Goal: Task Accomplishment & Management: Manage account settings

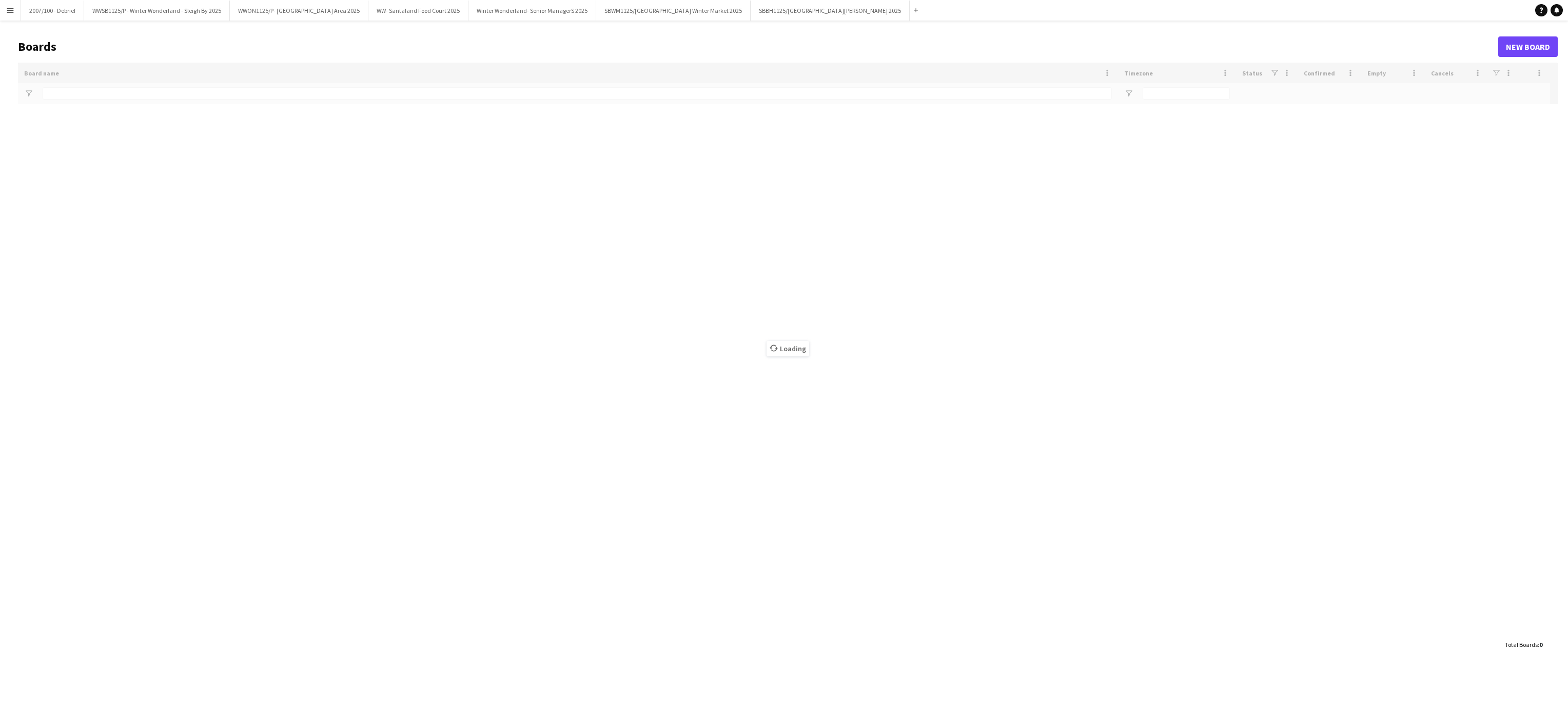
type input "*******"
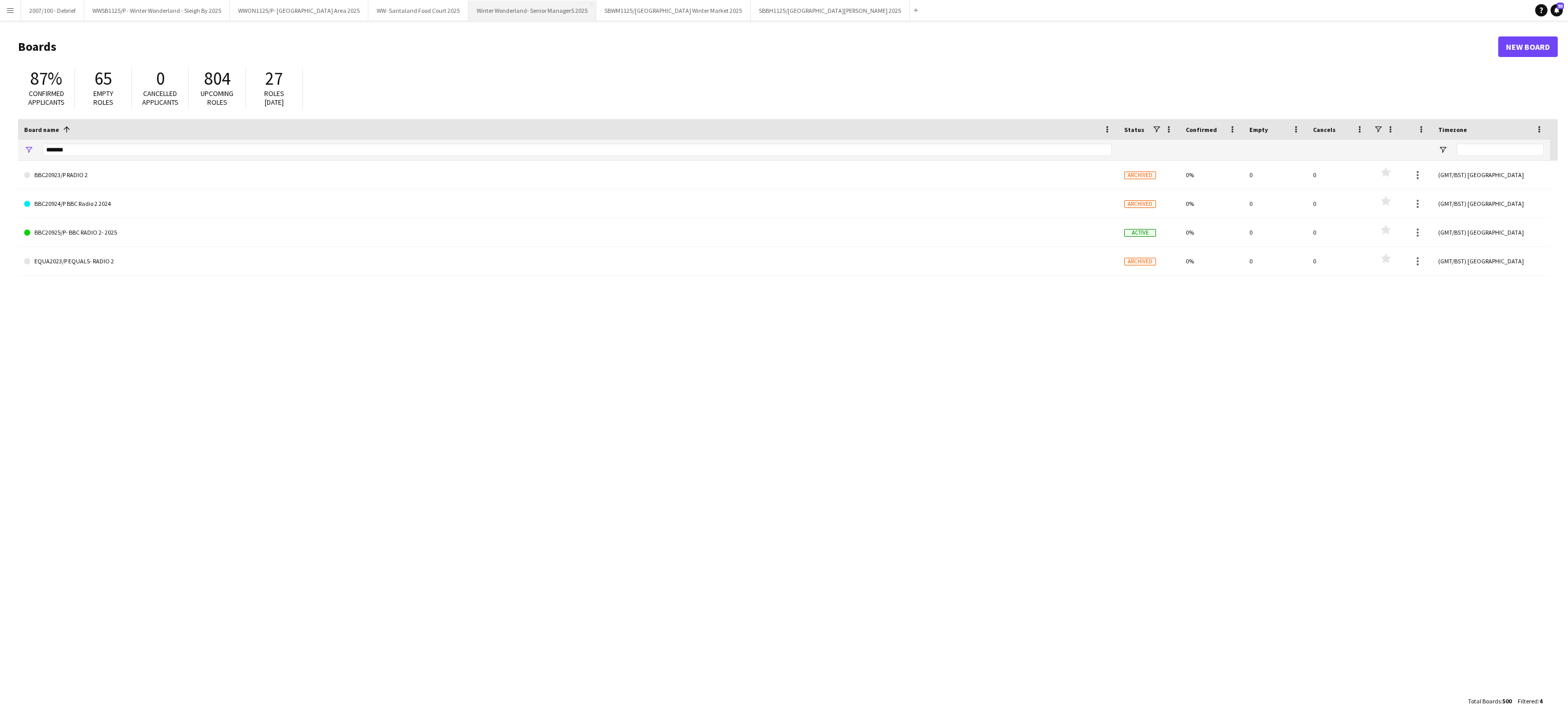
click at [529, 15] on button "Winter Wonderland- Senior ManagerS 2025 Close" at bounding box center [532, 11] width 128 height 20
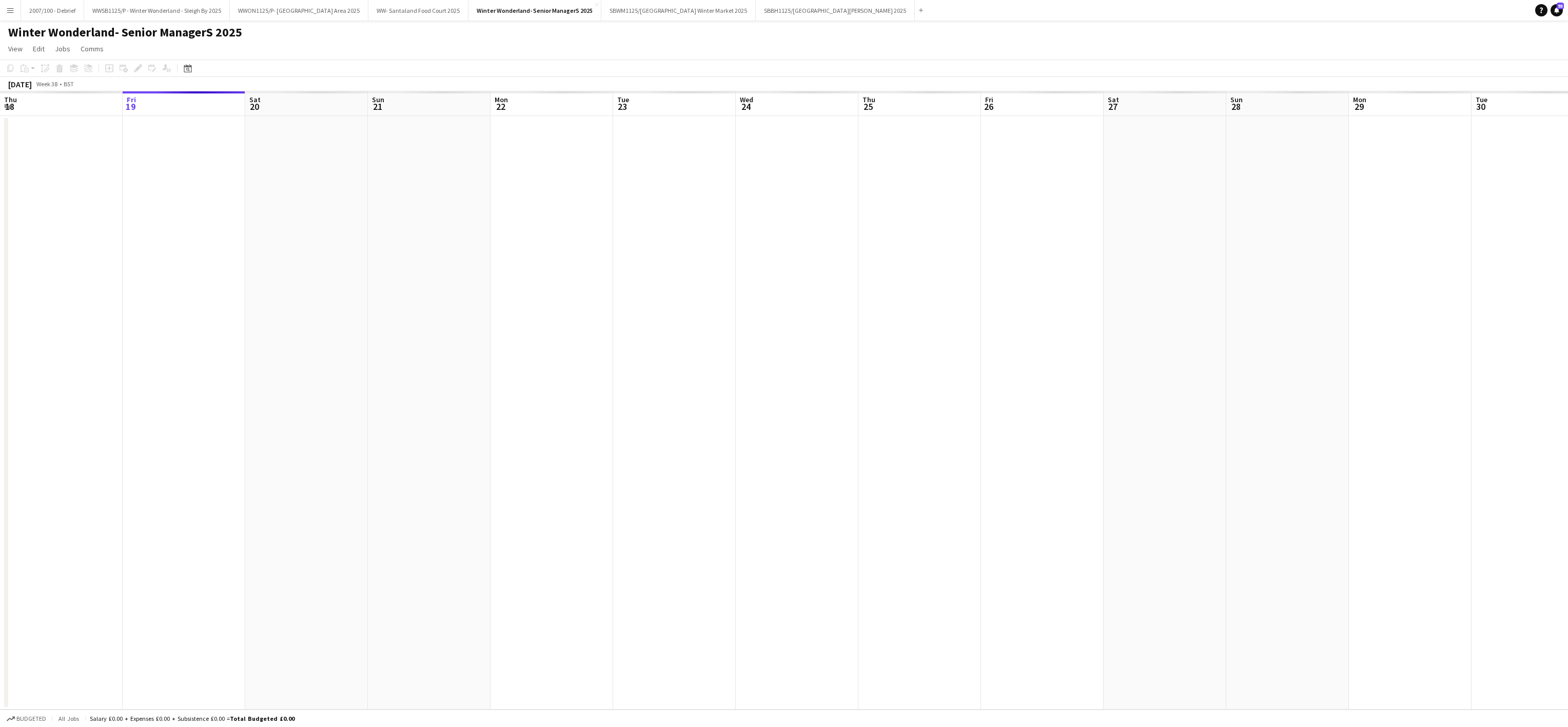
click at [442, 414] on app-date-cell at bounding box center [429, 413] width 123 height 594
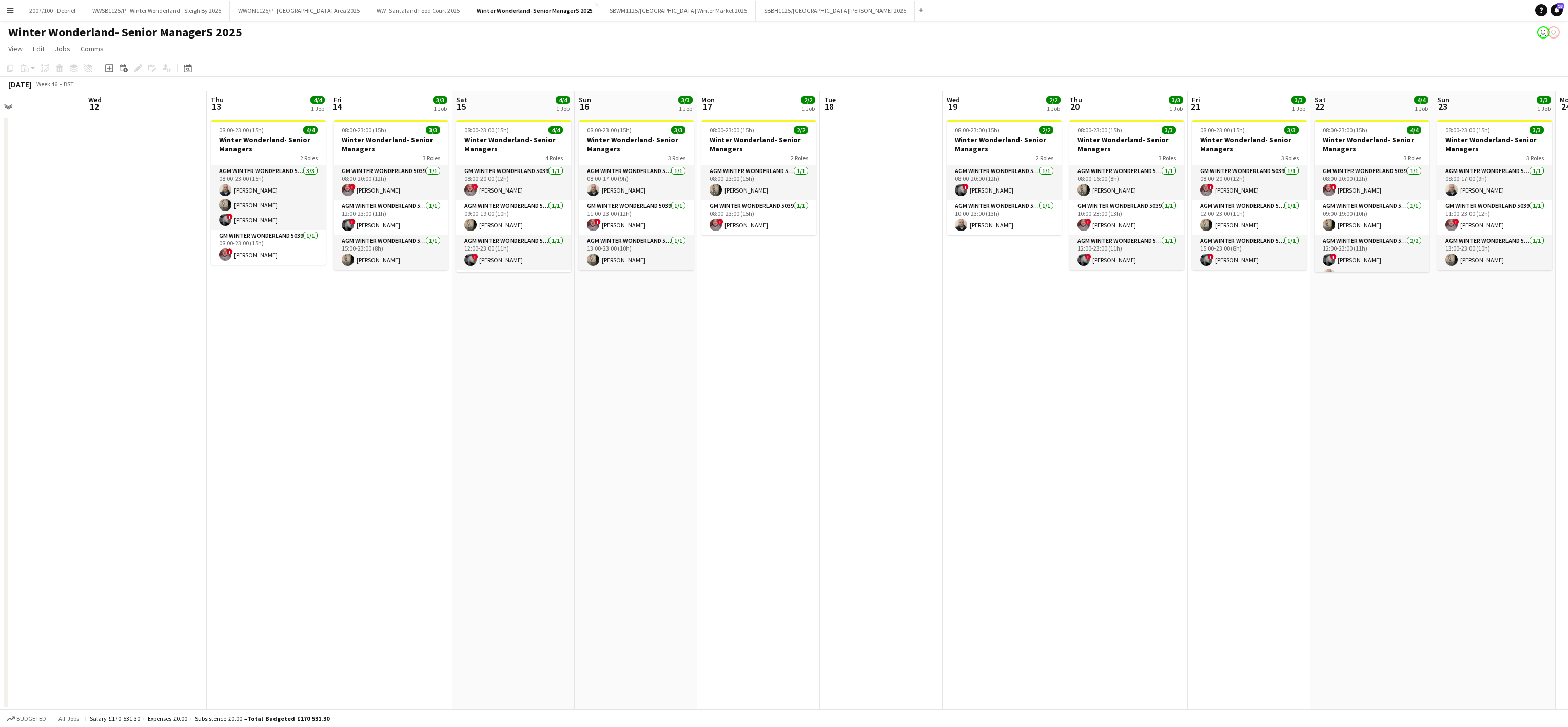
scroll to position [0, 412]
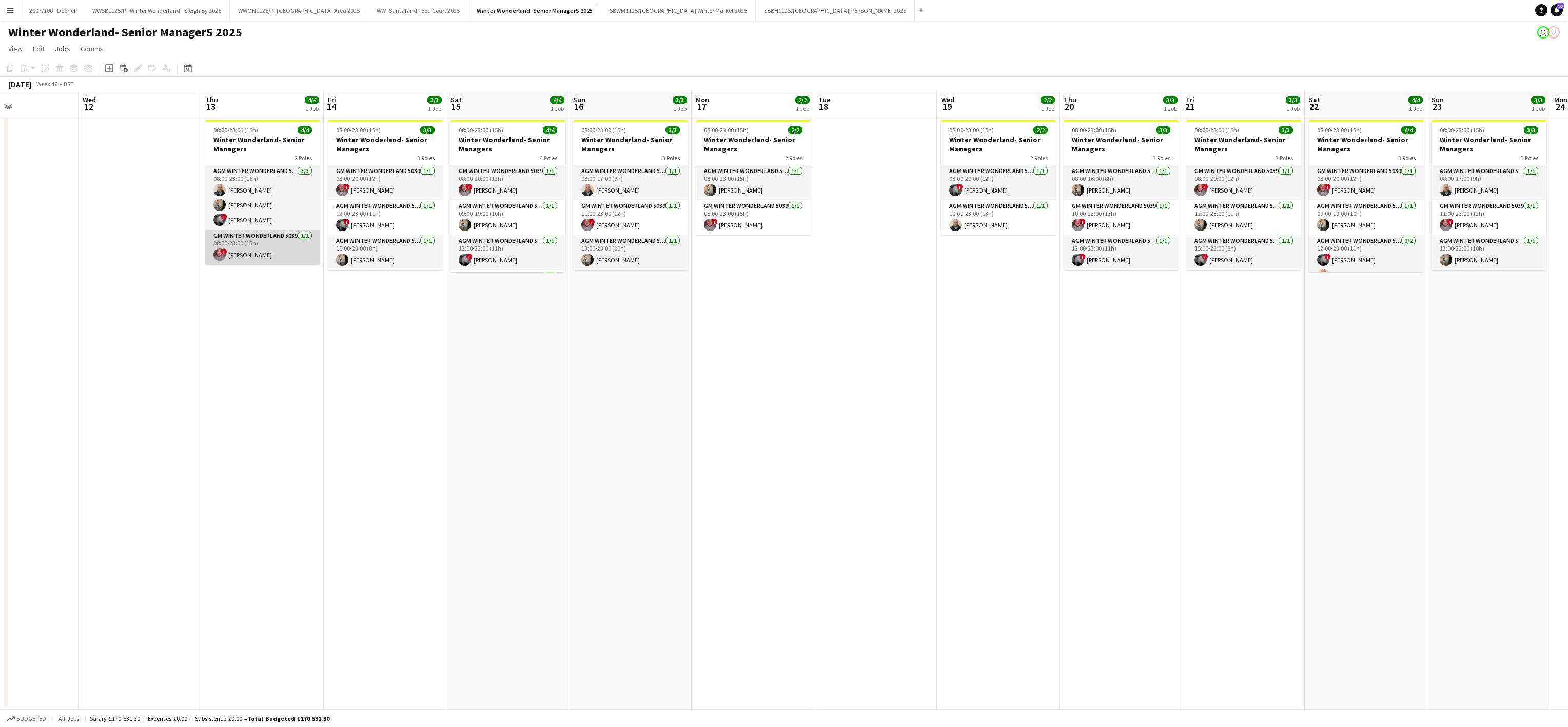
click at [249, 256] on app-card-role "GM Winter Wonderland 5039 1/1 08:00-23:00 (15h) ! Adrian Quigley" at bounding box center [263, 247] width 115 height 35
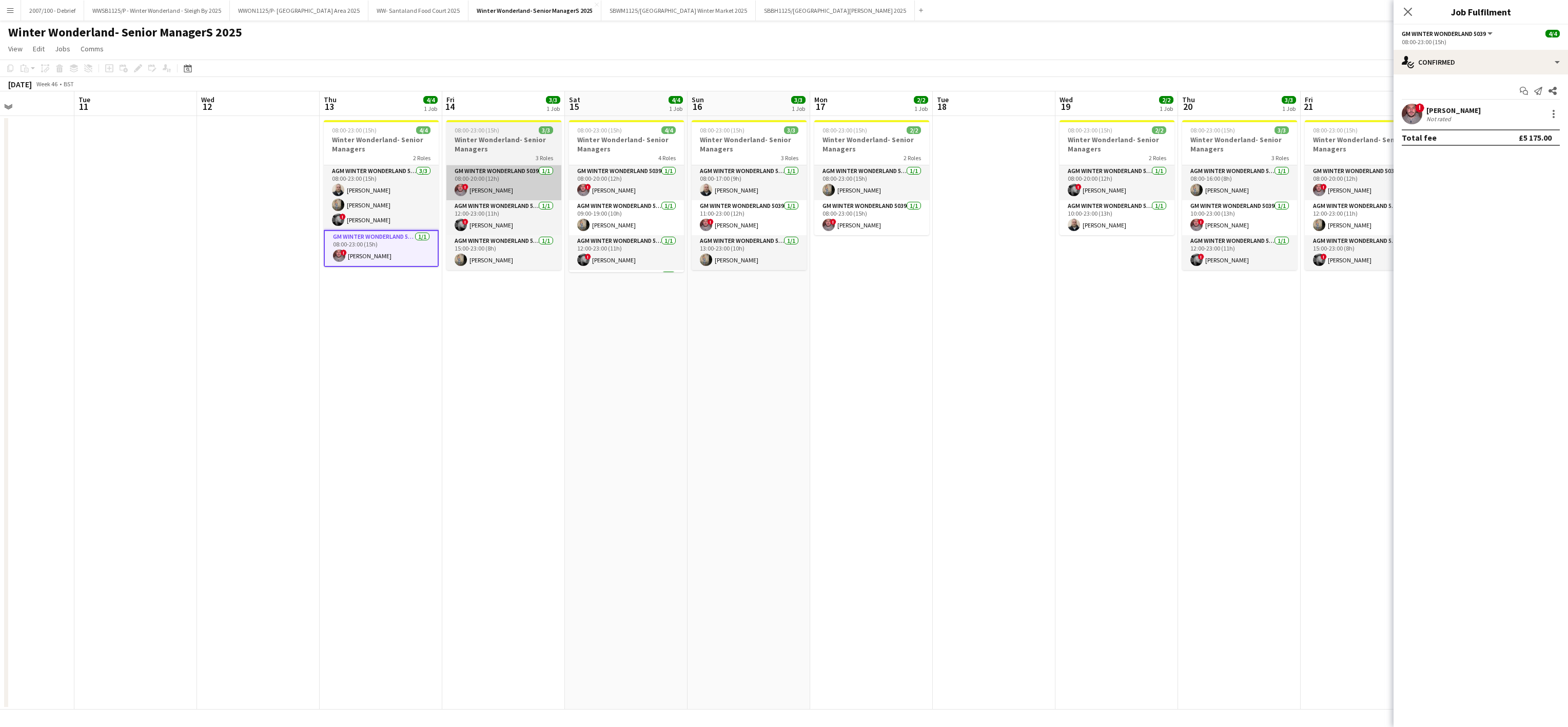
scroll to position [0, 276]
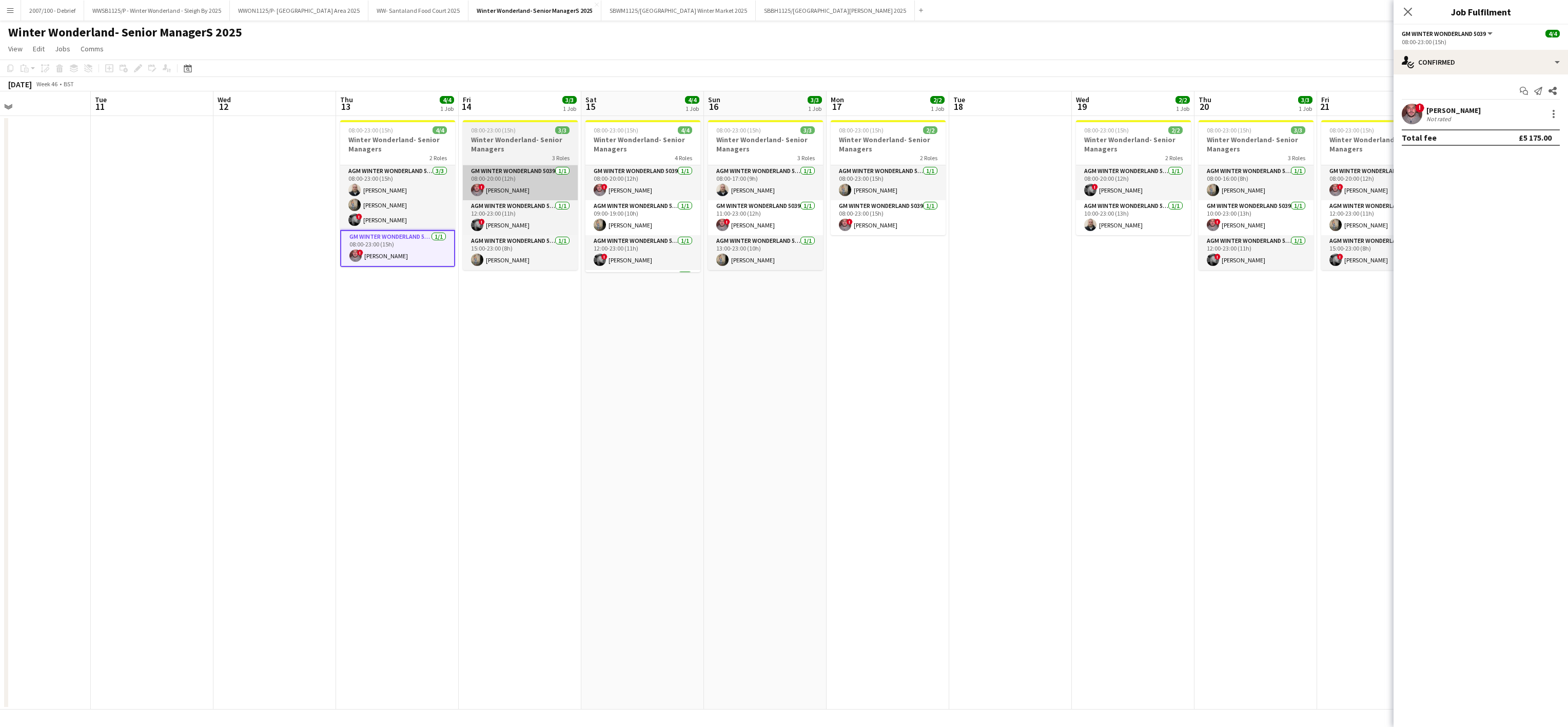
drag, startPoint x: 345, startPoint y: 195, endPoint x: 480, endPoint y: 195, distance: 135.0
click at [480, 195] on app-calendar-viewport "Sat 8 Sun 9 Mon 10 Tue 11 Wed 12 Thu 13 4/4 1 Job Fri 14 3/3 1 Job Sat 15 4/4 1…" at bounding box center [784, 400] width 1568 height 618
click at [480, 195] on app-user-avatar at bounding box center [477, 190] width 12 height 12
click at [620, 193] on app-card-role "GM Winter Wonderland 5039 1/1 08:00-20:00 (12h) ! Adrian Quigley" at bounding box center [643, 182] width 115 height 35
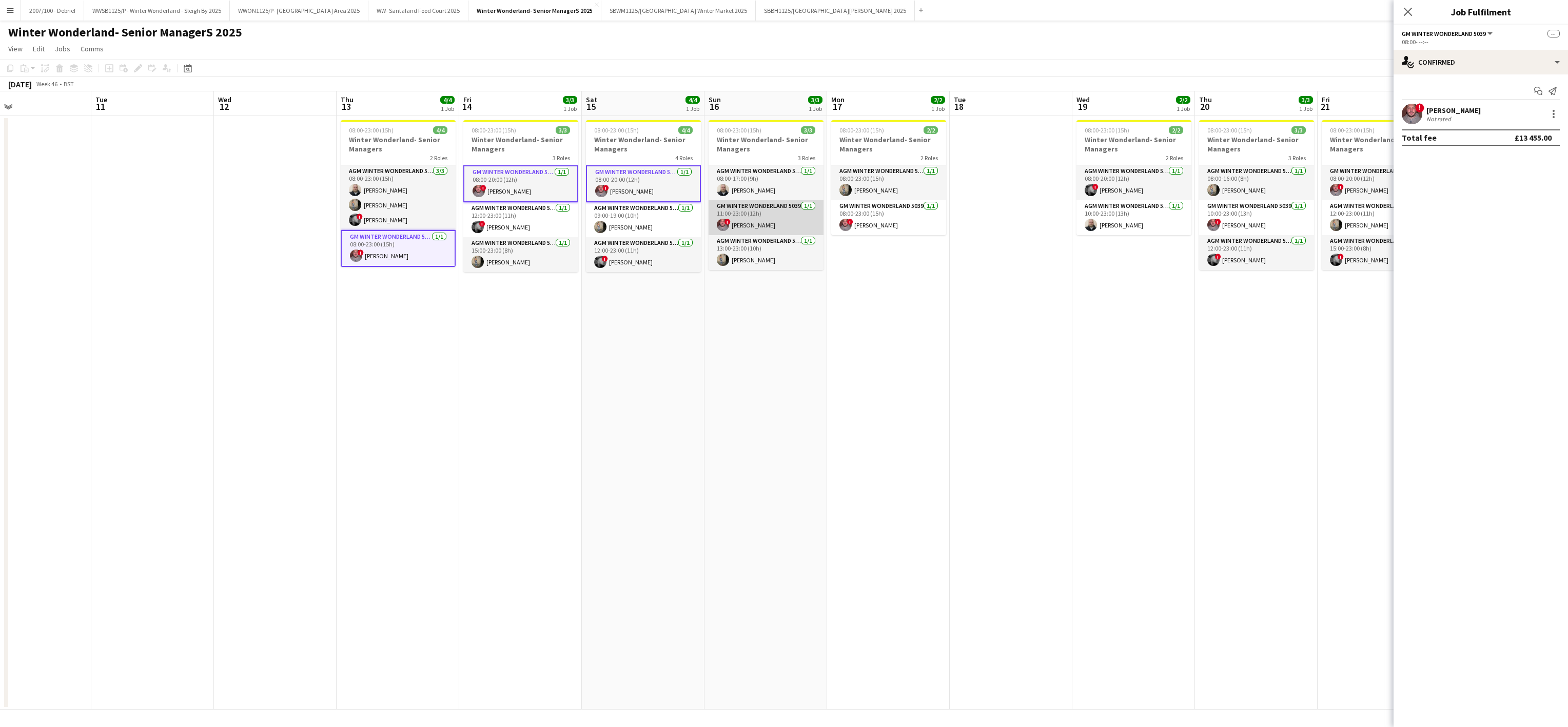
click at [776, 225] on app-card-role "GM Winter Wonderland 5039 1/1 11:00-23:00 (12h) ! Adrian Quigley" at bounding box center [766, 218] width 115 height 35
click at [858, 221] on app-card-role "GM Winter Wonderland 5039 1/1 08:00-23:00 (15h) ! Adrian Quigley" at bounding box center [889, 218] width 115 height 35
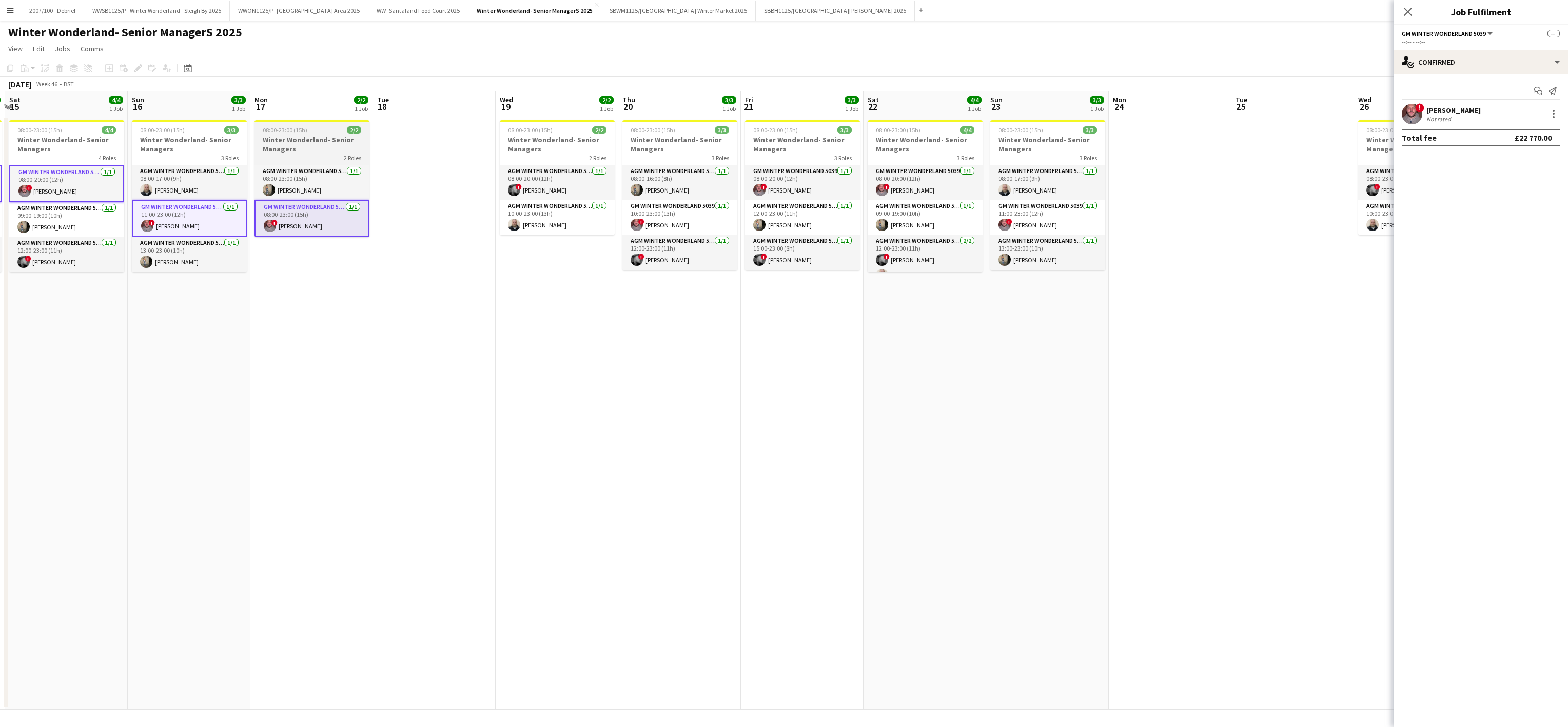
scroll to position [0, 403]
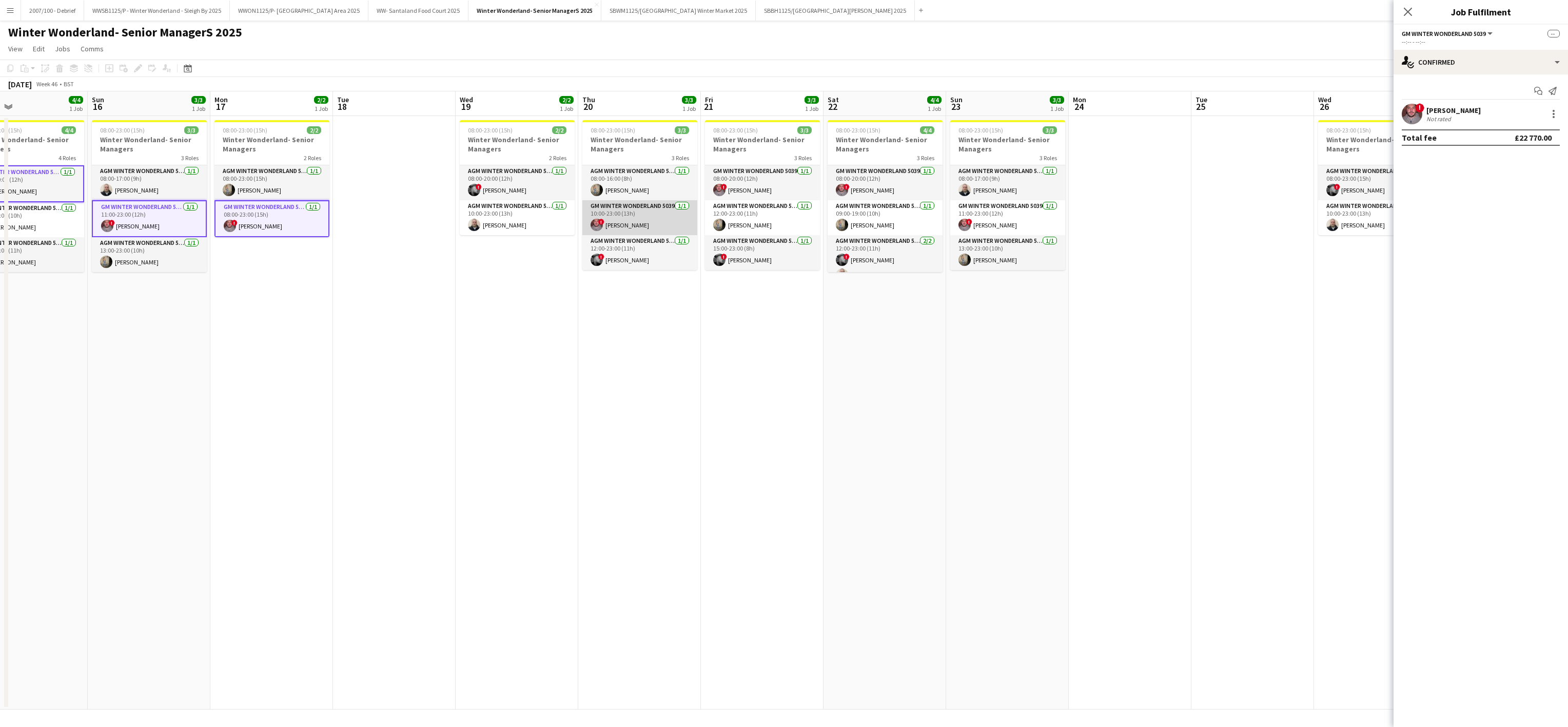
click at [645, 226] on app-card-role "GM Winter Wonderland 5039 1/1 10:00-23:00 (13h) ! Adrian Quigley" at bounding box center [639, 218] width 115 height 35
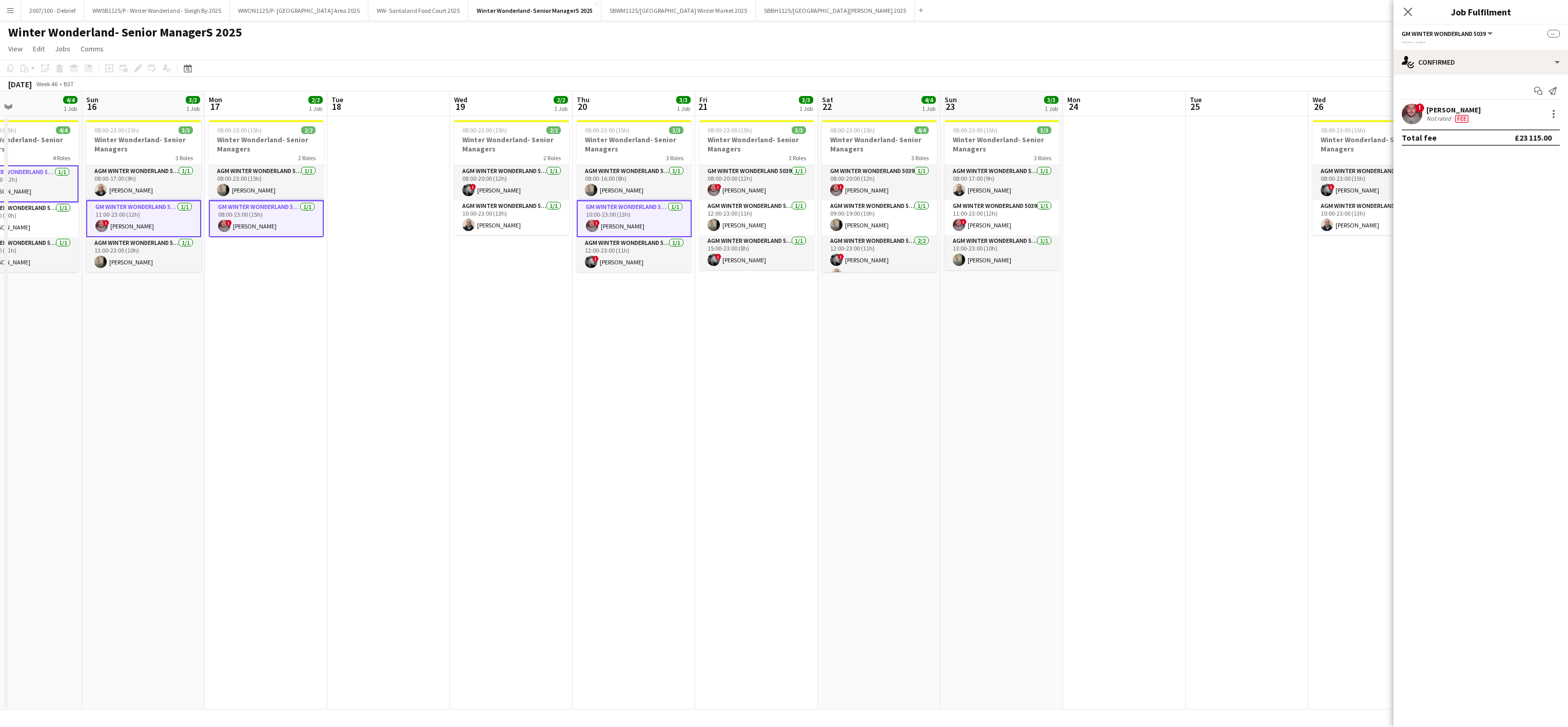
scroll to position [0, 415]
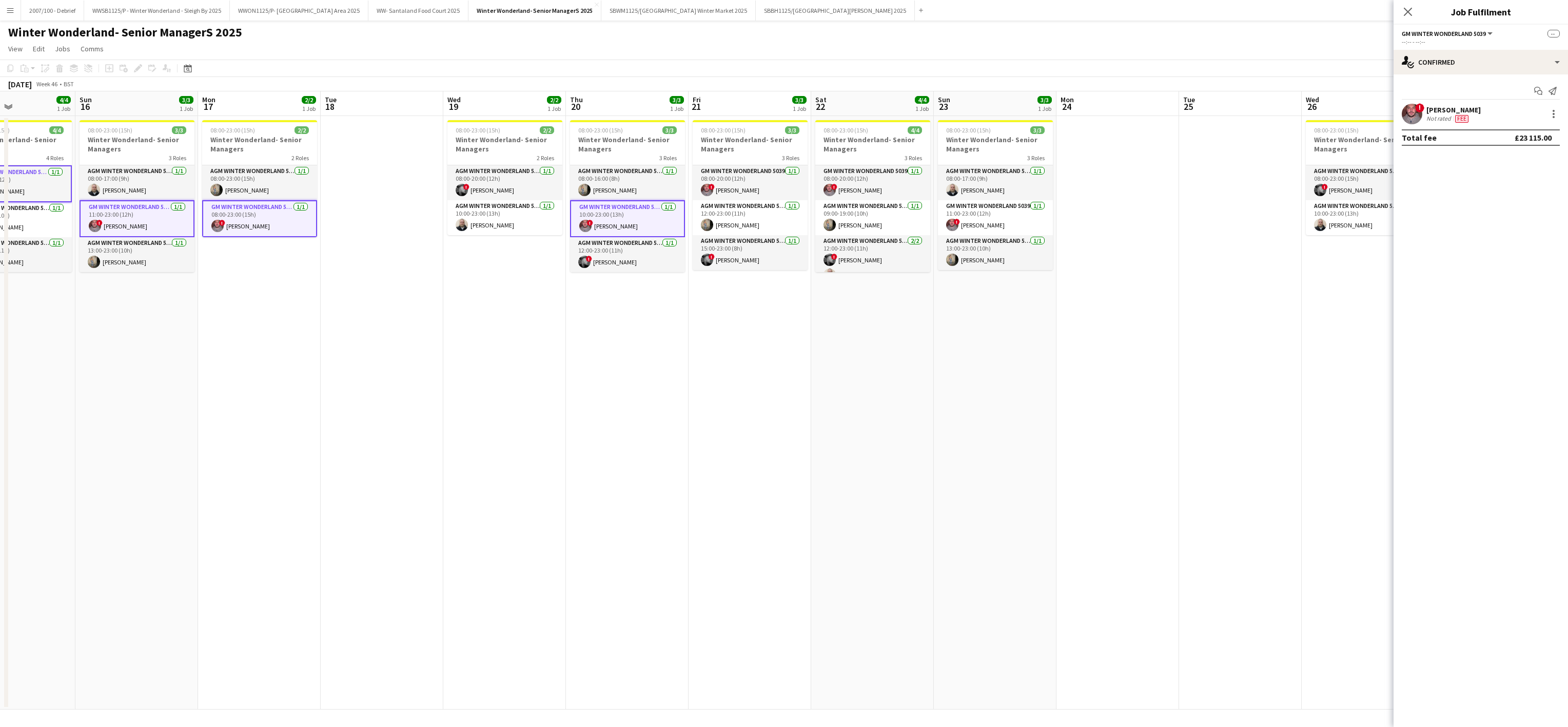
drag, startPoint x: 728, startPoint y: 201, endPoint x: 716, endPoint y: 189, distance: 17.0
click at [716, 189] on app-calendar-viewport "Wed 12 Thu 13 4/4 1 Job Fri 14 3/3 1 Job Sat 15 4/4 1 Job Sun 16 3/3 1 Job Mon …" at bounding box center [784, 400] width 1568 height 618
click at [716, 189] on app-card-role "GM Winter Wonderland 5039 1/1 08:00-20:00 (12h) ! Adrian Quigley" at bounding box center [750, 182] width 115 height 35
click at [831, 187] on app-user-avatar at bounding box center [830, 190] width 12 height 12
click at [956, 222] on span "!" at bounding box center [957, 221] width 6 height 6
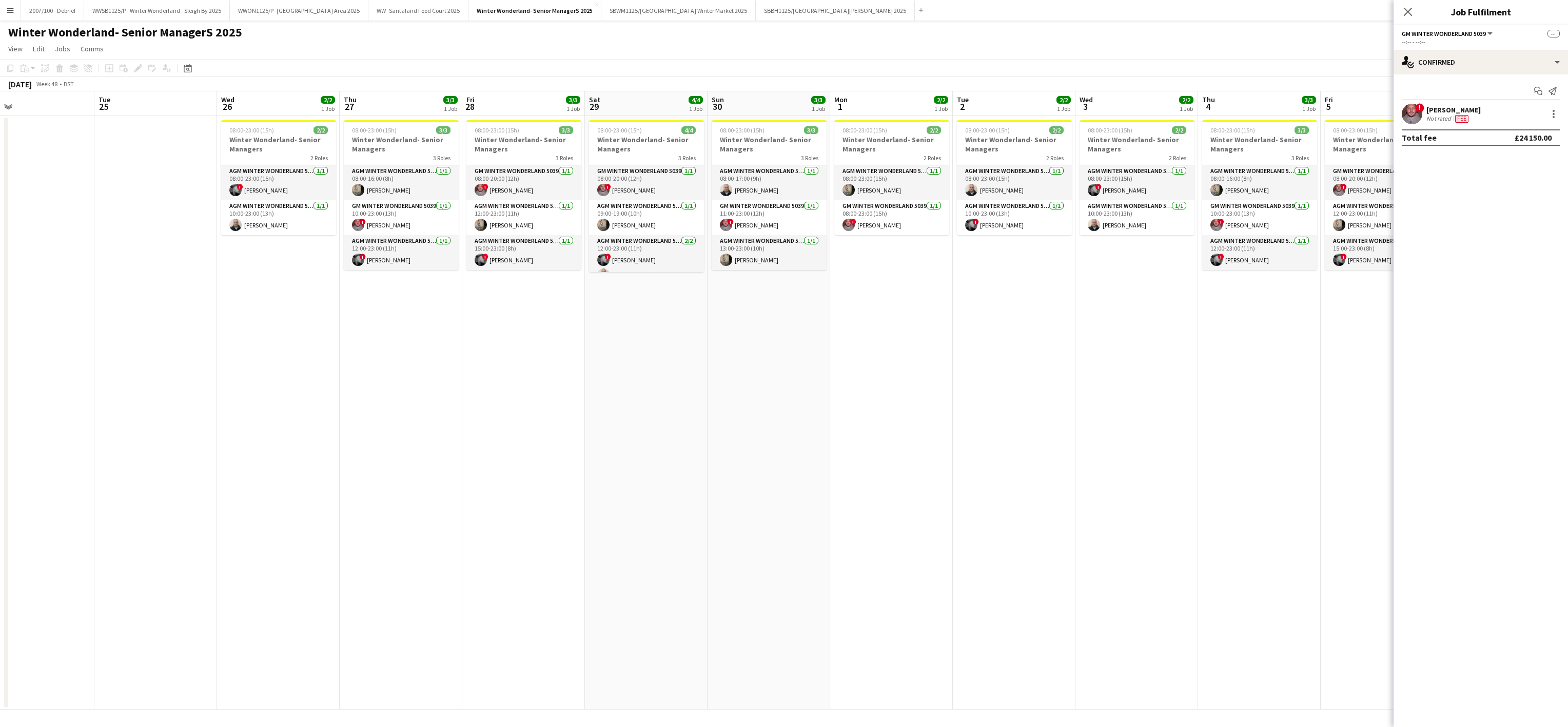
scroll to position [0, 423]
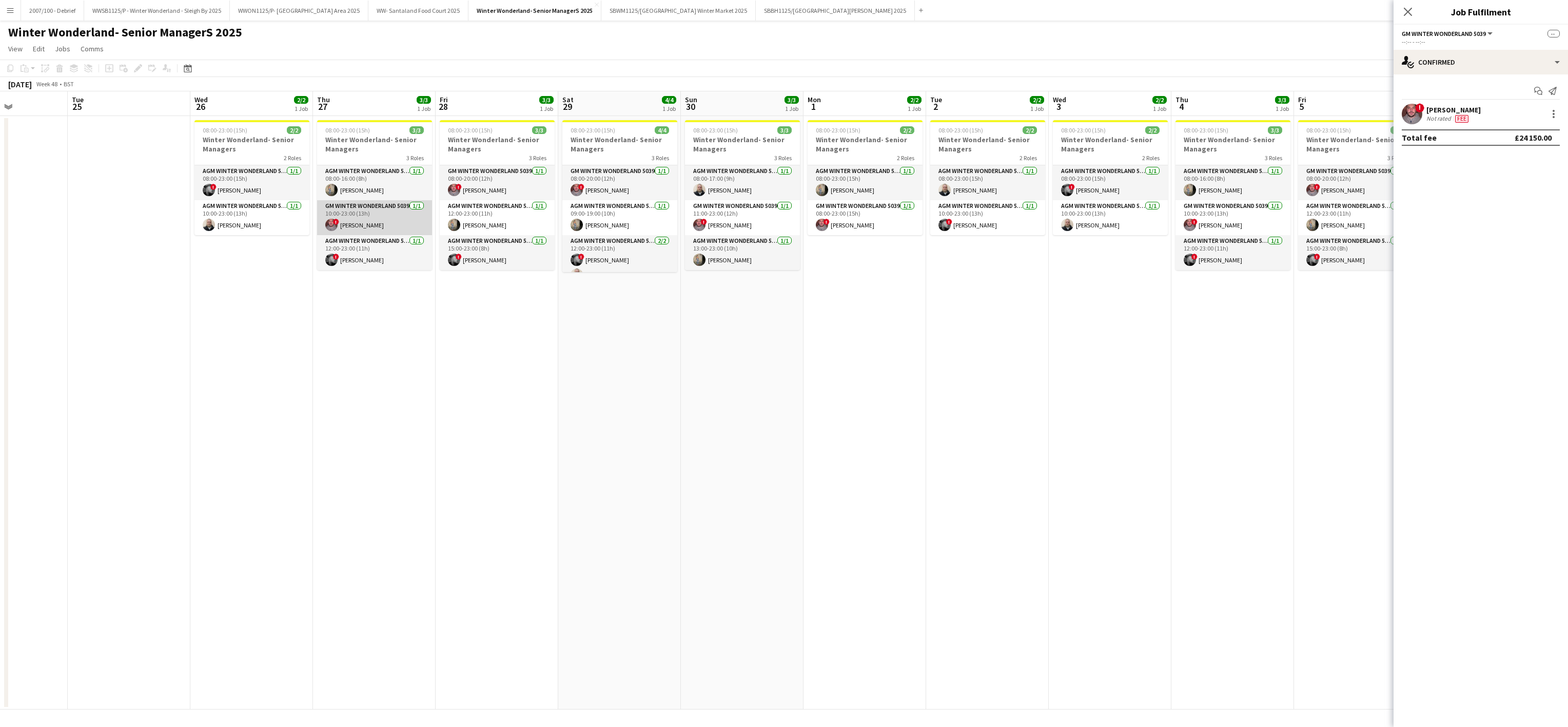
click at [352, 225] on app-card-role "GM Winter Wonderland 5039 1/1 10:00-23:00 (13h) ! Adrian Quigley" at bounding box center [374, 218] width 115 height 35
click at [463, 194] on app-card-role "GM Winter Wonderland 5039 1/1 08:00-20:00 (12h) ! Adrian Quigley" at bounding box center [497, 182] width 115 height 35
click at [581, 197] on app-card-role "GM Winter Wonderland 5039 1/1 08:00-20:00 (12h) ! Adrian Quigley" at bounding box center [620, 182] width 115 height 35
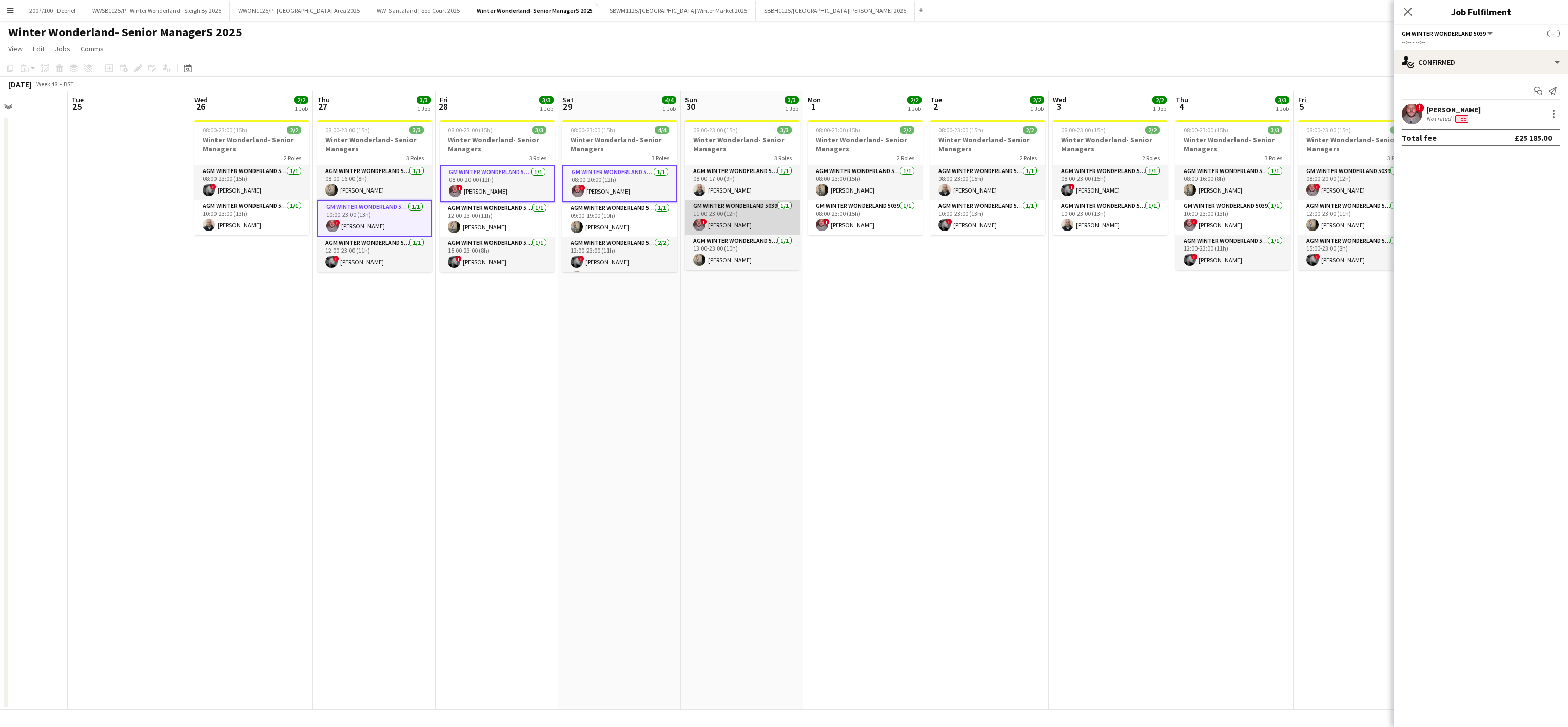
click at [746, 228] on app-card-role "GM Winter Wonderland 5039 1/1 11:00-23:00 (12h) ! Adrian Quigley" at bounding box center [743, 218] width 115 height 35
click at [862, 221] on app-card-role "GM Winter Wonderland 5039 1/1 08:00-23:00 (15h) ! Adrian Quigley" at bounding box center [865, 218] width 115 height 35
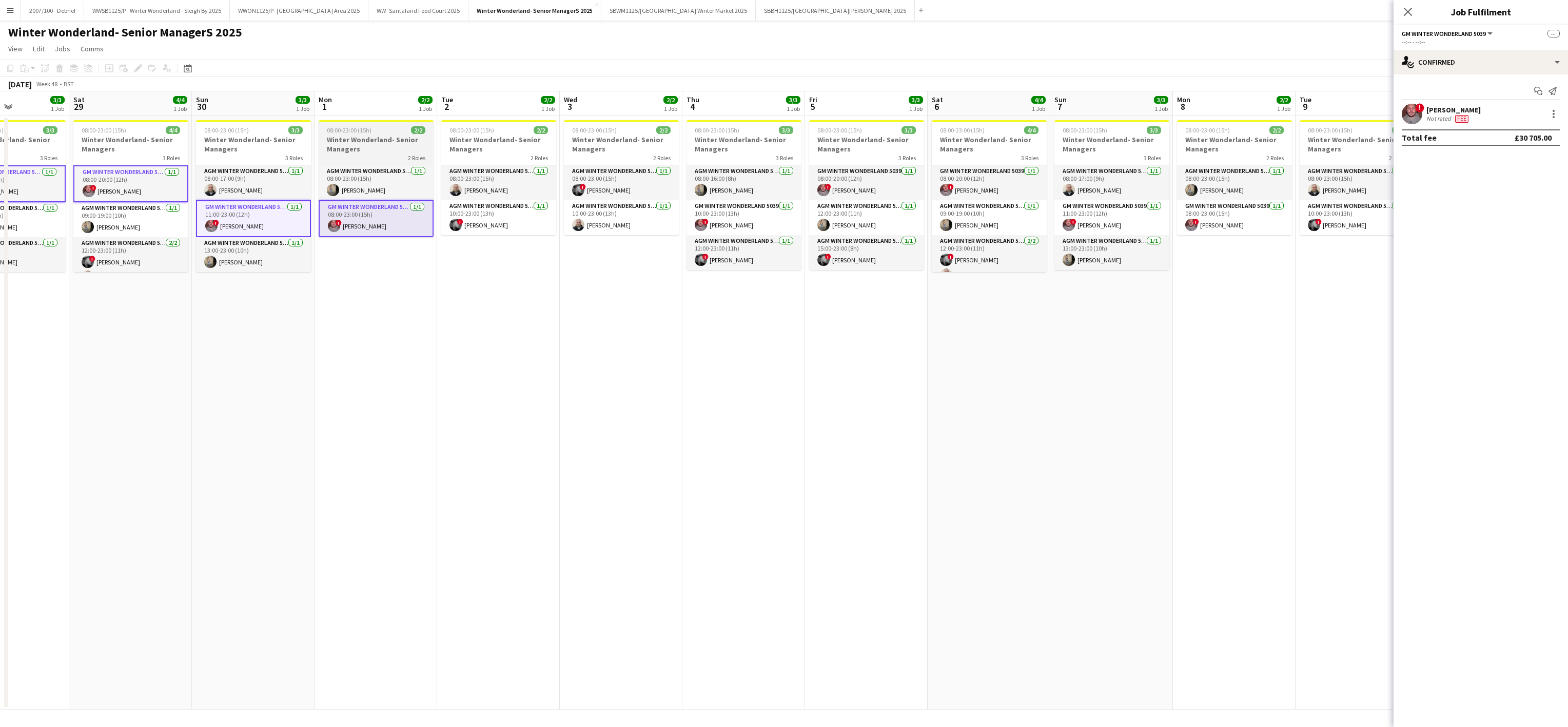
scroll to position [0, 344]
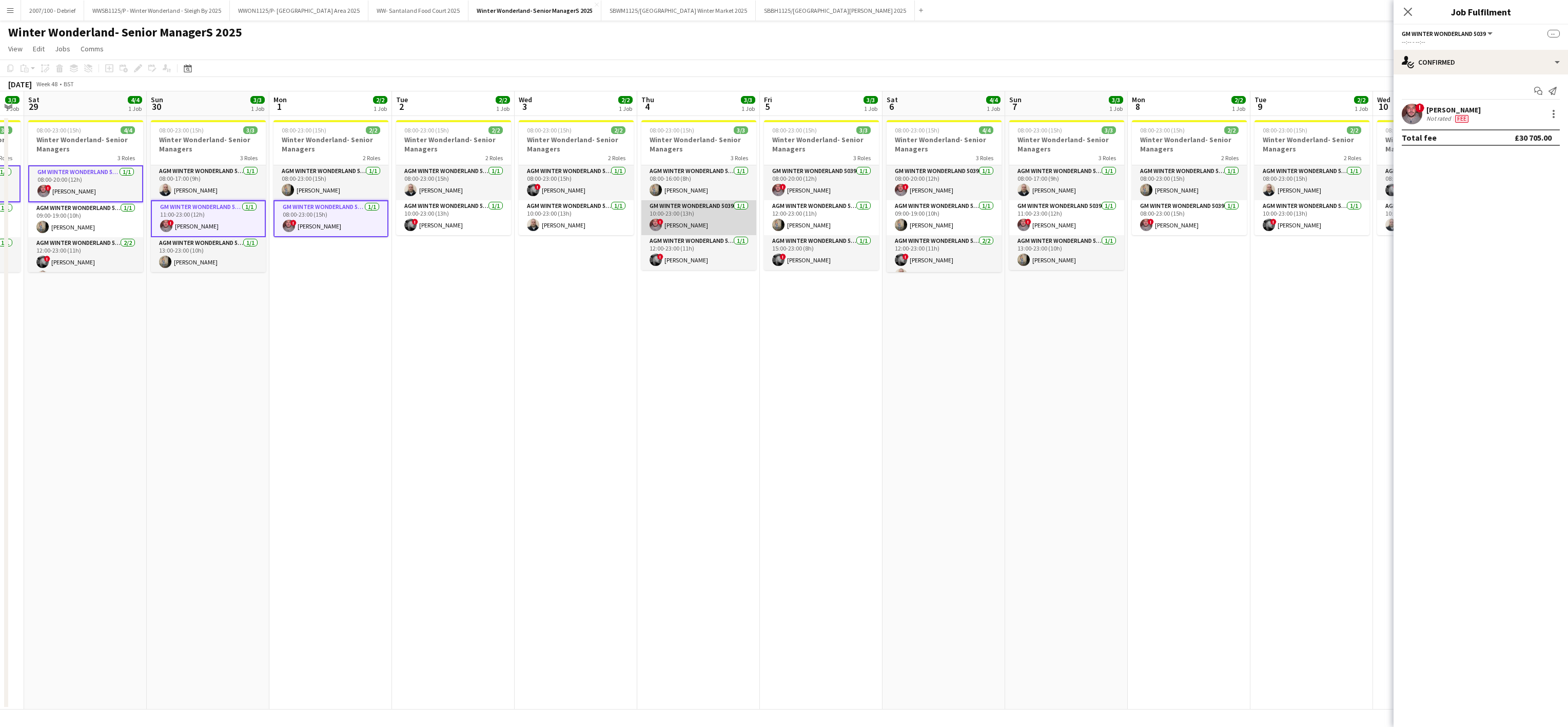
click at [674, 228] on app-card-role "GM Winter Wonderland 5039 1/1 10:00-23:00 (13h) ! Adrian Quigley" at bounding box center [699, 218] width 115 height 35
click at [795, 188] on app-card-role "GM Winter Wonderland 5039 1/1 08:00-20:00 (12h) ! Adrian Quigley" at bounding box center [822, 182] width 115 height 35
click at [923, 179] on app-card-role "GM Winter Wonderland 5039 1/1 08:00-20:00 (12h) ! Adrian Quigley" at bounding box center [944, 182] width 115 height 35
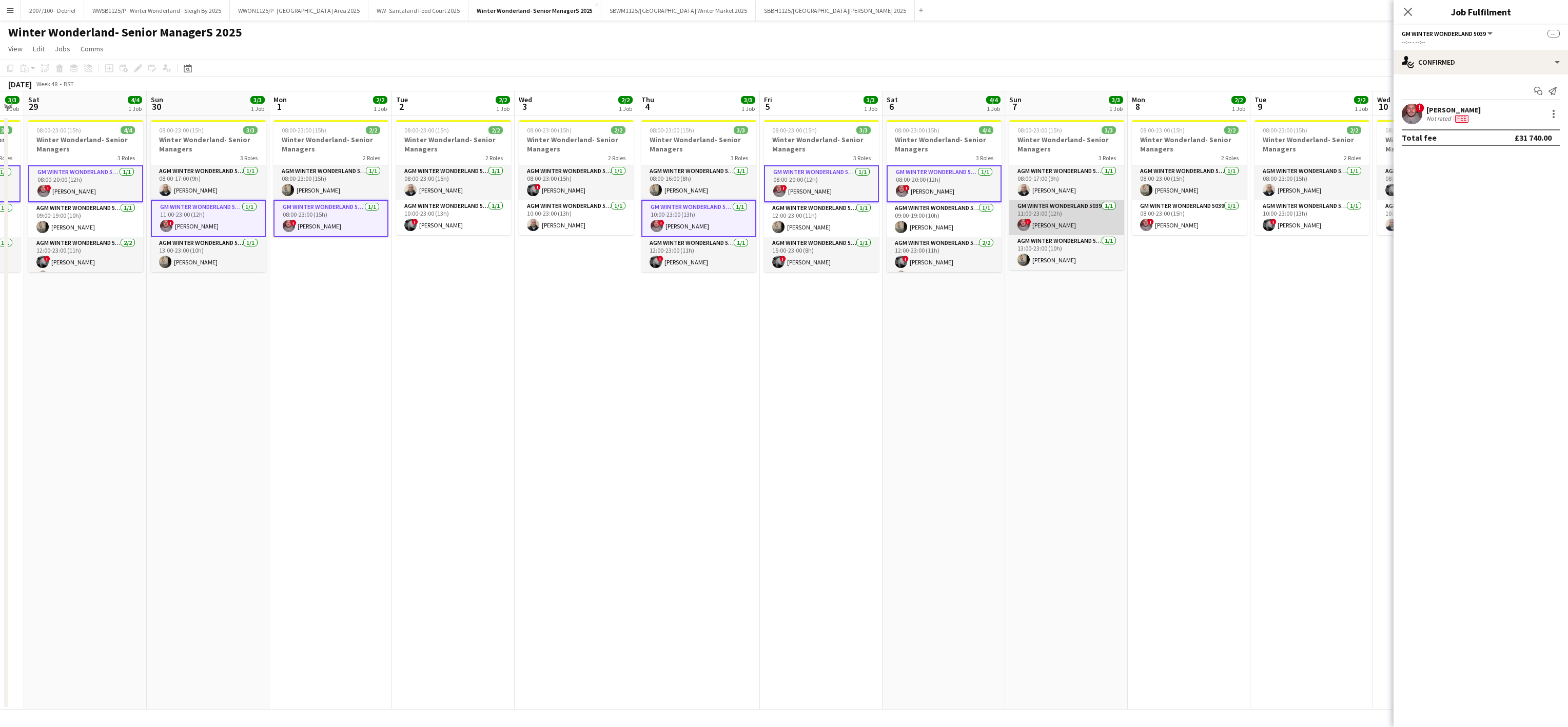
click at [1033, 221] on app-card-role "GM Winter Wonderland 5039 1/1 11:00-23:00 (12h) ! Adrian Quigley" at bounding box center [1066, 218] width 115 height 35
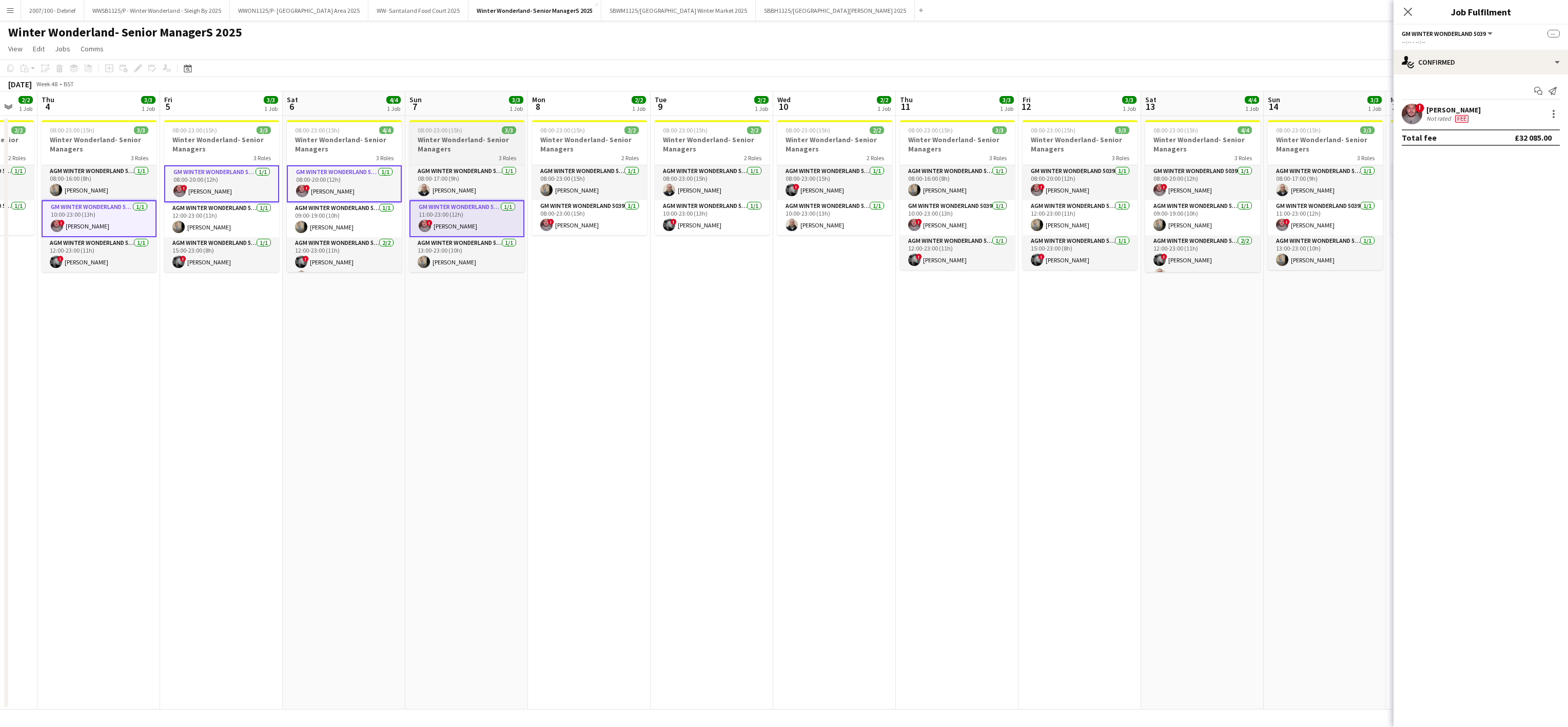
scroll to position [0, 348]
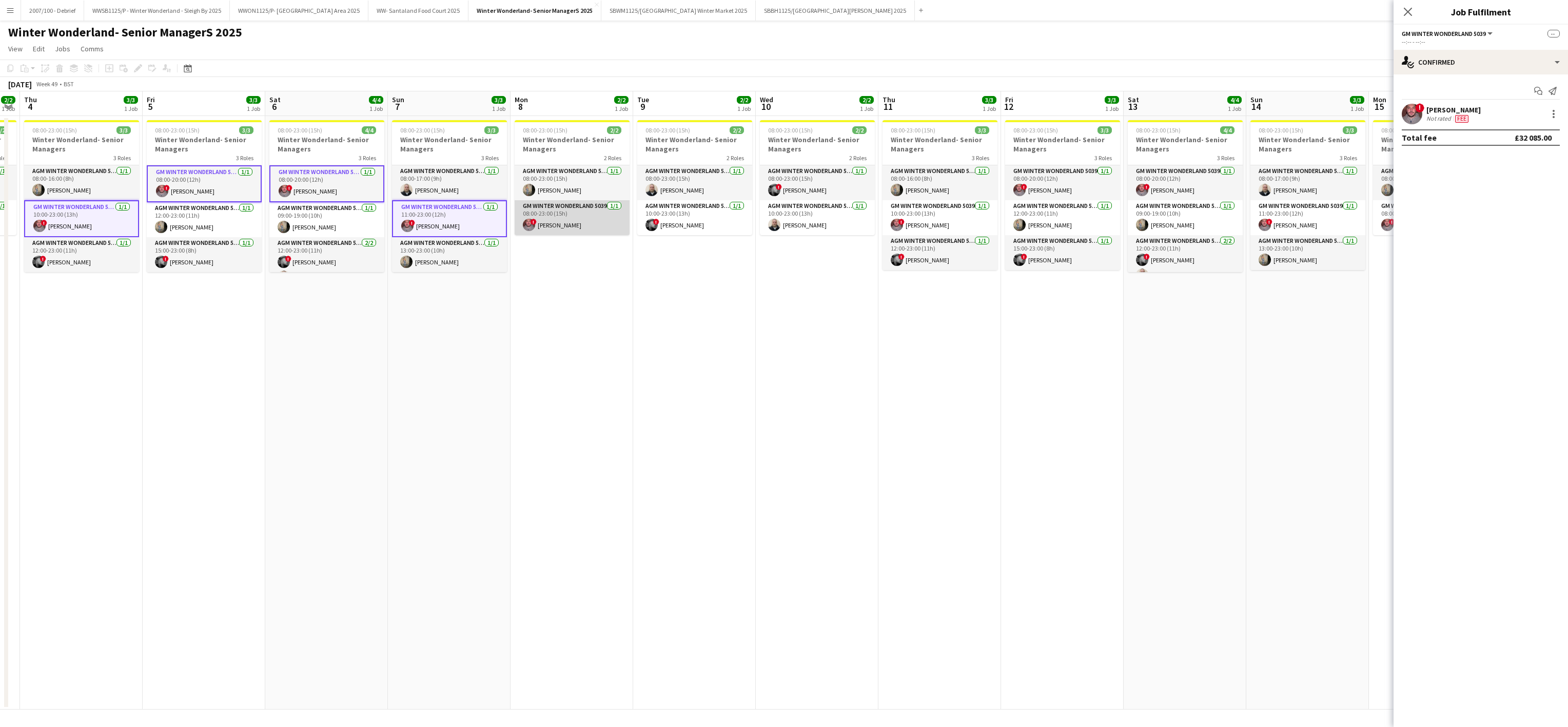
click at [559, 228] on app-card-role "GM Winter Wonderland 5039 1/1 08:00-23:00 (15h) ! Adrian Quigley" at bounding box center [572, 218] width 115 height 35
click at [926, 220] on app-card-role "GM Winter Wonderland 5039 1/1 10:00-23:00 (13h) ! Adrian Quigley" at bounding box center [940, 218] width 115 height 35
click at [1046, 191] on app-card-role "GM Winter Wonderland 5039 1/1 08:00-20:00 (12h) ! Adrian Quigley" at bounding box center [1063, 182] width 115 height 35
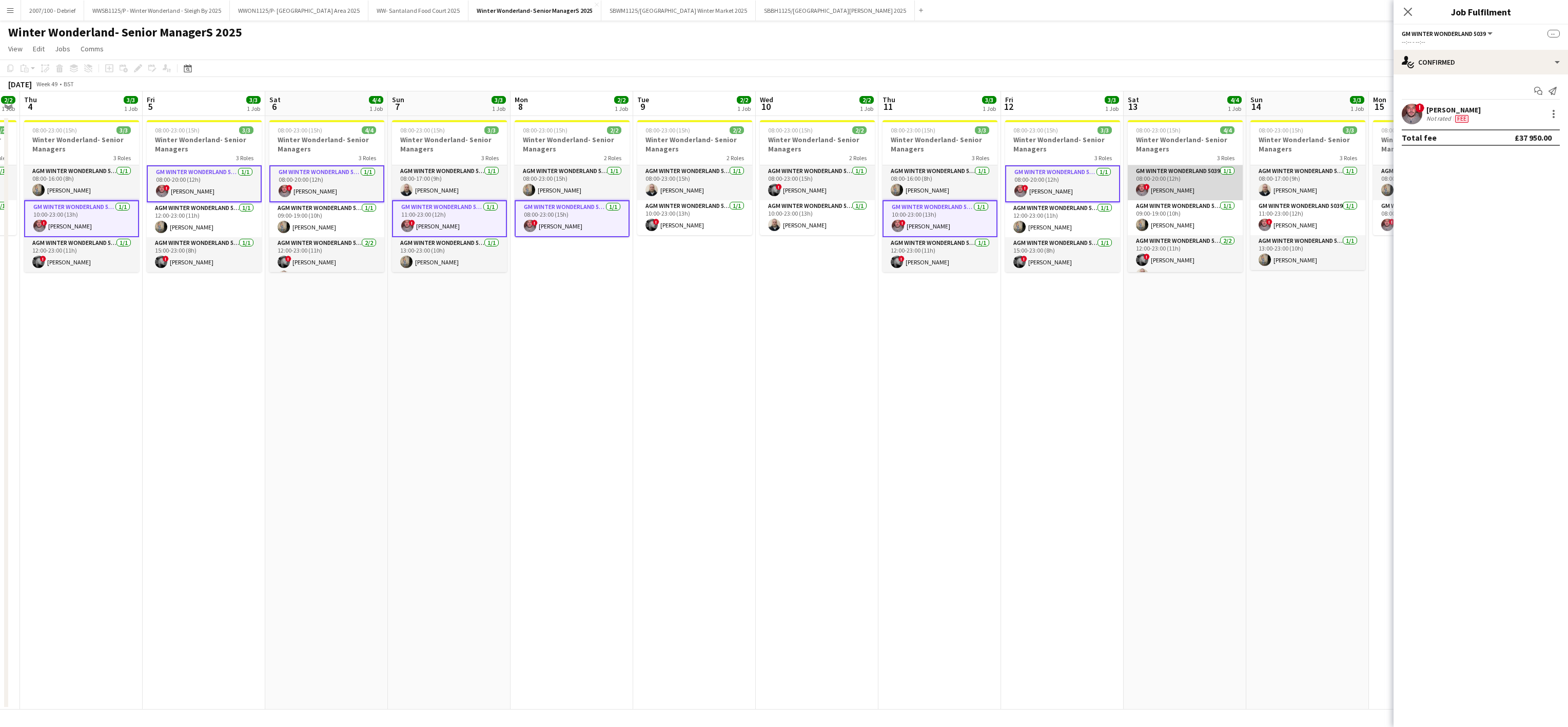
click at [1176, 185] on app-card-role "GM Winter Wonderland 5039 1/1 08:00-20:00 (12h) ! Adrian Quigley" at bounding box center [1185, 182] width 115 height 35
click at [1299, 228] on app-card-role "GM Winter Wonderland 5039 1/1 11:00-23:00 (12h) ! Adrian Quigley" at bounding box center [1308, 218] width 115 height 35
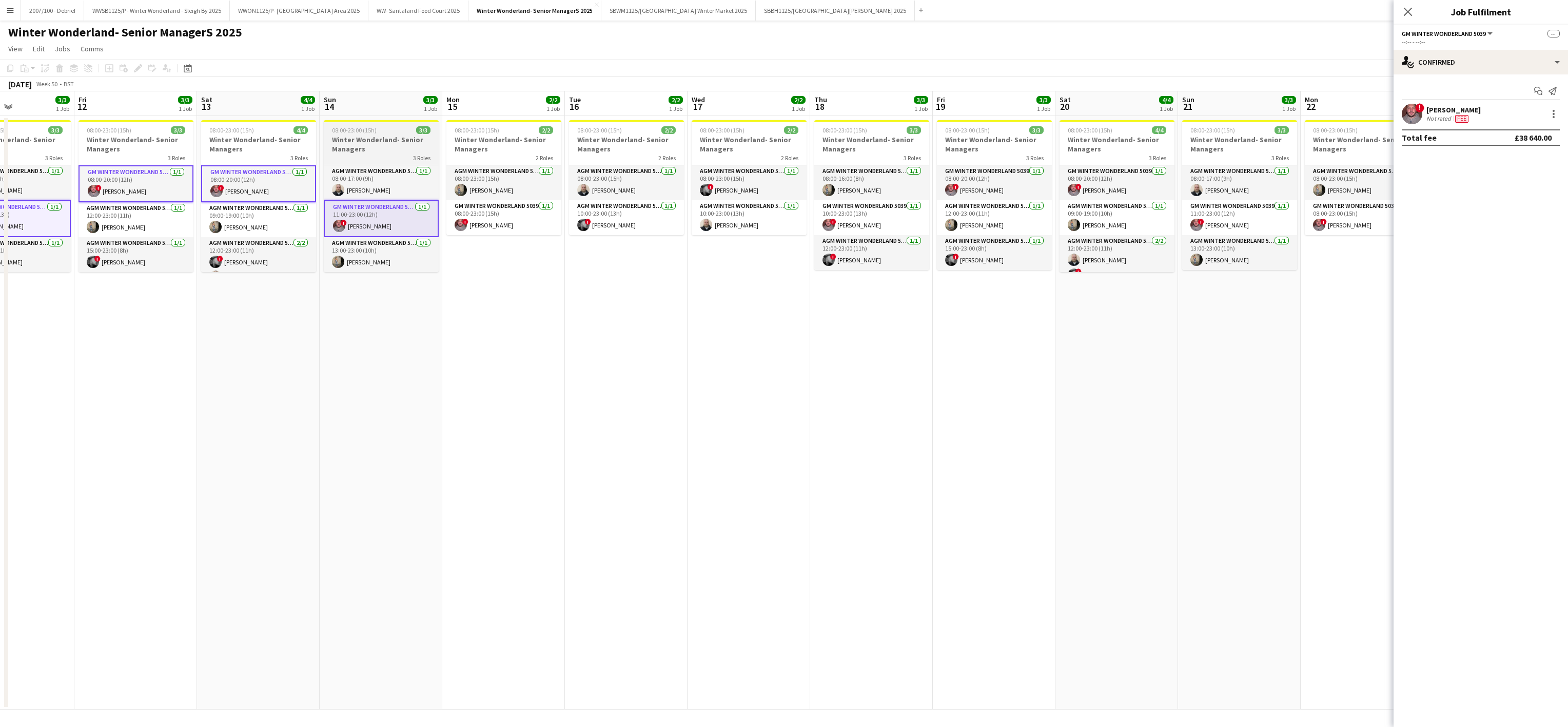
scroll to position [0, 435]
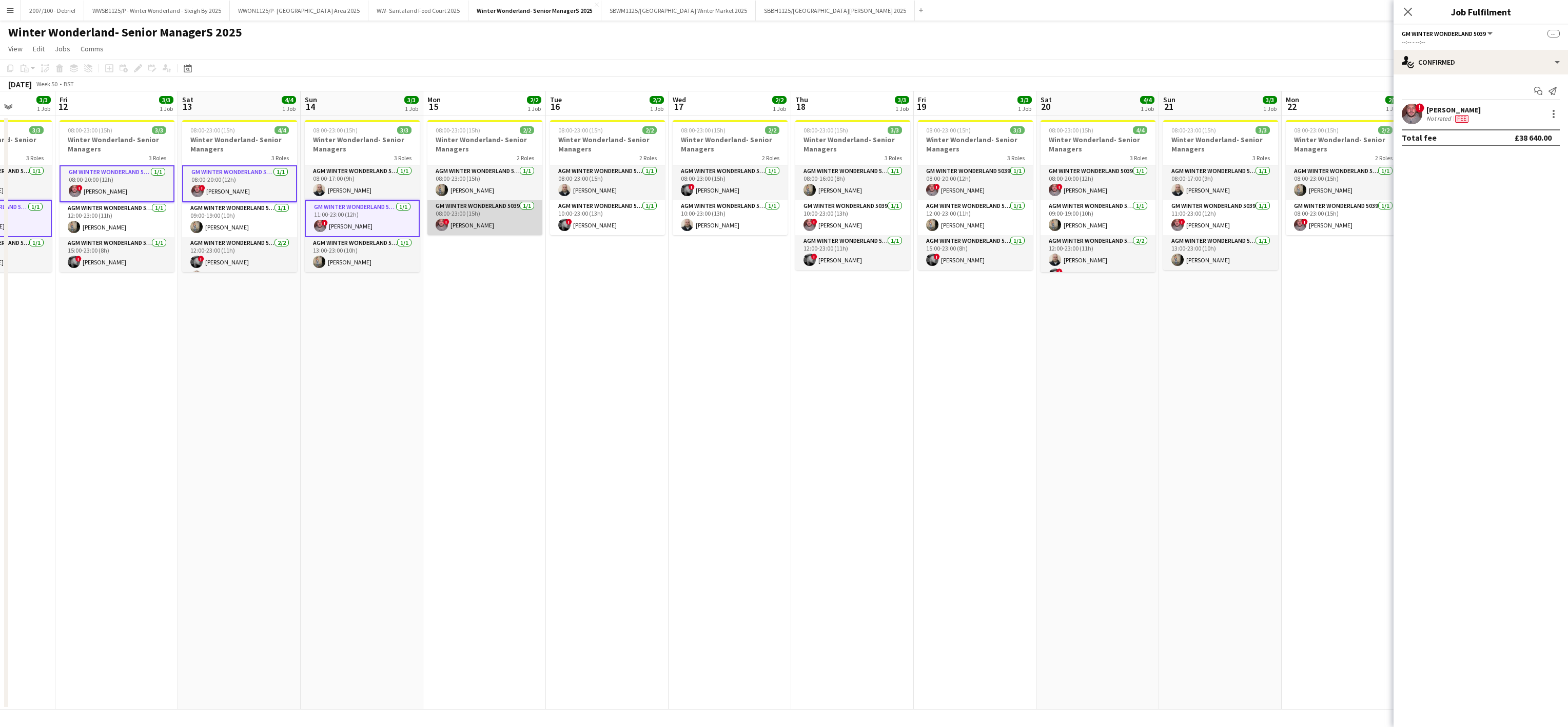
click at [482, 215] on app-card-role "GM Winter Wonderland 5039 1/1 08:00-23:00 (15h) ! Adrian Quigley" at bounding box center [485, 218] width 115 height 35
click at [824, 217] on app-card-role "GM Winter Wonderland 5039 1/1 10:00-23:00 (13h) ! Adrian Quigley" at bounding box center [853, 218] width 115 height 35
click at [948, 179] on app-card-role "GM Winter Wonderland 5039 1/1 08:00-20:00 (12h) ! Adrian Quigley" at bounding box center [975, 182] width 115 height 35
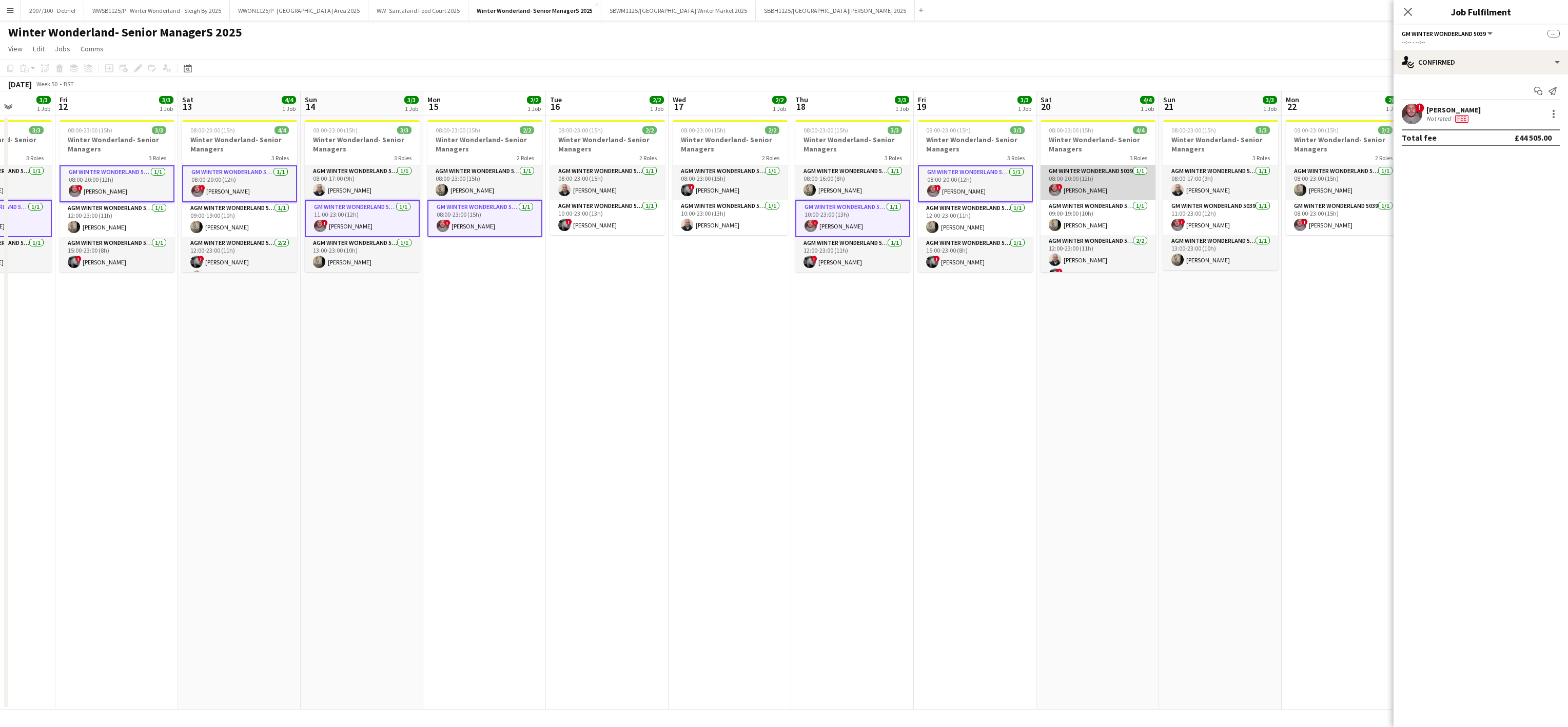
click at [1057, 179] on app-card-role "GM Winter Wonderland 5039 1/1 08:00-20:00 (12h) ! Adrian Quigley" at bounding box center [1098, 182] width 115 height 35
click at [1179, 233] on app-card-role "GM Winter Wonderland 5039 1/1 11:00-23:00 (12h) ! Adrian Quigley" at bounding box center [1221, 218] width 115 height 35
click at [1303, 231] on app-user-avatar at bounding box center [1300, 225] width 12 height 12
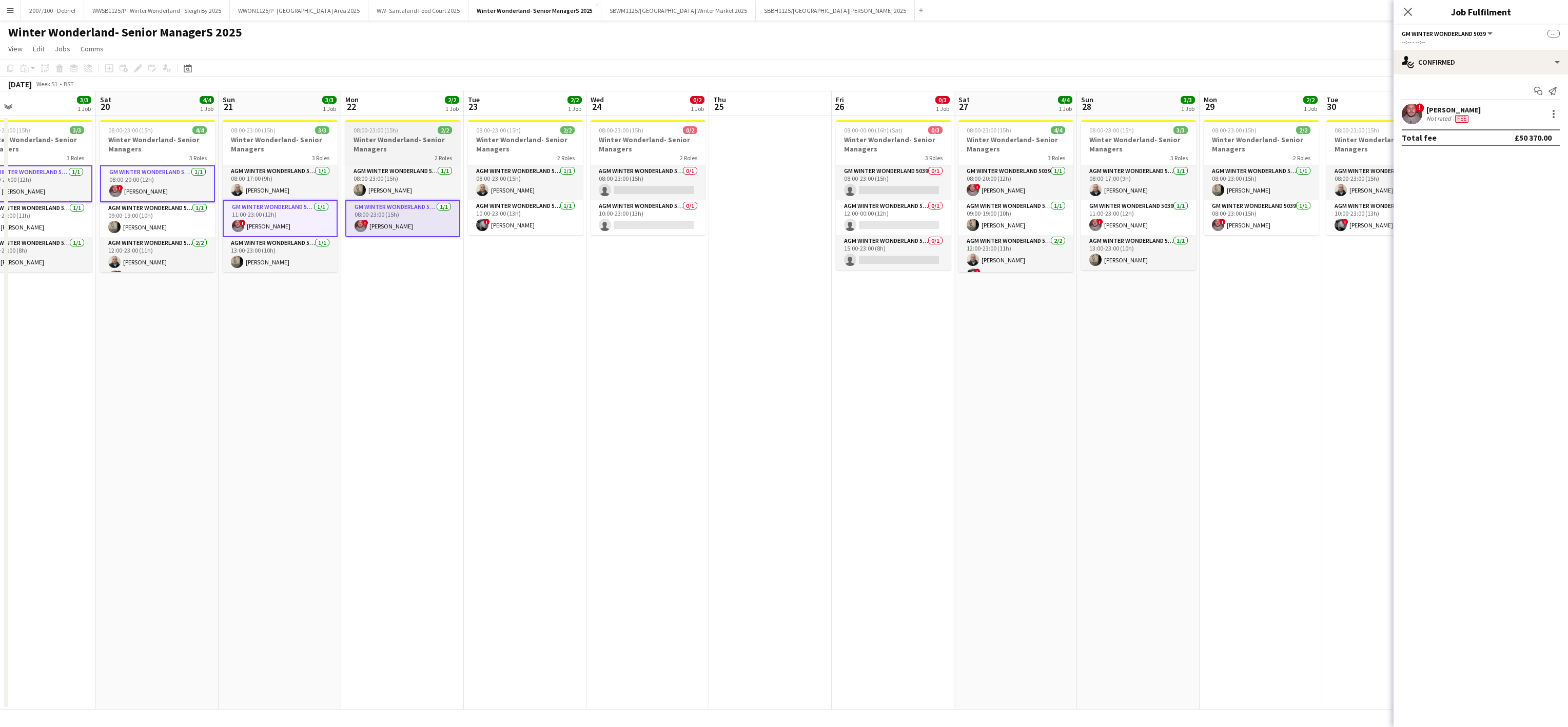
scroll to position [0, 442]
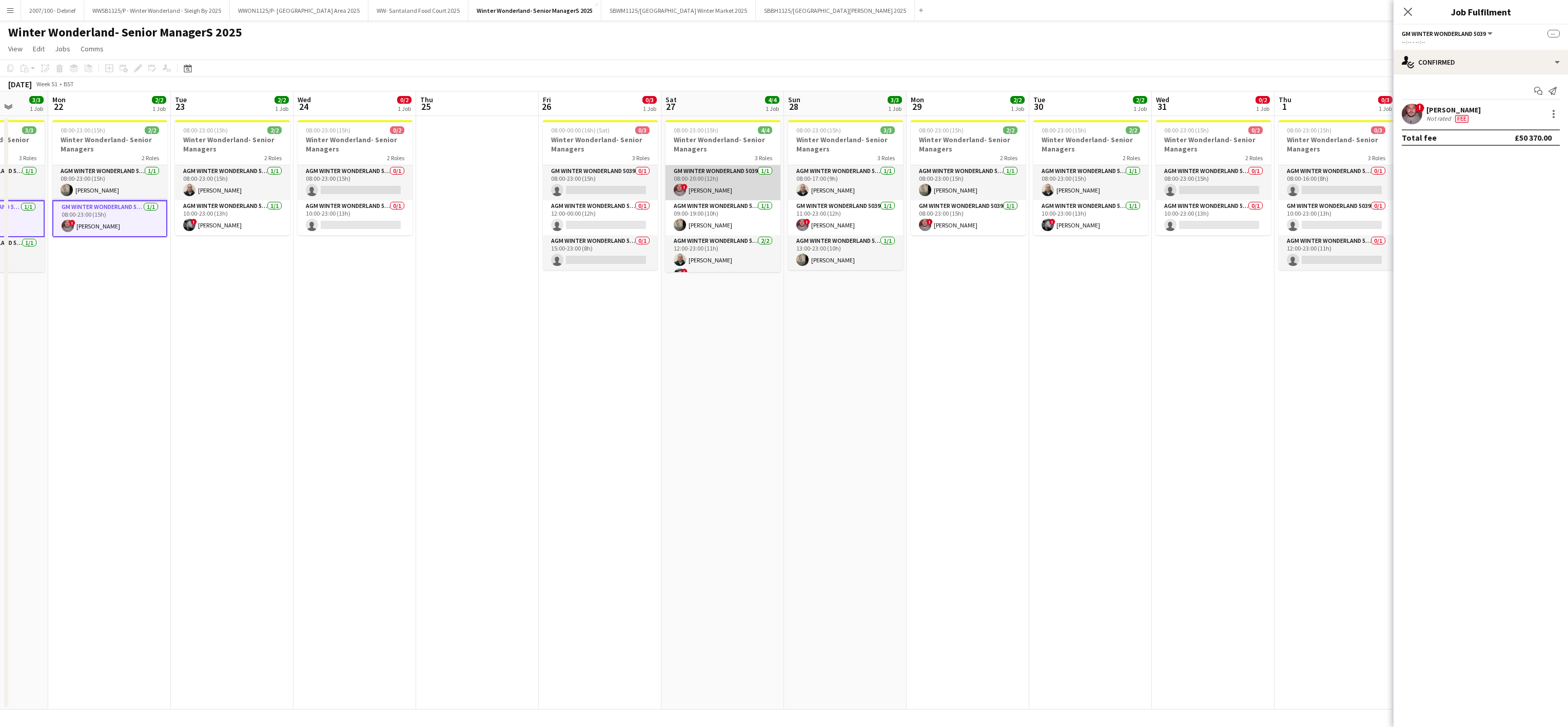
click at [708, 193] on app-card-role "GM Winter Wonderland 5039 1/1 08:00-20:00 (12h) ! Adrian Quigley" at bounding box center [723, 182] width 115 height 35
click at [819, 229] on app-card-role "GM Winter Wonderland 5039 1/1 11:00-23:00 (12h) ! Adrian Quigley" at bounding box center [846, 218] width 115 height 35
click at [923, 221] on app-user-avatar at bounding box center [925, 225] width 12 height 12
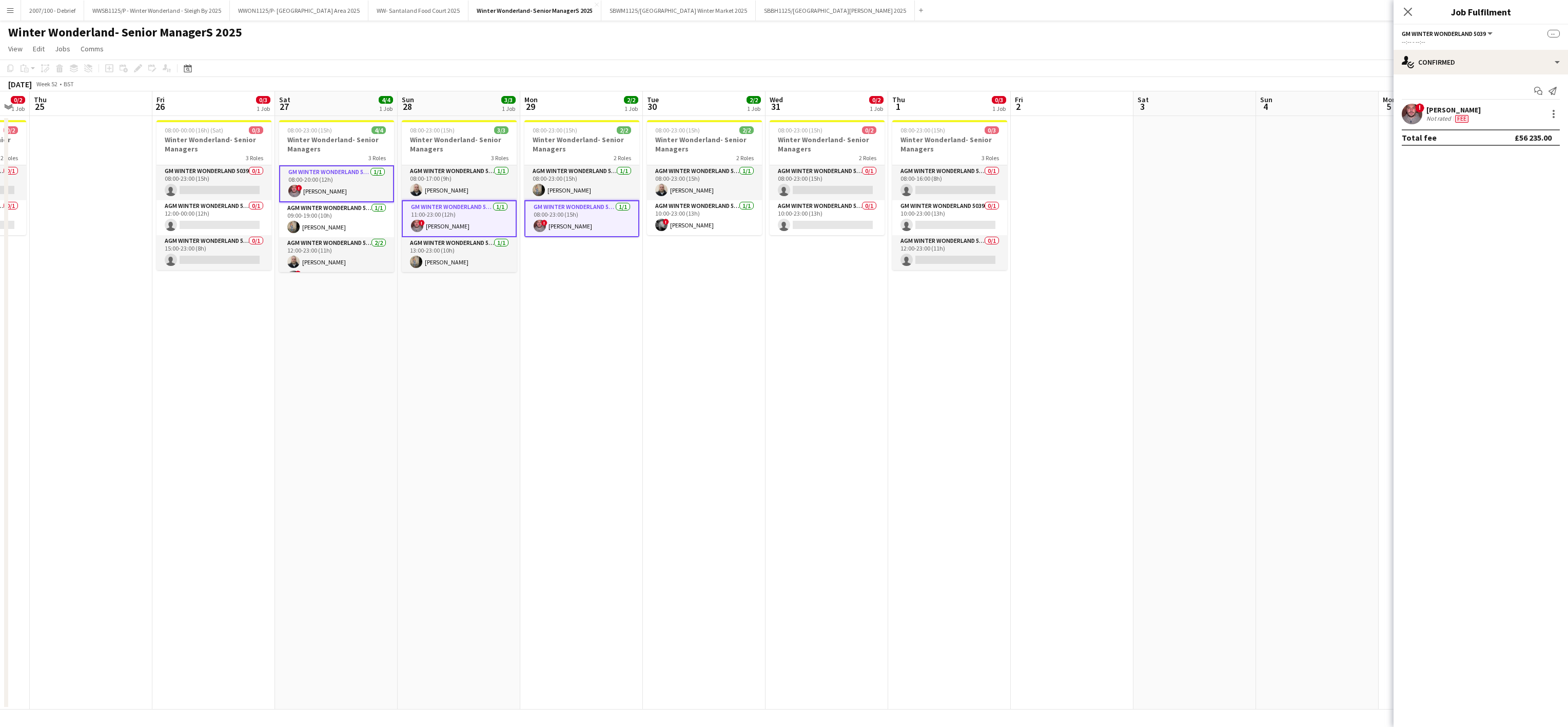
scroll to position [0, 404]
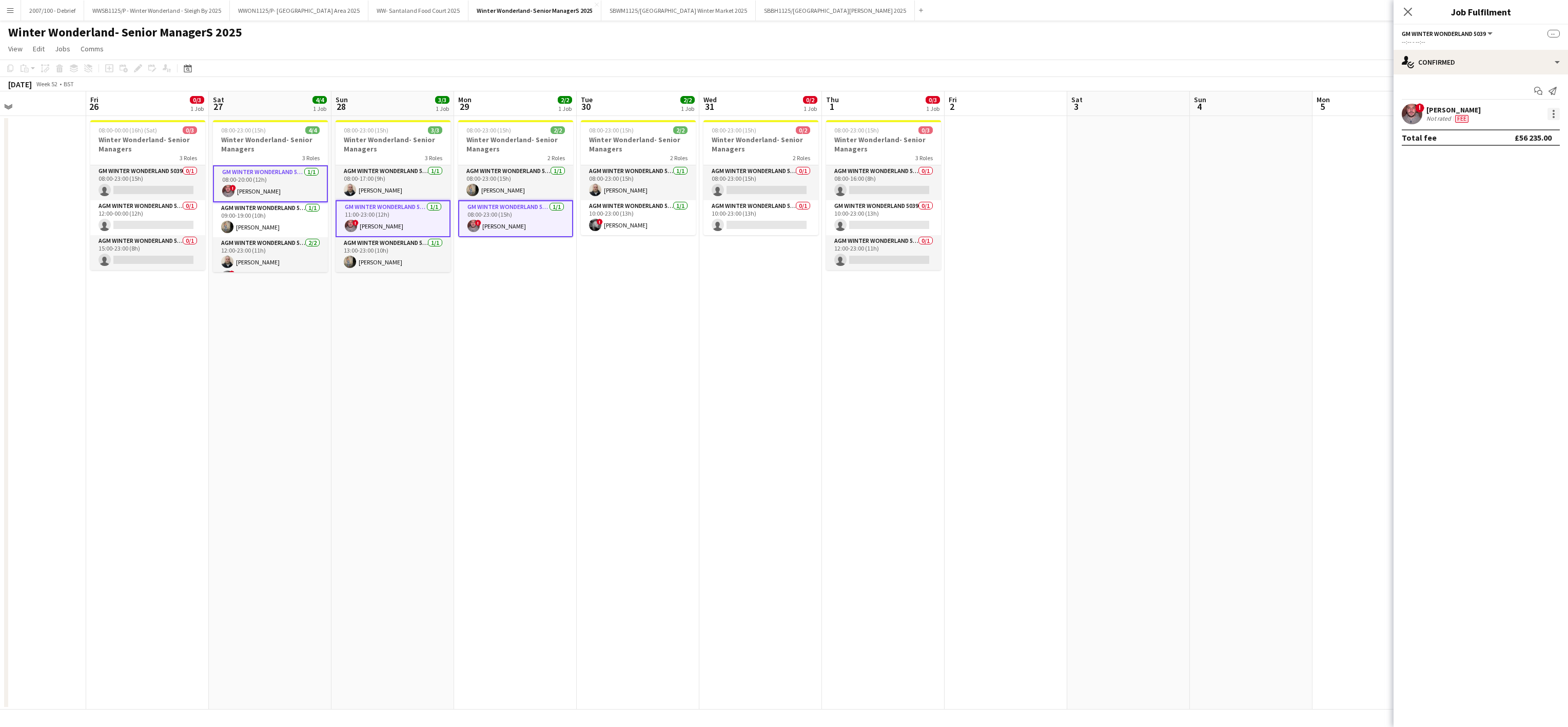
click at [1557, 114] on div at bounding box center [1554, 114] width 12 height 12
click at [1496, 136] on span "Edit fee" at bounding box center [1502, 134] width 28 height 9
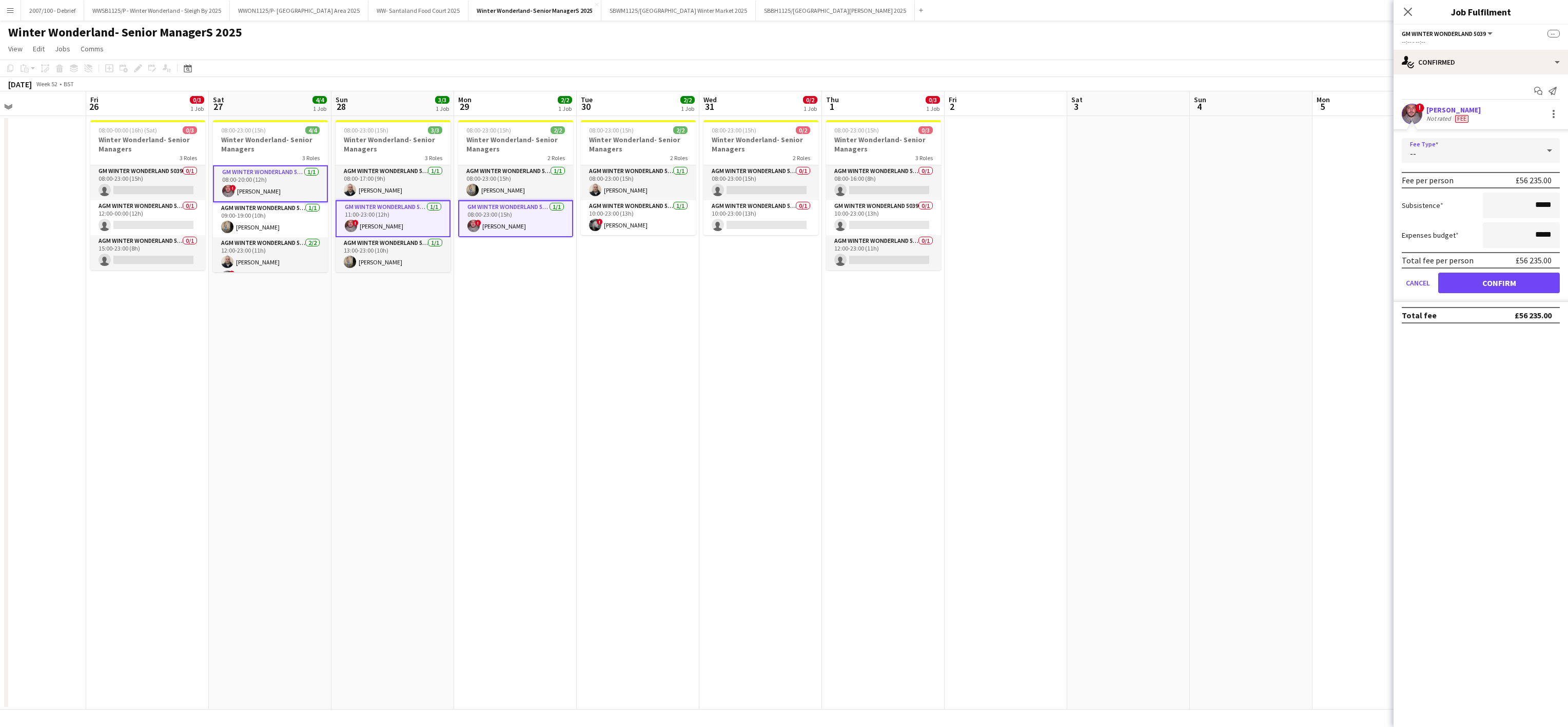
click at [1488, 149] on div "--" at bounding box center [1471, 150] width 138 height 25
click at [1443, 236] on span "Fixed" at bounding box center [1481, 232] width 142 height 10
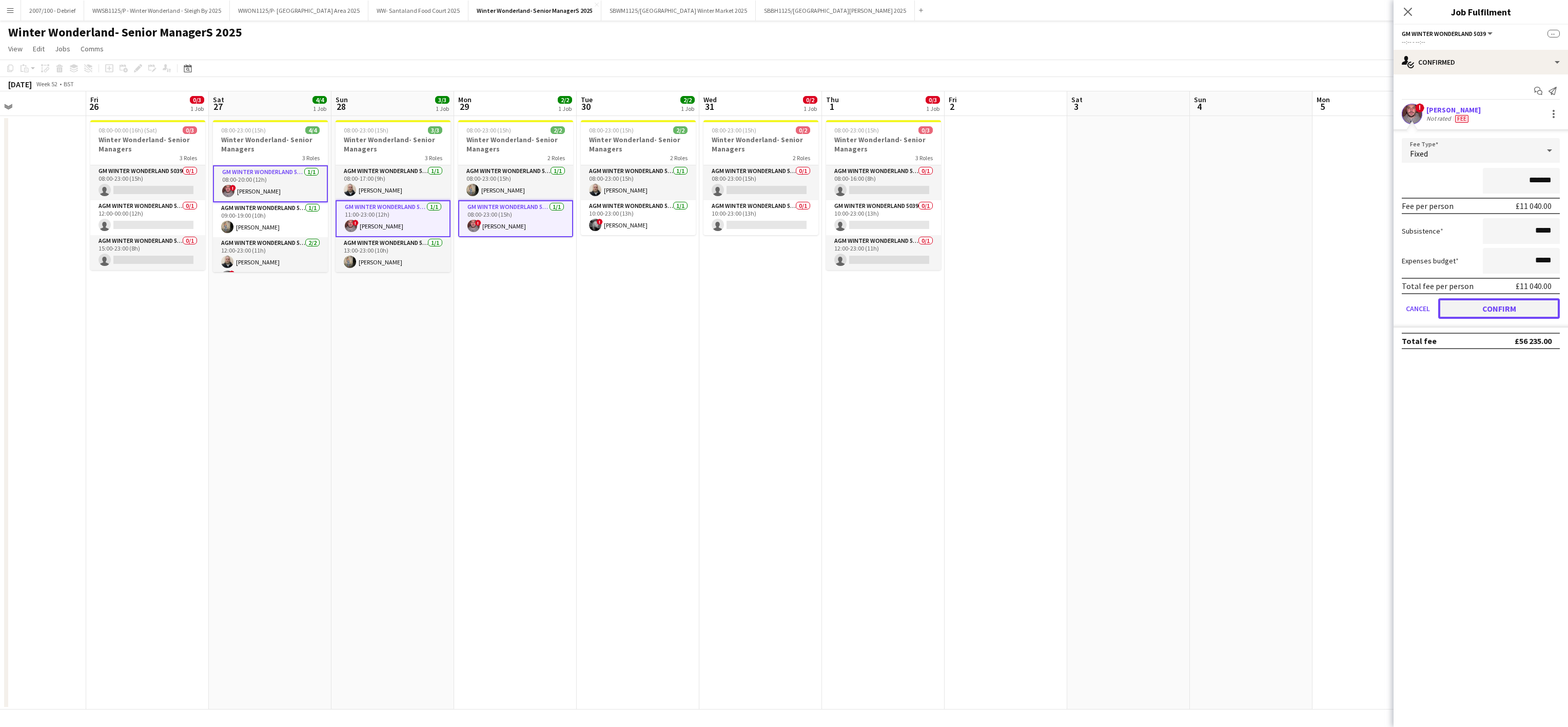
click at [1482, 305] on button "Confirm" at bounding box center [1499, 308] width 121 height 20
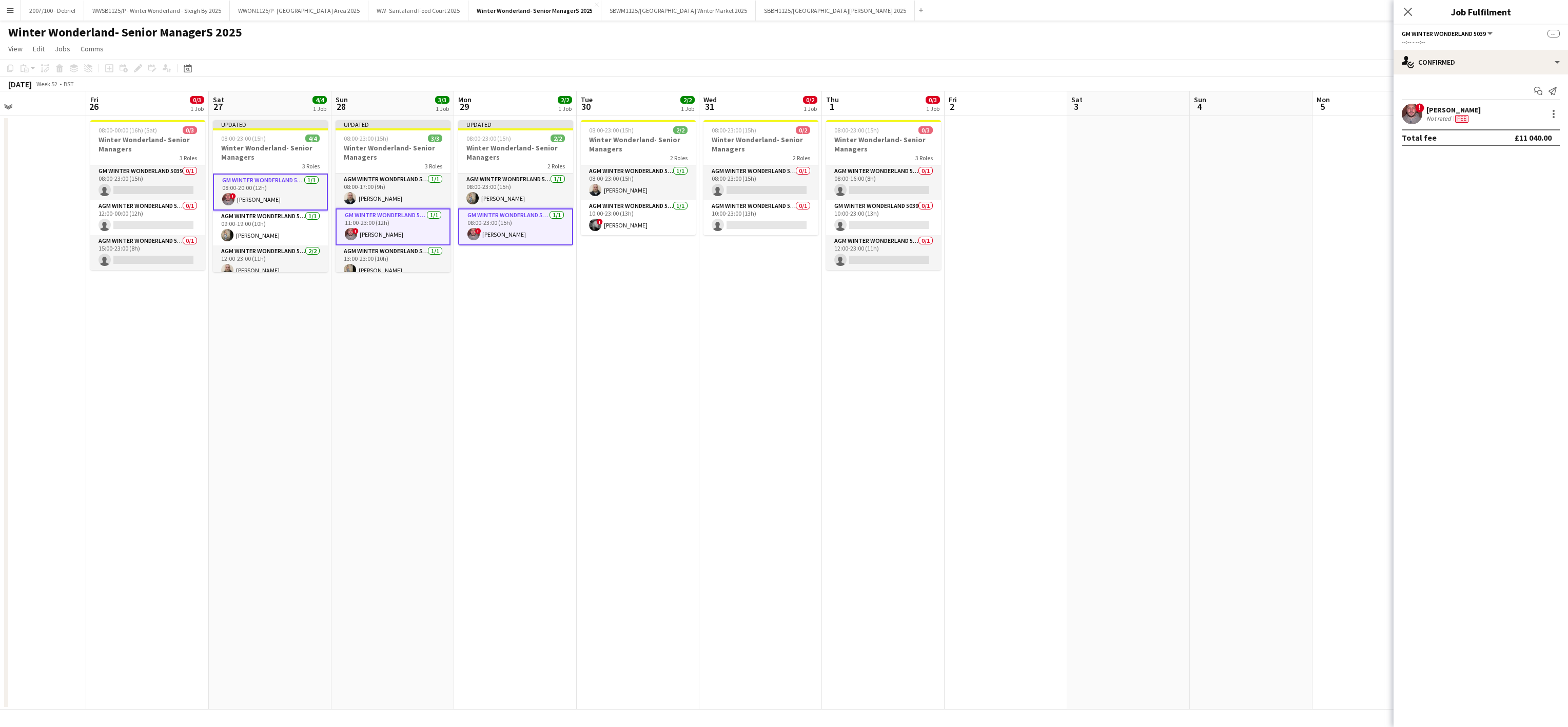
click at [1194, 229] on app-date-cell at bounding box center [1251, 413] width 123 height 594
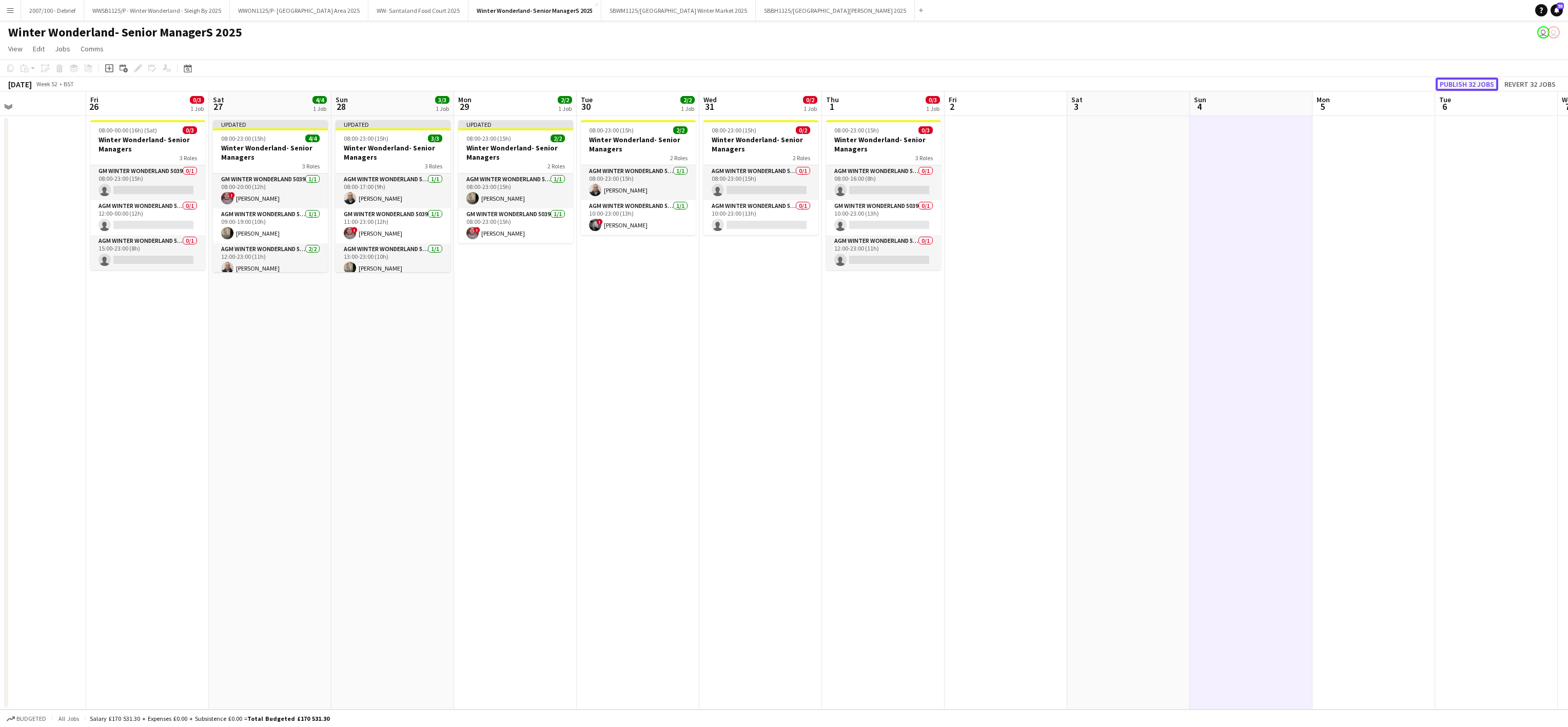
click at [1475, 80] on button "Publish 32 jobs" at bounding box center [1466, 84] width 63 height 14
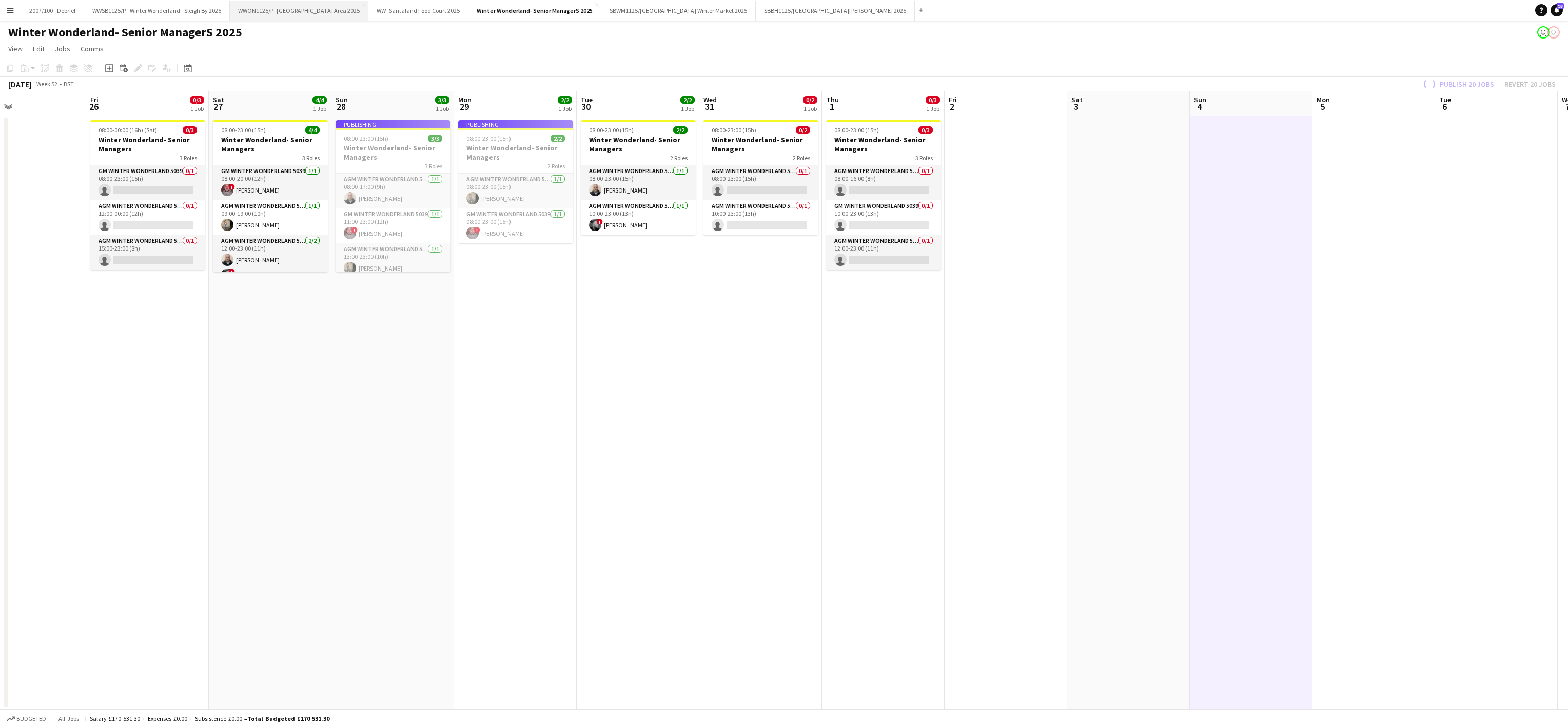
click at [314, 14] on button "WWON1125/P- Winter Wonderland- Streetfood Area 2025 Close" at bounding box center [299, 11] width 139 height 20
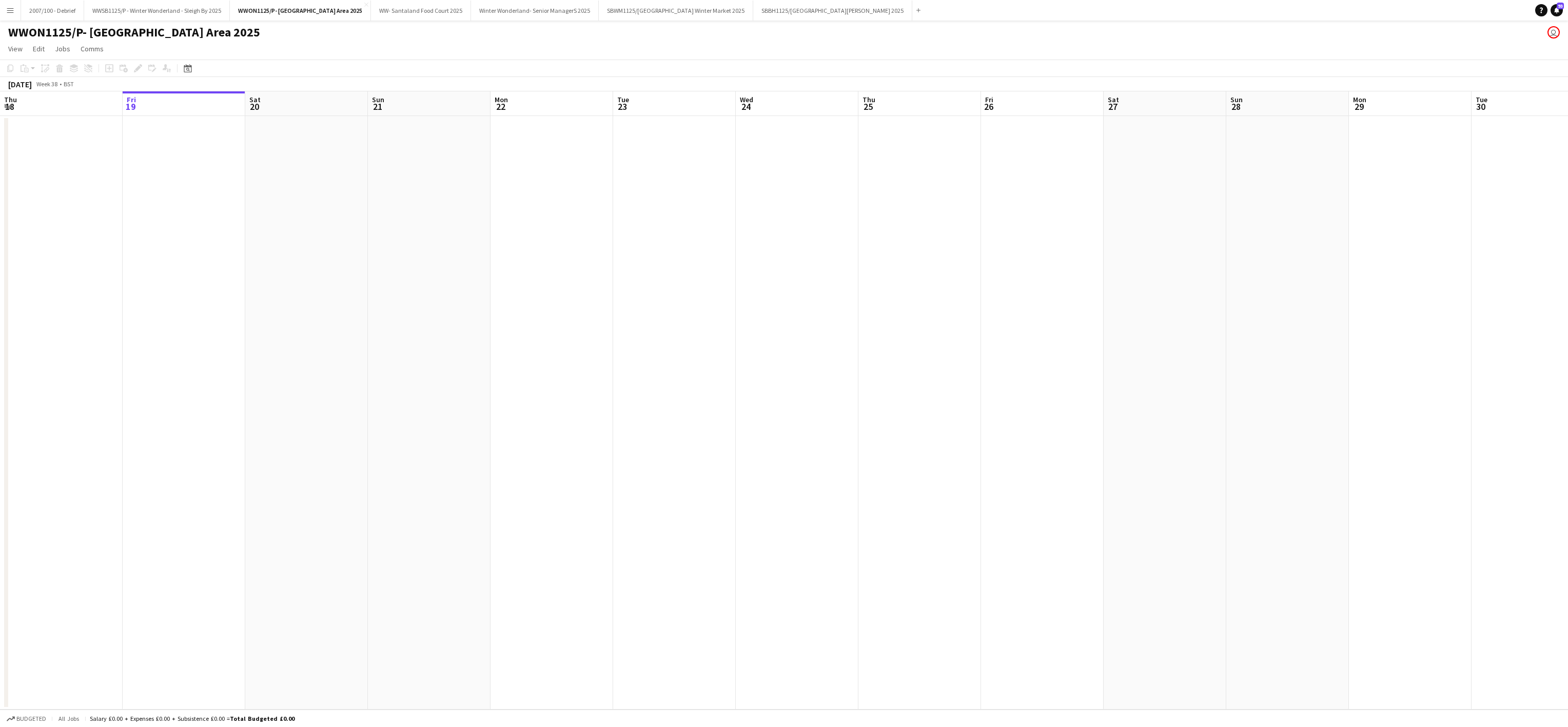
click at [661, 499] on app-date-cell at bounding box center [674, 413] width 123 height 594
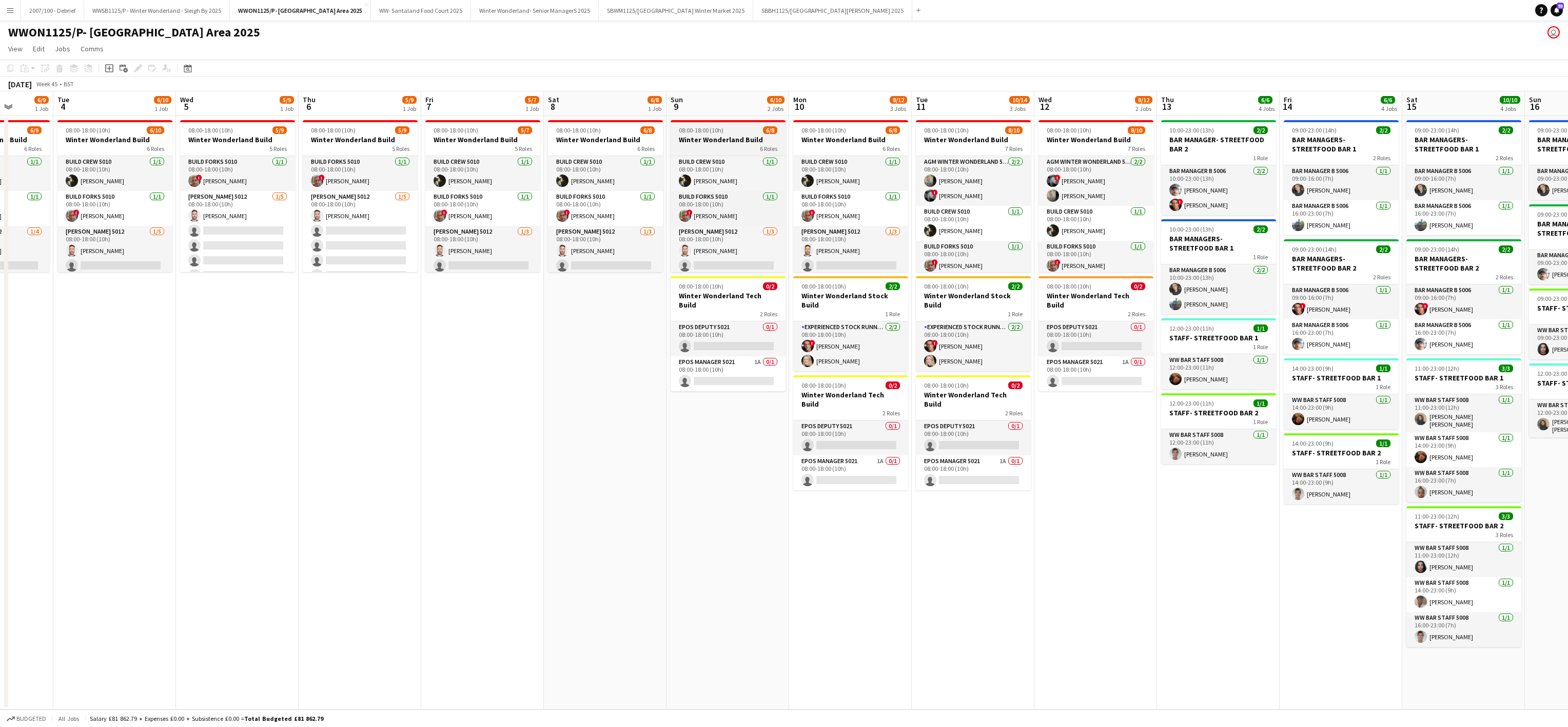
scroll to position [127, 0]
click at [599, 136] on h3 "Winter Wonderland Build" at bounding box center [606, 139] width 115 height 9
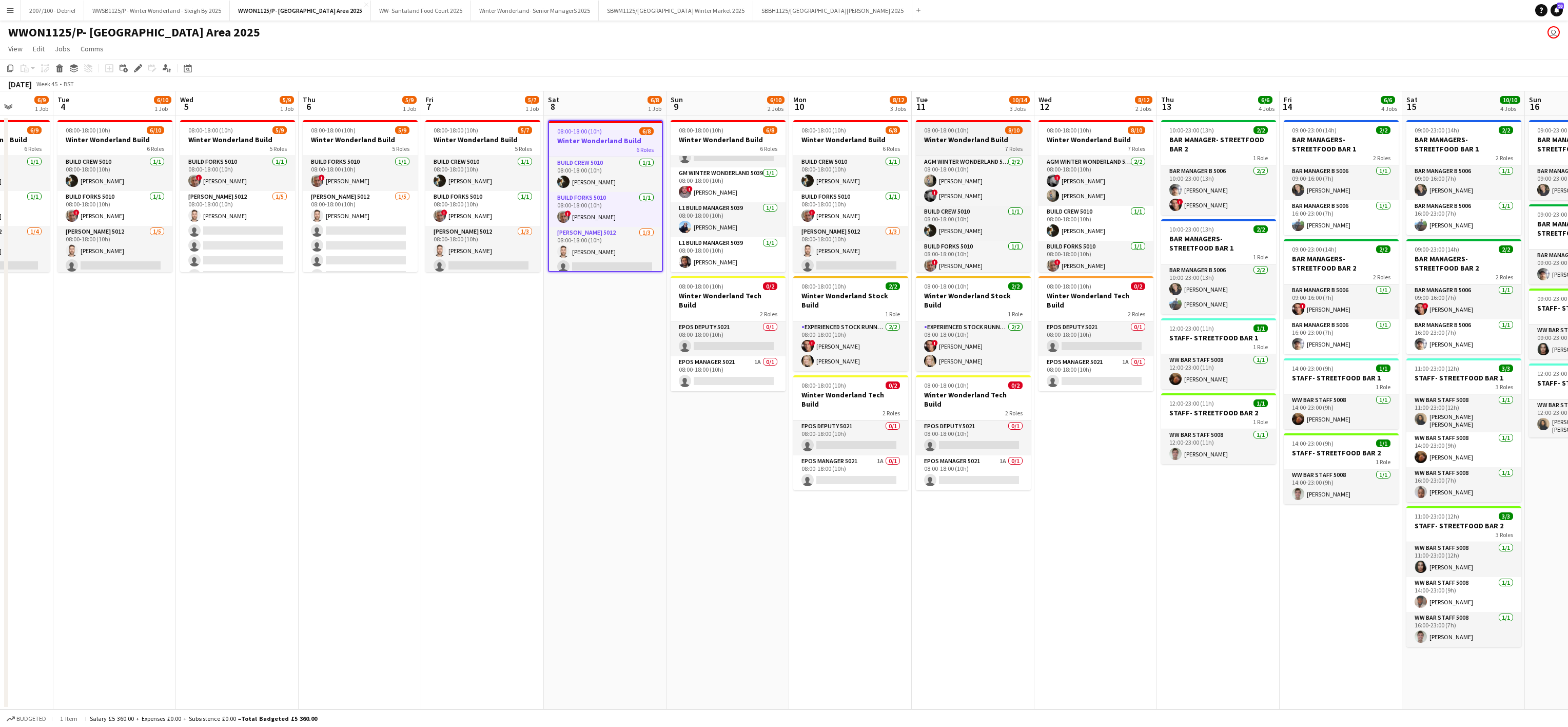
click at [958, 127] on span "08:00-18:00 (10h)" at bounding box center [946, 130] width 44 height 8
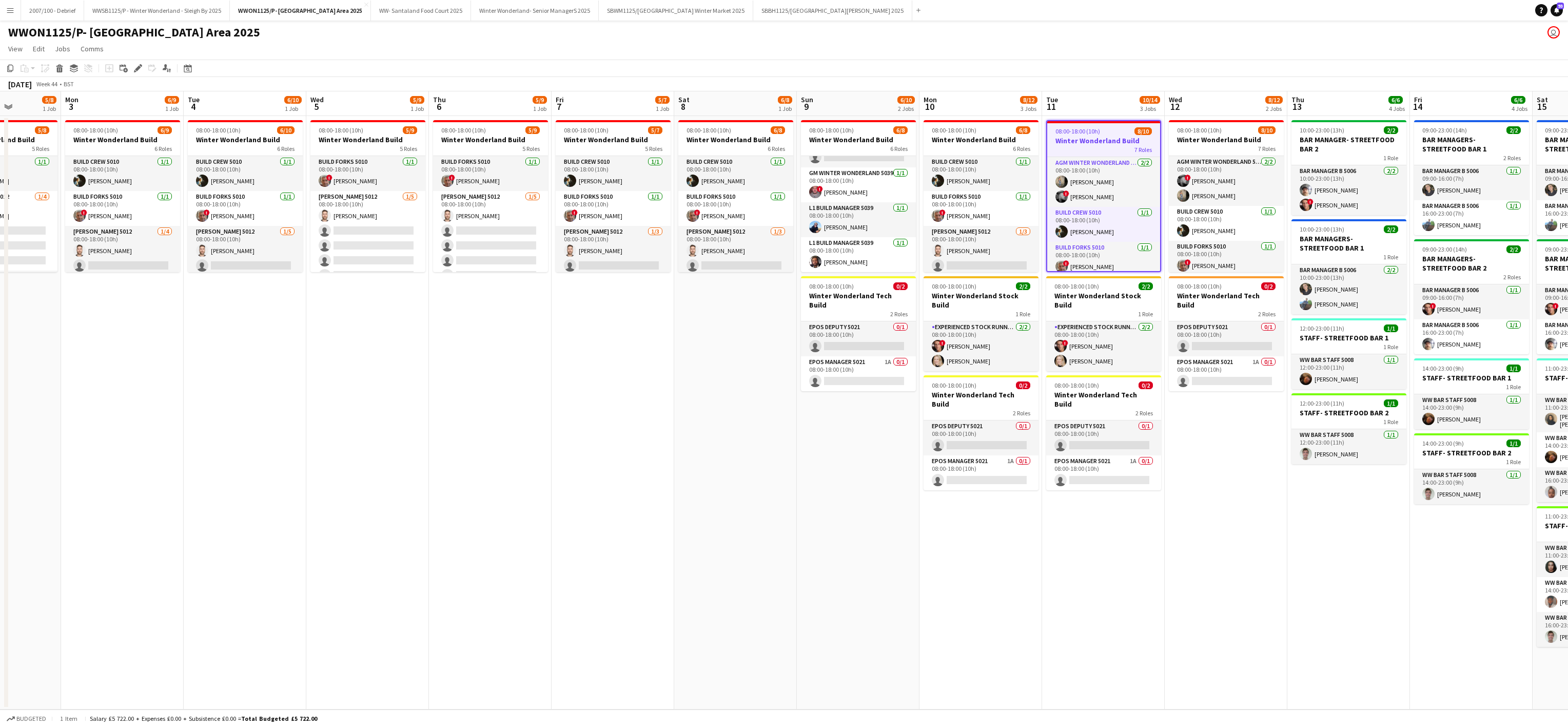
scroll to position [0, 303]
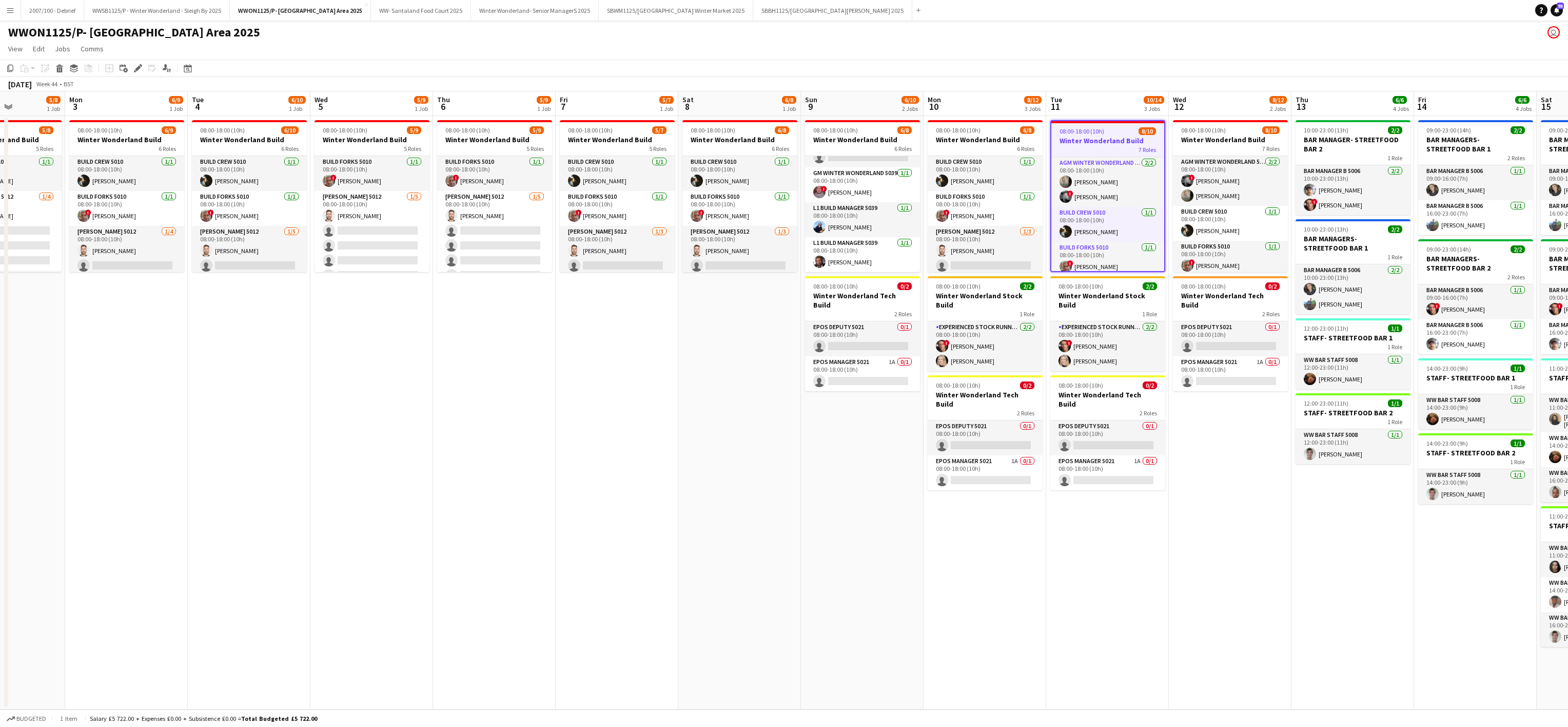
drag, startPoint x: 192, startPoint y: 374, endPoint x: 450, endPoint y: 373, distance: 258.0
click at [450, 373] on app-calendar-viewport "Fri 31 Sat 1 1/2 1 Job Sun 2 5/8 1 Job Mon 3 6/9 1 Job Tue 4 6/10 1 Job Wed 5 5…" at bounding box center [784, 400] width 1568 height 618
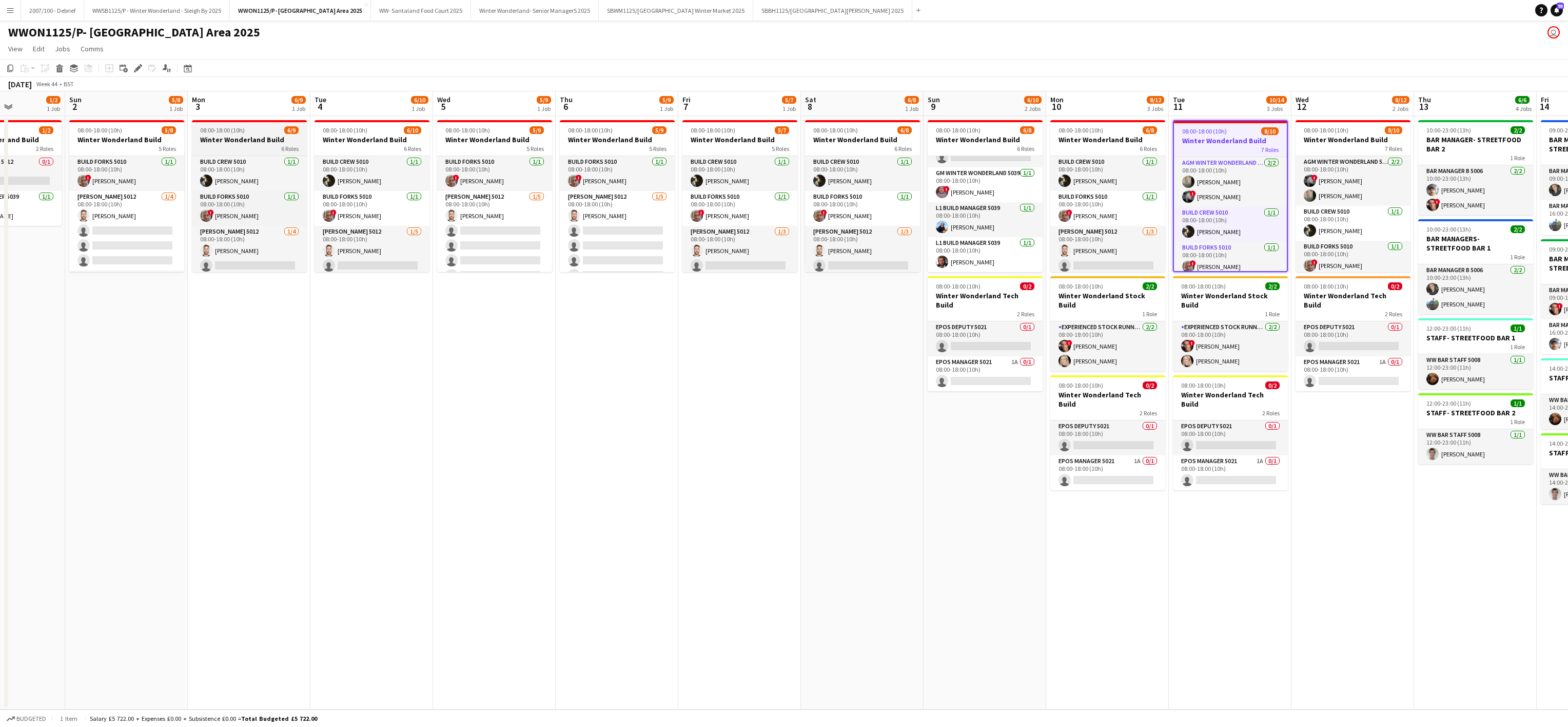
click at [221, 145] on div "6 Roles" at bounding box center [249, 148] width 115 height 8
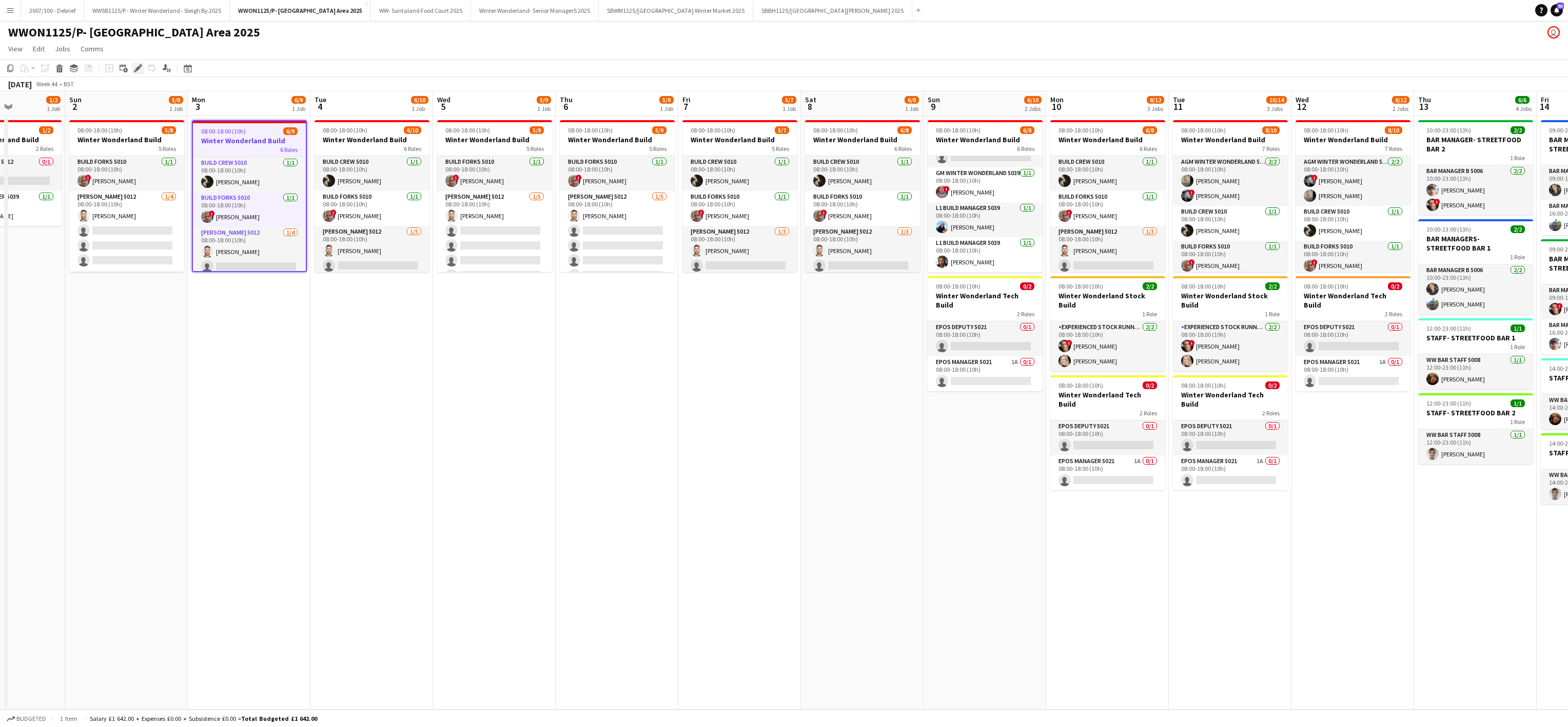
click at [136, 66] on icon "Edit" at bounding box center [138, 68] width 8 height 8
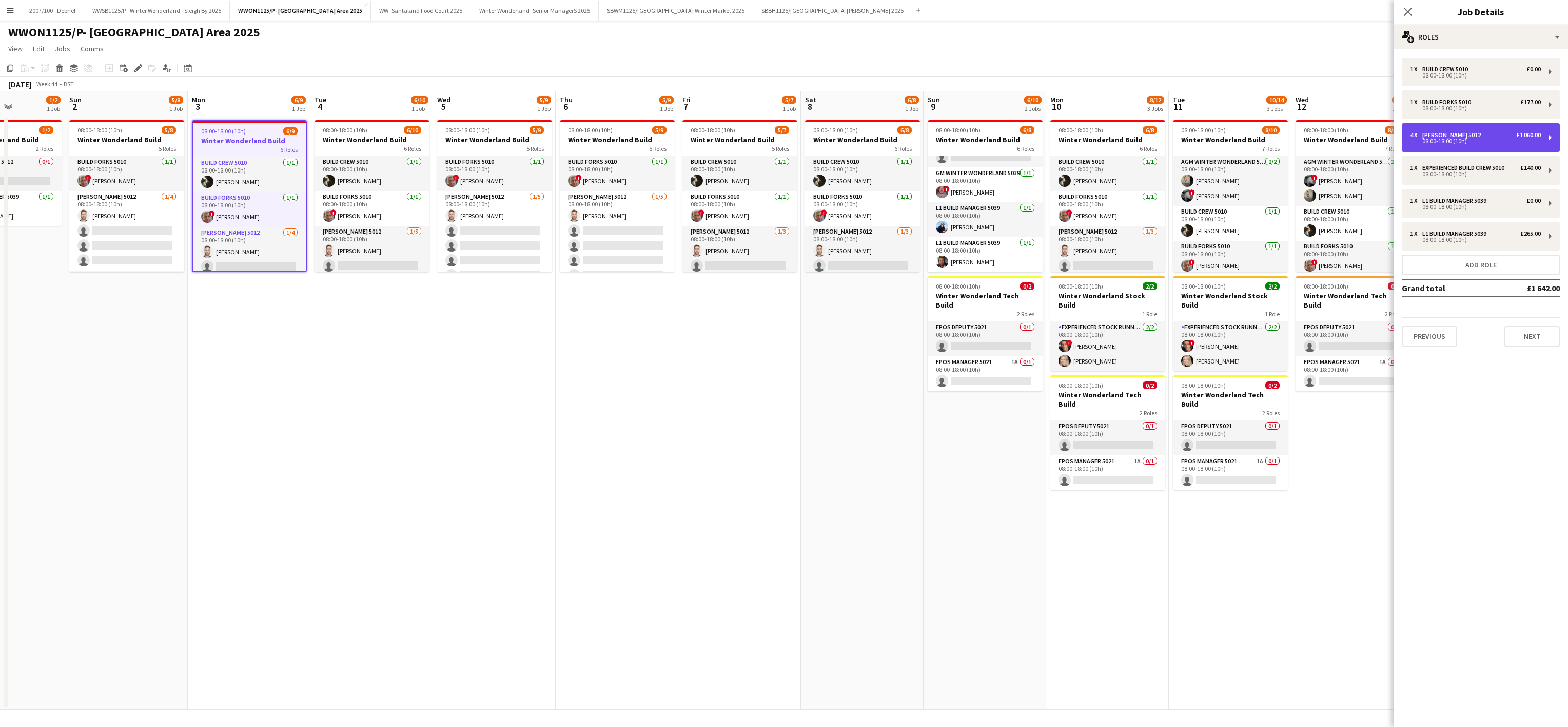
click at [1433, 148] on div "4 x Carpenter 5012 £1 060.00 08:00-18:00 (10h)" at bounding box center [1481, 138] width 158 height 29
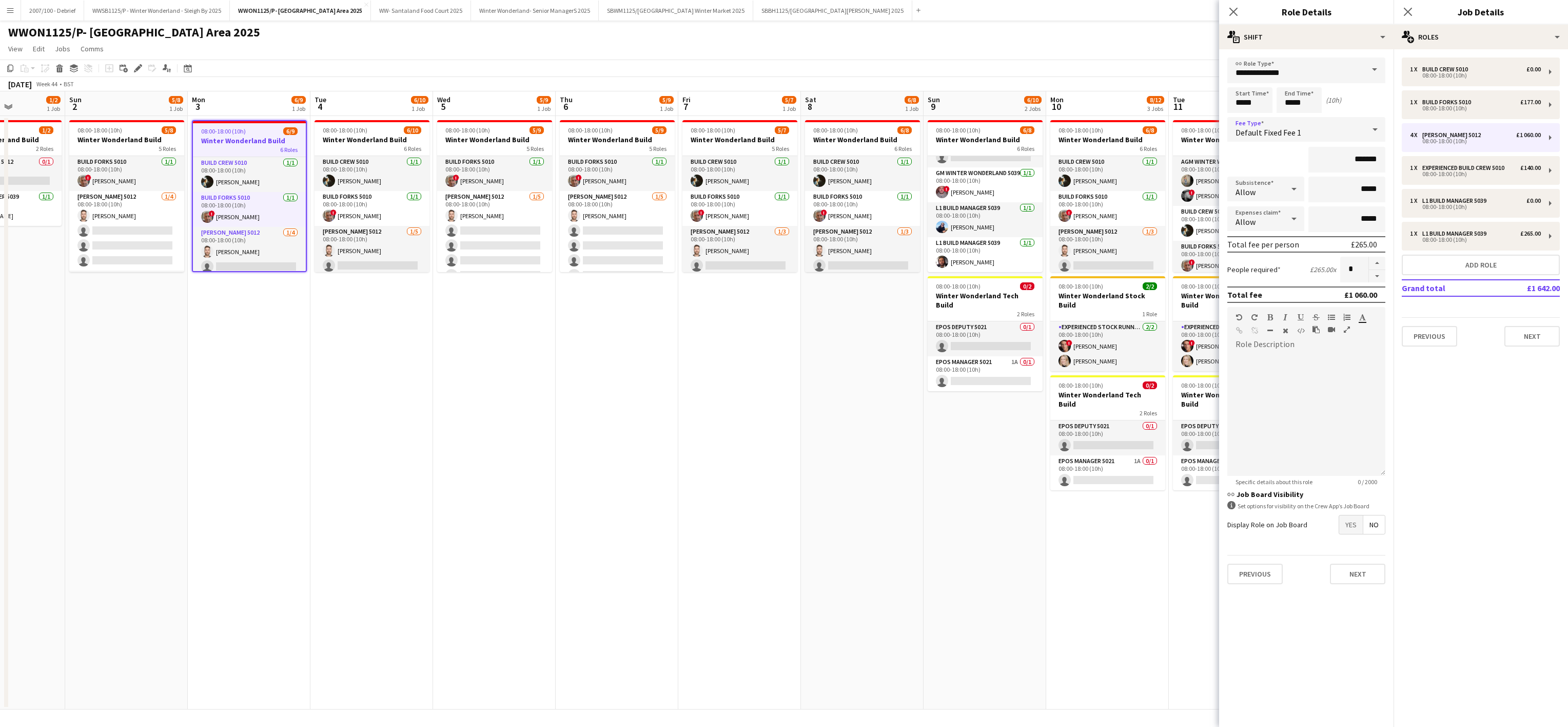
click at [1293, 133] on span "Default Fixed Fee 1" at bounding box center [1268, 133] width 66 height 11
click at [1254, 184] on span "Fixed" at bounding box center [1307, 184] width 142 height 10
type input "*****"
click at [1371, 160] on input "*****" at bounding box center [1347, 160] width 77 height 26
click at [326, 417] on app-date-cell "08:00-18:00 (10h) 6/10 Winter Wonderland Build 6 Roles Build Crew 5010 1/1 08:0…" at bounding box center [371, 413] width 123 height 594
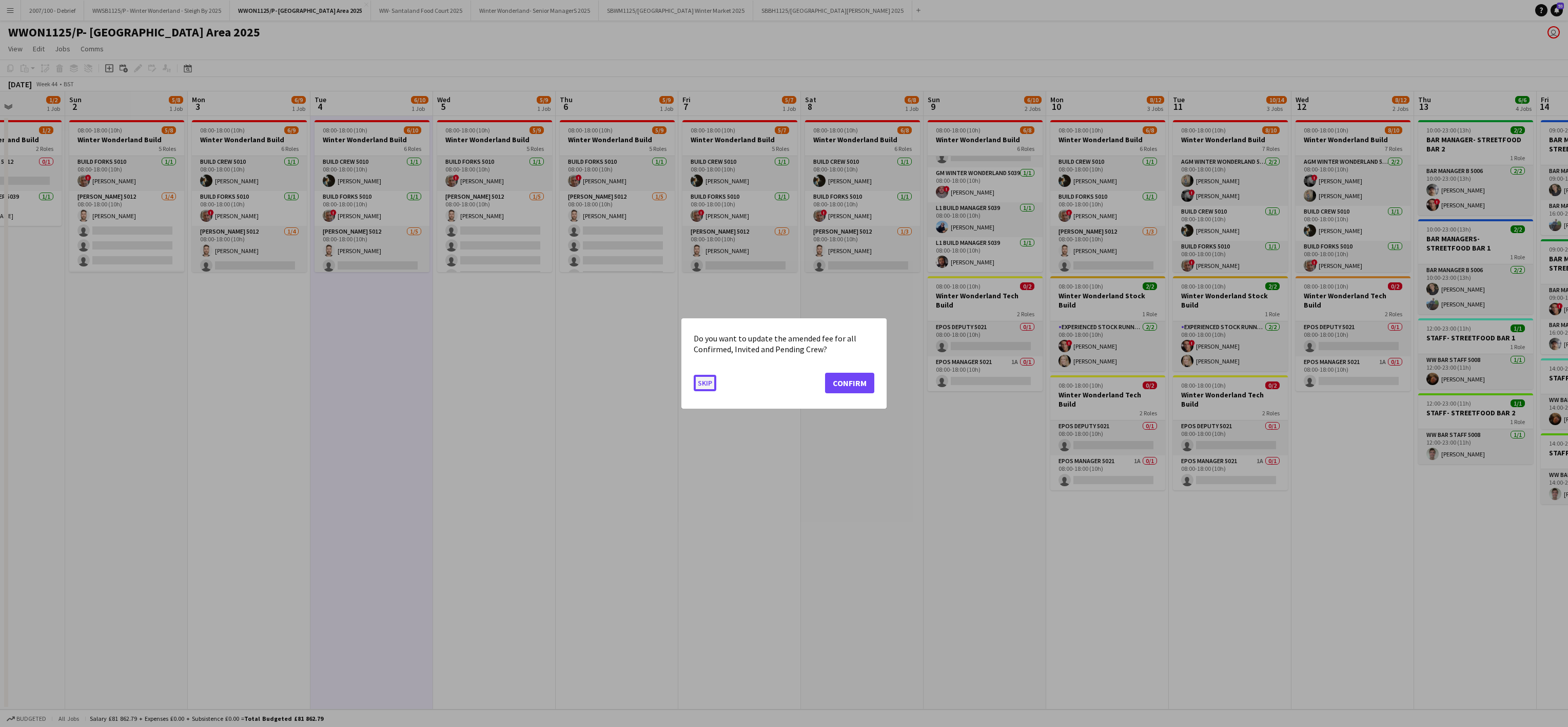
click at [697, 376] on button "Skip" at bounding box center [705, 383] width 23 height 17
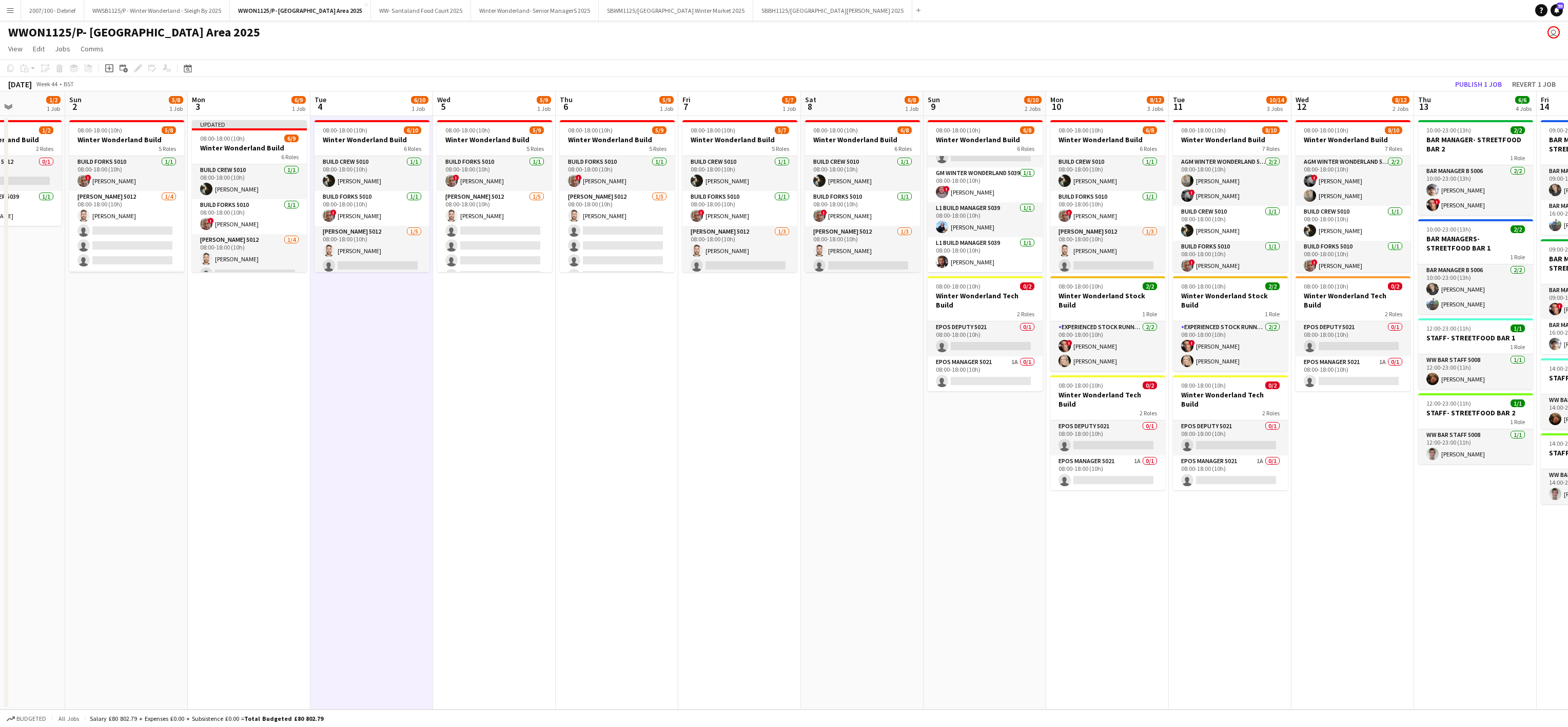
click at [185, 375] on app-date-cell "08:00-18:00 (10h) 5/8 Winter Wonderland Build 5 Roles Build Forks 5010 1/1 08:0…" at bounding box center [127, 413] width 123 height 594
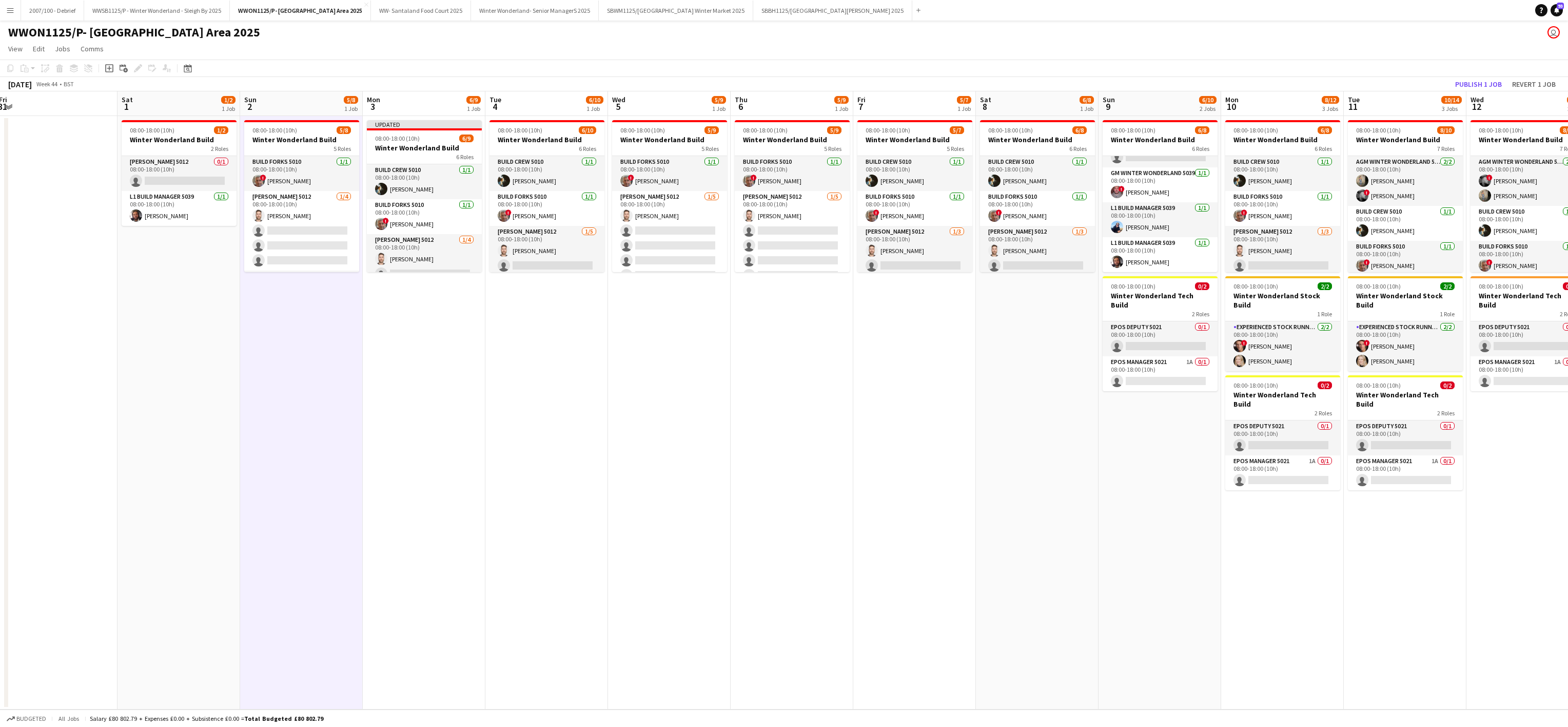
scroll to position [0, 232]
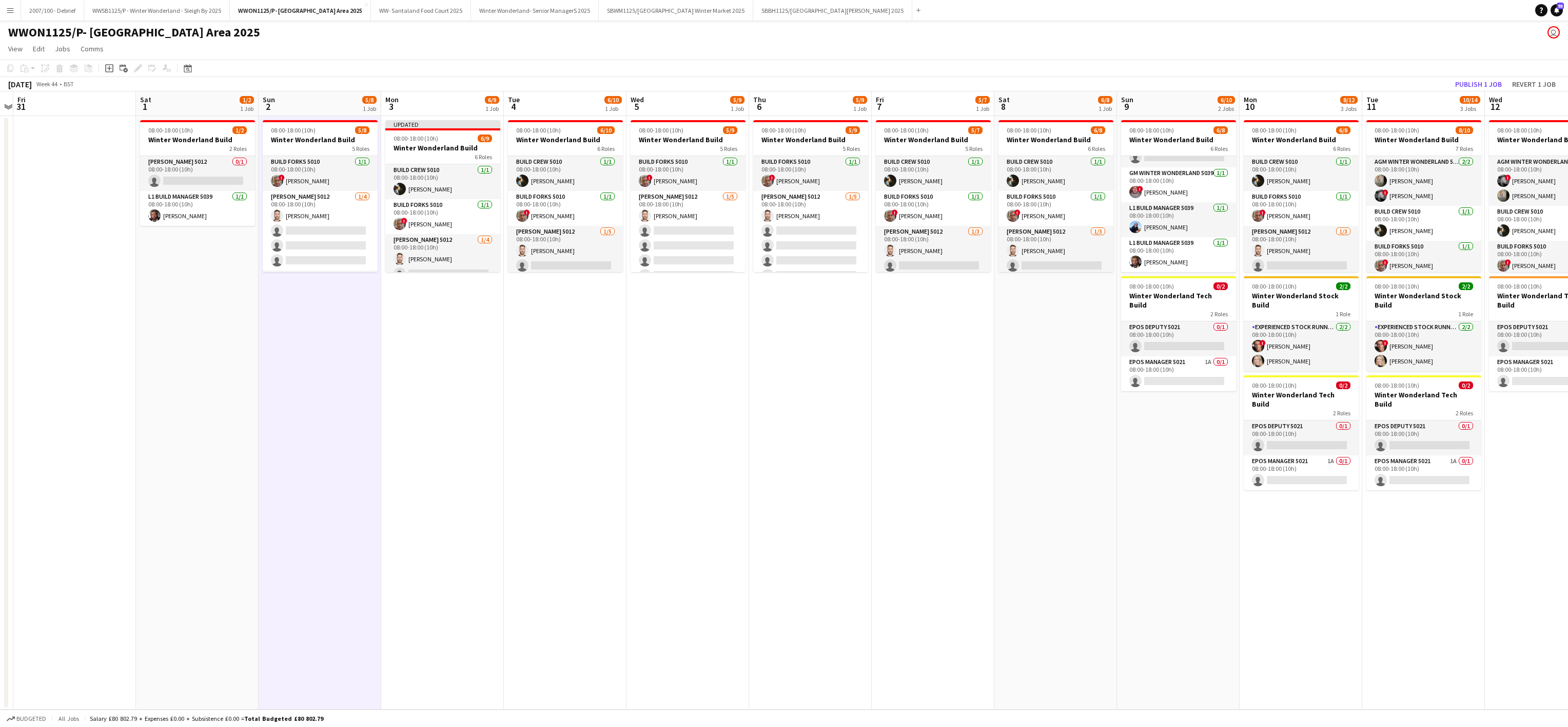
drag, startPoint x: 182, startPoint y: 366, endPoint x: 375, endPoint y: 349, distance: 193.7
click at [375, 349] on app-calendar-viewport "Wed 29 Thu 30 Fri 31 Sat 1 1/2 1 Job Sun 2 5/8 1 Job Mon 3 6/9 1 Job Tue 4 6/10…" at bounding box center [784, 400] width 1568 height 618
click at [197, 139] on h3 "Winter Wonderland Build" at bounding box center [197, 139] width 115 height 9
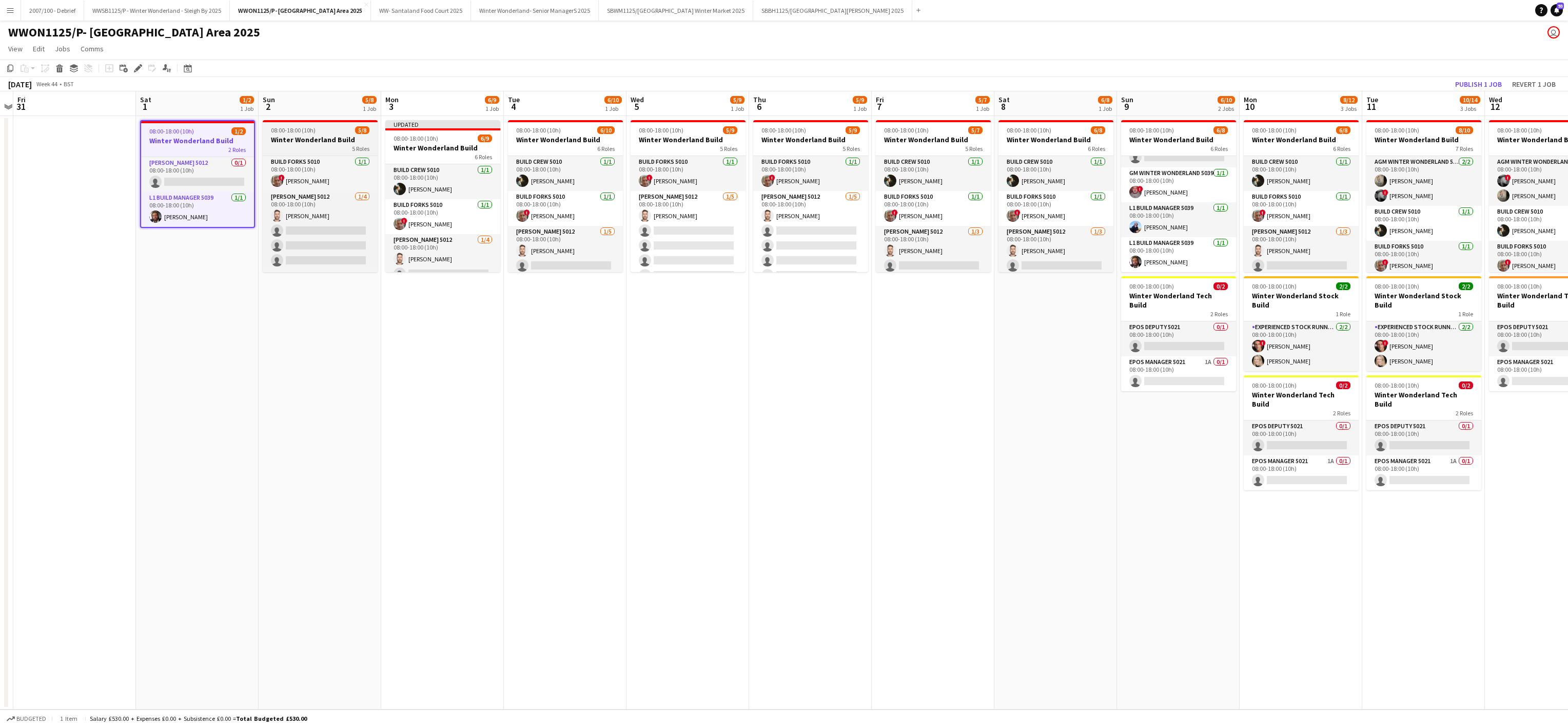
click at [293, 144] on div "5 Roles" at bounding box center [320, 148] width 115 height 8
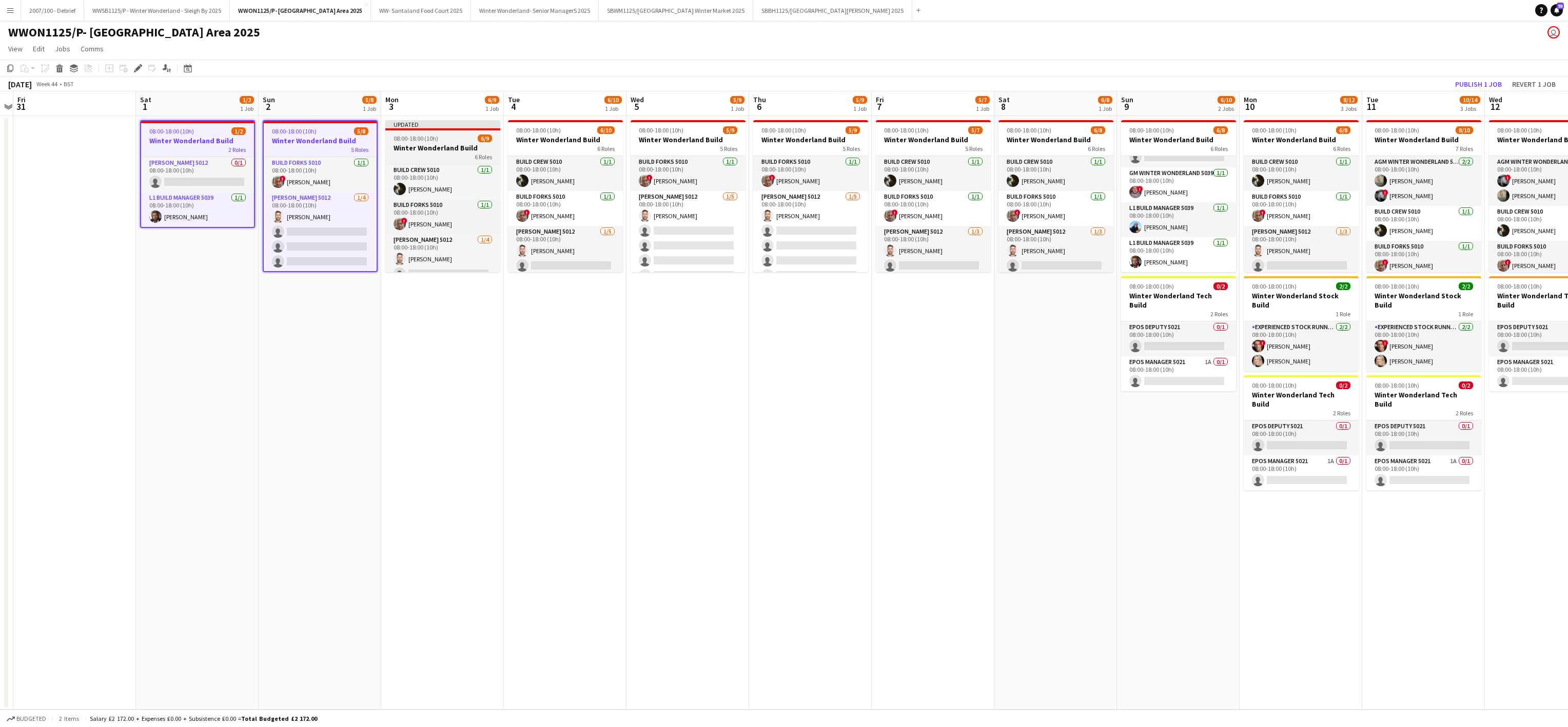
click at [405, 141] on span "08:00-18:00 (10h)" at bounding box center [416, 139] width 44 height 8
click at [496, 140] on div "08:00-18:00 (10h) 6/9" at bounding box center [443, 139] width 113 height 8
click at [527, 136] on h3 "Winter Wonderland Build" at bounding box center [566, 139] width 115 height 9
click at [415, 148] on h3 "Winter Wonderland Build" at bounding box center [443, 148] width 115 height 9
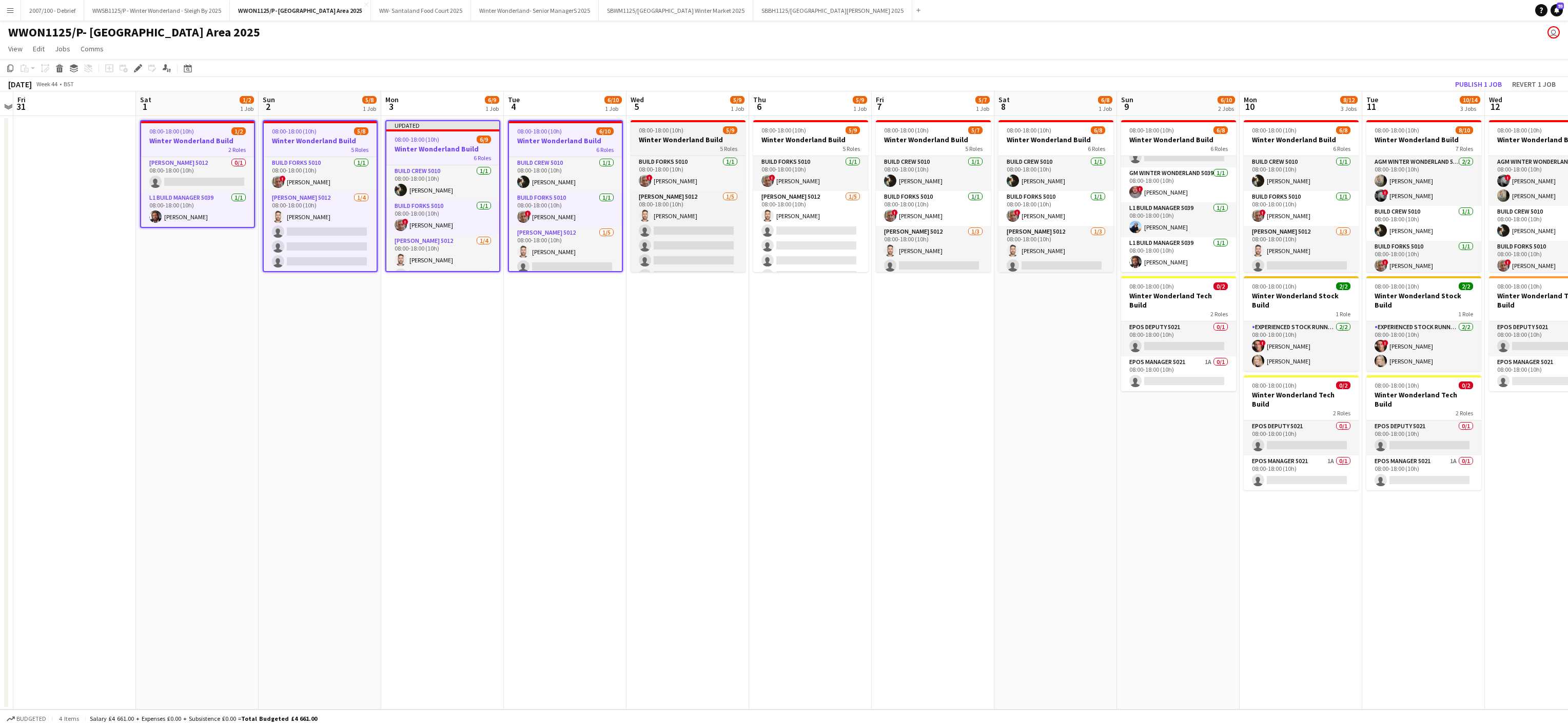
click at [653, 127] on span "08:00-18:00 (10h)" at bounding box center [660, 130] width 44 height 8
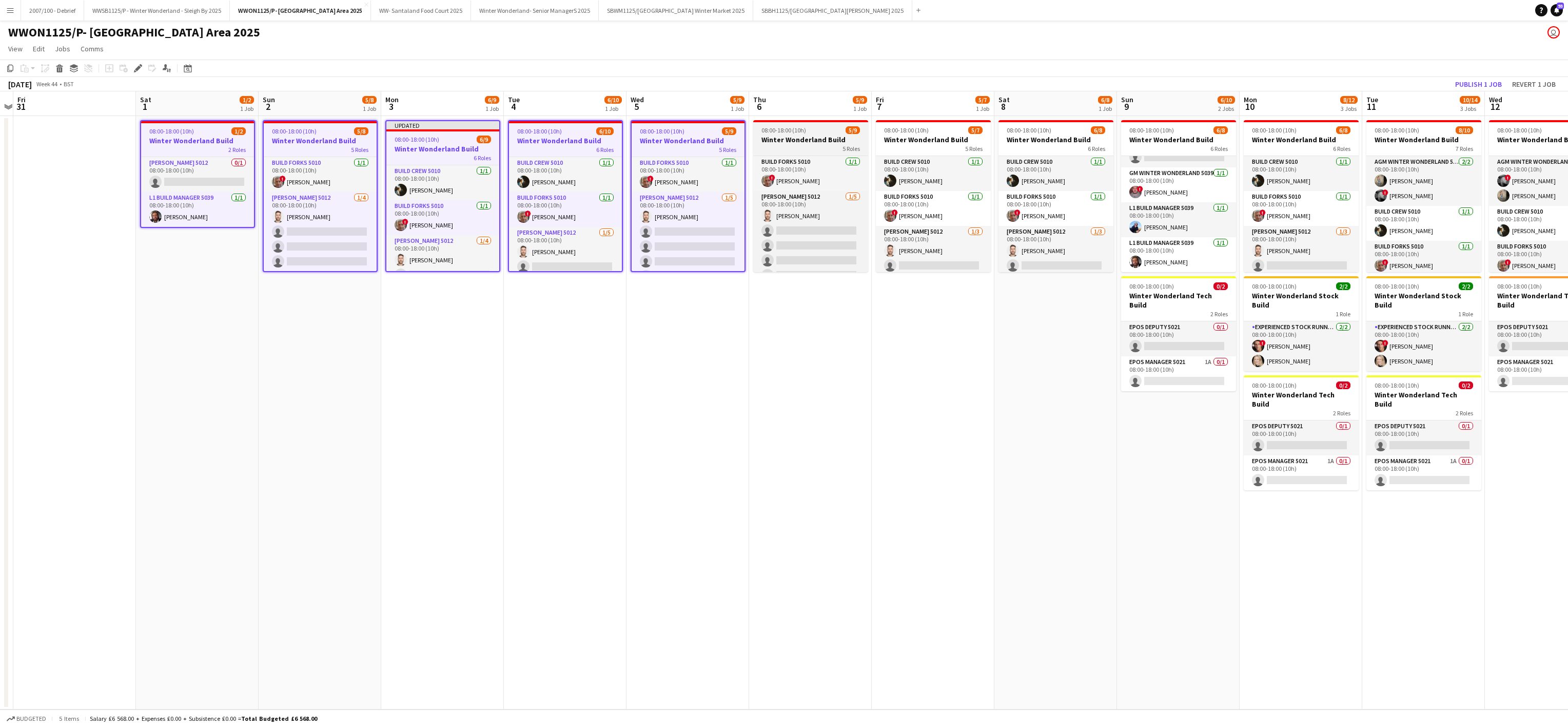
click at [773, 122] on app-job-card "08:00-18:00 (10h) 5/9 Winter Wonderland Build 5 Roles Build Forks 5010 1/1 08:0…" at bounding box center [810, 196] width 115 height 152
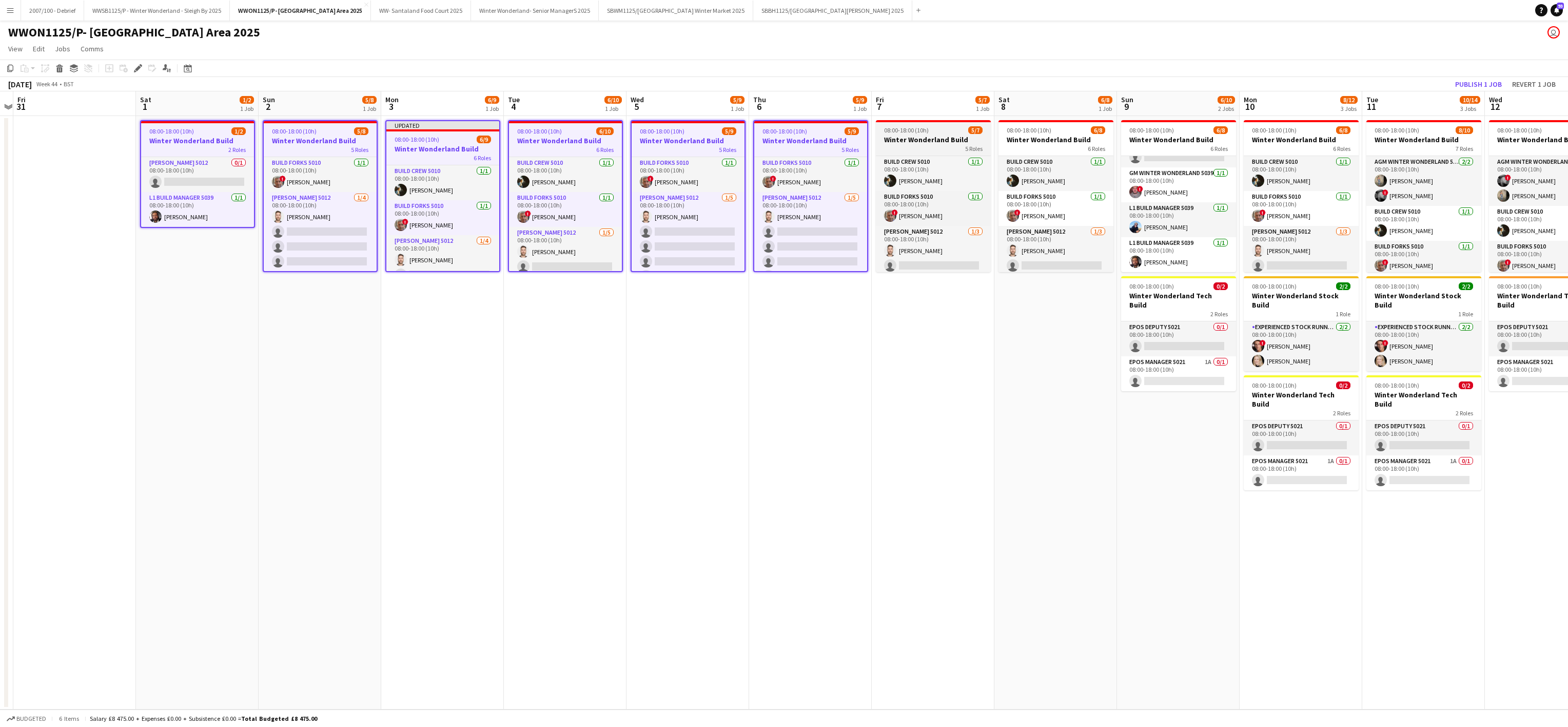
click at [926, 129] on span "08:00-18:00 (10h)" at bounding box center [906, 130] width 44 height 8
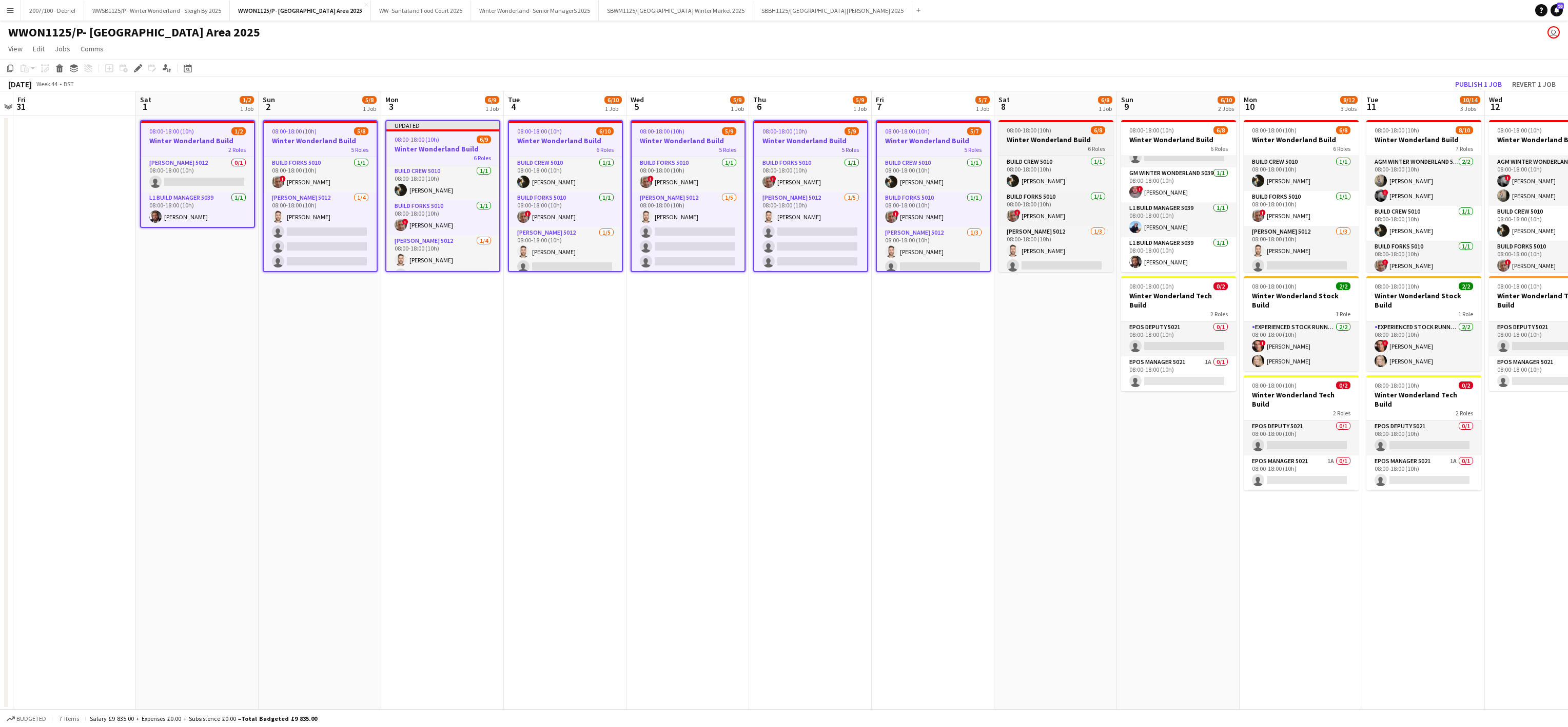
click at [999, 136] on h3 "Winter Wonderland Build" at bounding box center [1056, 139] width 115 height 9
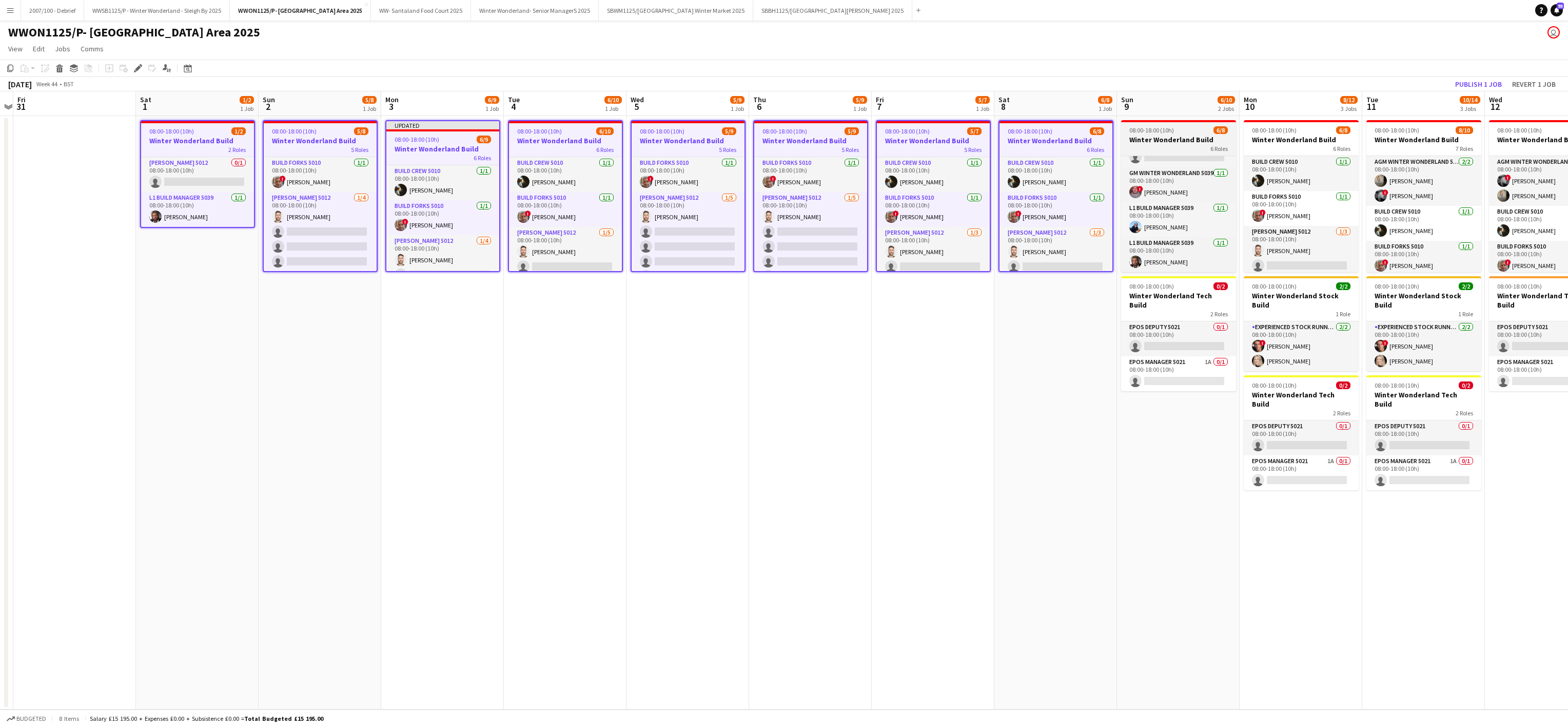
click at [1200, 136] on h3 "Winter Wonderland Build" at bounding box center [1179, 139] width 115 height 9
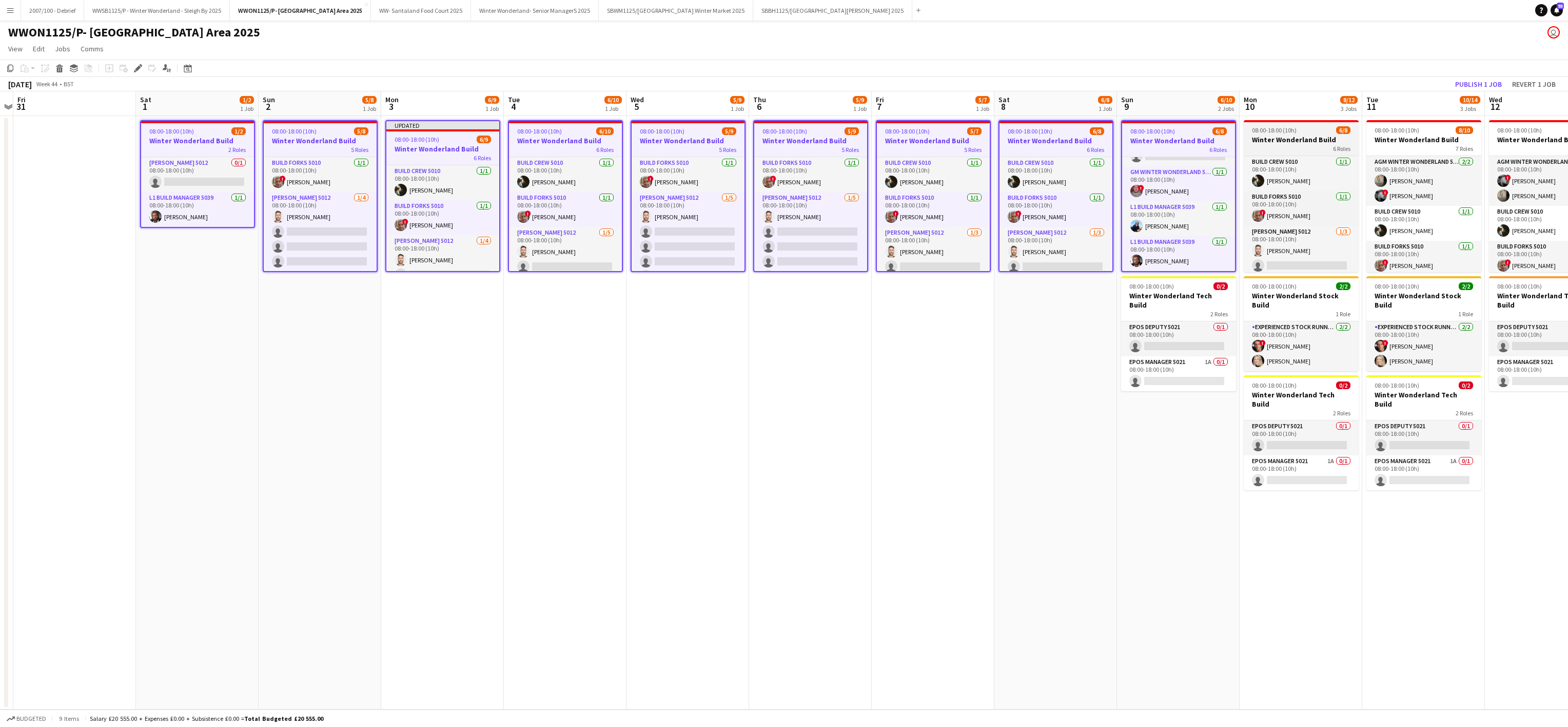
click at [1301, 137] on h3 "Winter Wonderland Build" at bounding box center [1301, 139] width 115 height 9
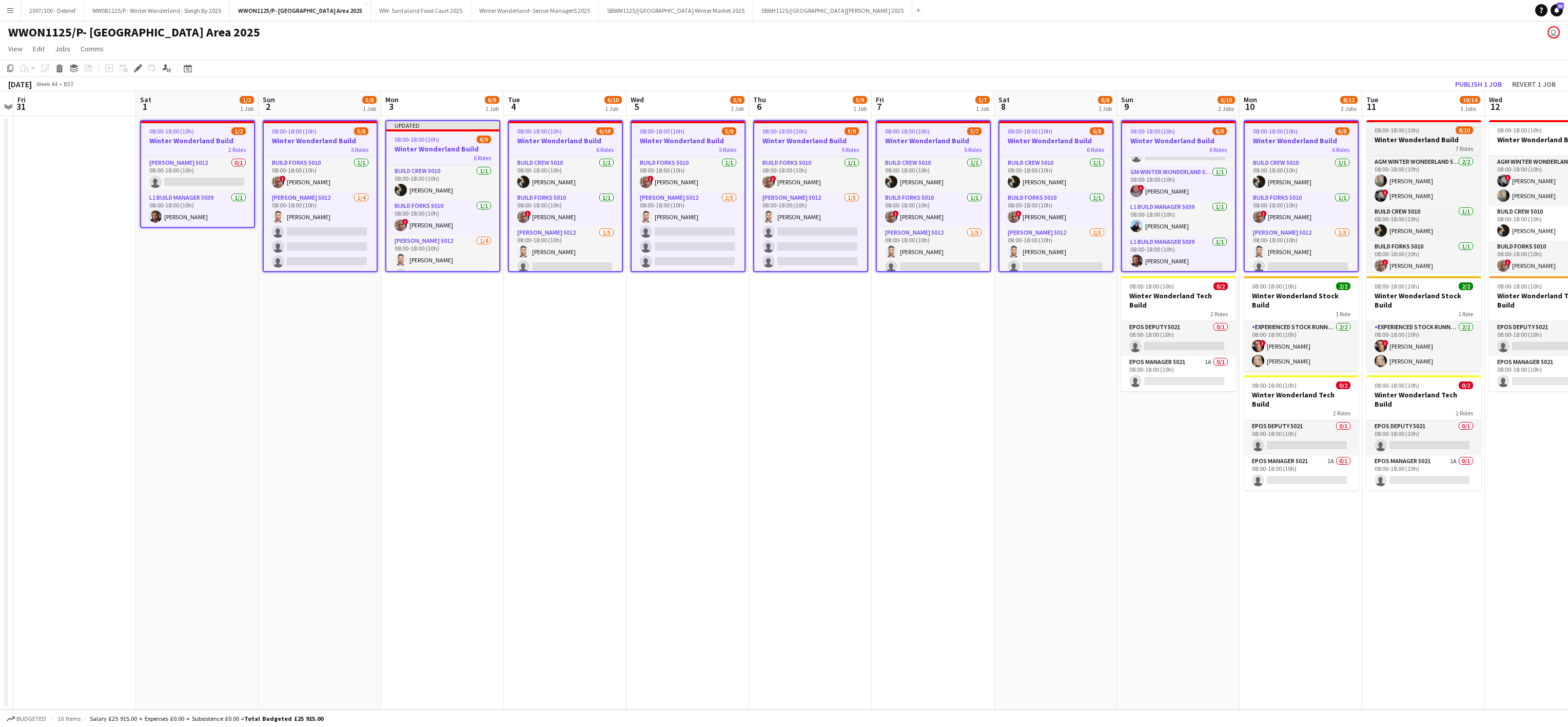
click at [1402, 139] on h3 "Winter Wonderland Build" at bounding box center [1424, 139] width 115 height 9
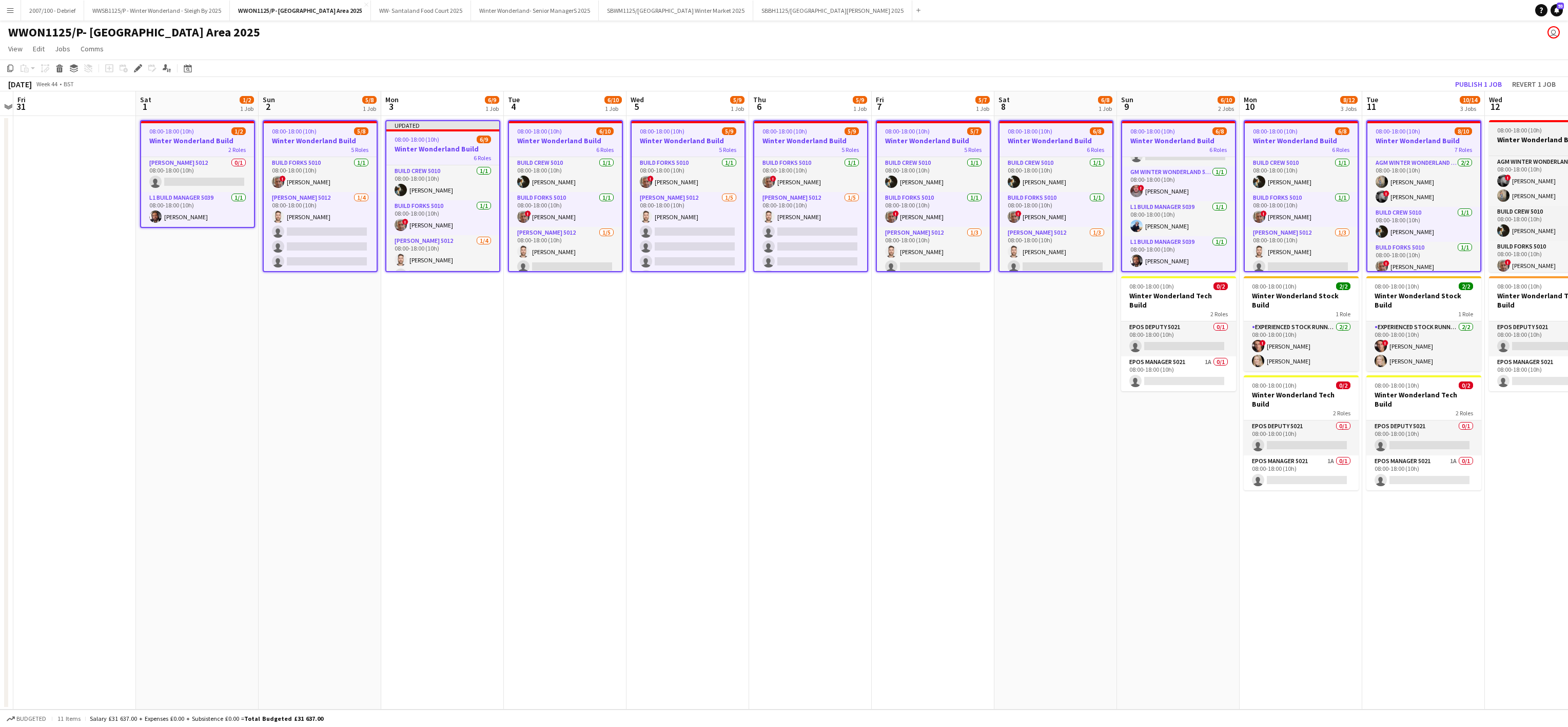
click at [1536, 127] on span "08:00-18:00 (10h)" at bounding box center [1519, 130] width 44 height 8
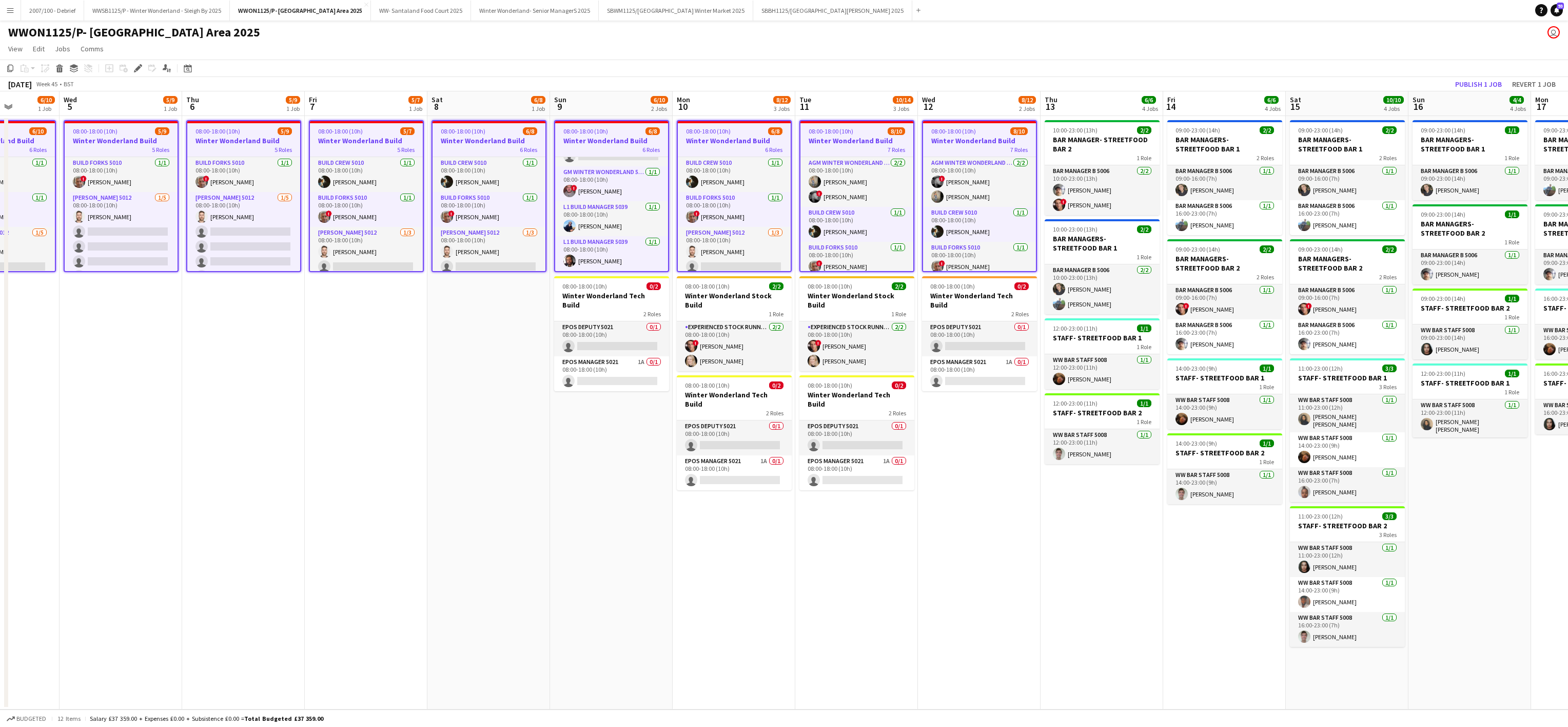
scroll to position [0, 358]
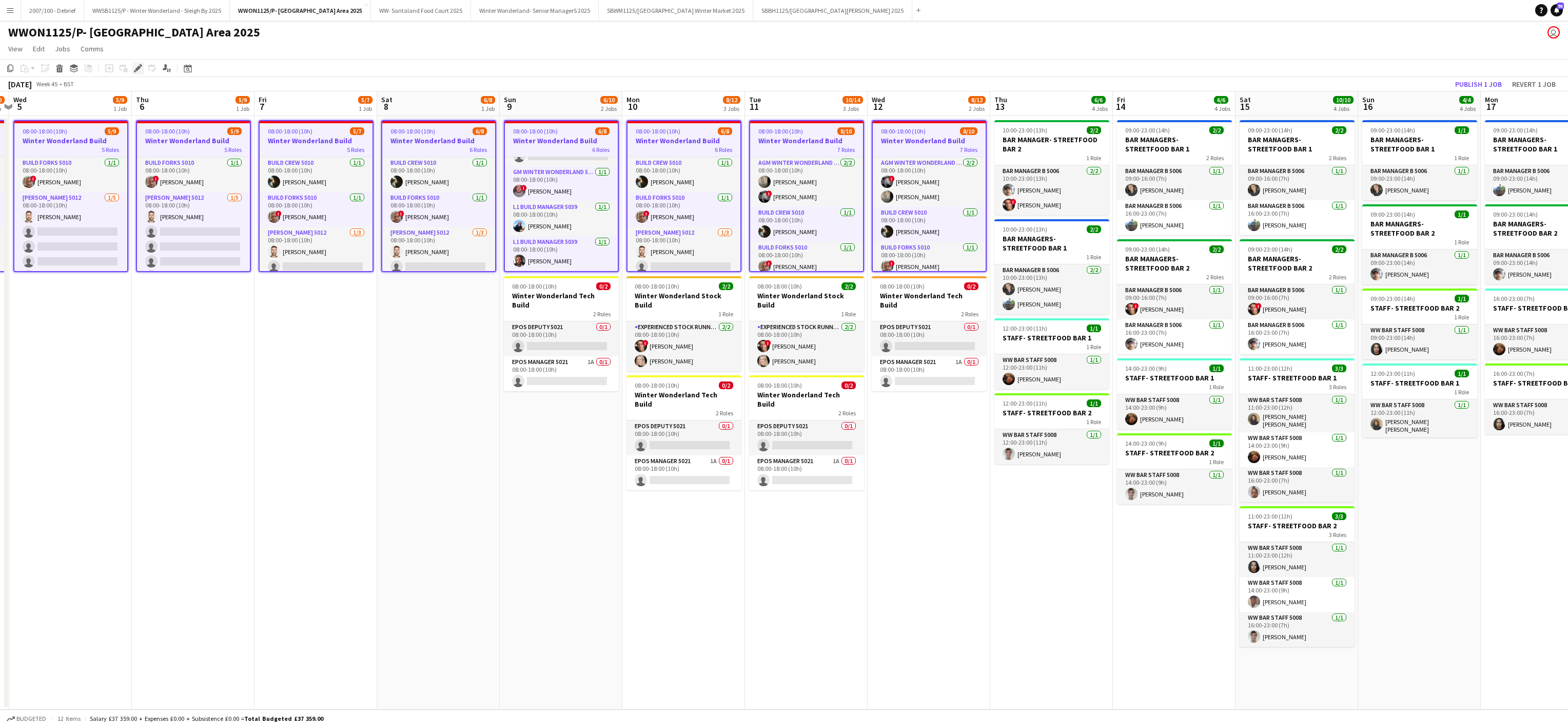
click at [137, 70] on icon at bounding box center [137, 68] width 5 height 5
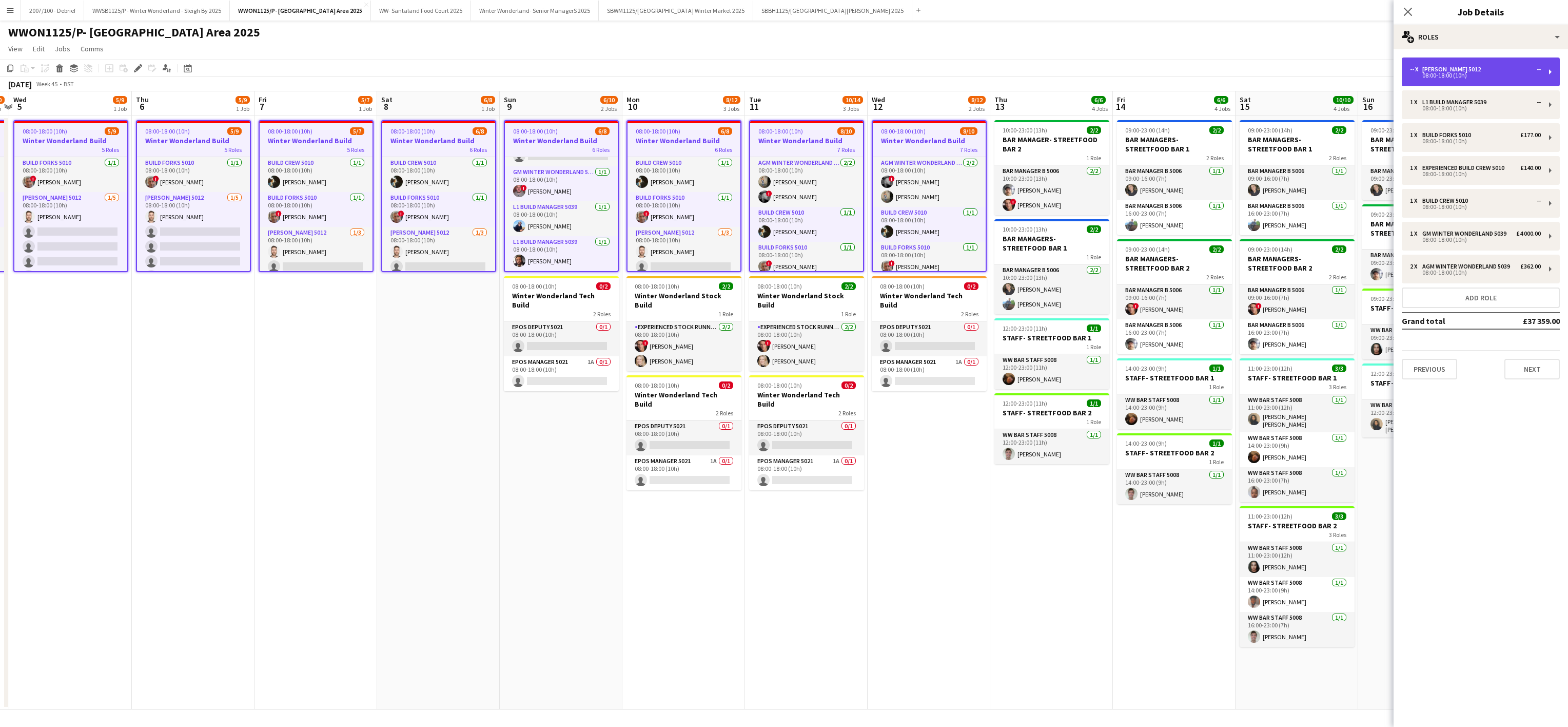
click at [1438, 63] on div "-- x Carpenter 5012 -- 08:00-18:00 (10h)" at bounding box center [1481, 72] width 158 height 29
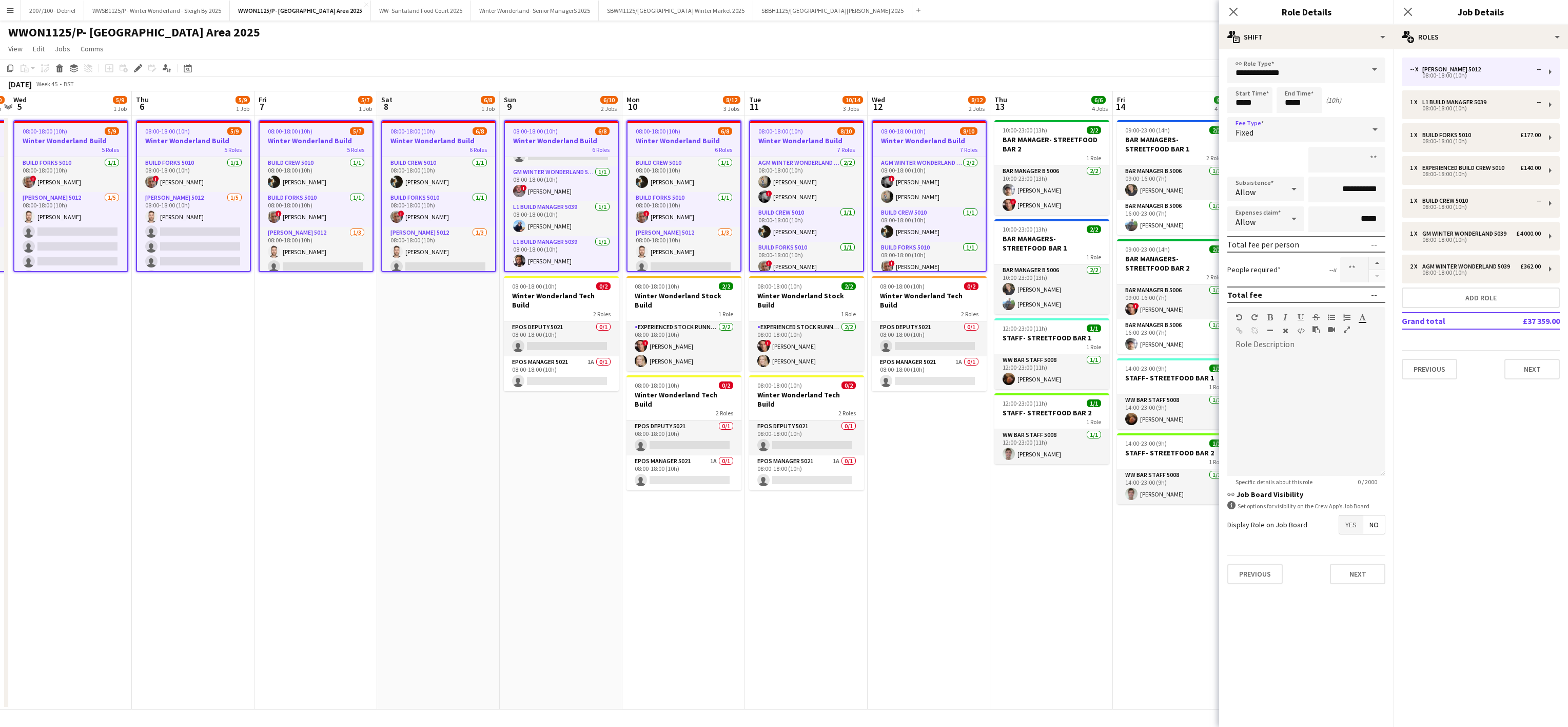
click at [1301, 121] on div "Fixed" at bounding box center [1296, 129] width 138 height 25
click at [1250, 176] on mat-option "Fixed" at bounding box center [1307, 184] width 158 height 26
click at [1343, 170] on input at bounding box center [1347, 160] width 77 height 26
type input "*******"
click button "Next" at bounding box center [1358, 573] width 56 height 20
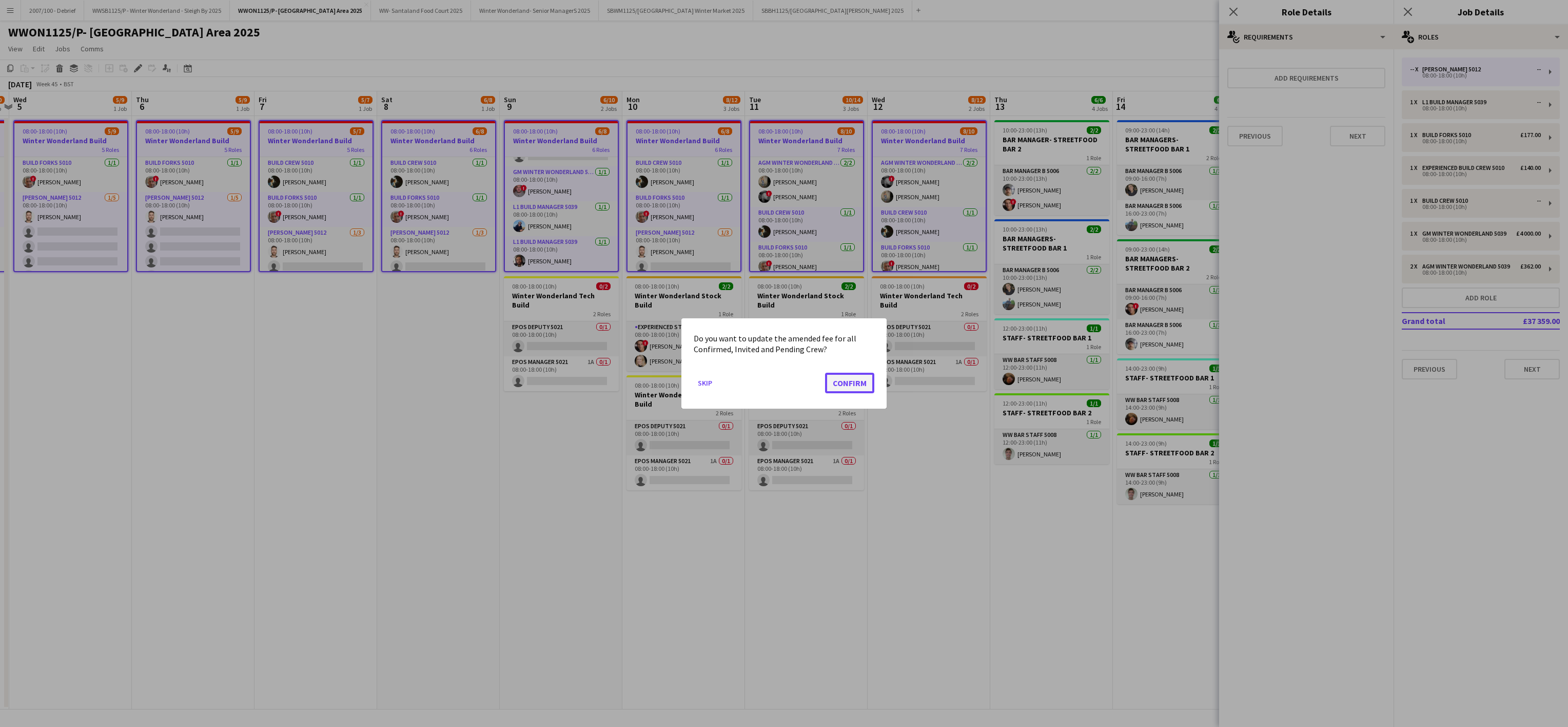
click at [858, 377] on button "Confirm" at bounding box center [850, 383] width 49 height 20
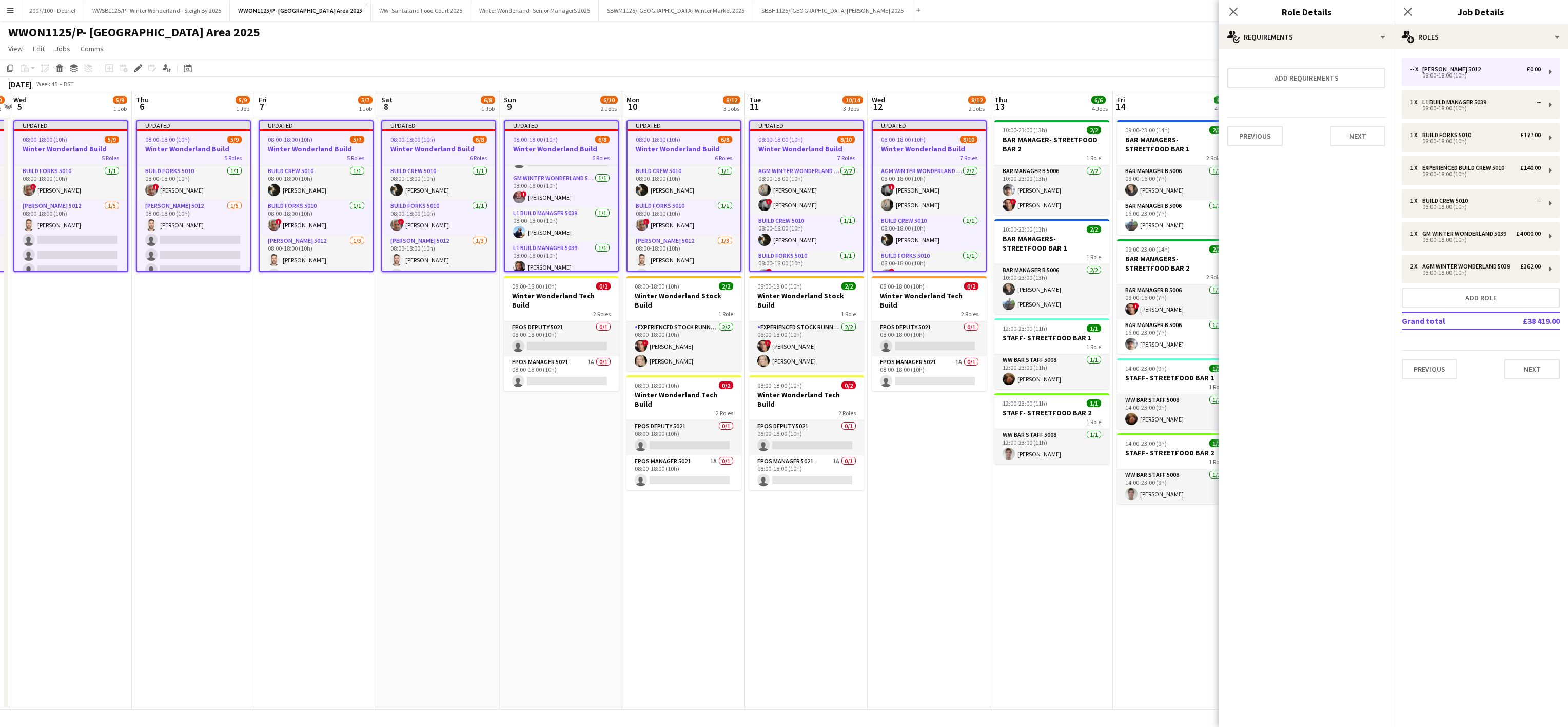
click at [479, 427] on app-date-cell "Updated 08:00-18:00 (10h) 6/8 Winter Wonderland Build 6 Roles Build Crew 5010 1…" at bounding box center [438, 413] width 123 height 594
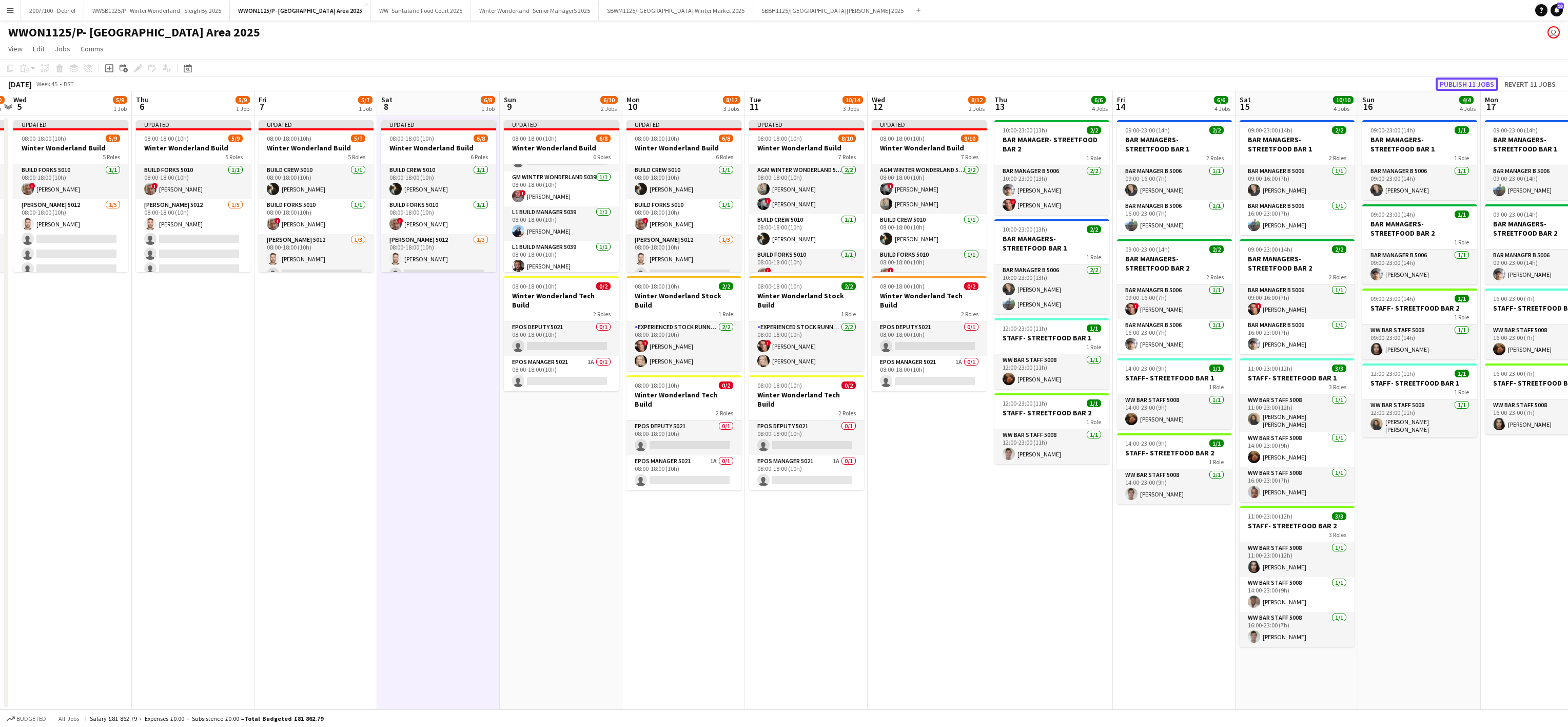
click at [1451, 84] on button "Publish 11 jobs" at bounding box center [1466, 84] width 63 height 14
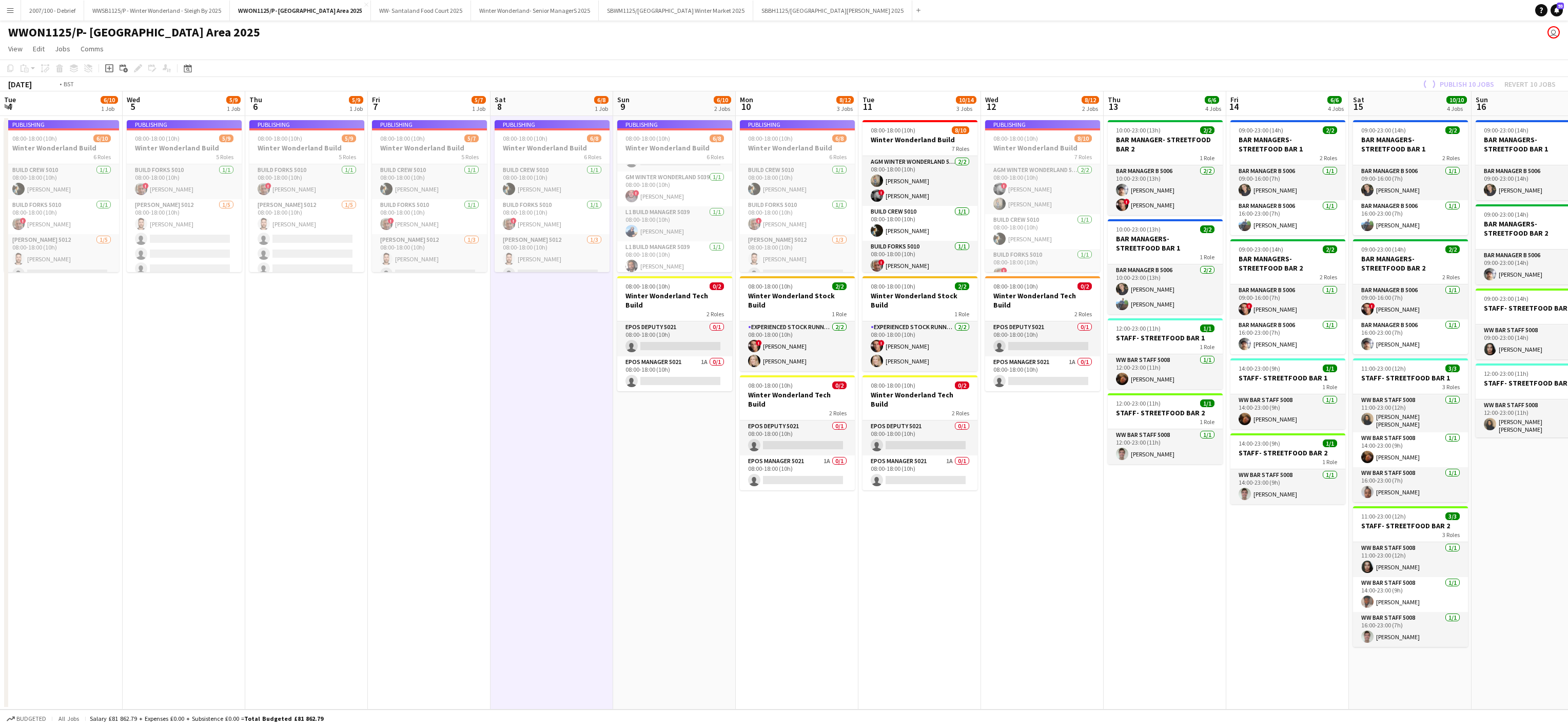
drag, startPoint x: 482, startPoint y: 536, endPoint x: 722, endPoint y: 493, distance: 243.8
click at [722, 493] on app-calendar-viewport "Sun 2 5/8 1 Job Mon 3 6/9 1 Job Tue 4 6/10 1 Job Wed 5 5/9 1 Job Thu 6 5/9 1 Jo…" at bounding box center [784, 400] width 1568 height 618
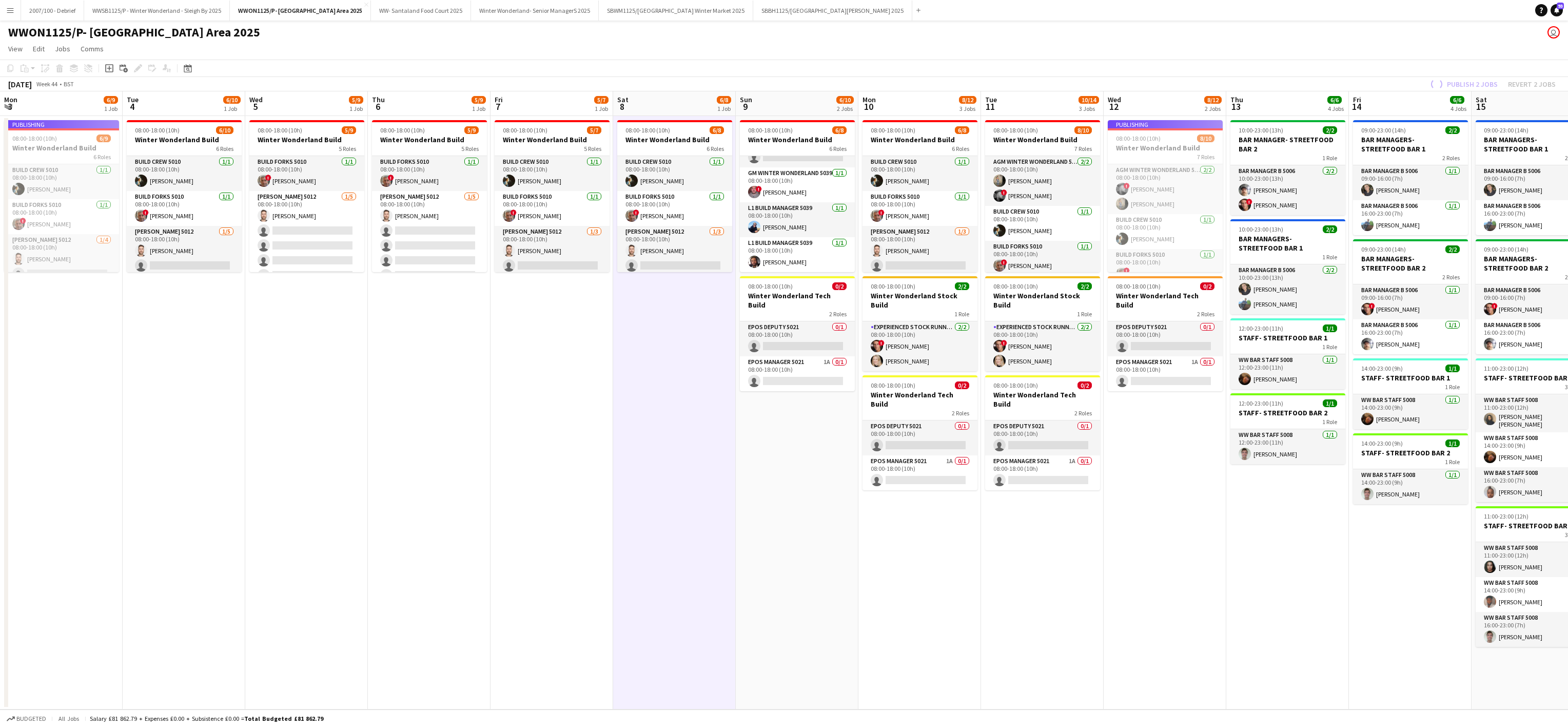
scroll to position [0, 241]
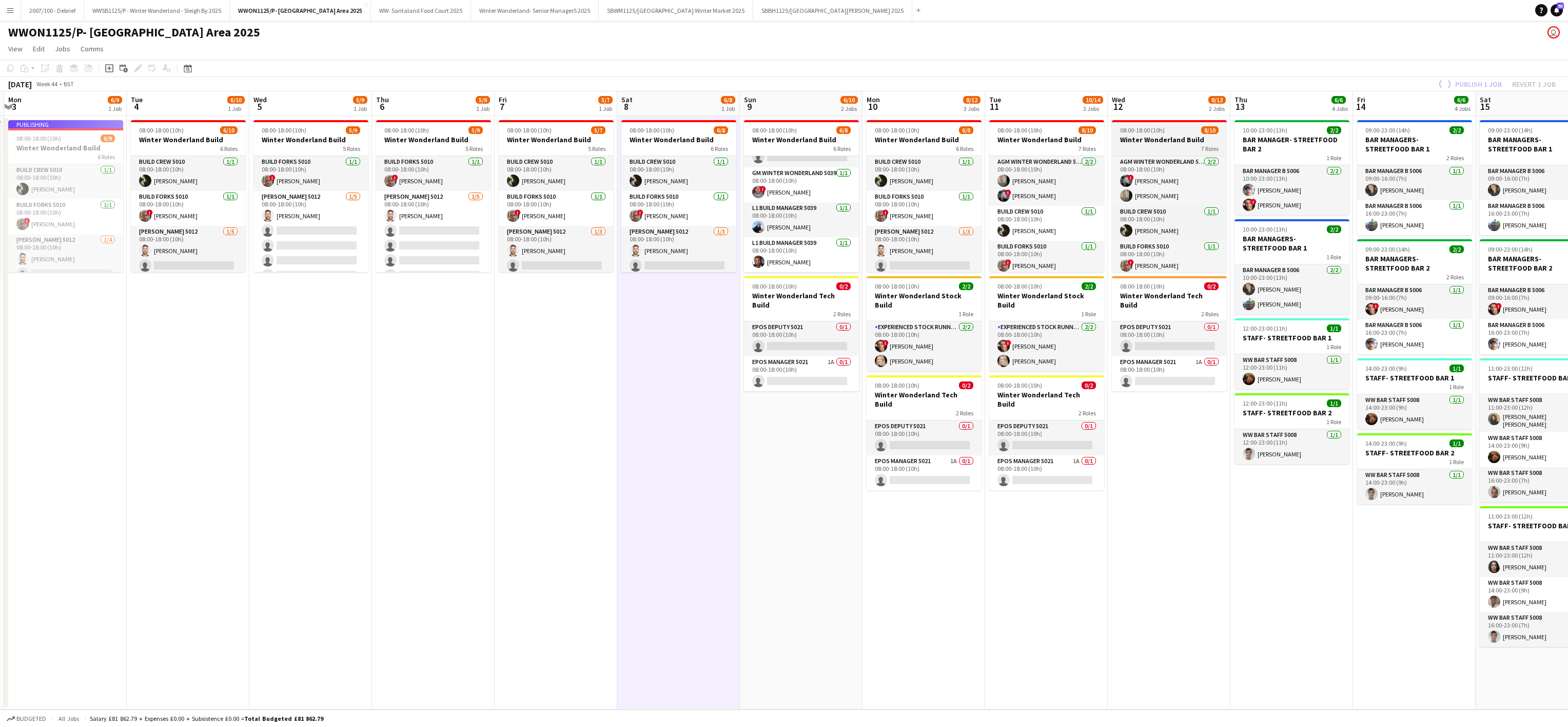
click at [1179, 124] on app-job-card "08:00-18:00 (10h) 8/10 Winter Wonderland Build 7 Roles AGM Winter Wonderland 50…" at bounding box center [1170, 196] width 115 height 152
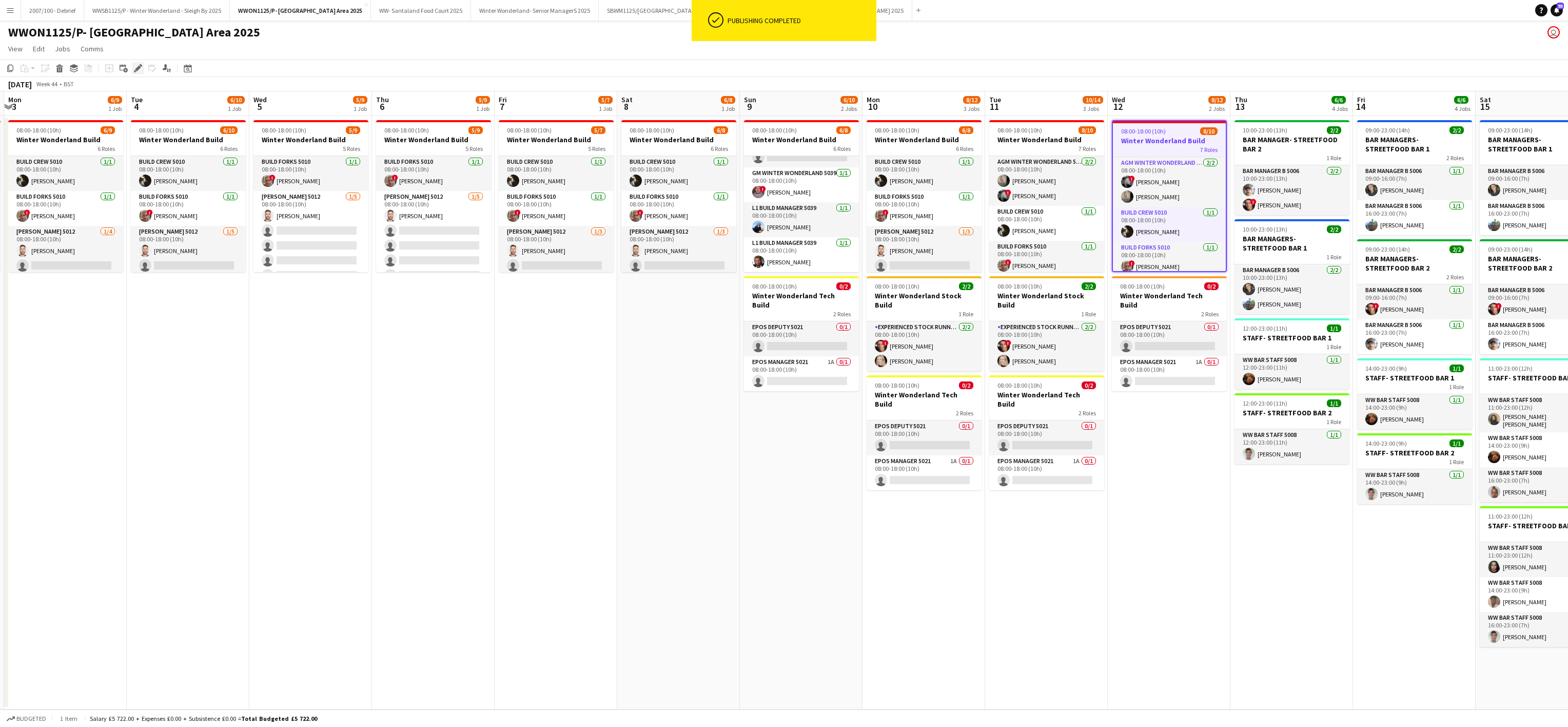
click at [136, 68] on icon "Edit" at bounding box center [138, 68] width 8 height 8
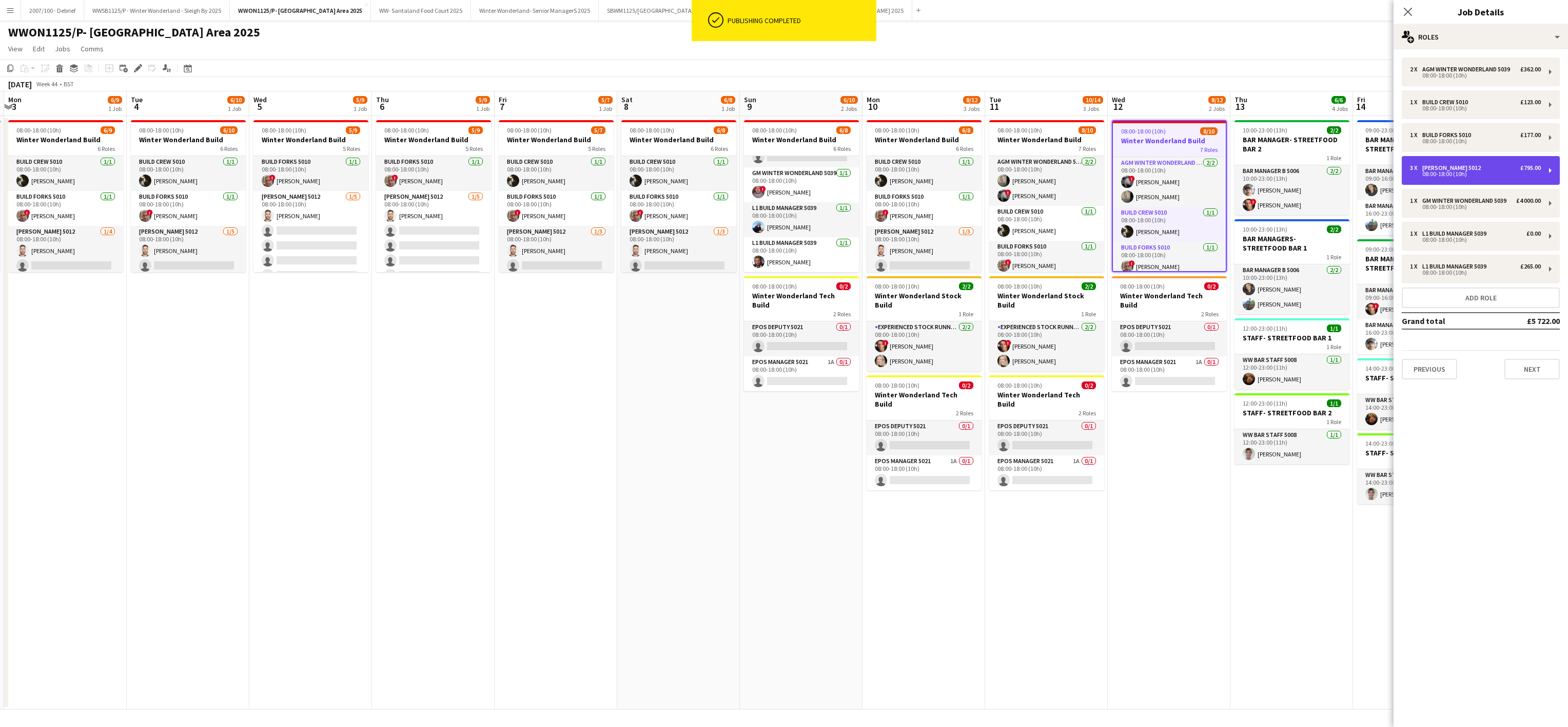
click at [1441, 172] on div "08:00-18:00 (10h)" at bounding box center [1475, 174] width 131 height 5
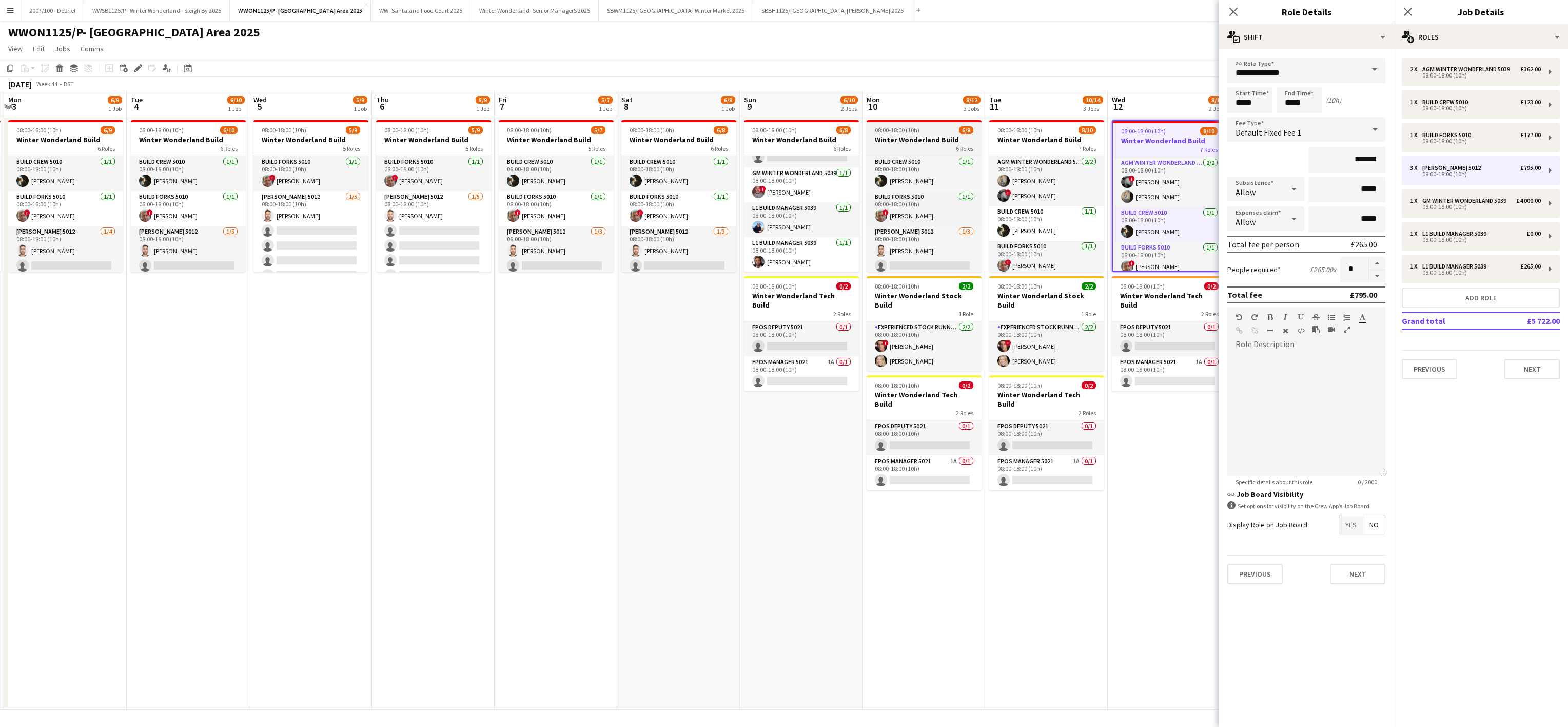
click at [914, 136] on h3 "Winter Wonderland Build" at bounding box center [924, 139] width 115 height 9
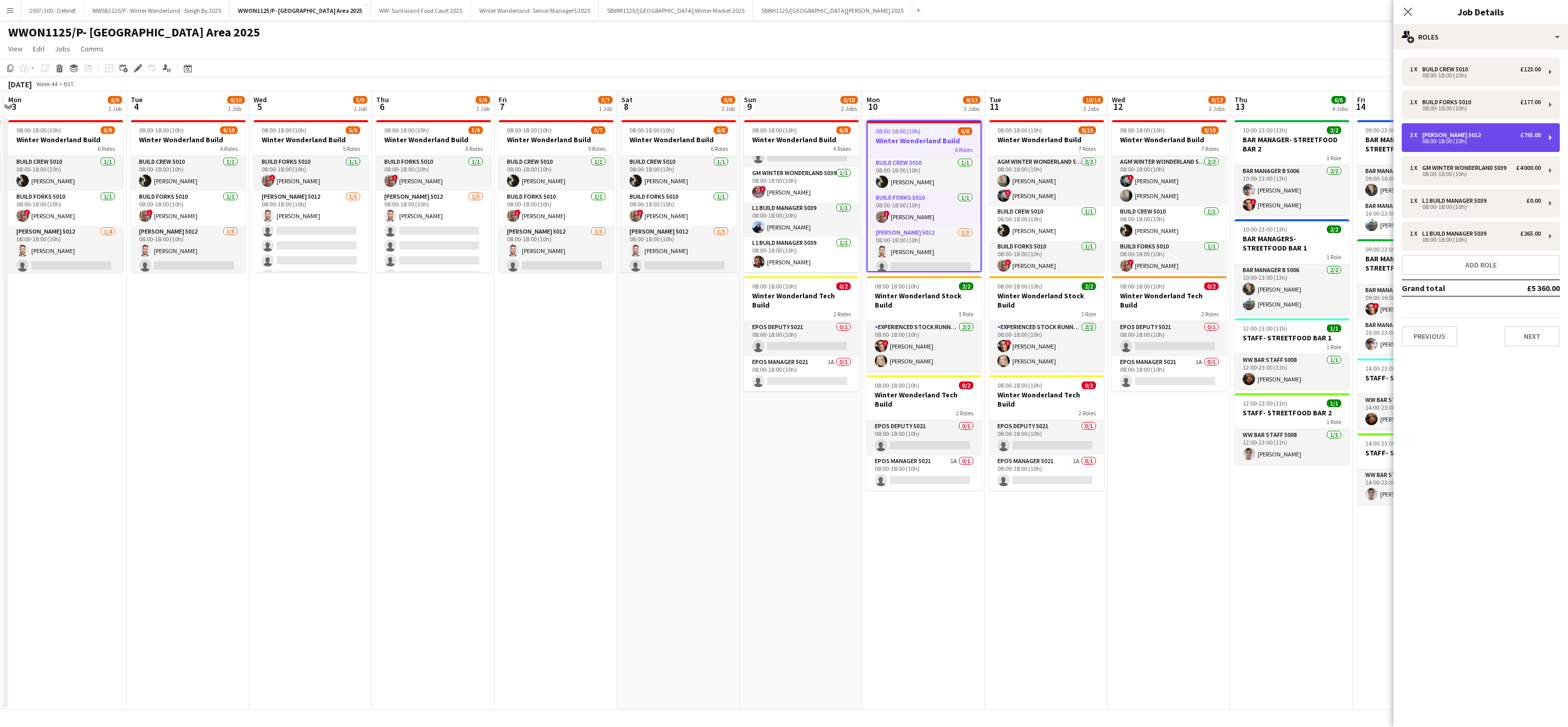
click at [1459, 132] on div "Carpenter 5012" at bounding box center [1454, 135] width 63 height 8
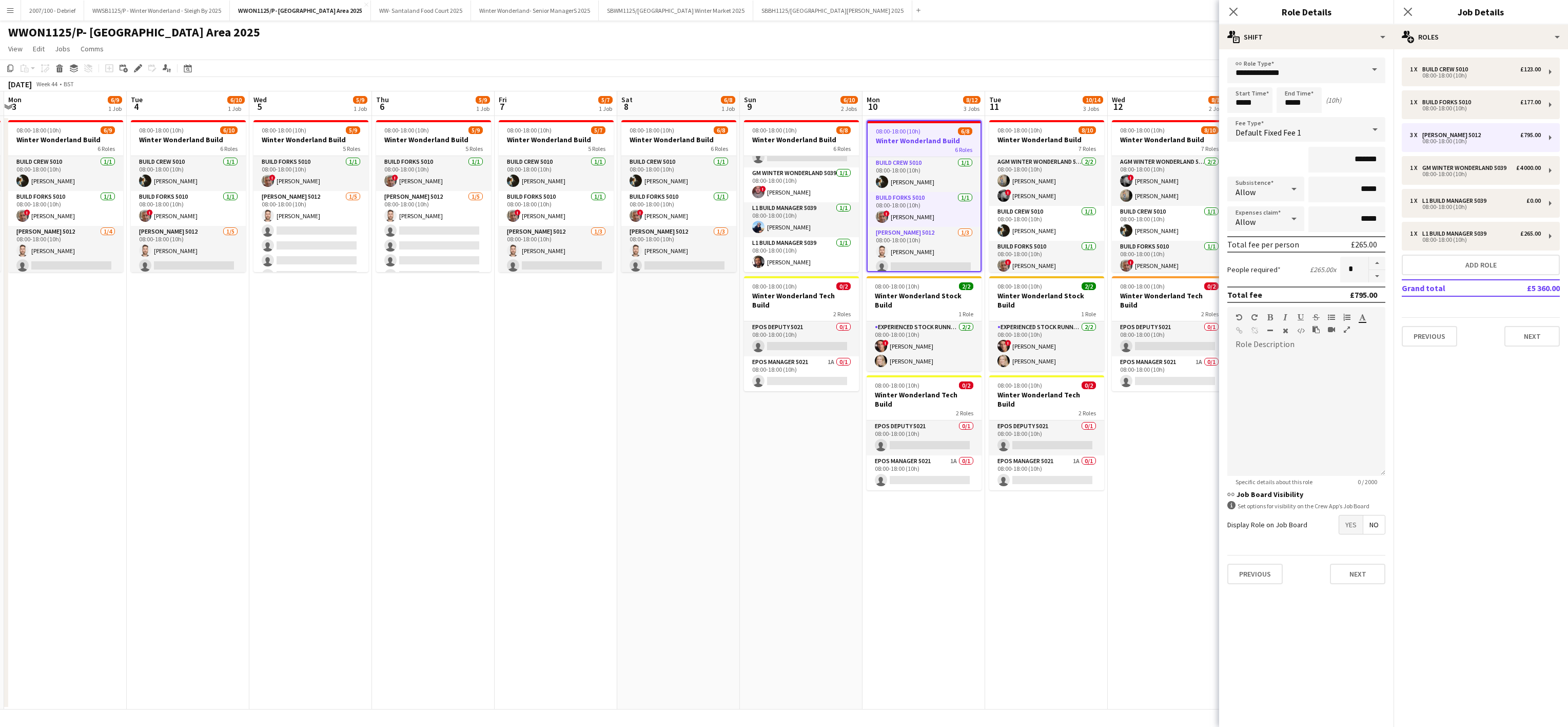
scroll to position [0, 239]
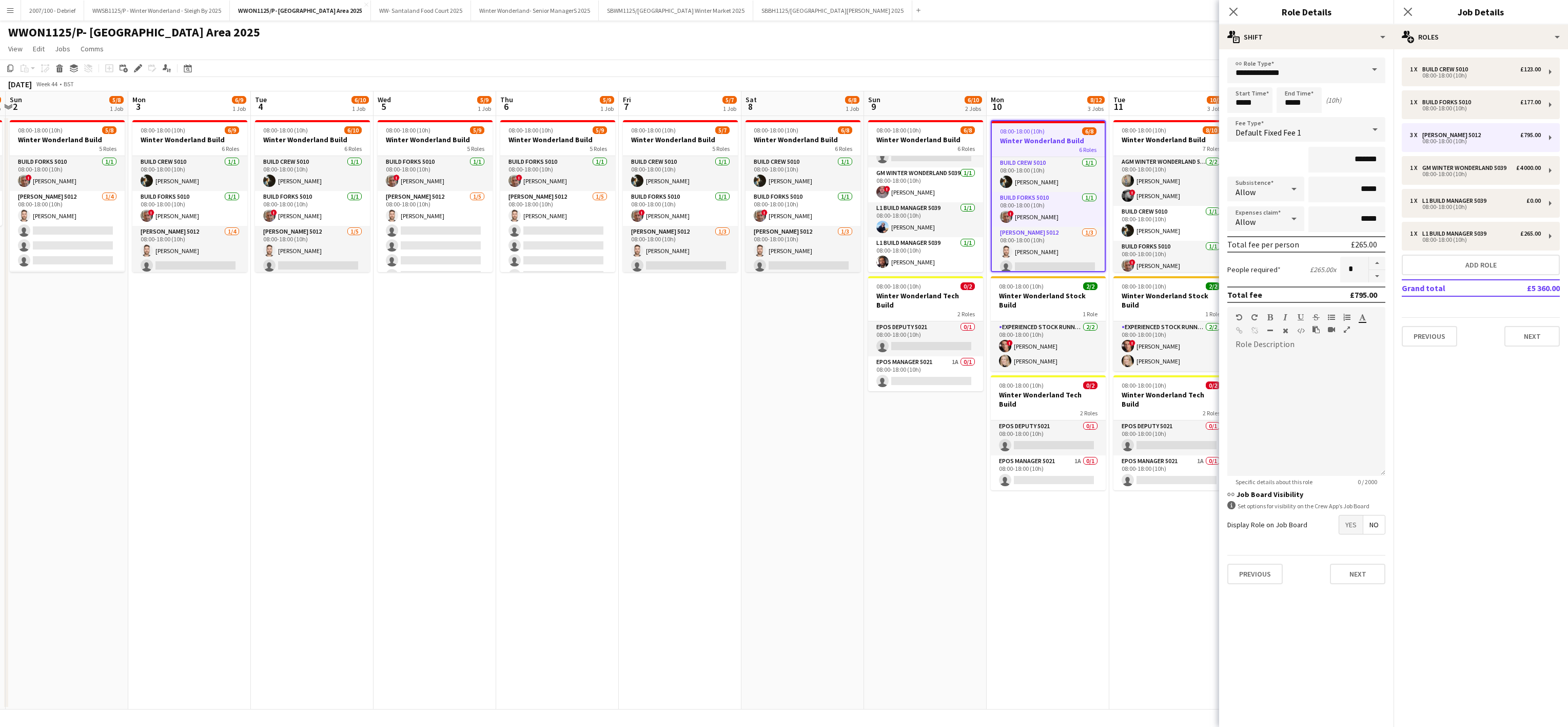
drag, startPoint x: 144, startPoint y: 400, endPoint x: 269, endPoint y: 388, distance: 125.6
click at [269, 388] on app-calendar-viewport "Fri 31 Sat 1 1/2 1 Job Sun 2 5/8 1 Job Mon 3 6/9 1 Job Tue 4 6/10 1 Job Wed 5 5…" at bounding box center [784, 400] width 1568 height 618
click at [194, 133] on app-job-card "08:00-18:00 (10h) 6/9 Winter Wonderland Build 6 Roles Build Crew 5010 1/1 08:00…" at bounding box center [190, 196] width 115 height 152
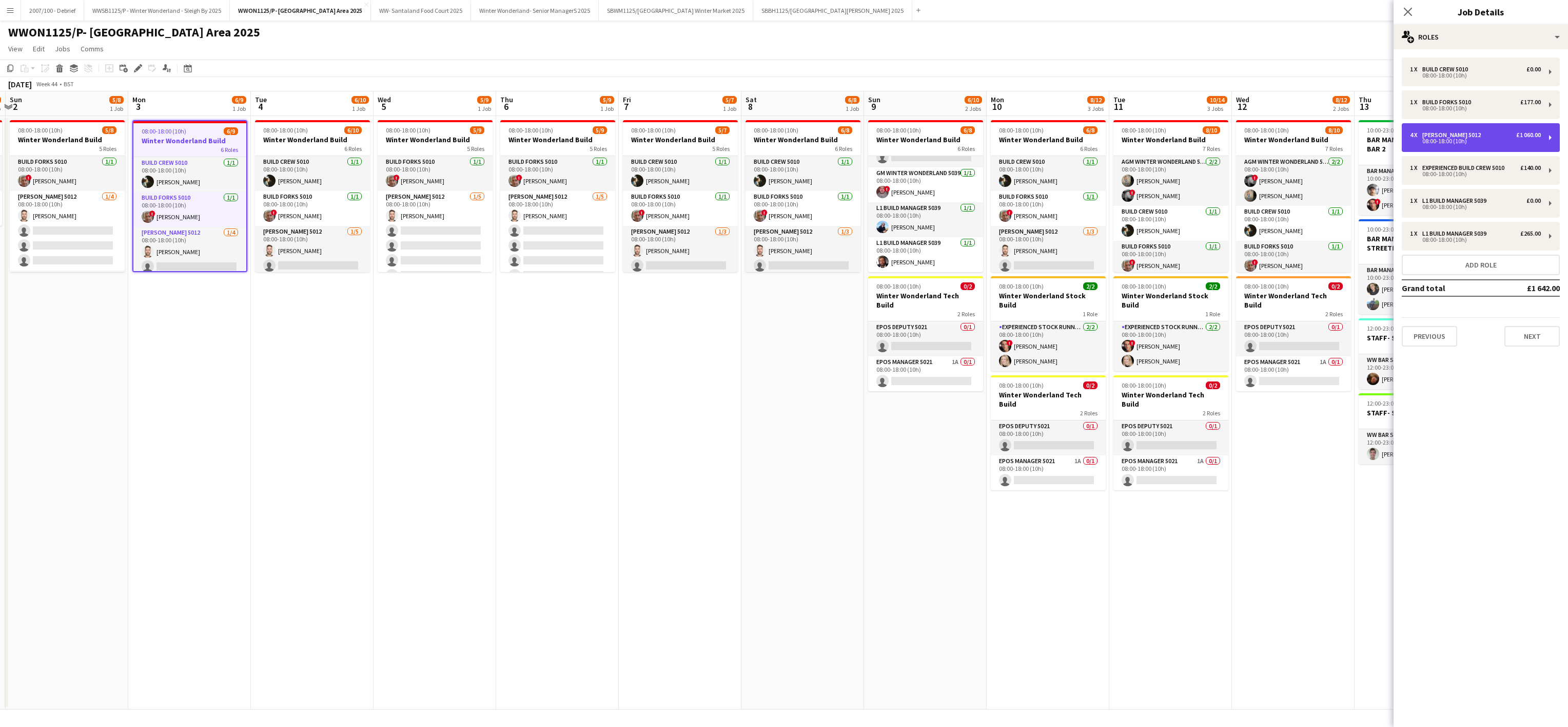
click at [1458, 141] on div "08:00-18:00 (10h)" at bounding box center [1475, 141] width 131 height 5
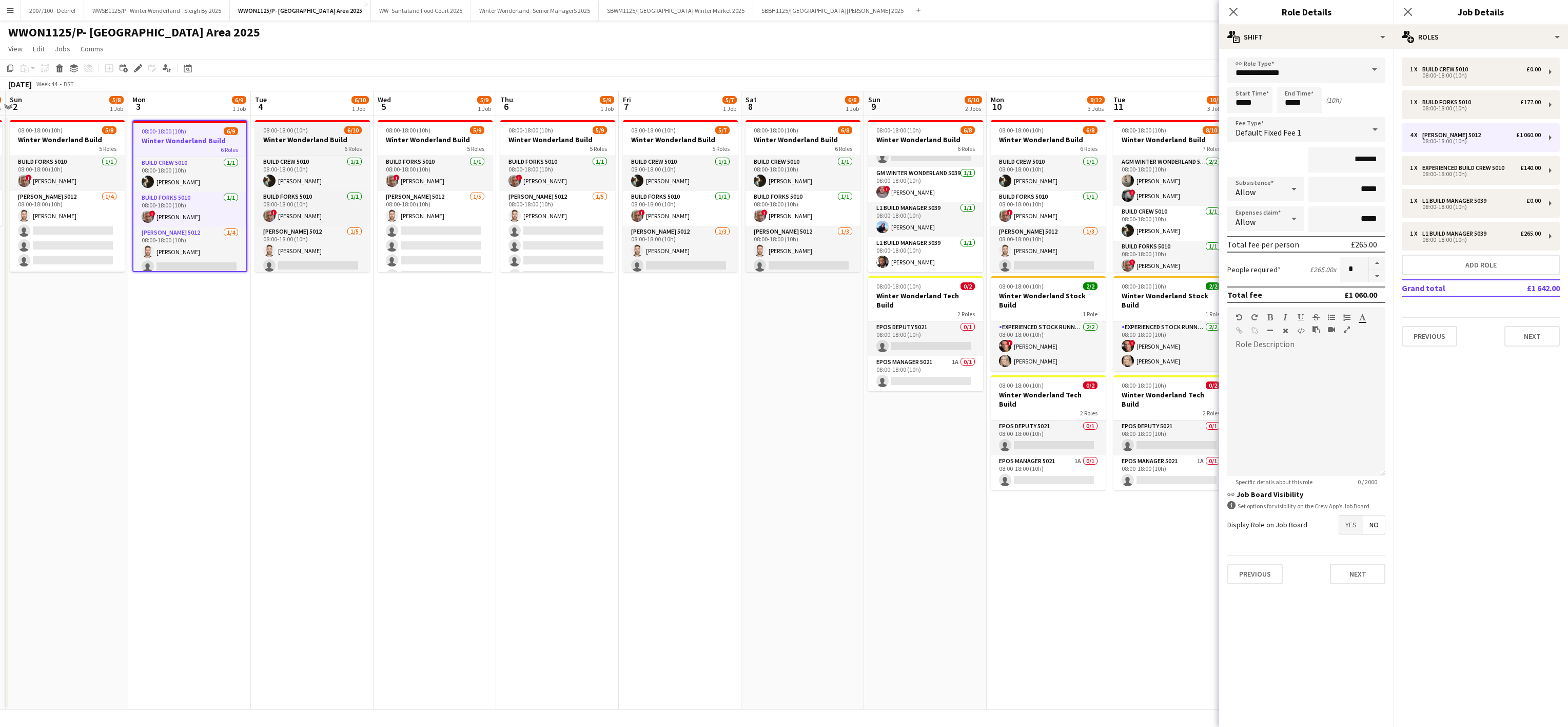
click at [294, 145] on div "6 Roles" at bounding box center [313, 148] width 115 height 8
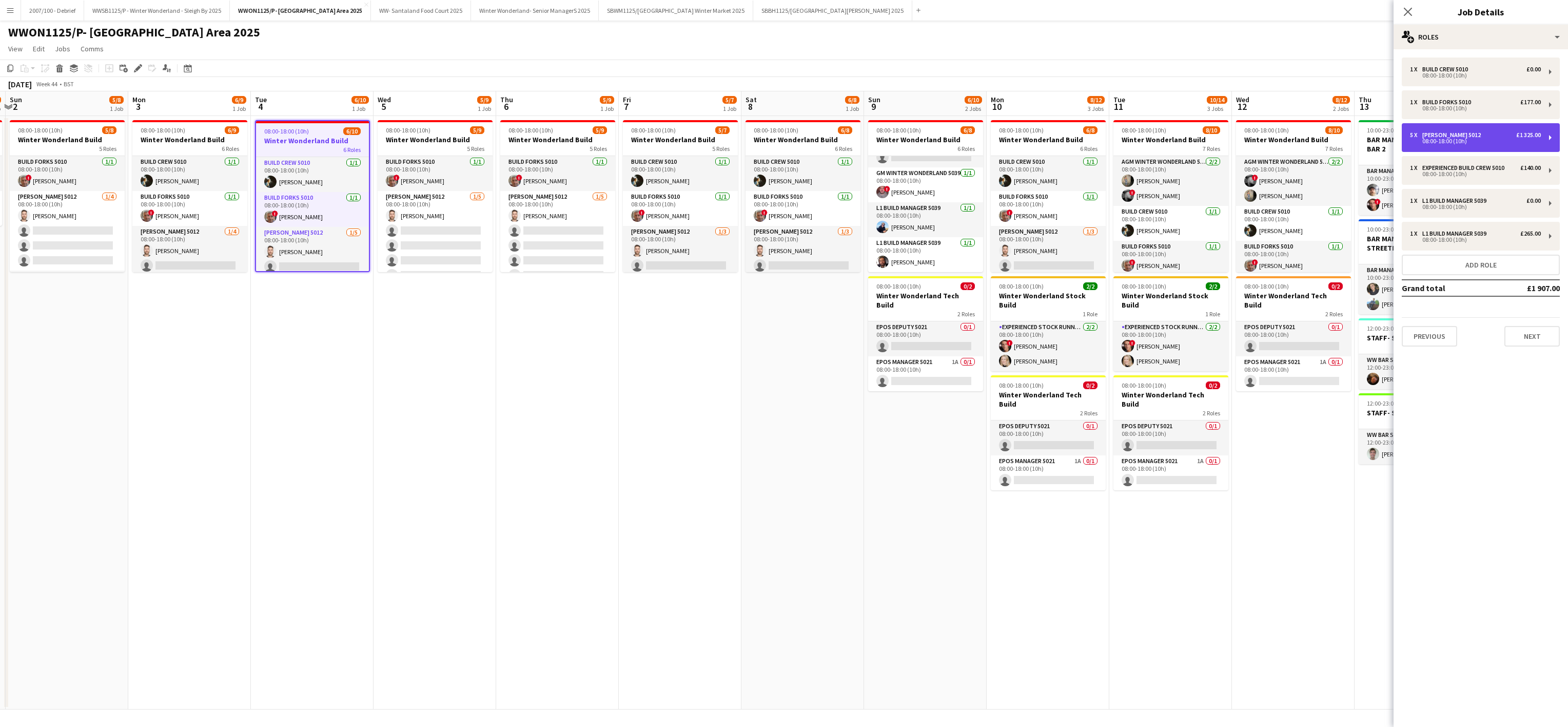
click at [1438, 141] on div "08:00-18:00 (10h)" at bounding box center [1475, 141] width 131 height 5
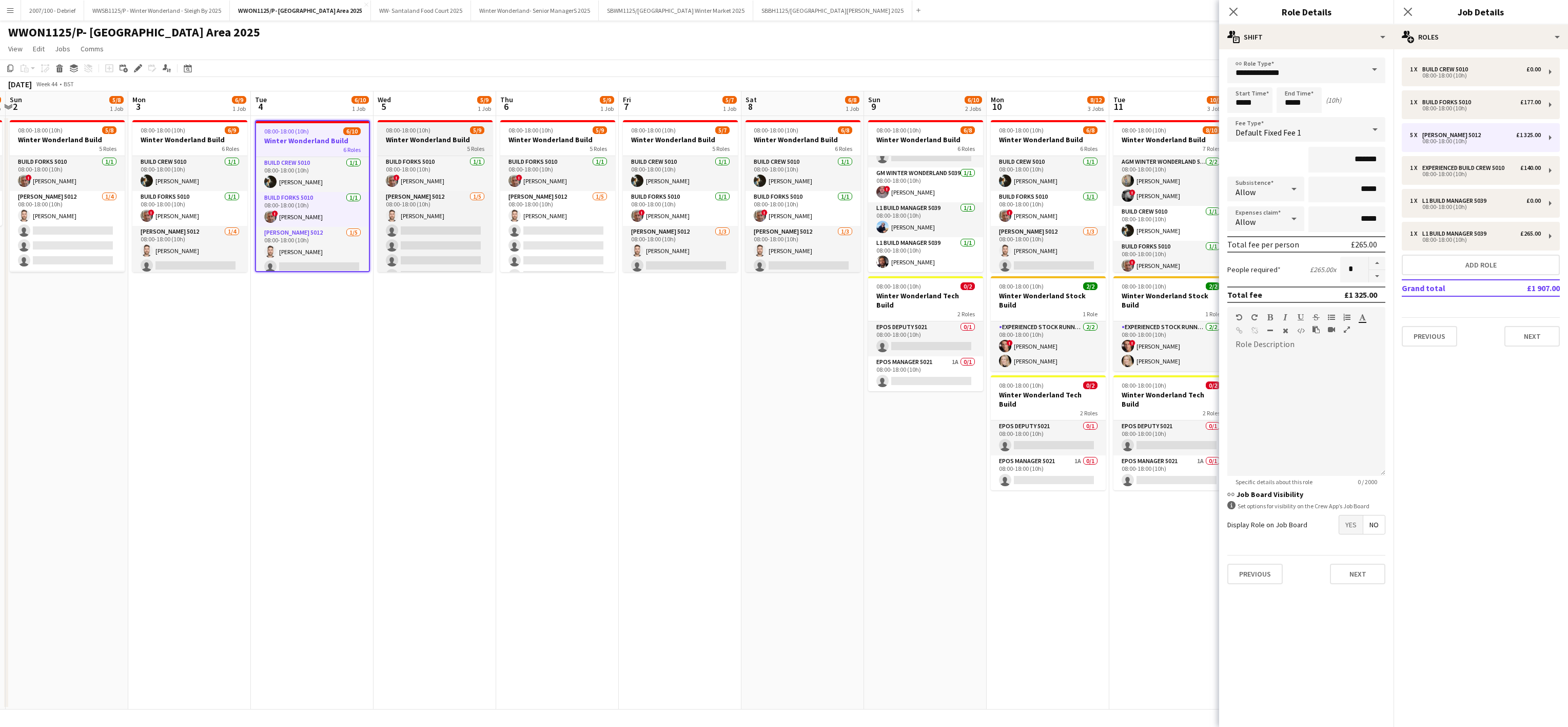
click at [437, 148] on div "5 Roles" at bounding box center [435, 148] width 115 height 8
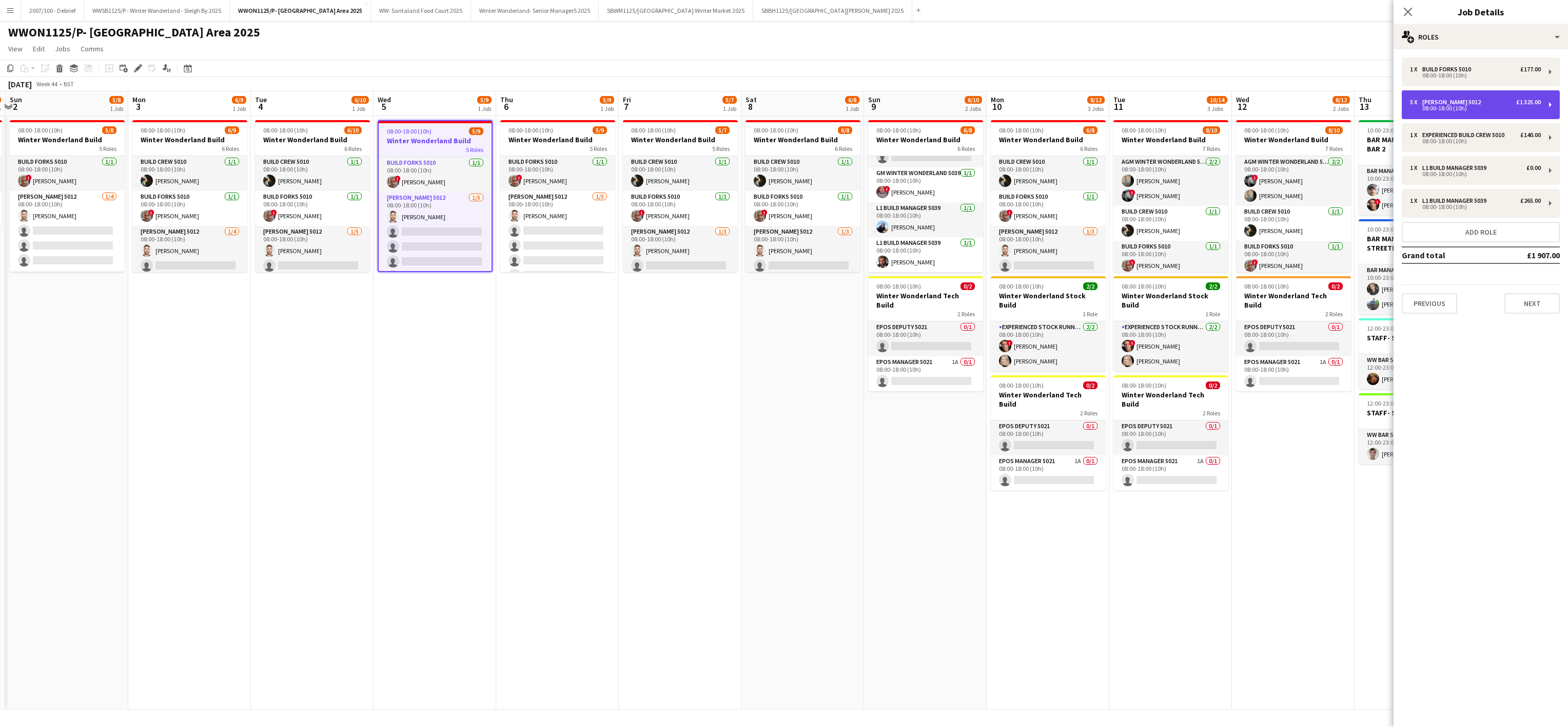
click at [1465, 113] on div "5 x Carpenter 5012 £1 325.00 08:00-18:00 (10h)" at bounding box center [1481, 105] width 158 height 29
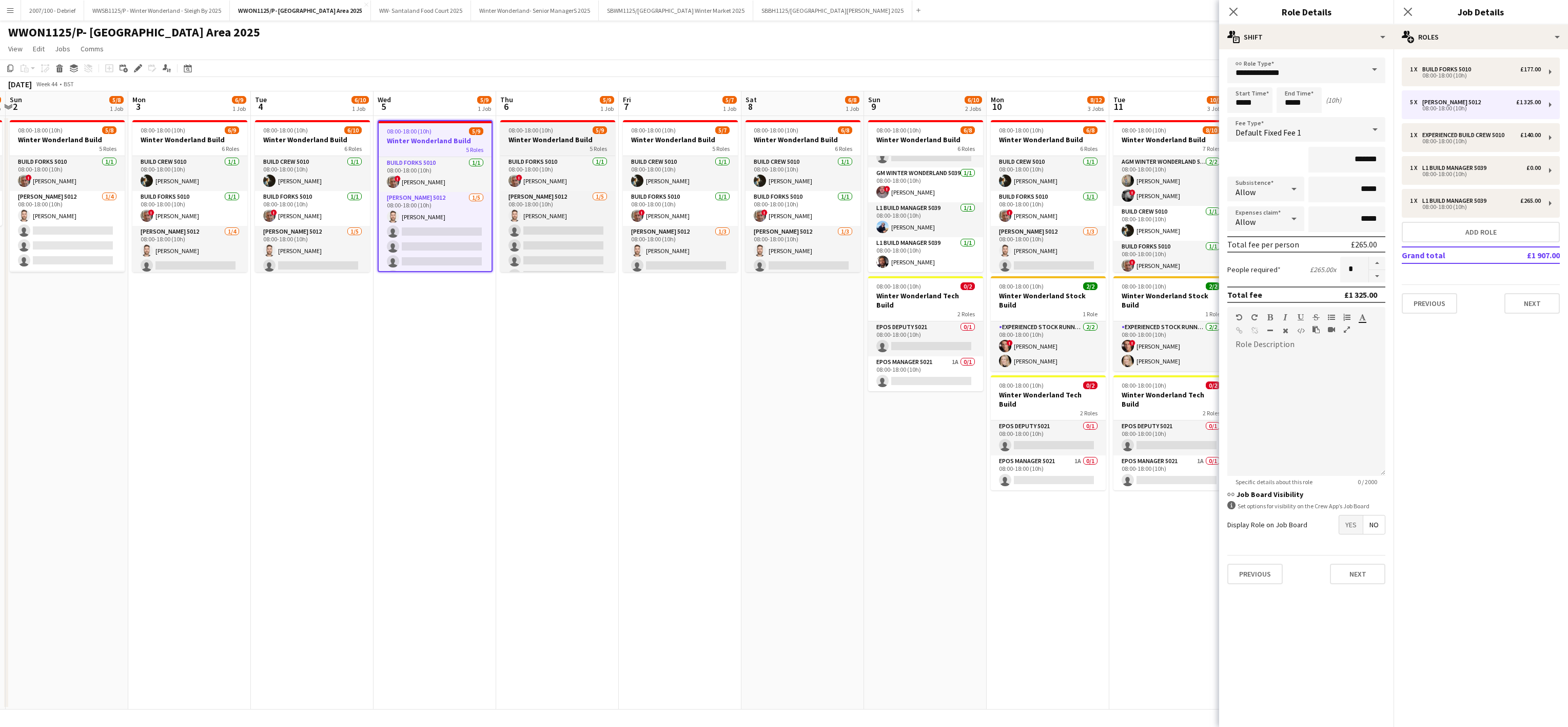
click at [555, 130] on div "08:00-18:00 (10h) 5/9" at bounding box center [557, 130] width 115 height 8
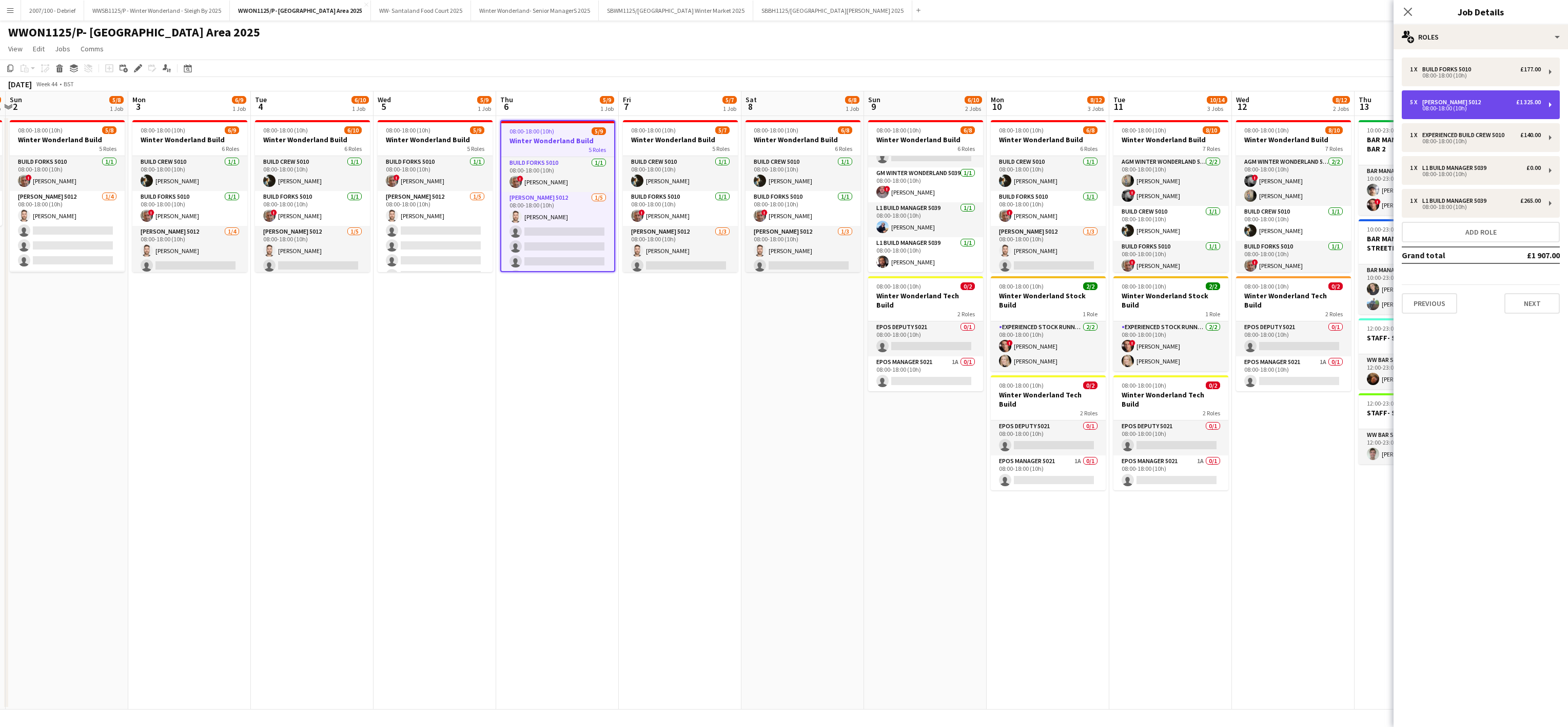
click at [1435, 102] on div "Carpenter 5012" at bounding box center [1454, 102] width 63 height 8
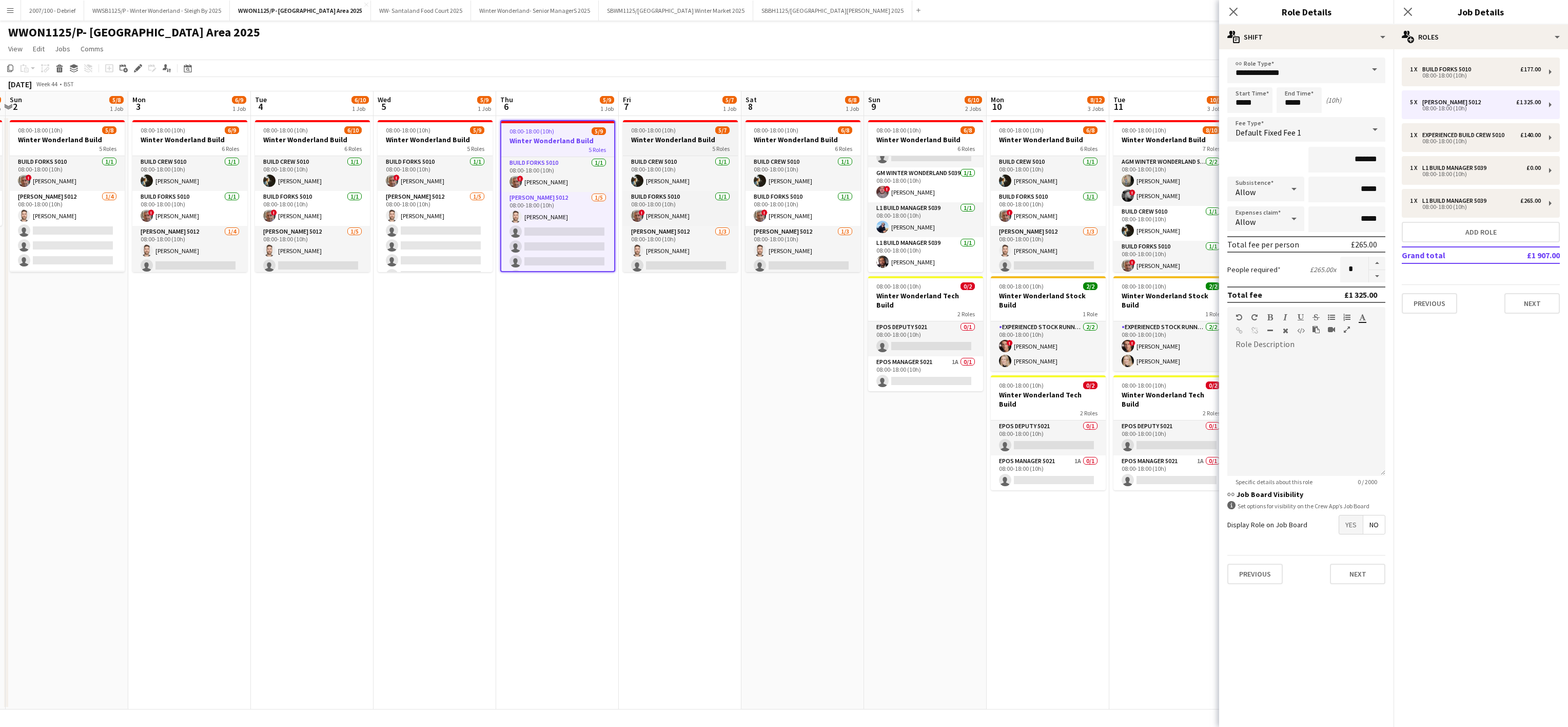
click at [660, 127] on span "08:00-18:00 (10h)" at bounding box center [653, 130] width 44 height 8
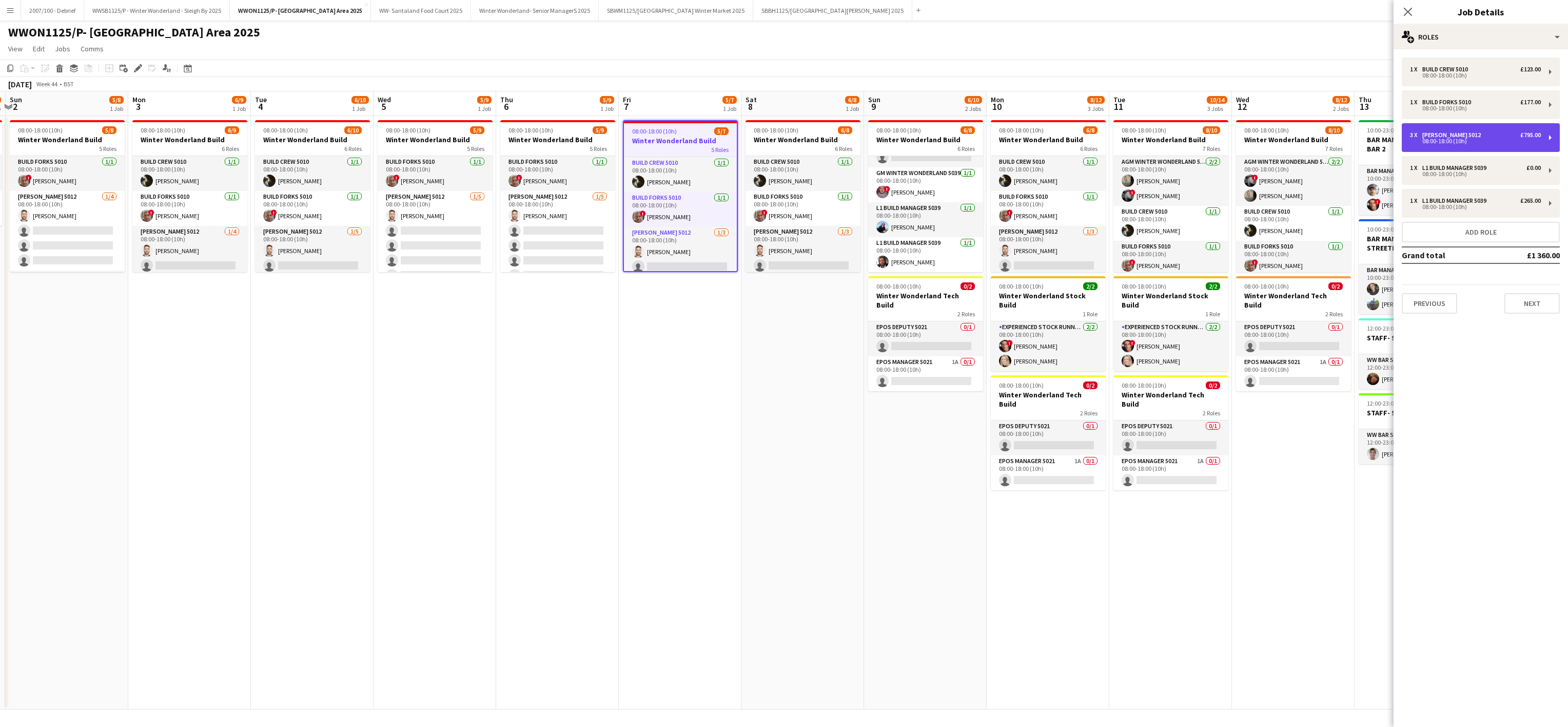
click at [1430, 141] on div "08:00-18:00 (10h)" at bounding box center [1475, 141] width 131 height 5
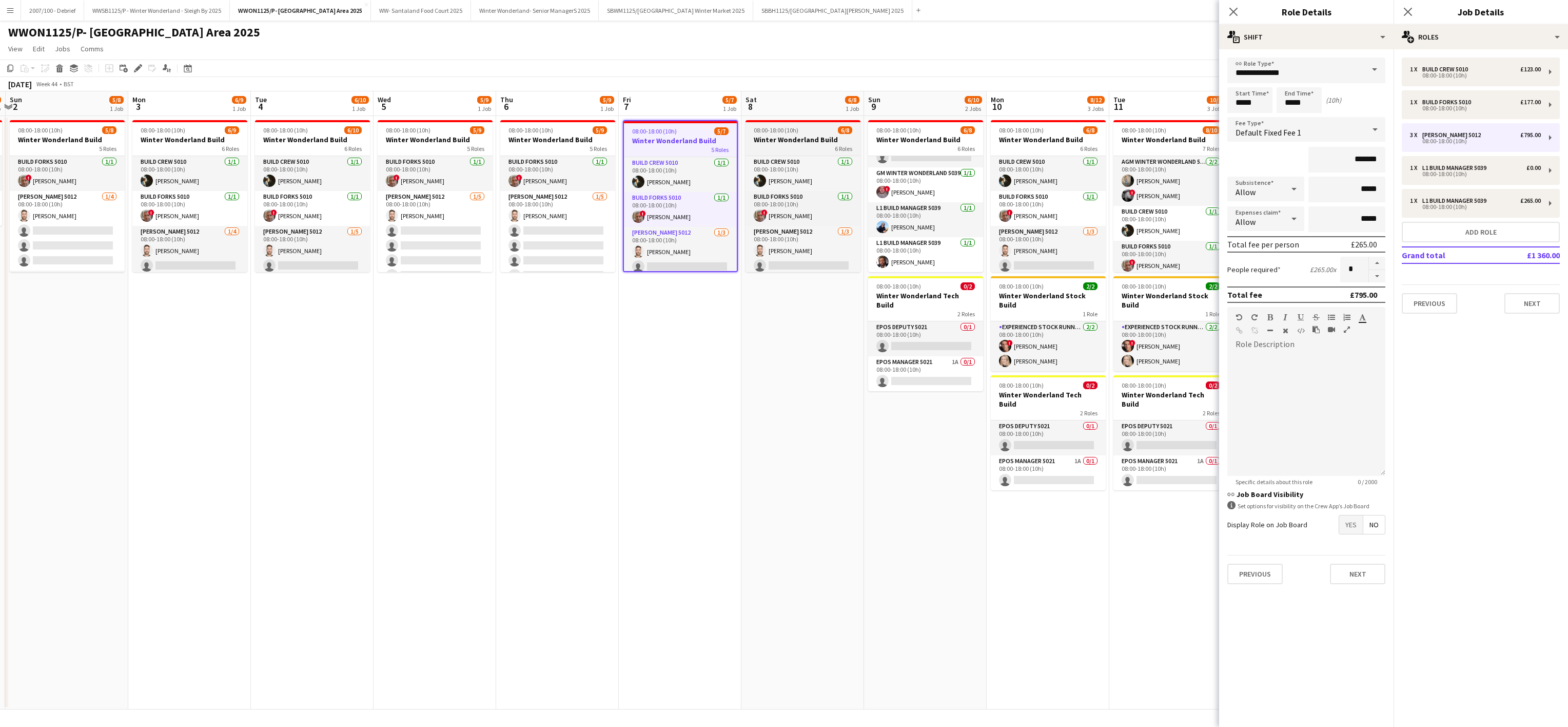
click at [784, 135] on h3 "Winter Wonderland Build" at bounding box center [803, 139] width 115 height 9
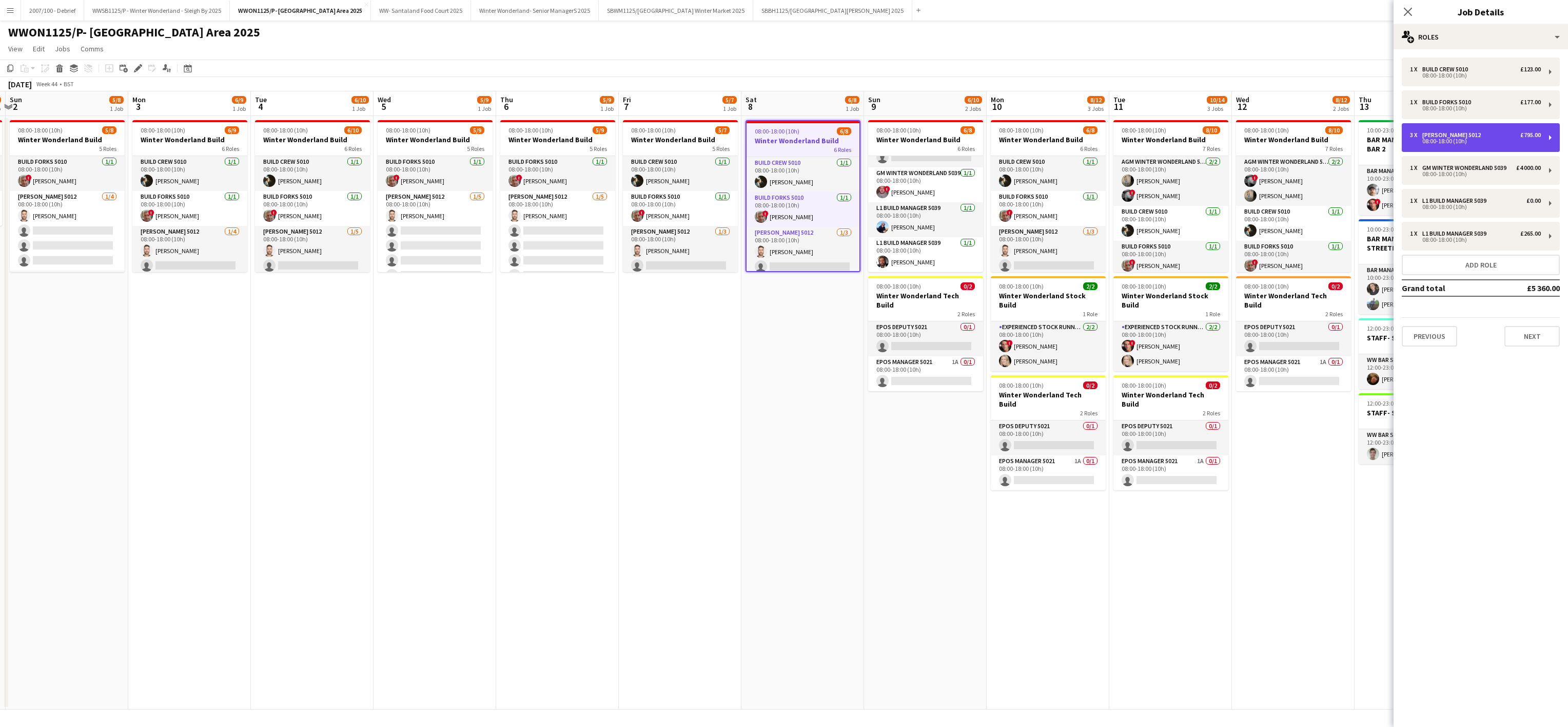
click at [1487, 133] on div "3 x Carpenter 5012 £795.00" at bounding box center [1475, 135] width 131 height 8
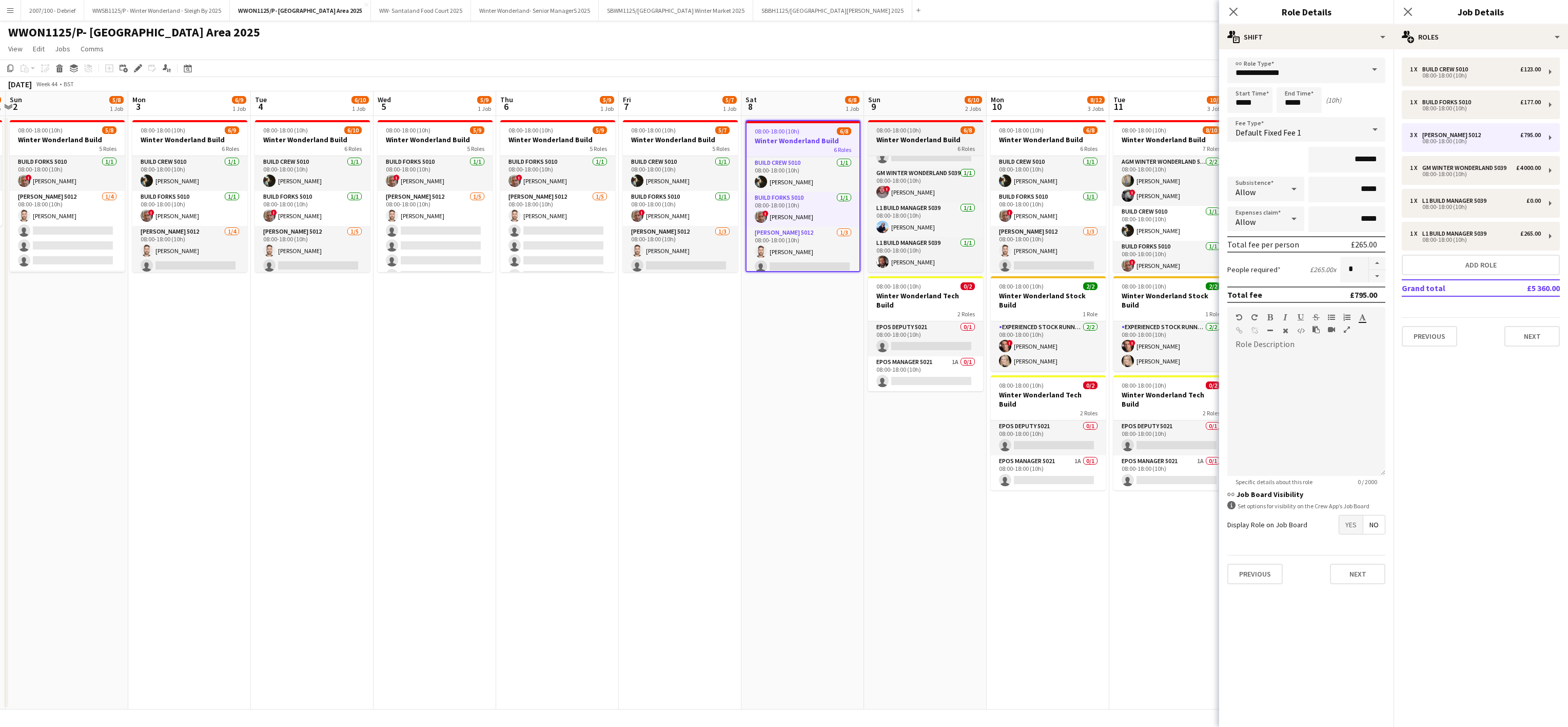
click at [886, 146] on div "6 Roles" at bounding box center [926, 148] width 115 height 8
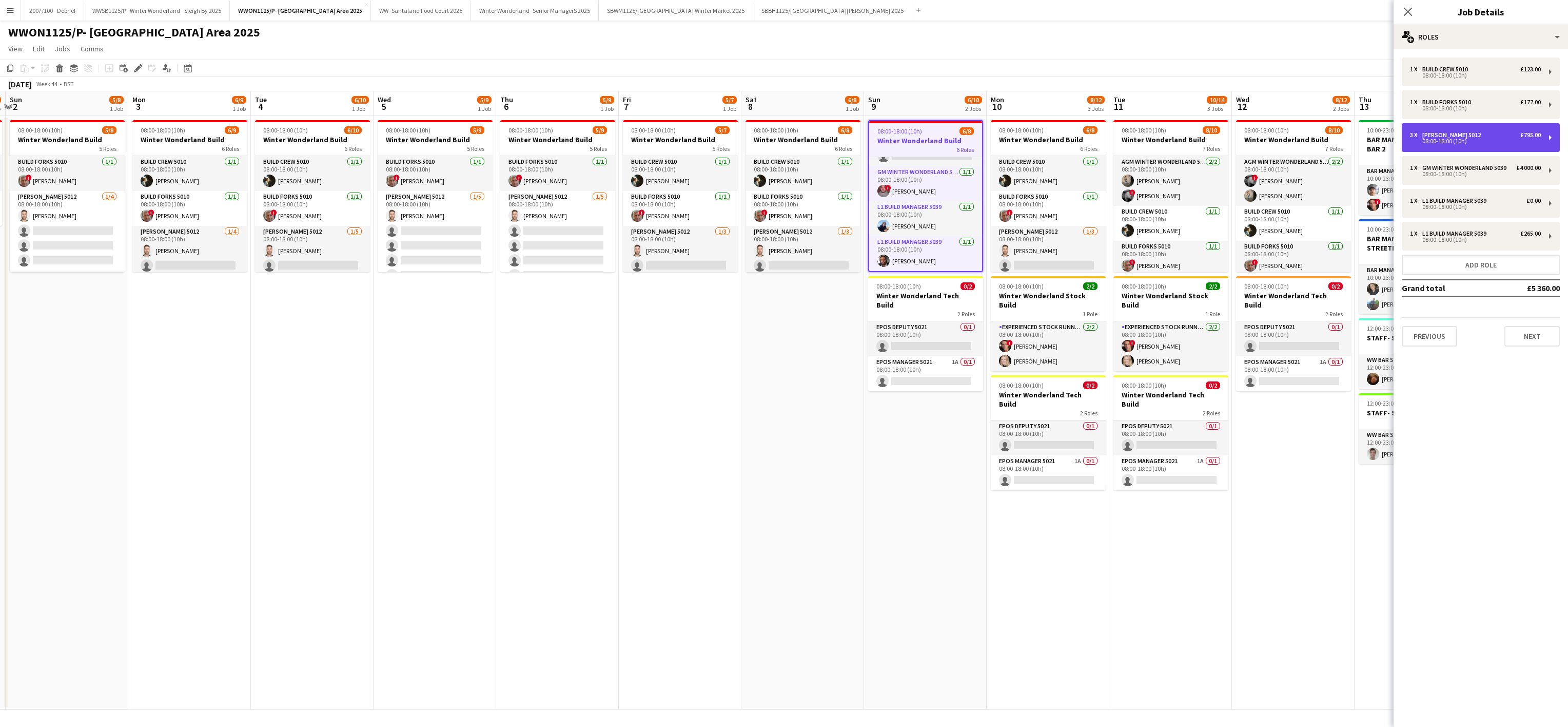
click at [1460, 144] on div "08:00-18:00 (10h)" at bounding box center [1475, 141] width 131 height 5
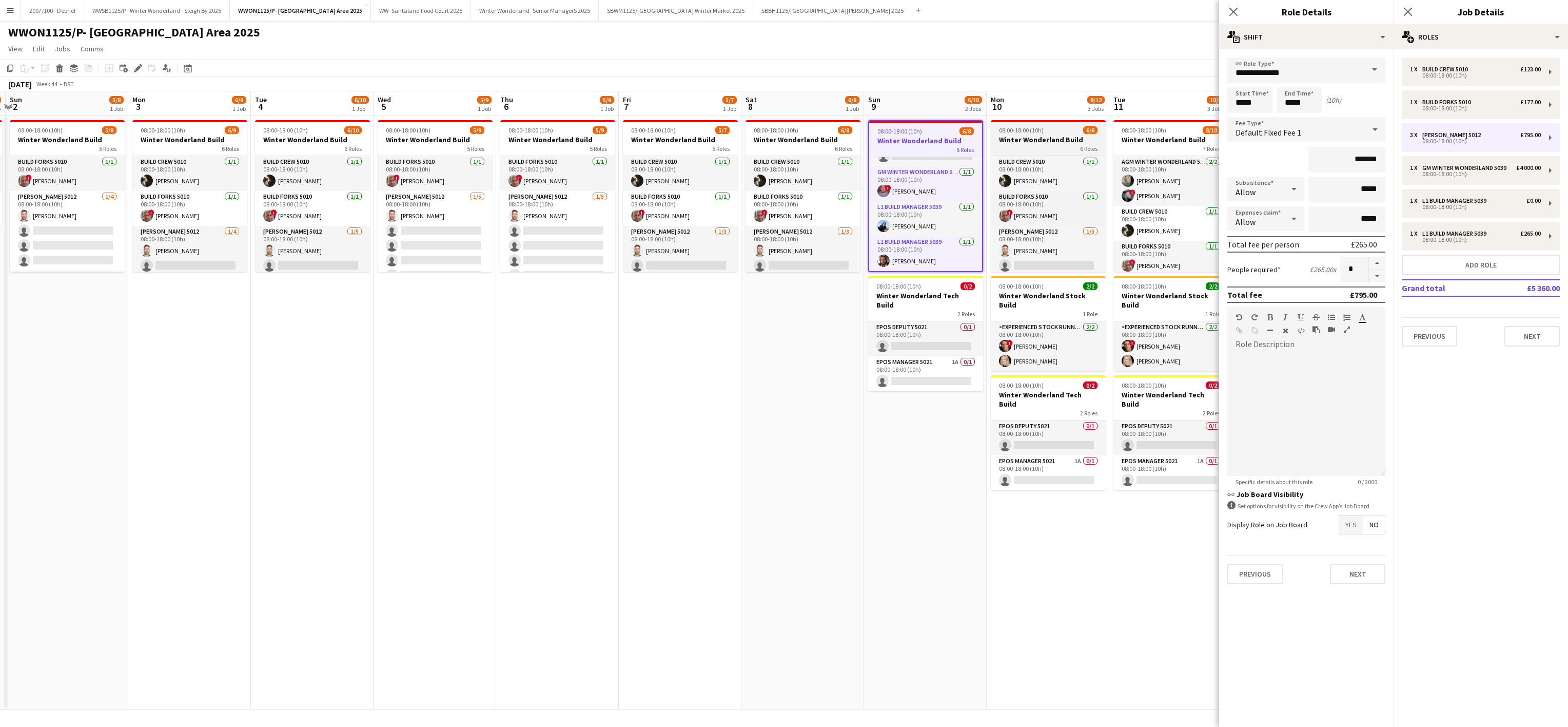
click at [1027, 140] on h3 "Winter Wonderland Build" at bounding box center [1048, 139] width 115 height 9
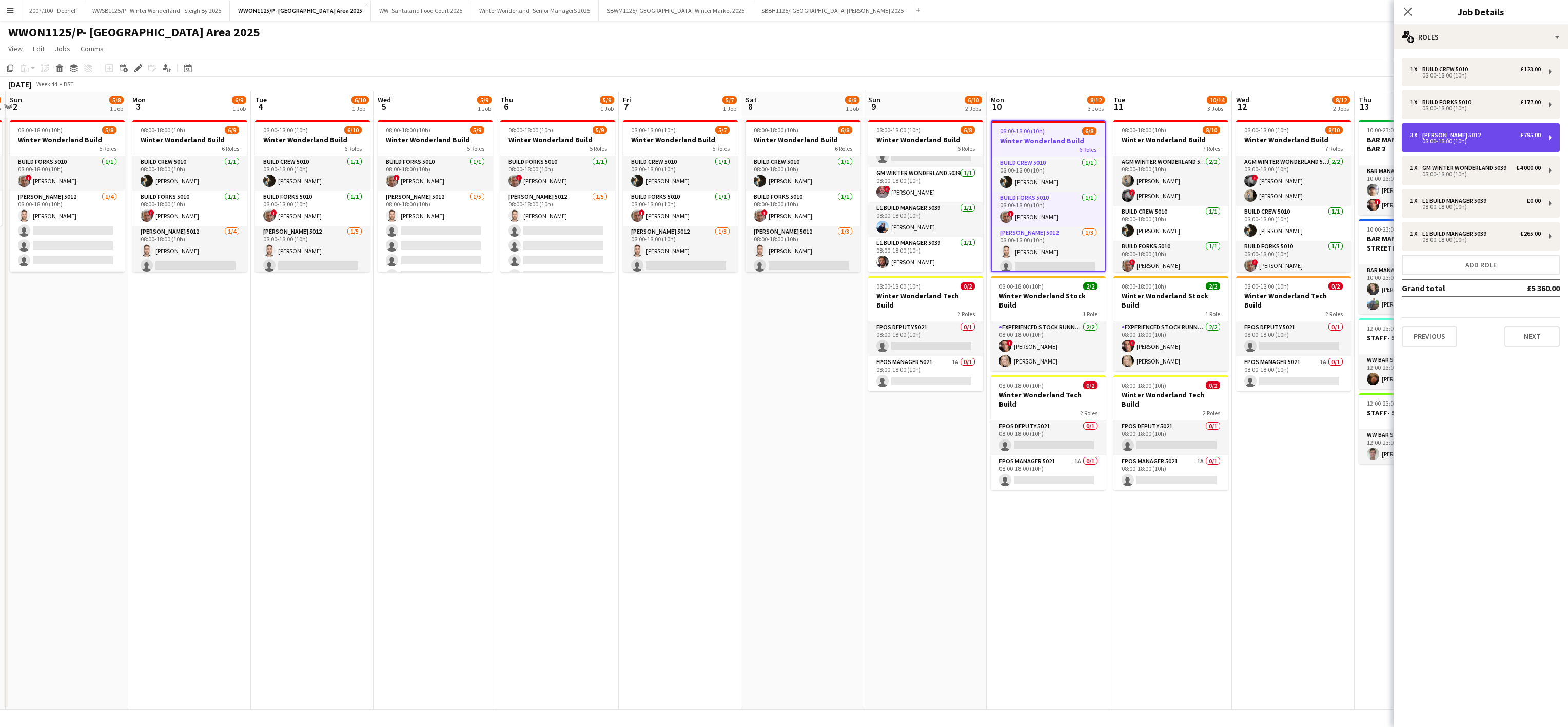
click at [1445, 130] on div "3 x Carpenter 5012 £795.00 08:00-18:00 (10h)" at bounding box center [1481, 138] width 158 height 29
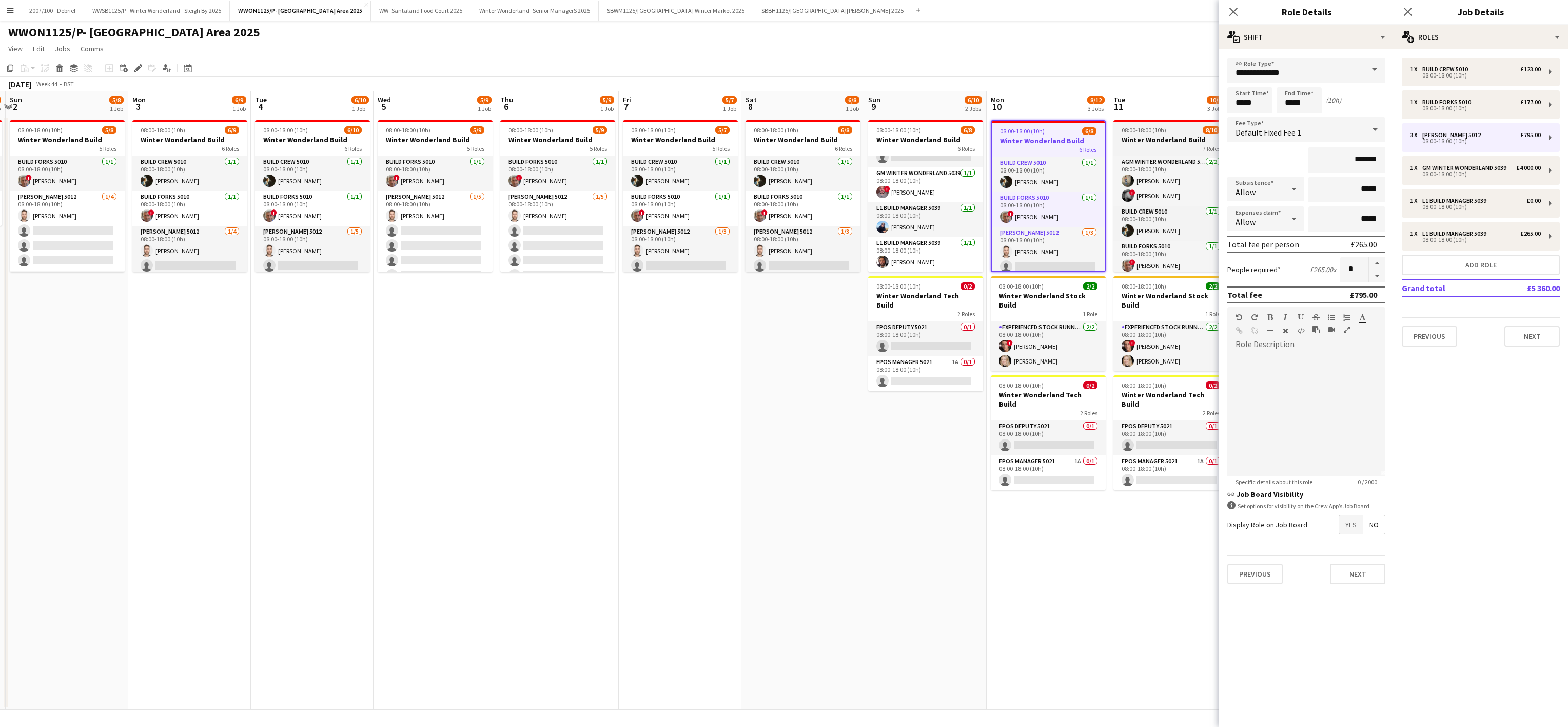
click at [1154, 142] on h3 "Winter Wonderland Build" at bounding box center [1171, 139] width 115 height 9
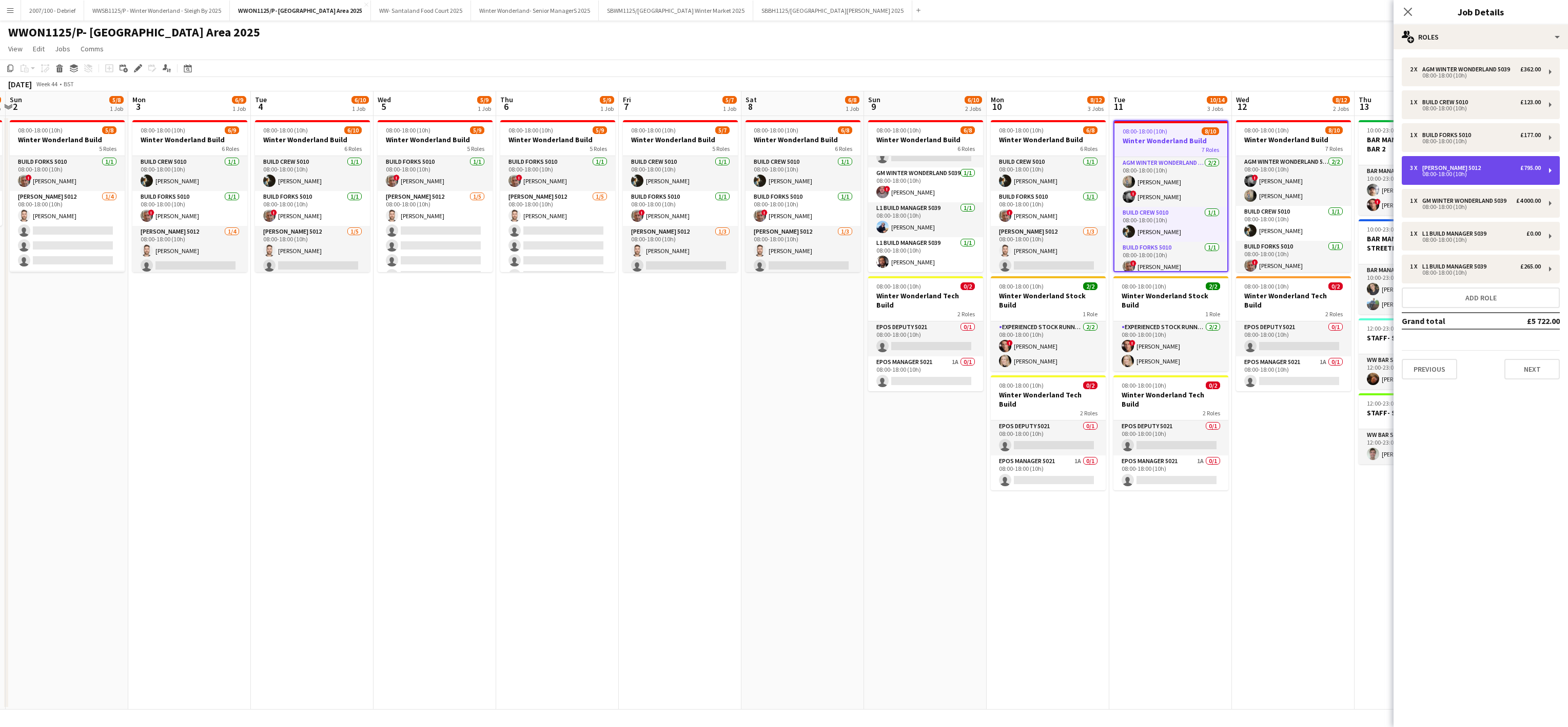
click at [1431, 164] on div "Carpenter 5012" at bounding box center [1454, 168] width 63 height 8
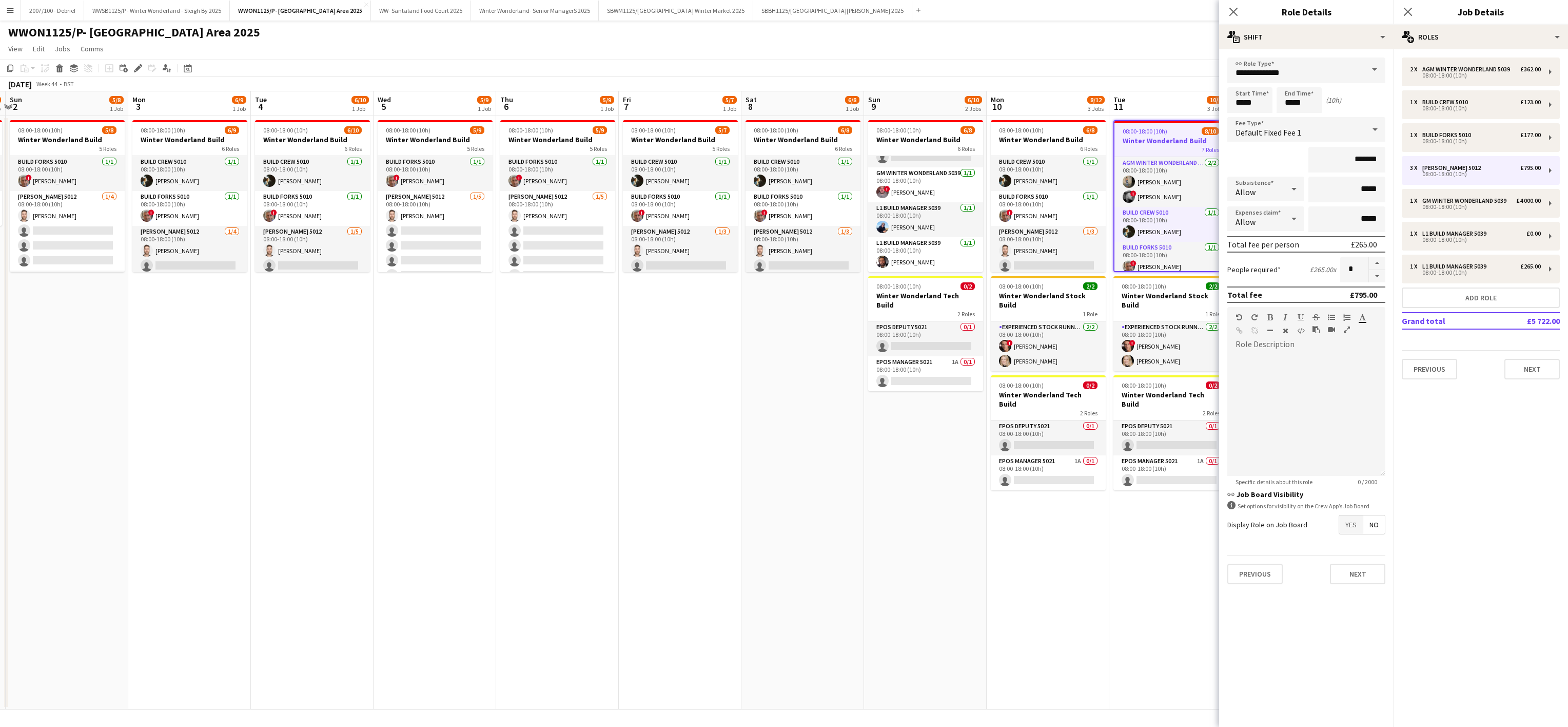
click at [790, 571] on app-date-cell "08:00-18:00 (10h) 6/8 Winter Wonderland Build 6 Roles Build Crew 5010 1/1 08:00…" at bounding box center [803, 413] width 123 height 594
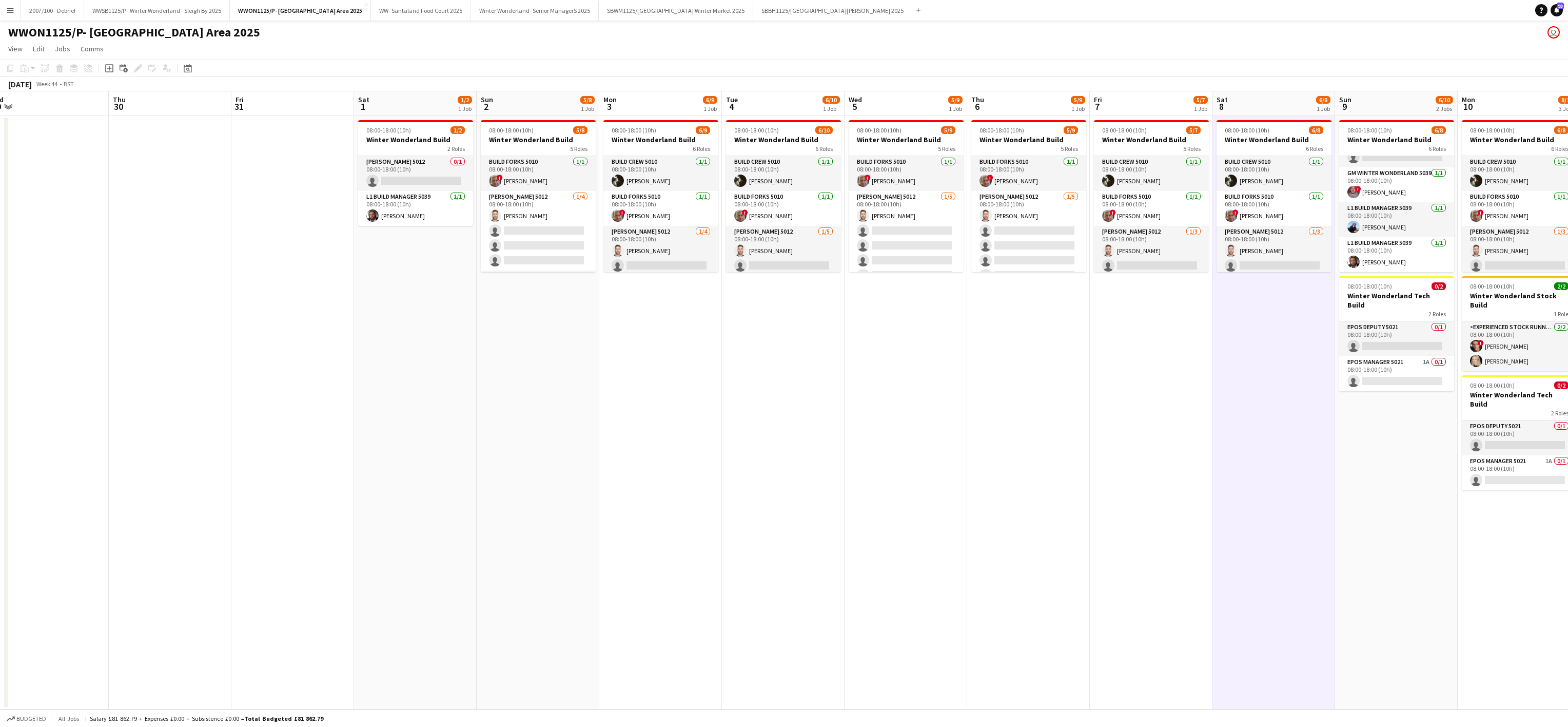
scroll to position [0, 255]
drag, startPoint x: 179, startPoint y: 604, endPoint x: 654, endPoint y: 568, distance: 476.4
click at [654, 568] on app-calendar-viewport "Mon 27 Tue 28 Wed 29 Thu 30 Fri 31 Sat 1 1/2 1 Job Sun 2 5/8 1 Job Mon 3 6/9 1 …" at bounding box center [784, 400] width 1568 height 618
click at [401, 135] on h3 "Winter Wonderland Build" at bounding box center [419, 139] width 115 height 9
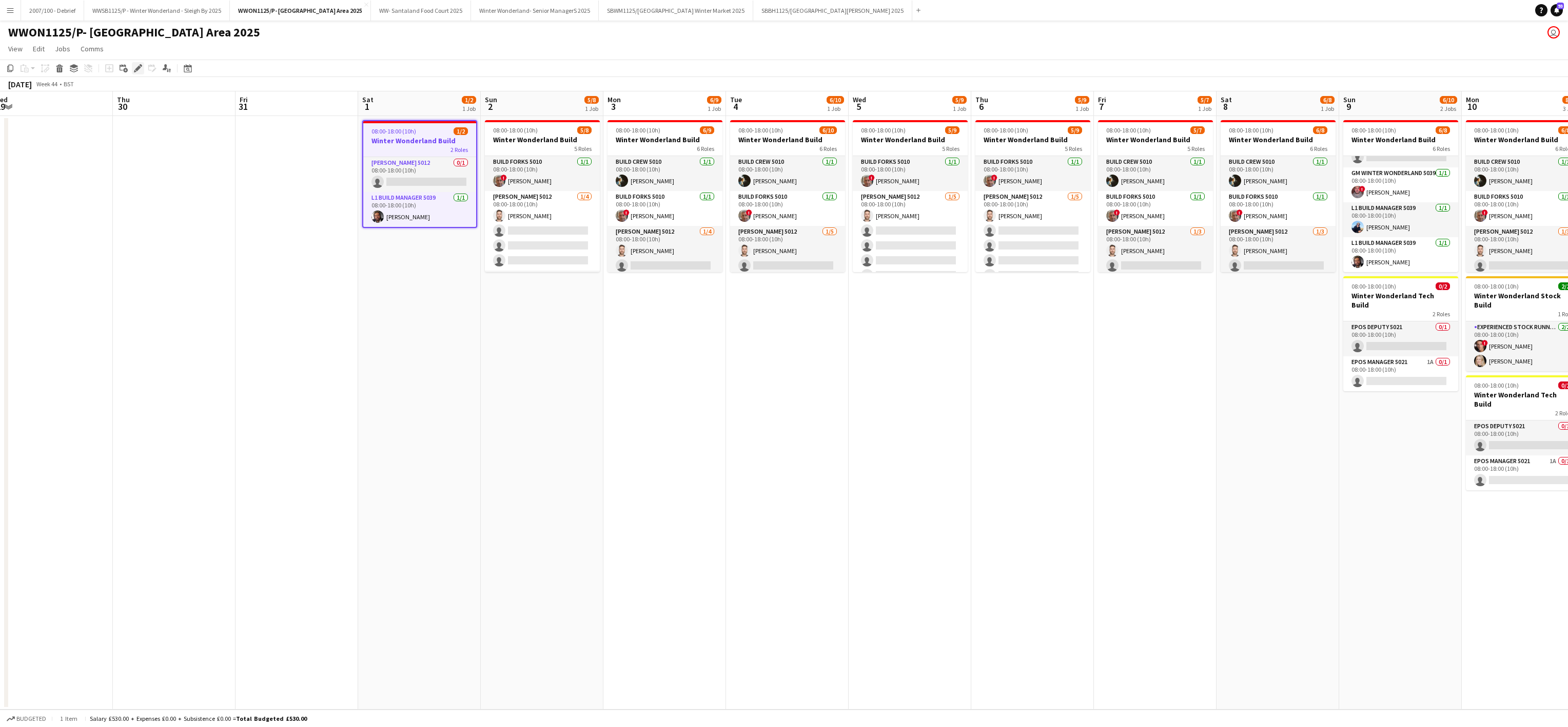
click at [139, 66] on icon at bounding box center [137, 68] width 5 height 5
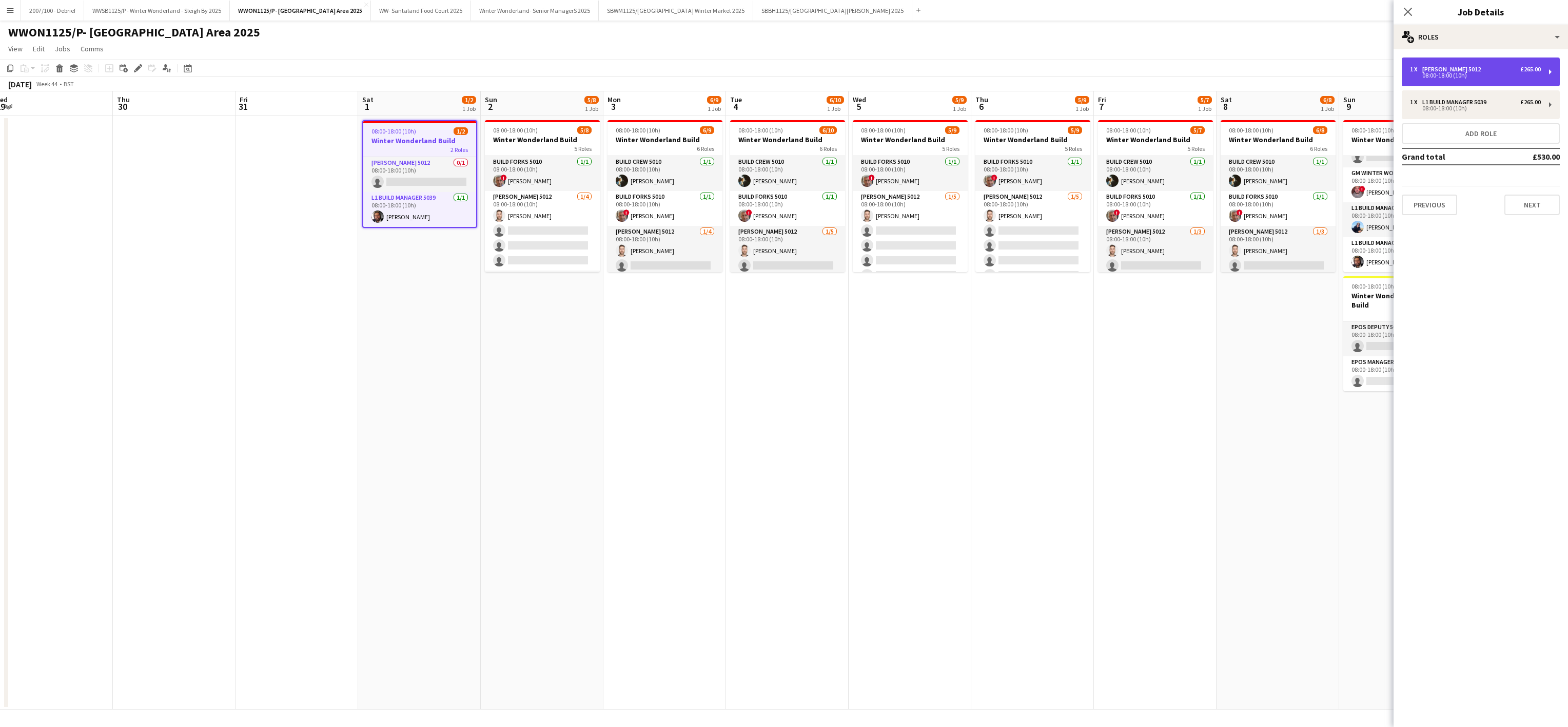
click at [1447, 73] on div "08:00-18:00 (10h)" at bounding box center [1475, 75] width 131 height 5
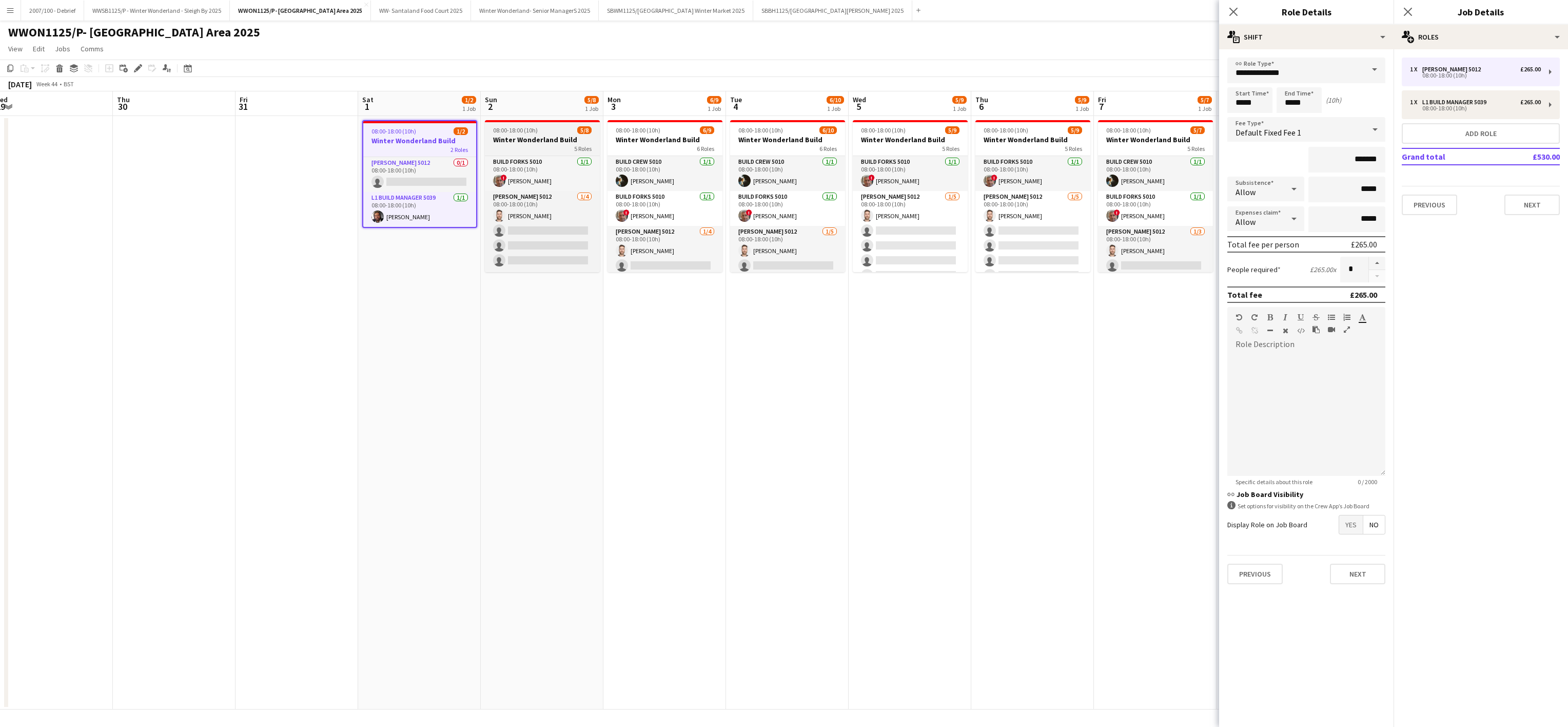
click at [538, 149] on div "5 Roles" at bounding box center [542, 148] width 115 height 8
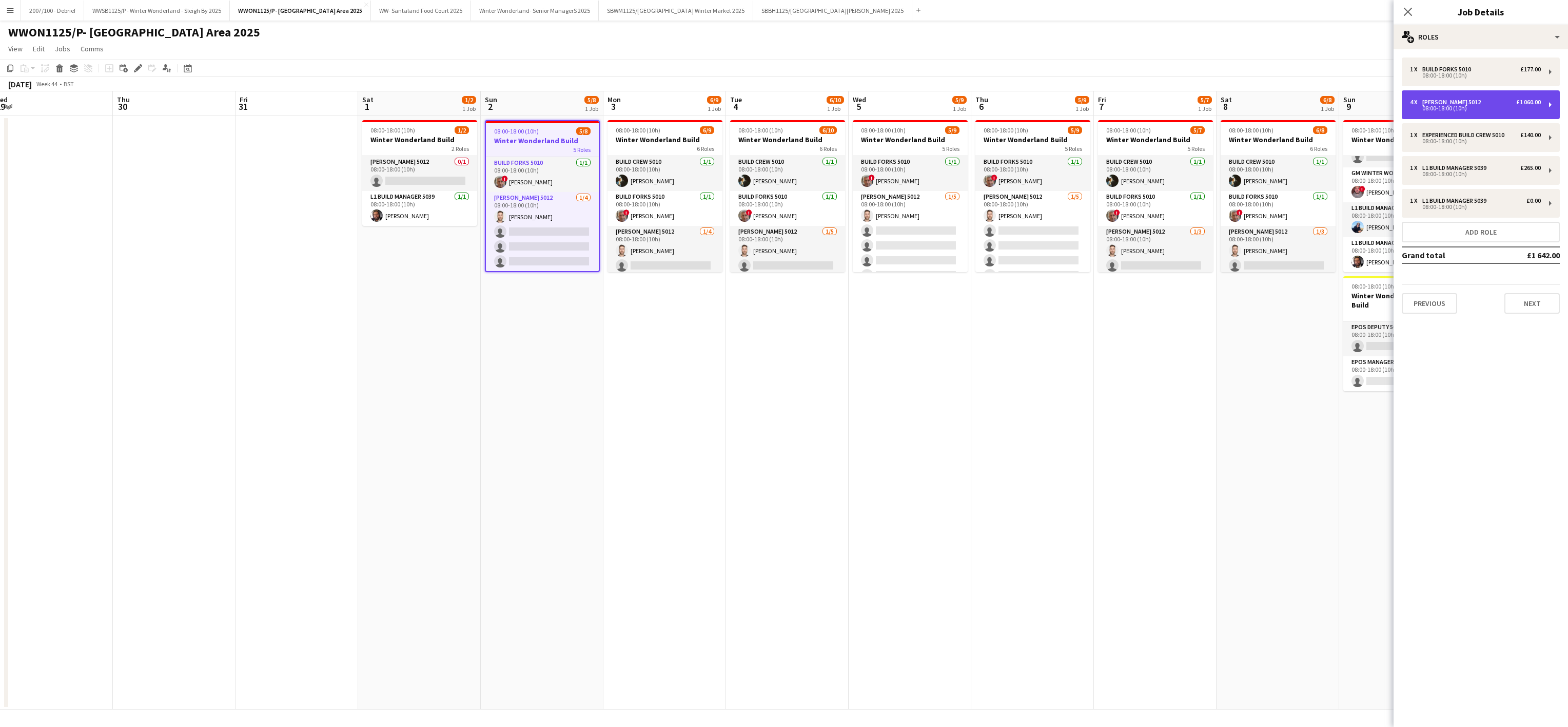
click at [1451, 102] on div "Carpenter 5012" at bounding box center [1454, 102] width 63 height 8
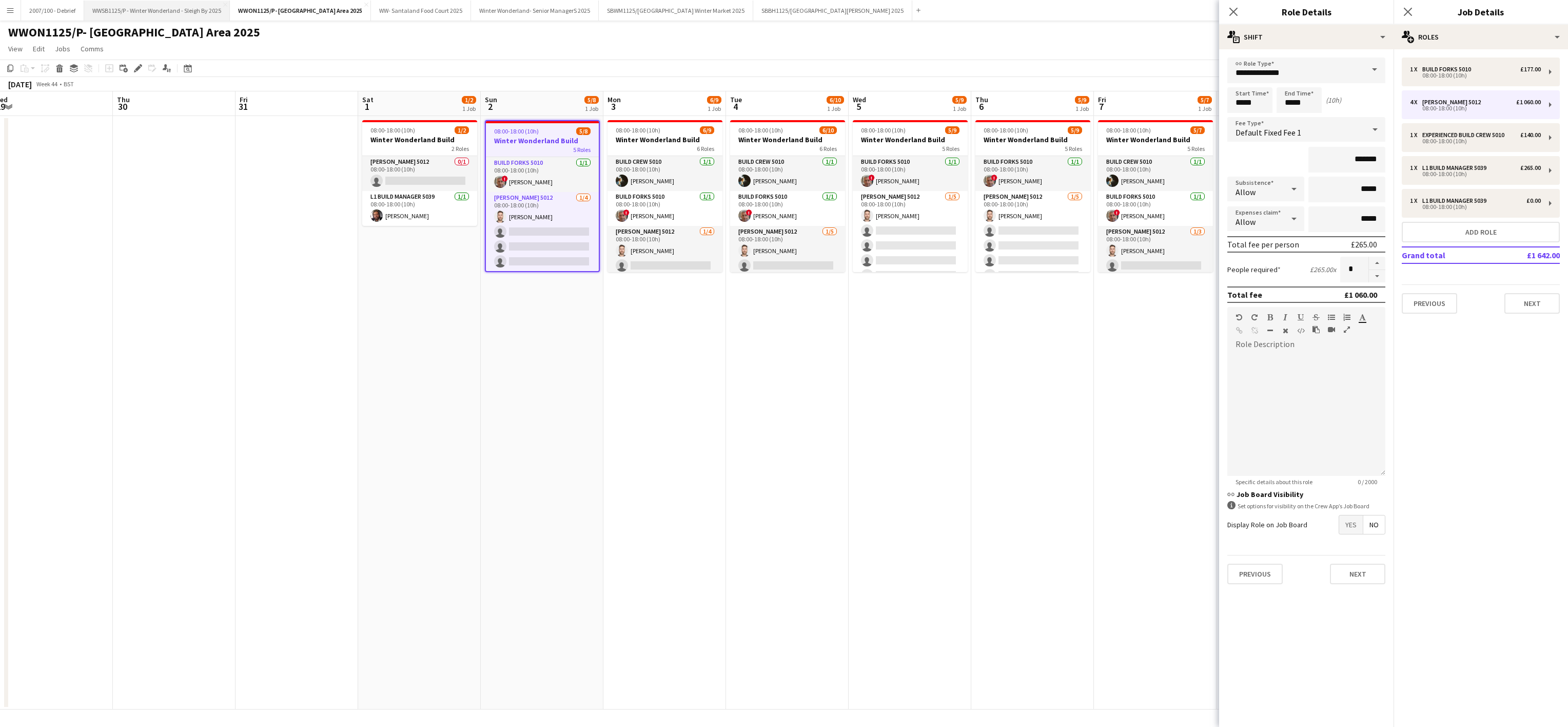
click at [166, 8] on button "WWSB1125/P - Winter Wonderland - Sleigh By 2025 Close" at bounding box center [157, 11] width 146 height 20
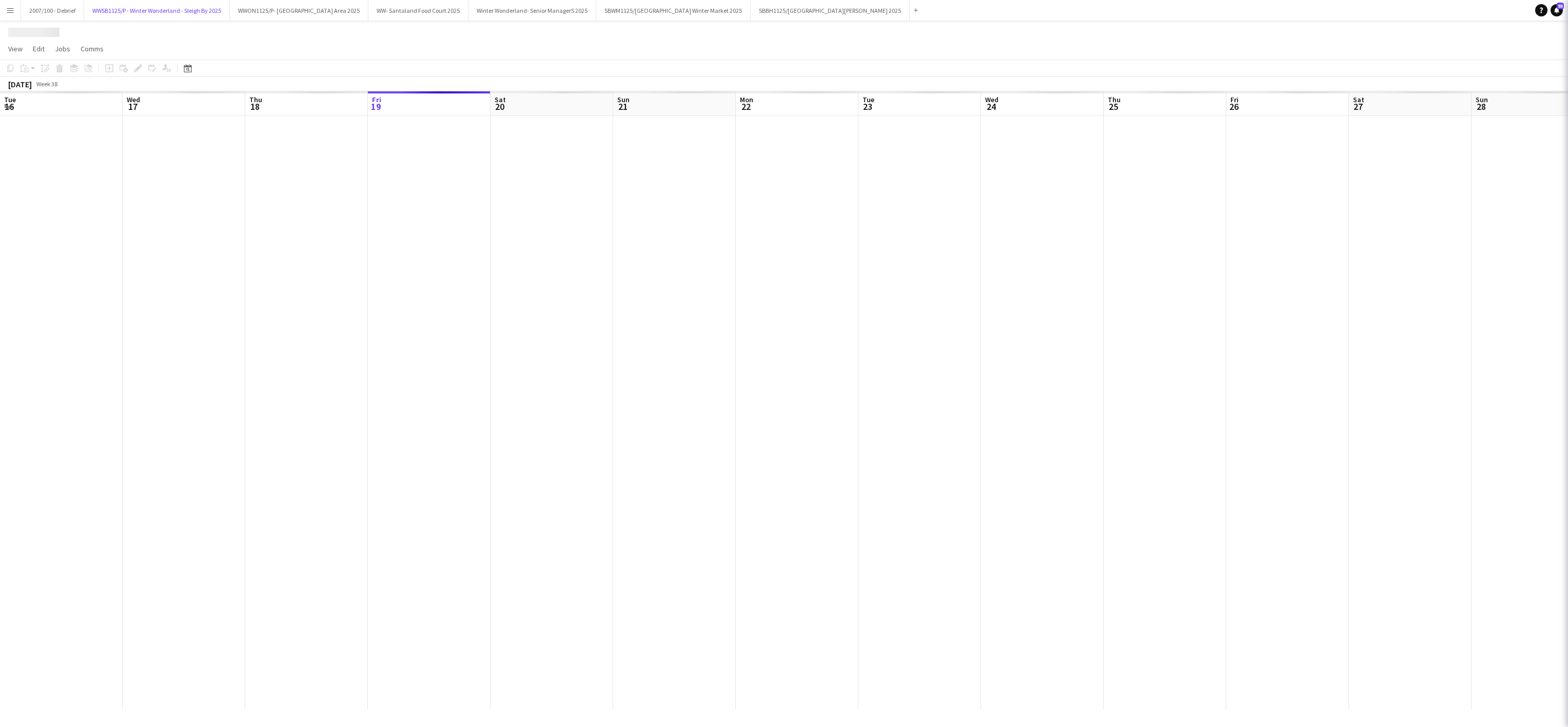
scroll to position [0, 246]
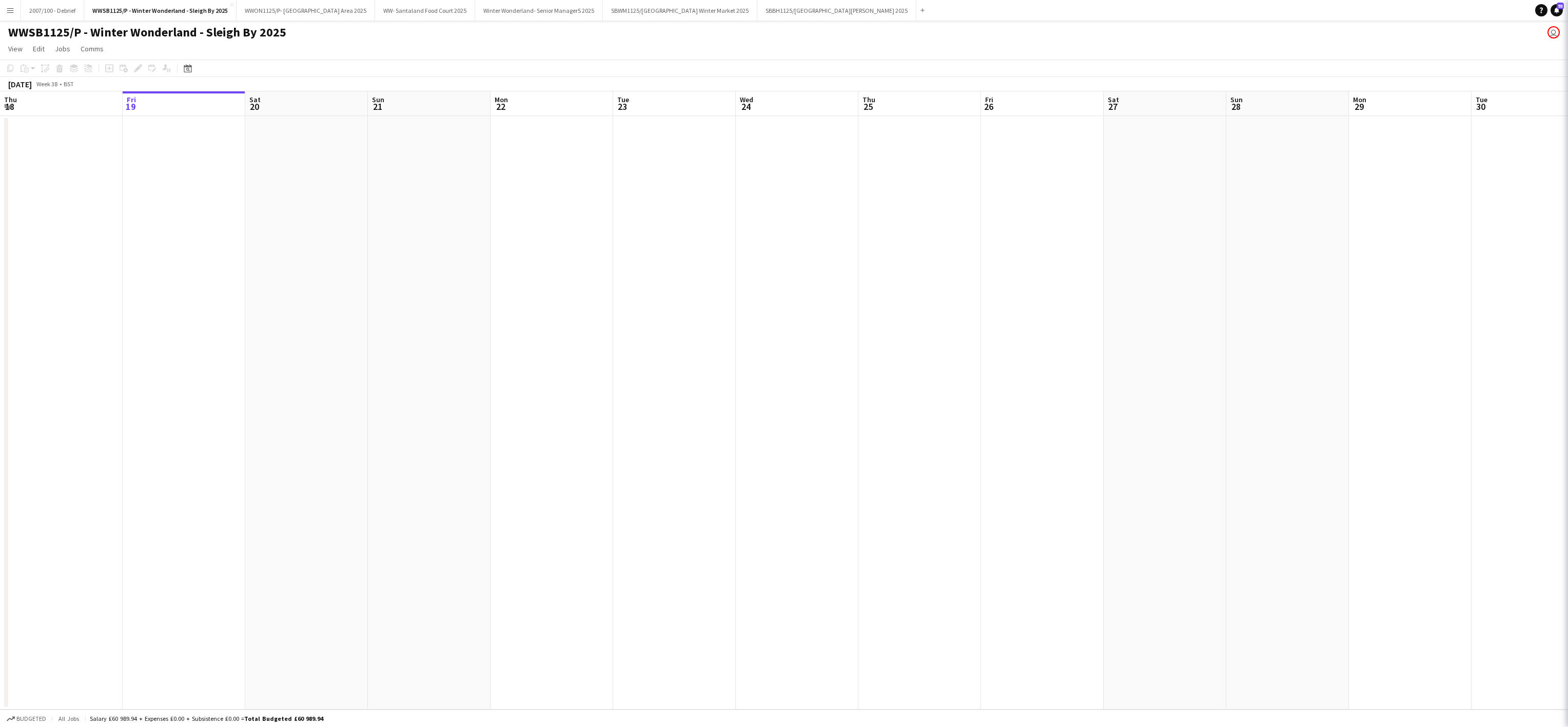
click at [408, 452] on app-date-cell at bounding box center [429, 413] width 123 height 594
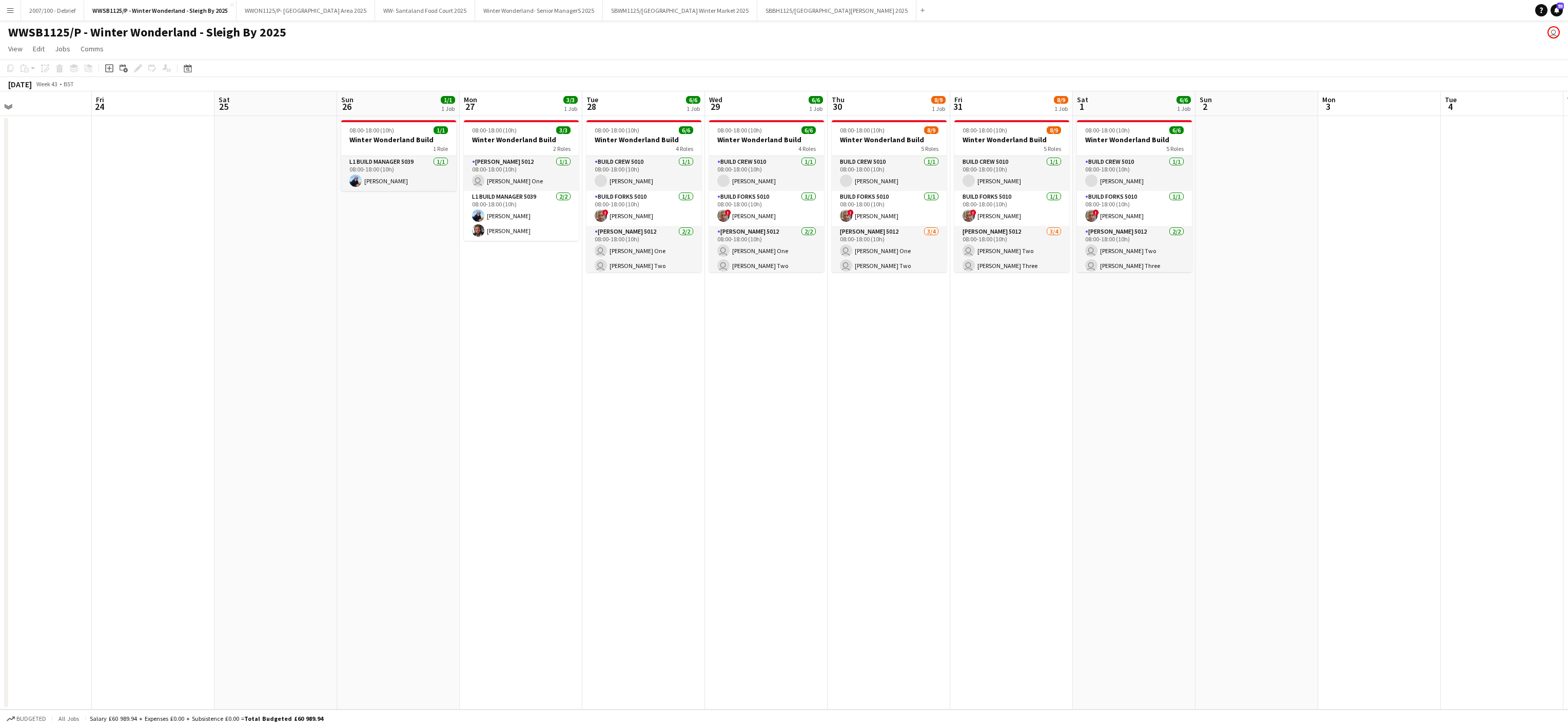
scroll to position [0, 398]
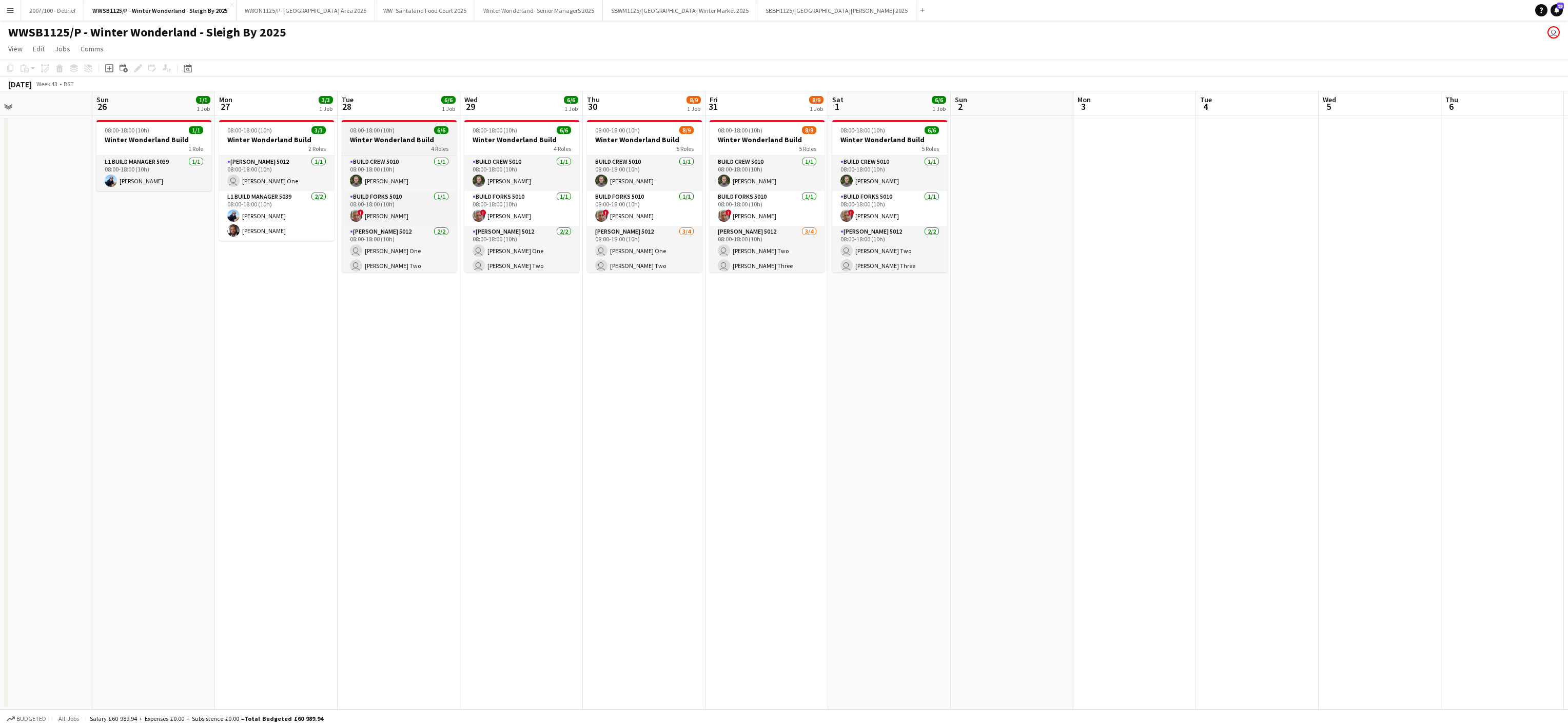
click at [368, 142] on h3 "Winter Wonderland Build" at bounding box center [399, 139] width 115 height 9
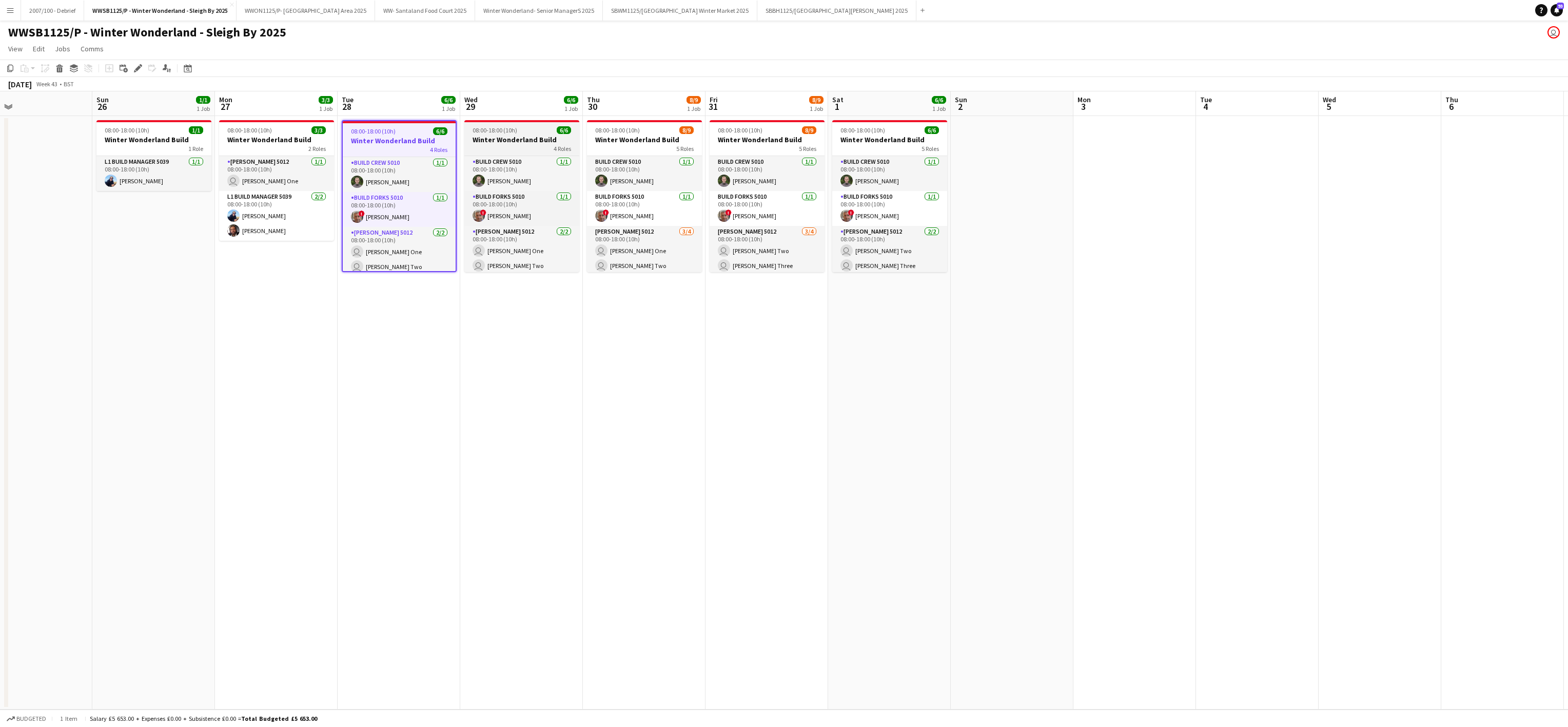
click at [499, 135] on h3 "Winter Wonderland Build" at bounding box center [522, 139] width 115 height 9
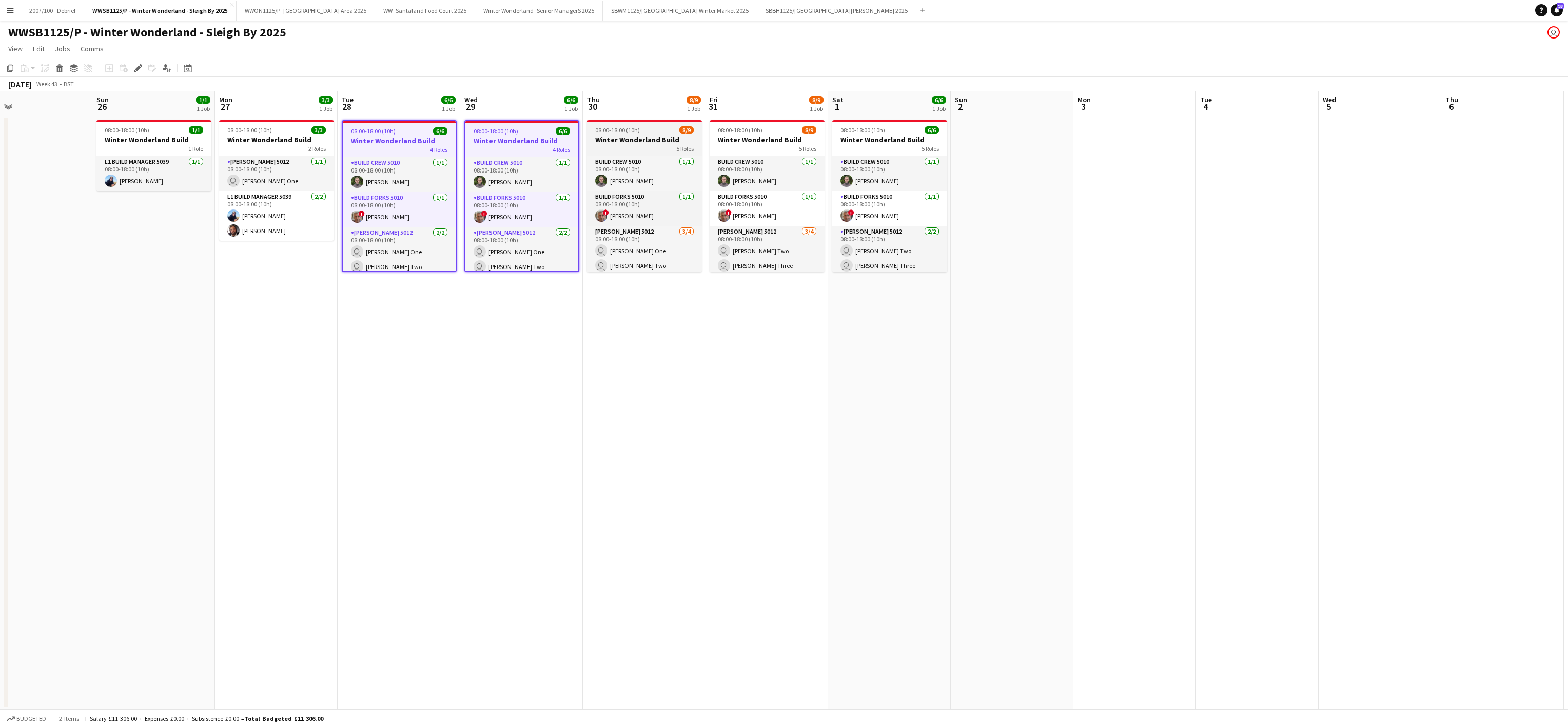
click at [649, 141] on h3 "Winter Wonderland Build" at bounding box center [644, 139] width 115 height 9
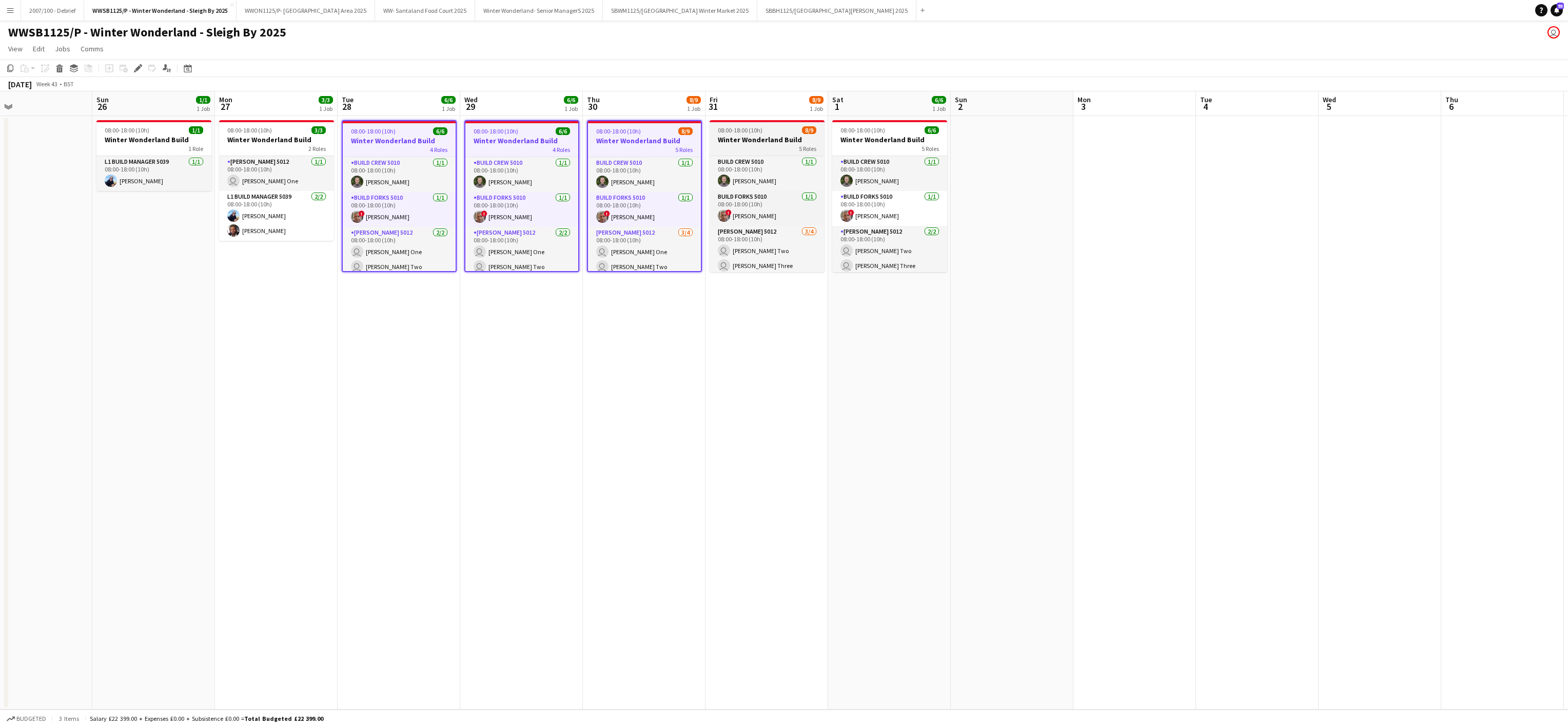
click at [797, 133] on div "08:00-18:00 (10h) 8/9" at bounding box center [767, 130] width 115 height 8
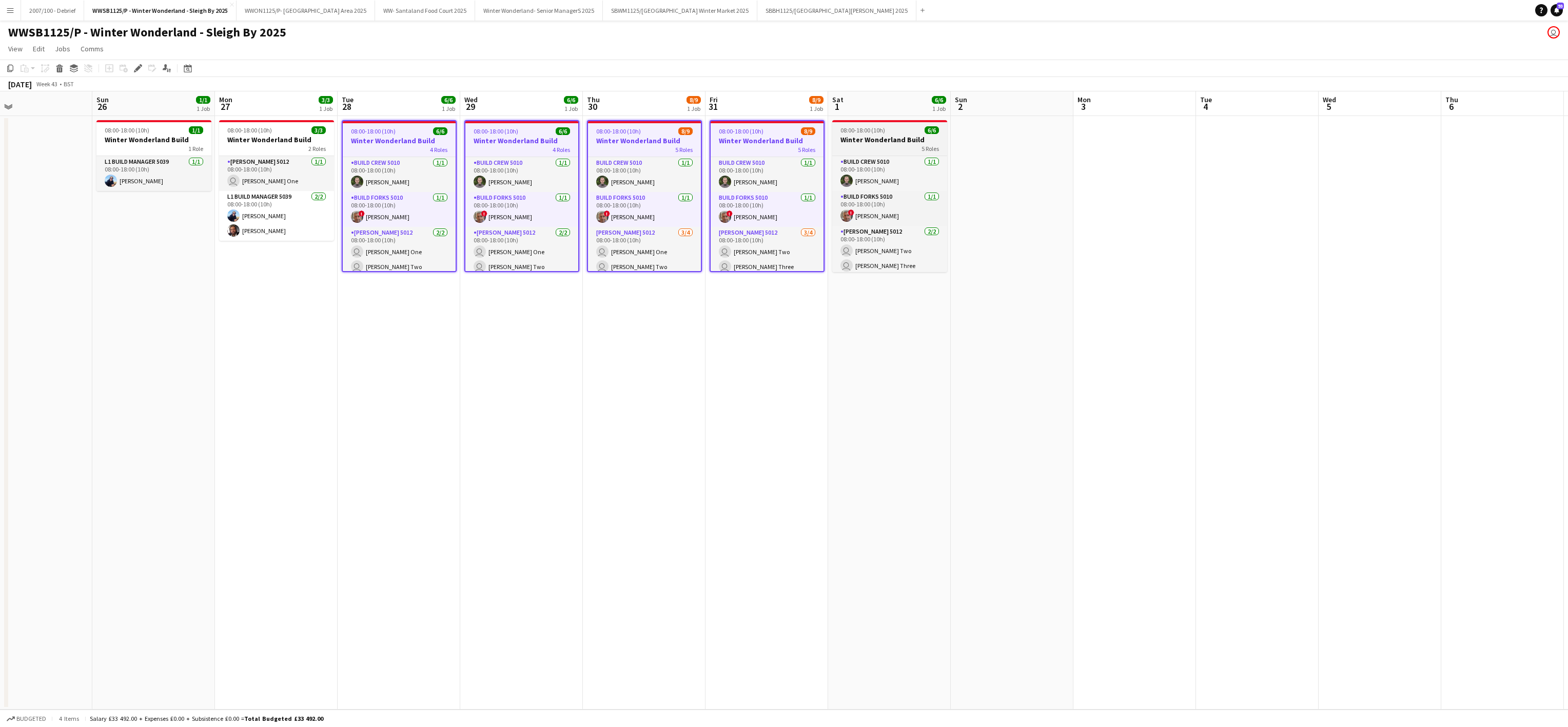
click at [869, 130] on span "08:00-18:00 (10h)" at bounding box center [862, 130] width 44 height 8
click at [136, 67] on icon "Edit" at bounding box center [138, 68] width 8 height 8
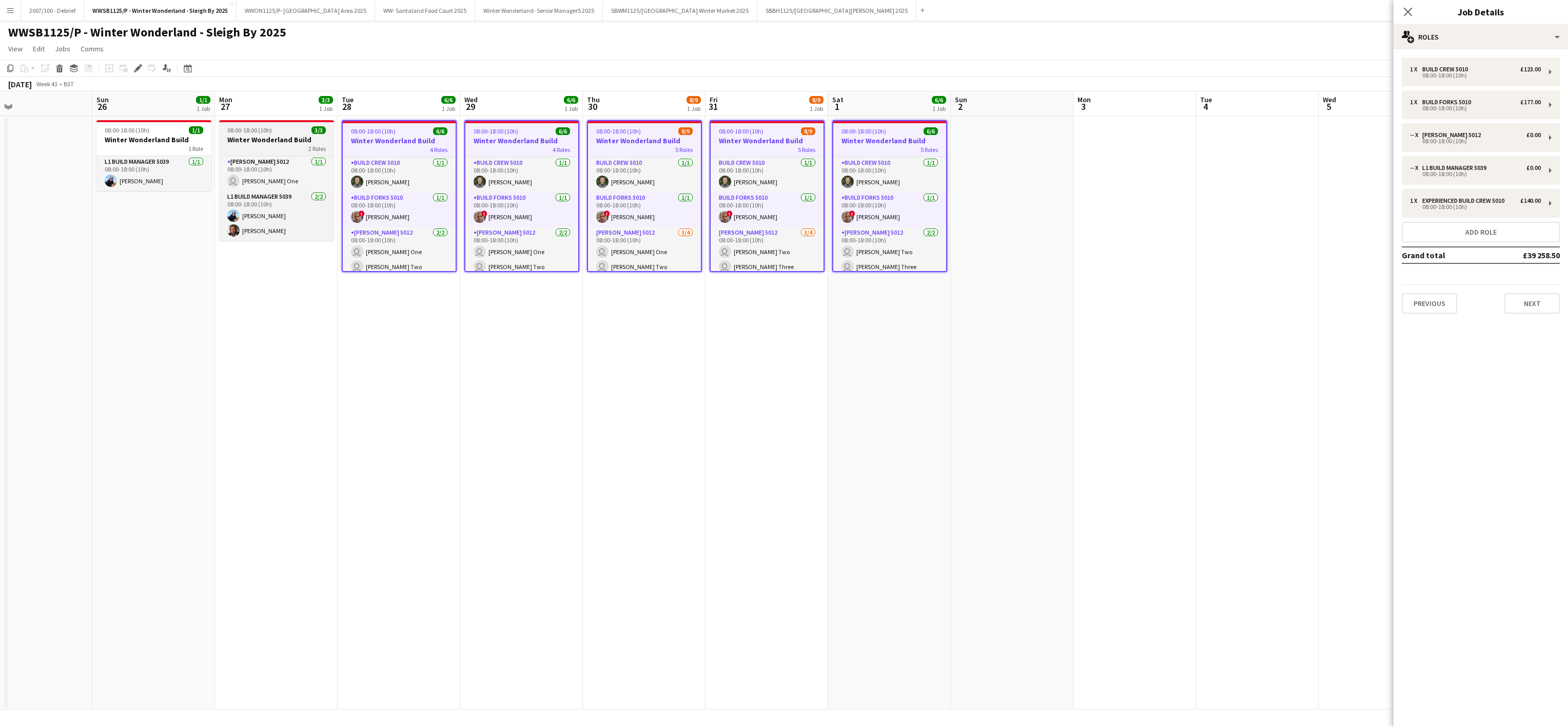
click at [243, 130] on span "08:00-18:00 (10h)" at bounding box center [249, 130] width 44 height 8
click at [132, 68] on div "Edit" at bounding box center [138, 68] width 12 height 12
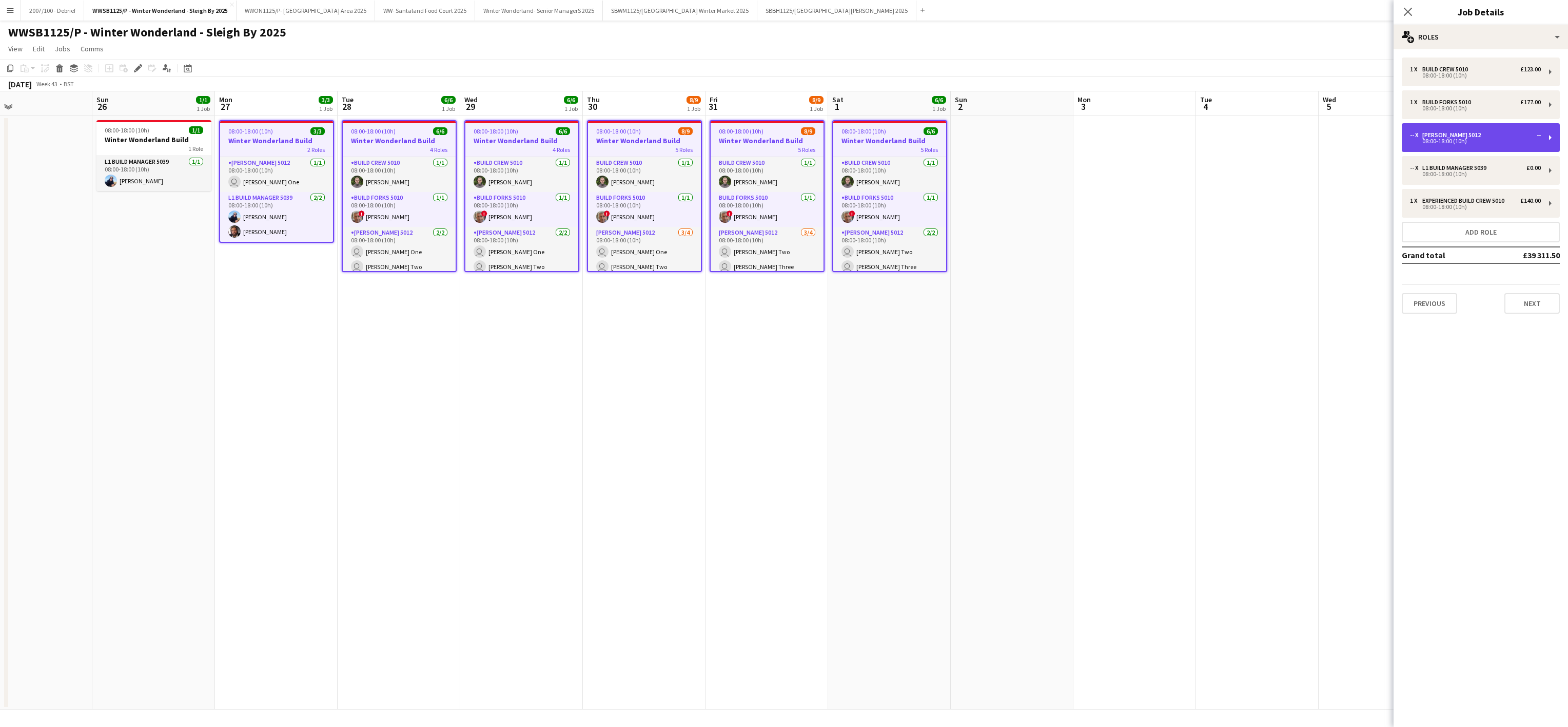
click at [1476, 139] on div "08:00-18:00 (10h)" at bounding box center [1475, 141] width 131 height 5
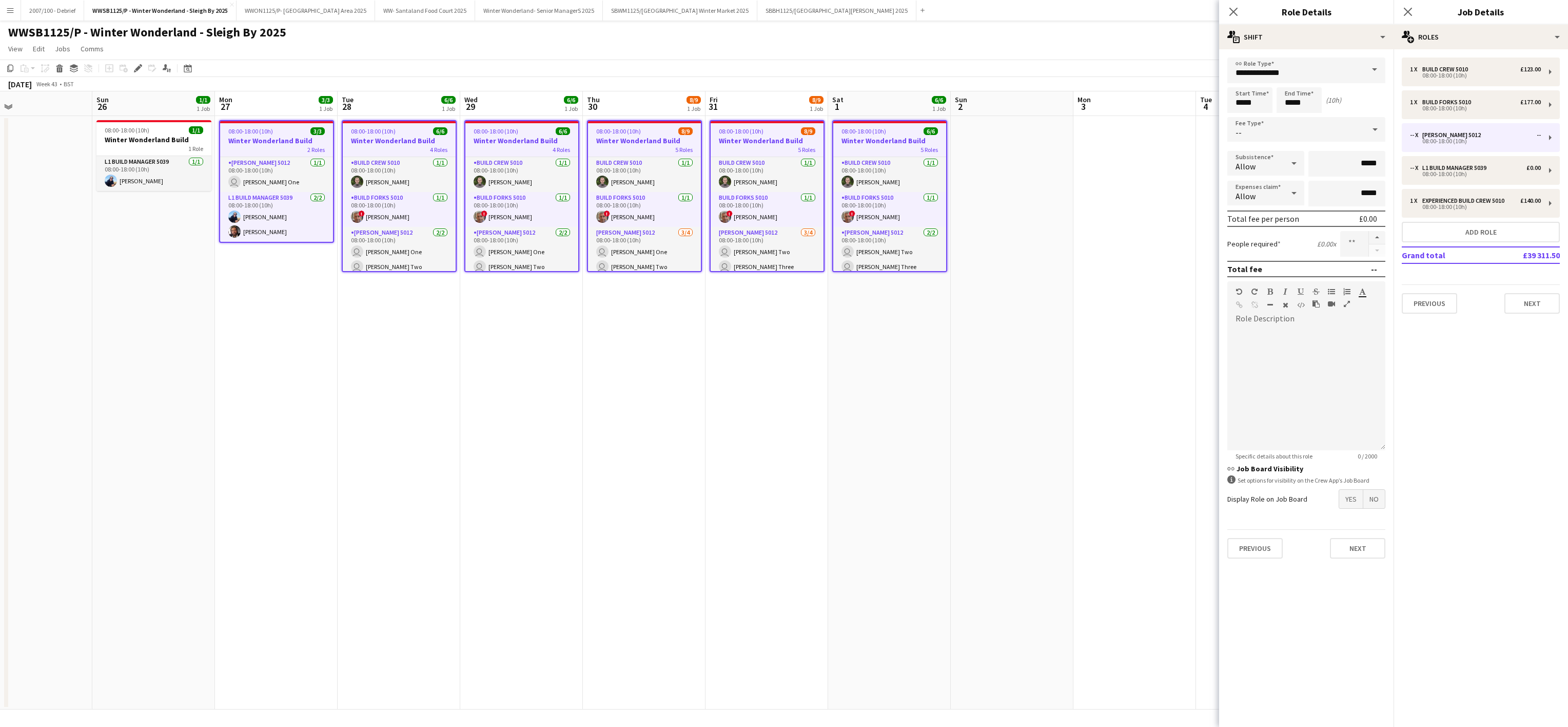
click at [1284, 133] on div "--" at bounding box center [1296, 129] width 138 height 25
click at [1273, 206] on span "Fixed" at bounding box center [1307, 209] width 142 height 10
click at [1365, 573] on button "Next" at bounding box center [1358, 573] width 56 height 20
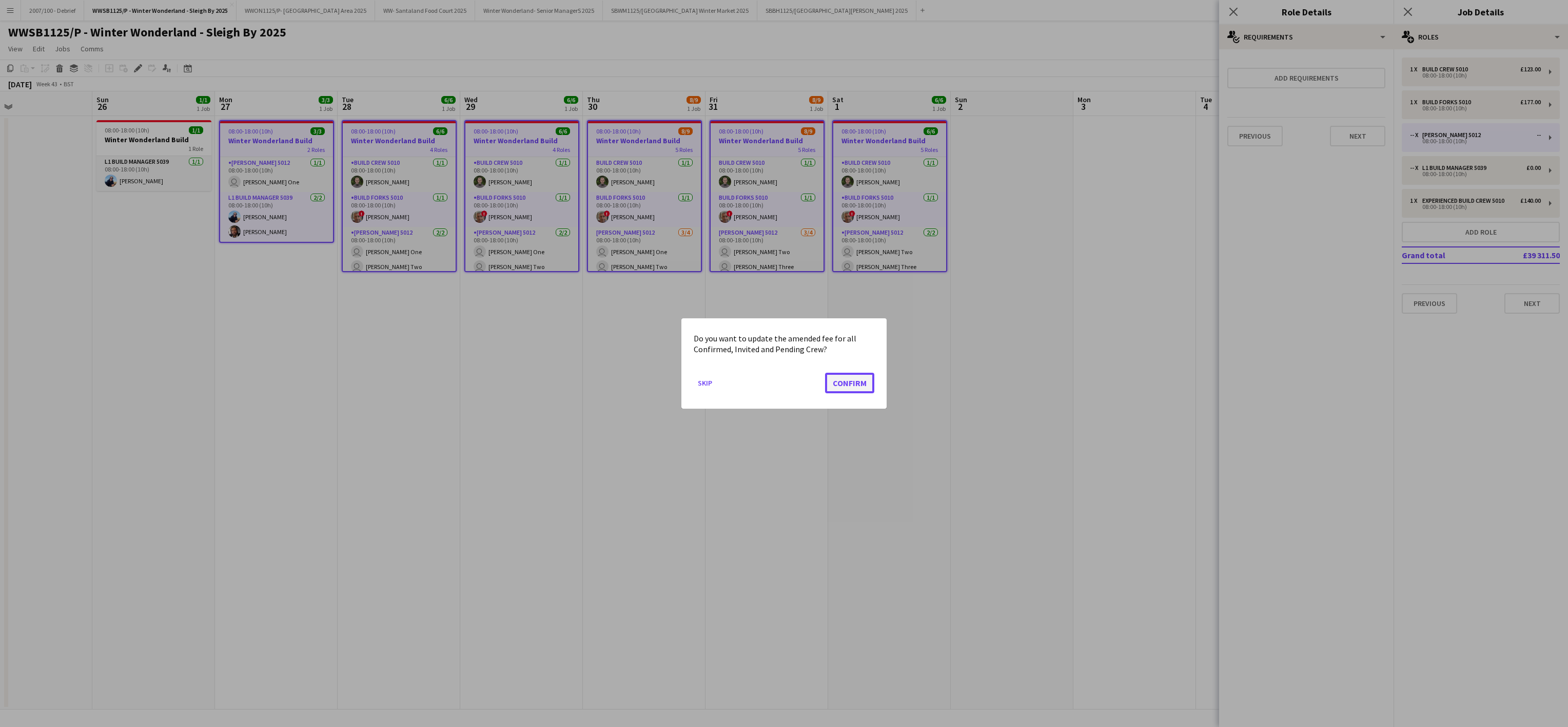
click at [850, 373] on button "Confirm" at bounding box center [850, 383] width 49 height 20
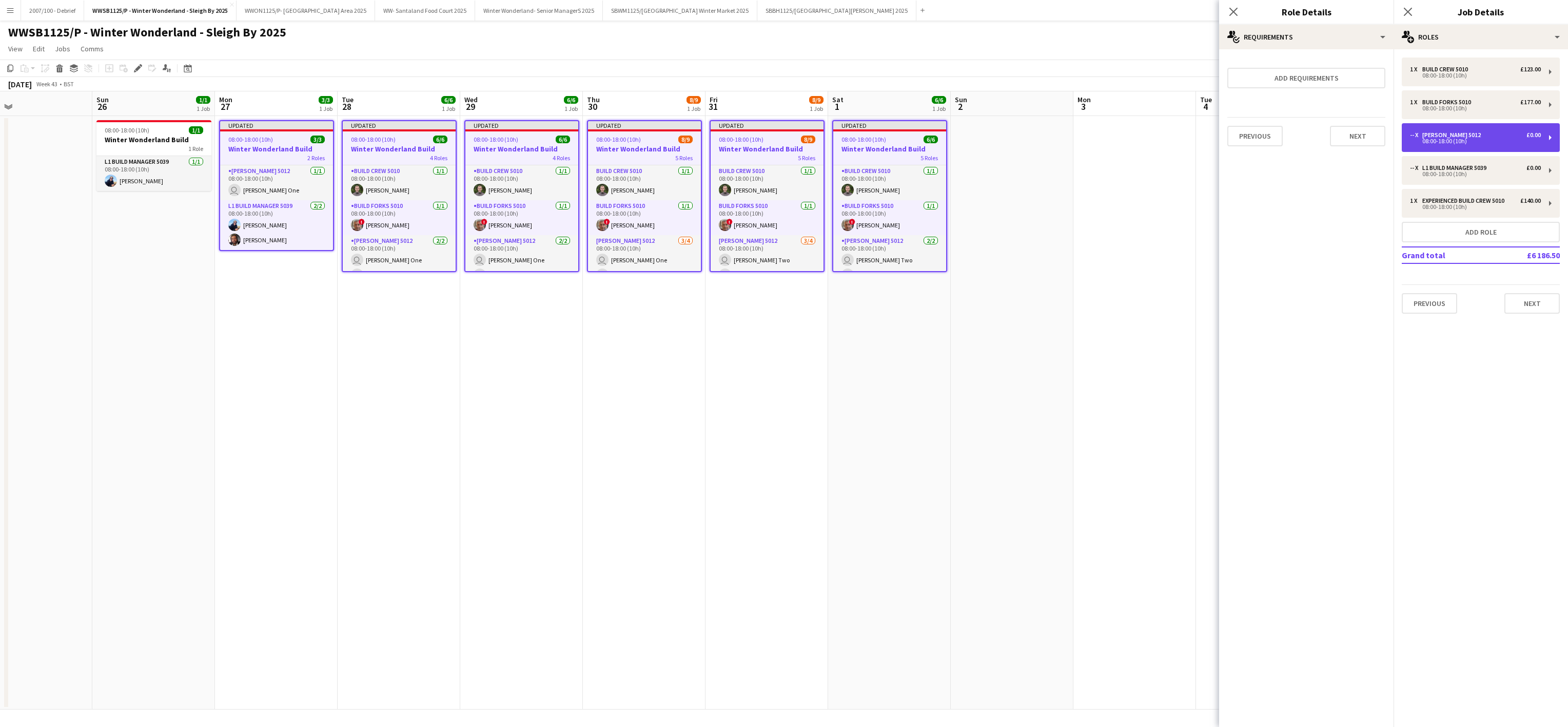
click at [1451, 139] on div "08:00-18:00 (10h)" at bounding box center [1475, 141] width 131 height 5
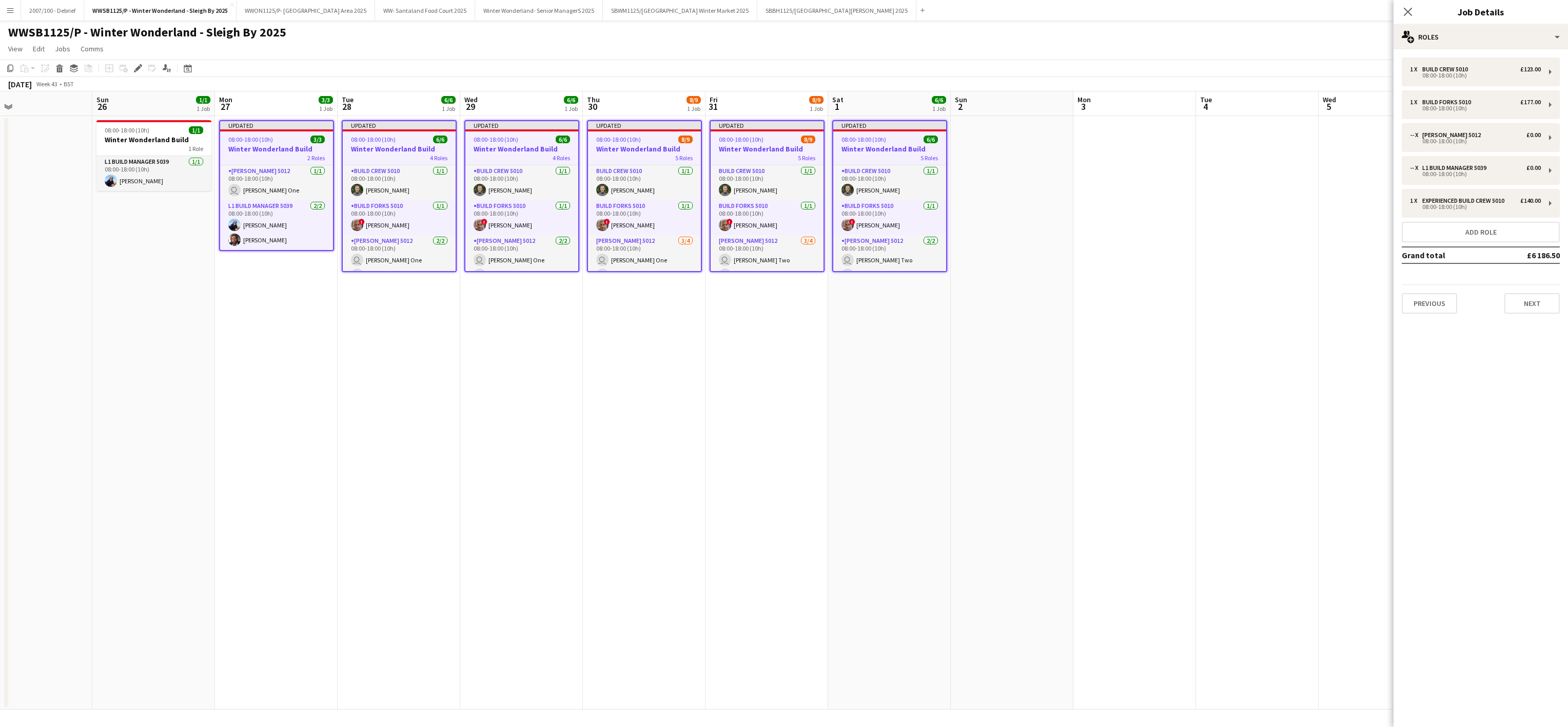
click at [969, 388] on app-date-cell at bounding box center [1012, 413] width 123 height 594
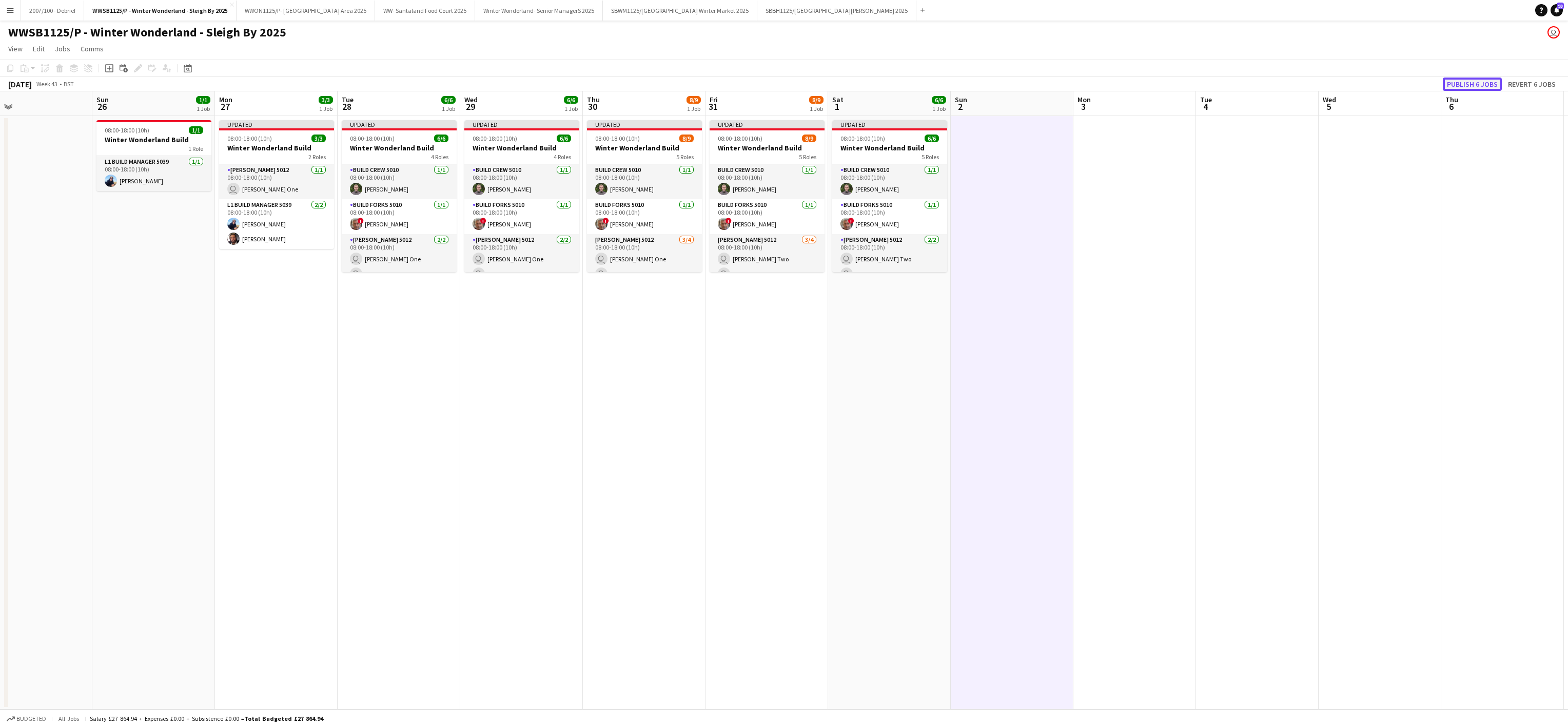
click at [1452, 85] on button "Publish 6 jobs" at bounding box center [1472, 84] width 59 height 14
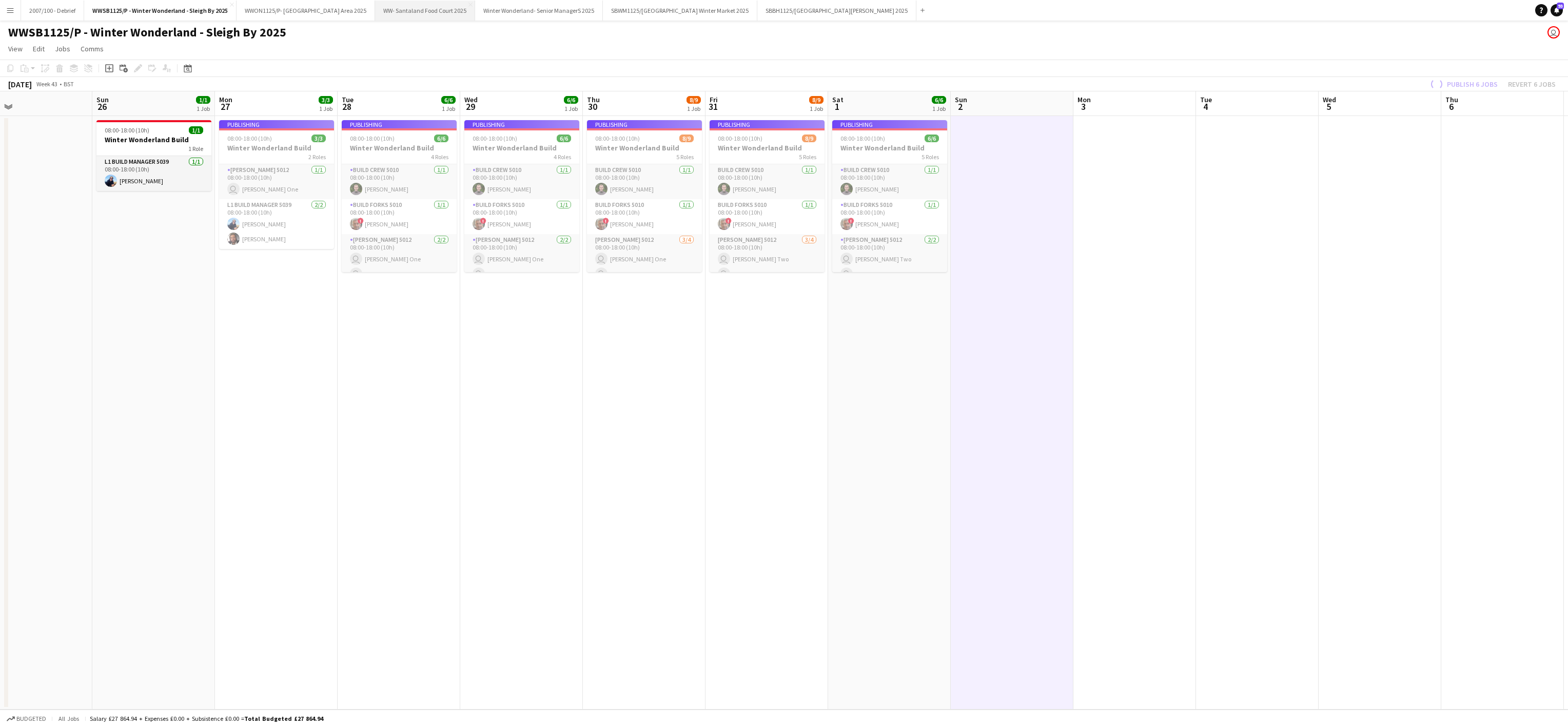
click at [444, 11] on button "WW- Santaland Food Court 2025 Close" at bounding box center [425, 11] width 100 height 20
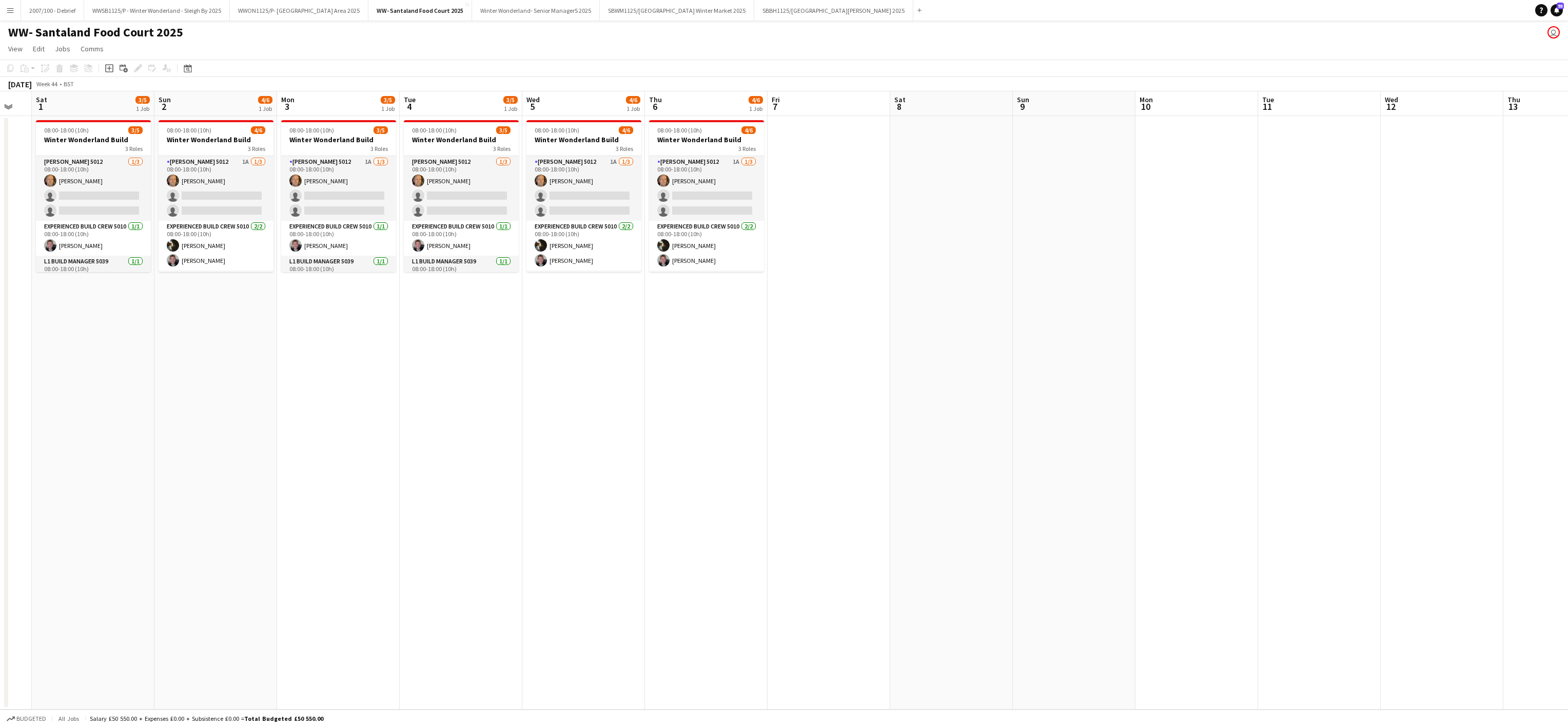
scroll to position [0, 361]
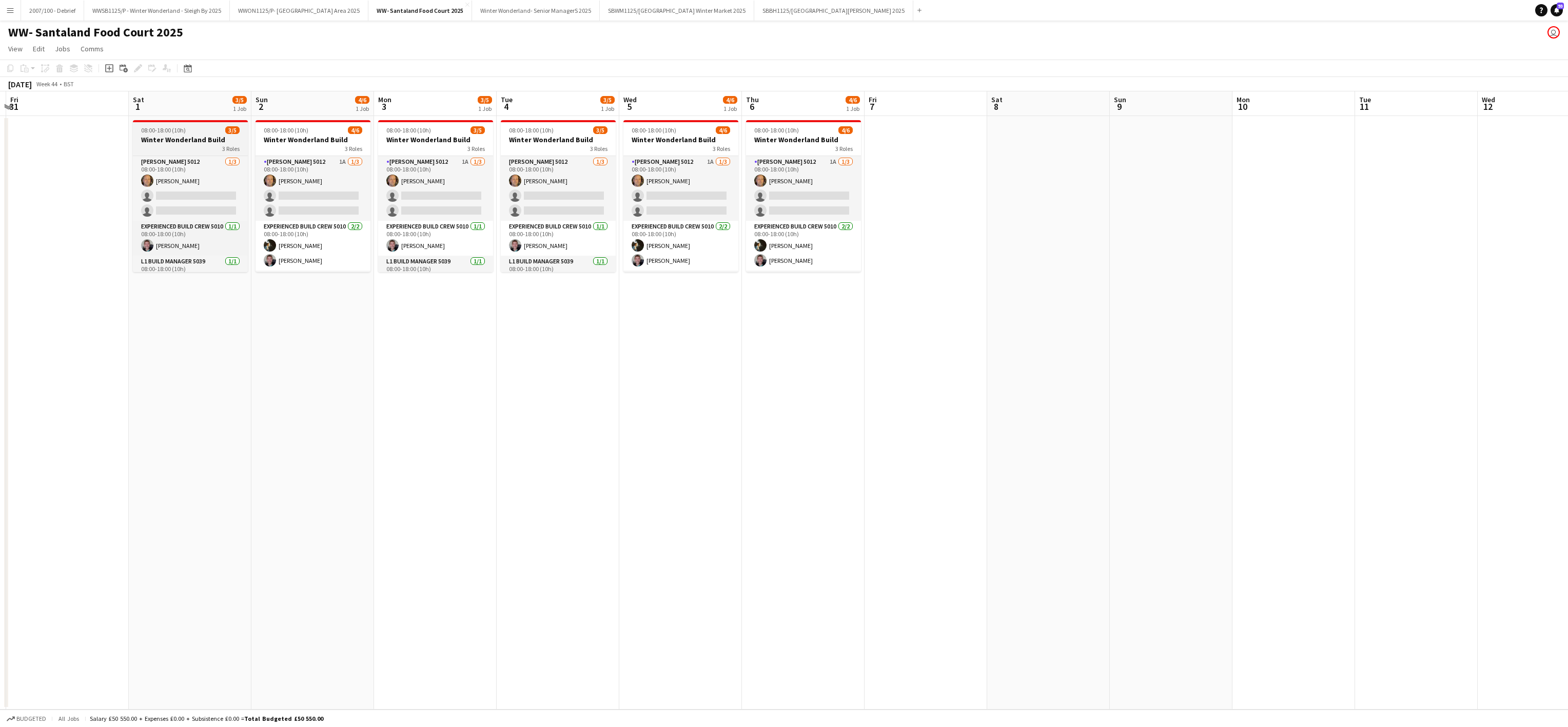
click at [158, 147] on div "3 Roles" at bounding box center [190, 148] width 115 height 8
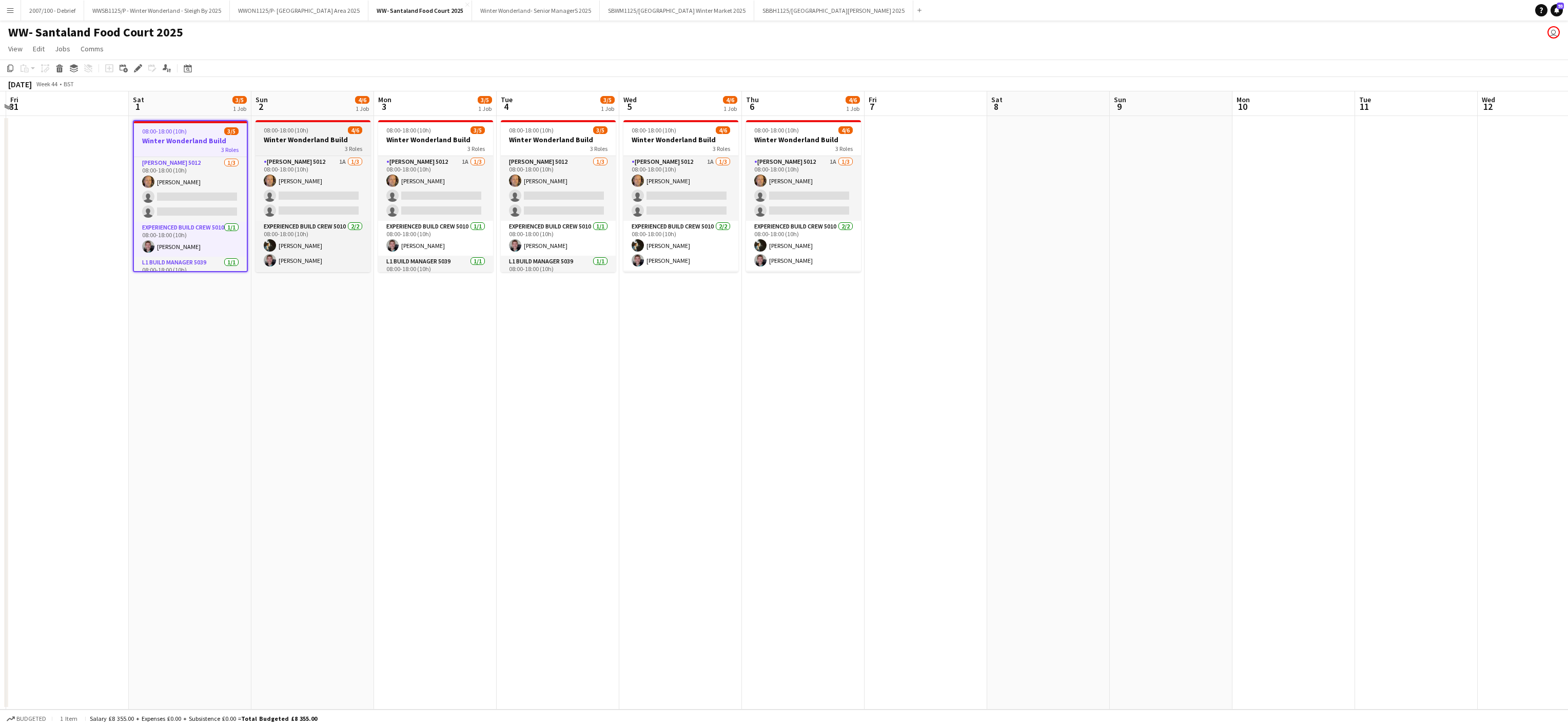
click at [313, 139] on h3 "Winter Wonderland Build" at bounding box center [313, 139] width 115 height 9
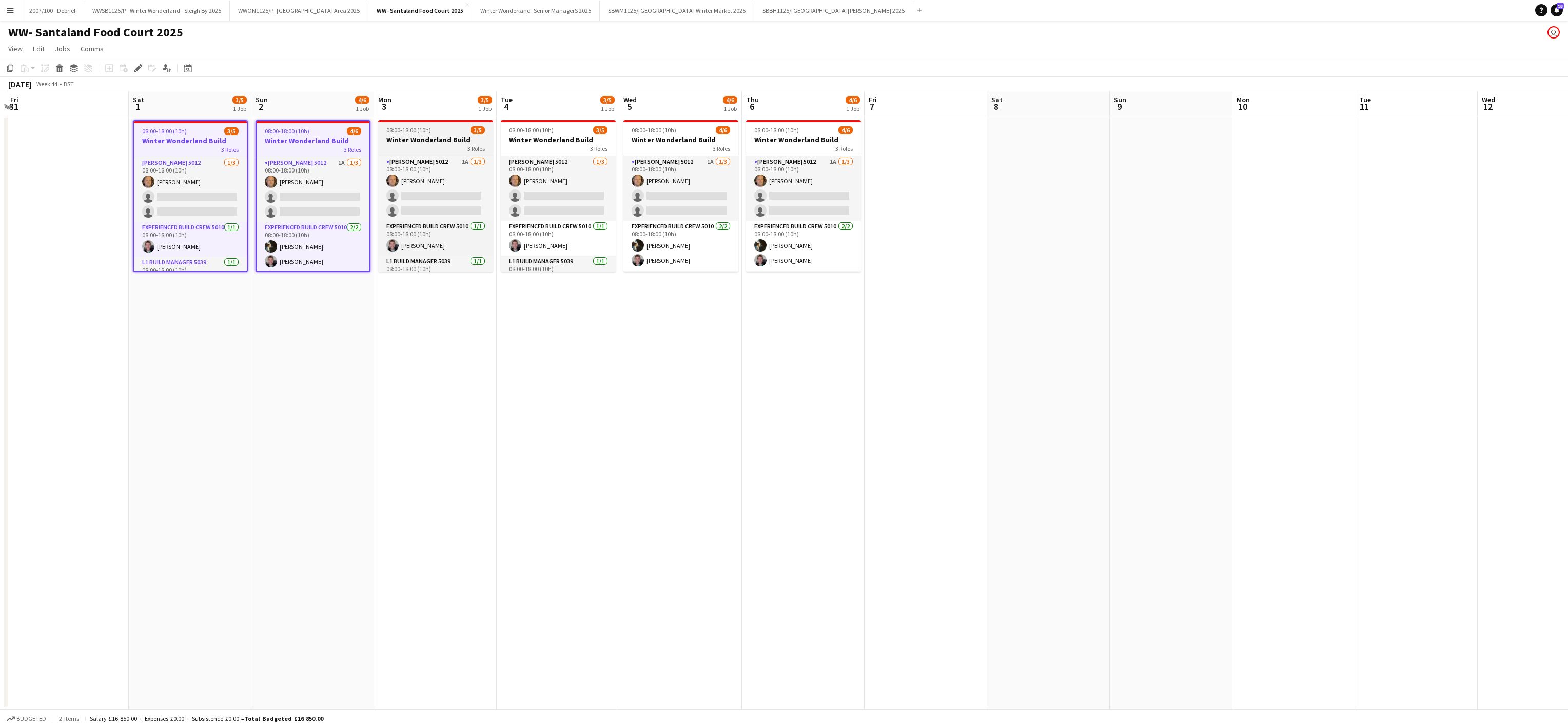
click at [423, 139] on h3 "Winter Wonderland Build" at bounding box center [435, 139] width 115 height 9
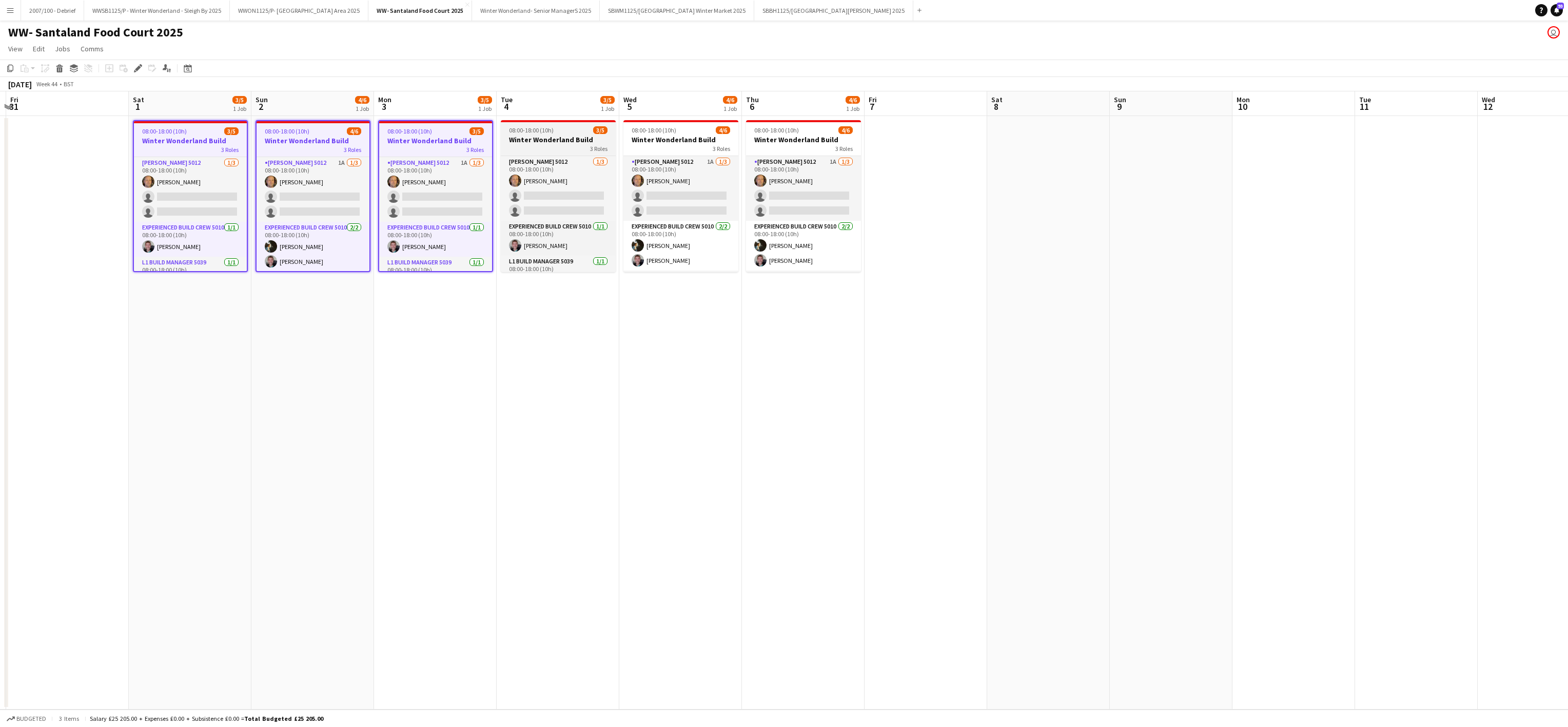
click at [554, 140] on h3 "Winter Wonderland Build" at bounding box center [558, 139] width 115 height 9
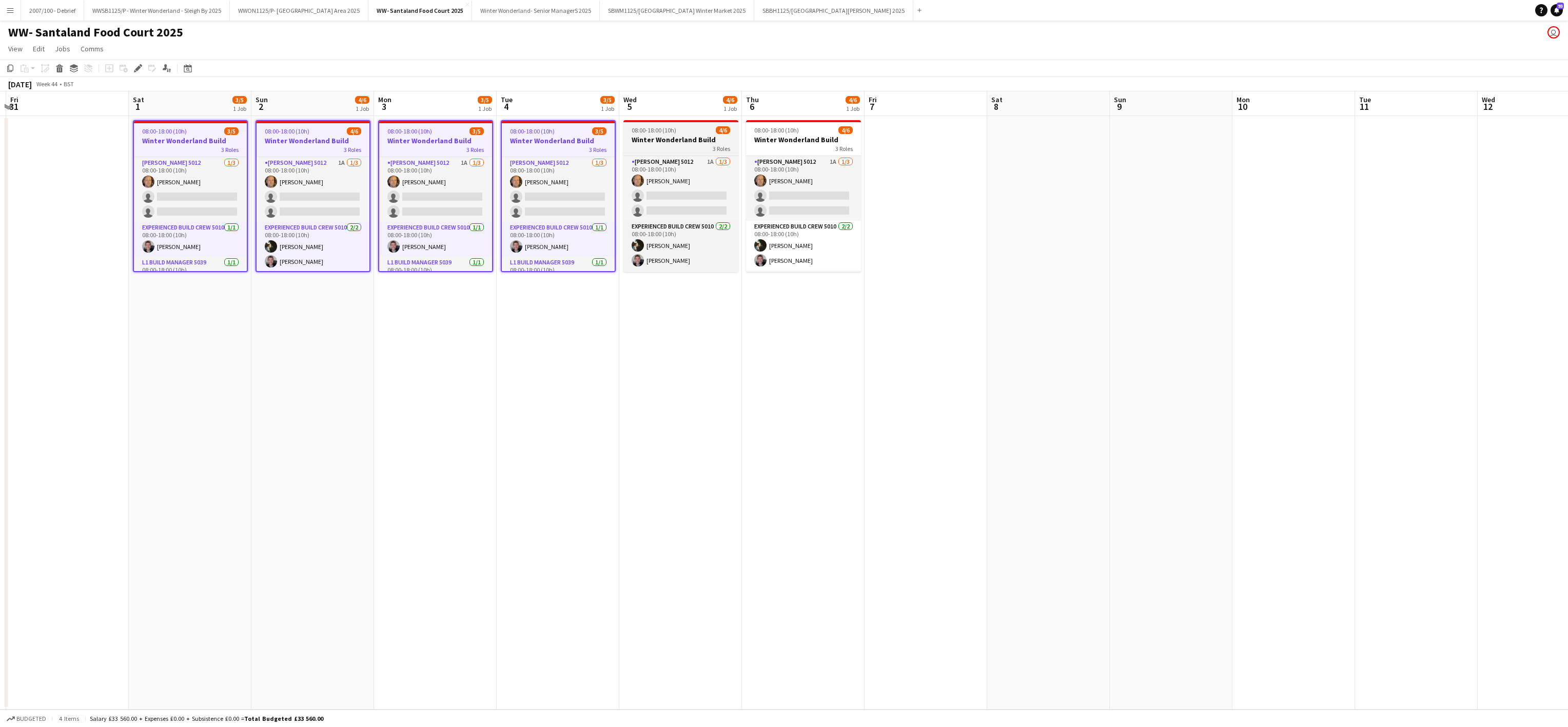
click at [648, 149] on div "3 Roles" at bounding box center [681, 148] width 115 height 8
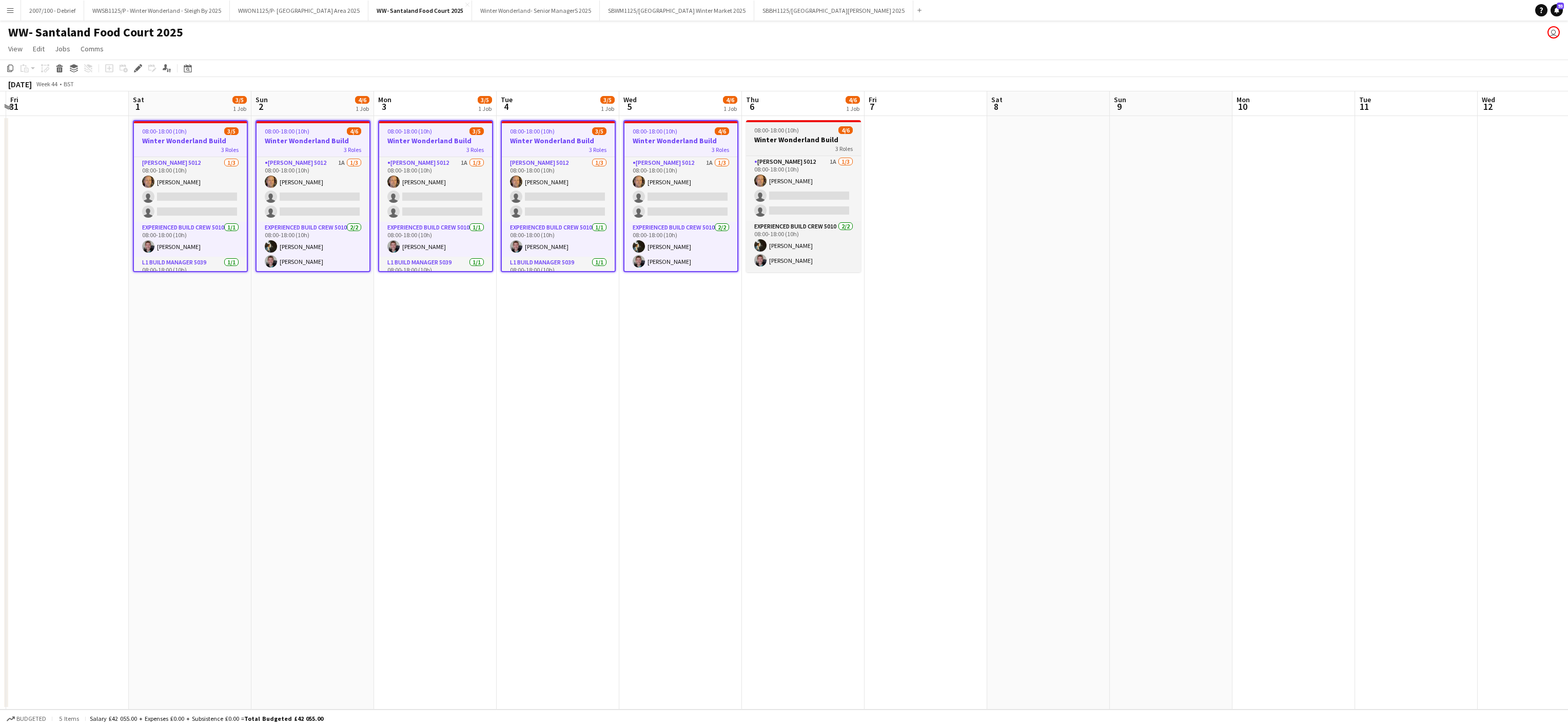
click at [794, 152] on div "3 Roles" at bounding box center [804, 148] width 115 height 8
click at [134, 72] on icon "Edit" at bounding box center [138, 68] width 8 height 8
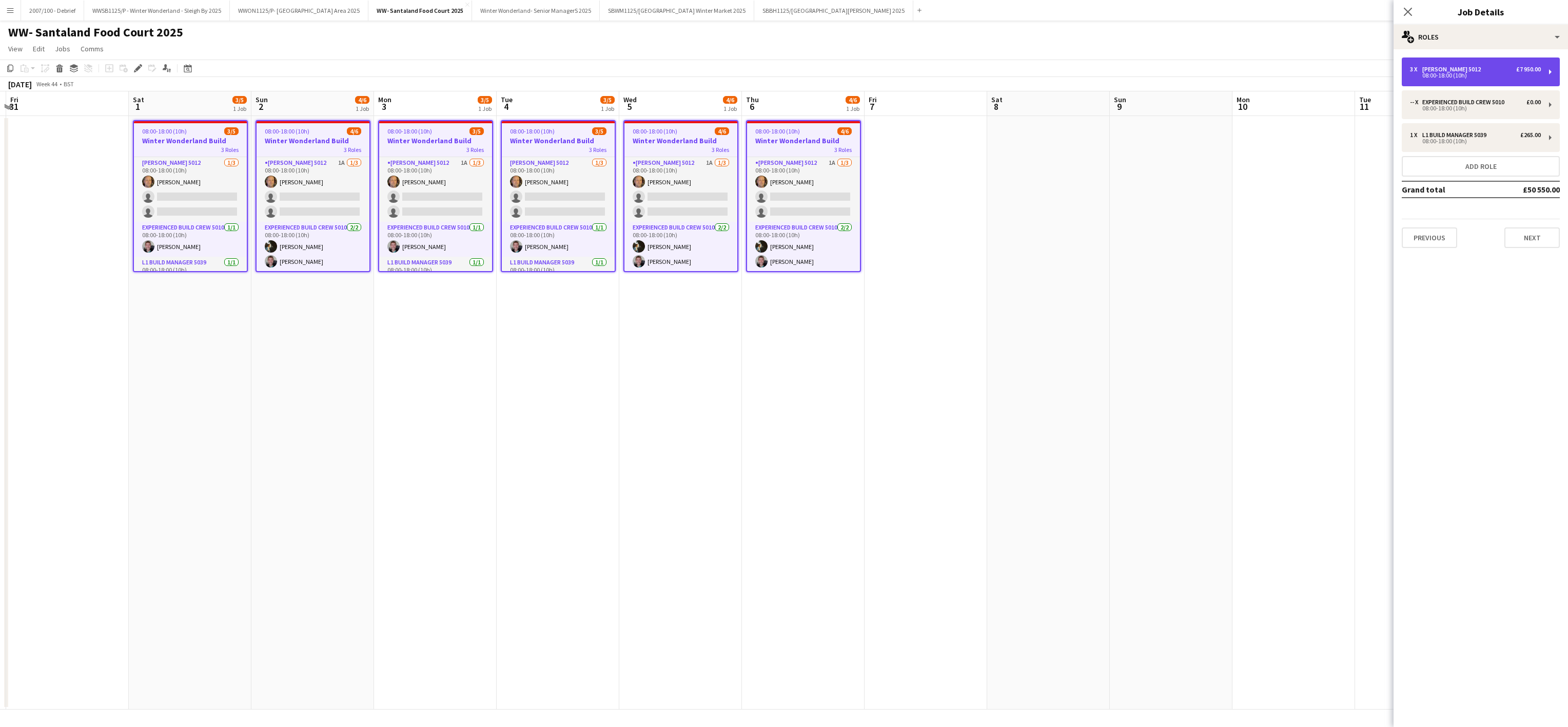
click at [1476, 66] on div "3 x Carpenter 5012 £7 950.00" at bounding box center [1475, 69] width 131 height 8
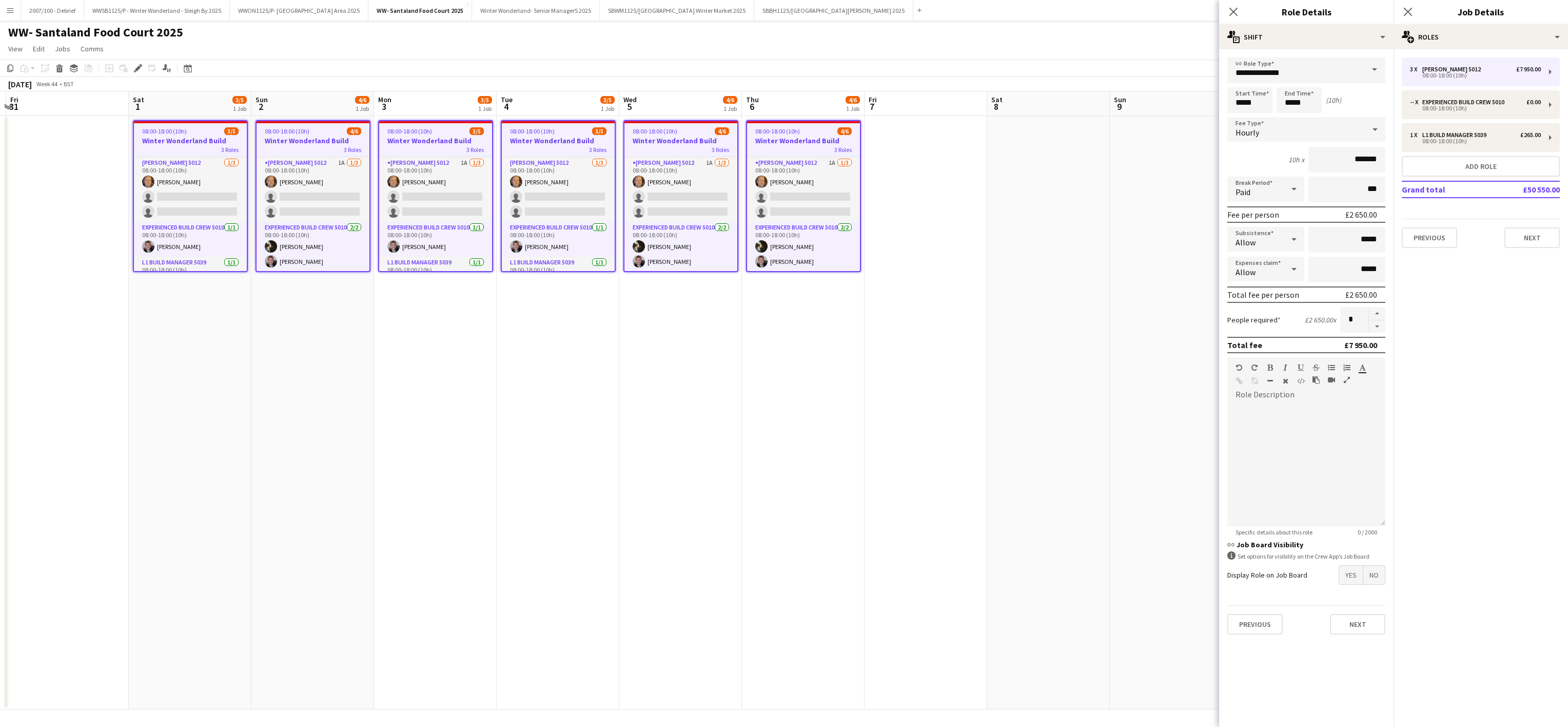
click at [1296, 130] on div "Hourly" at bounding box center [1296, 129] width 138 height 25
click at [1274, 183] on span "Fixed" at bounding box center [1307, 184] width 142 height 10
click at [1374, 163] on input "*****" at bounding box center [1347, 160] width 77 height 26
type input "**"
type input "*******"
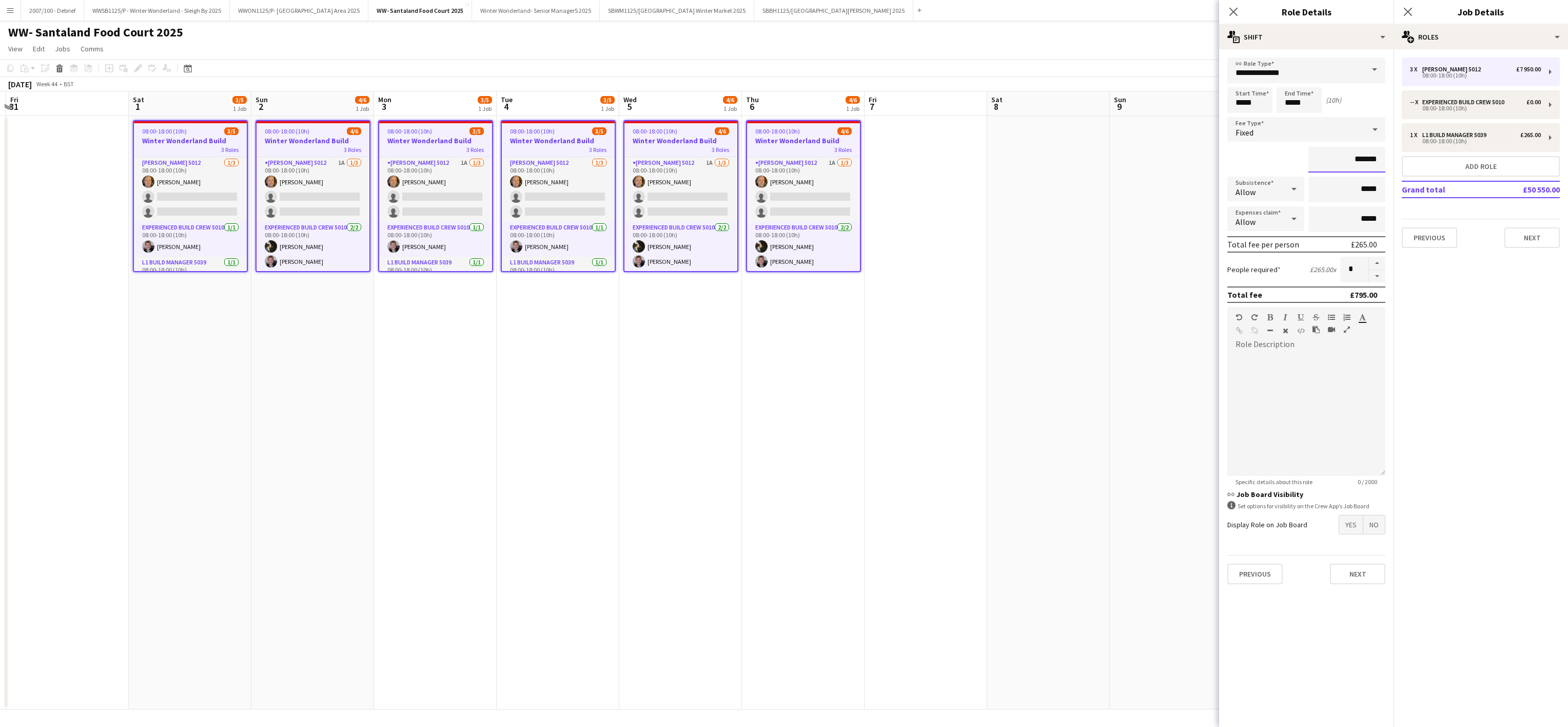
click button "Next" at bounding box center [1358, 573] width 56 height 20
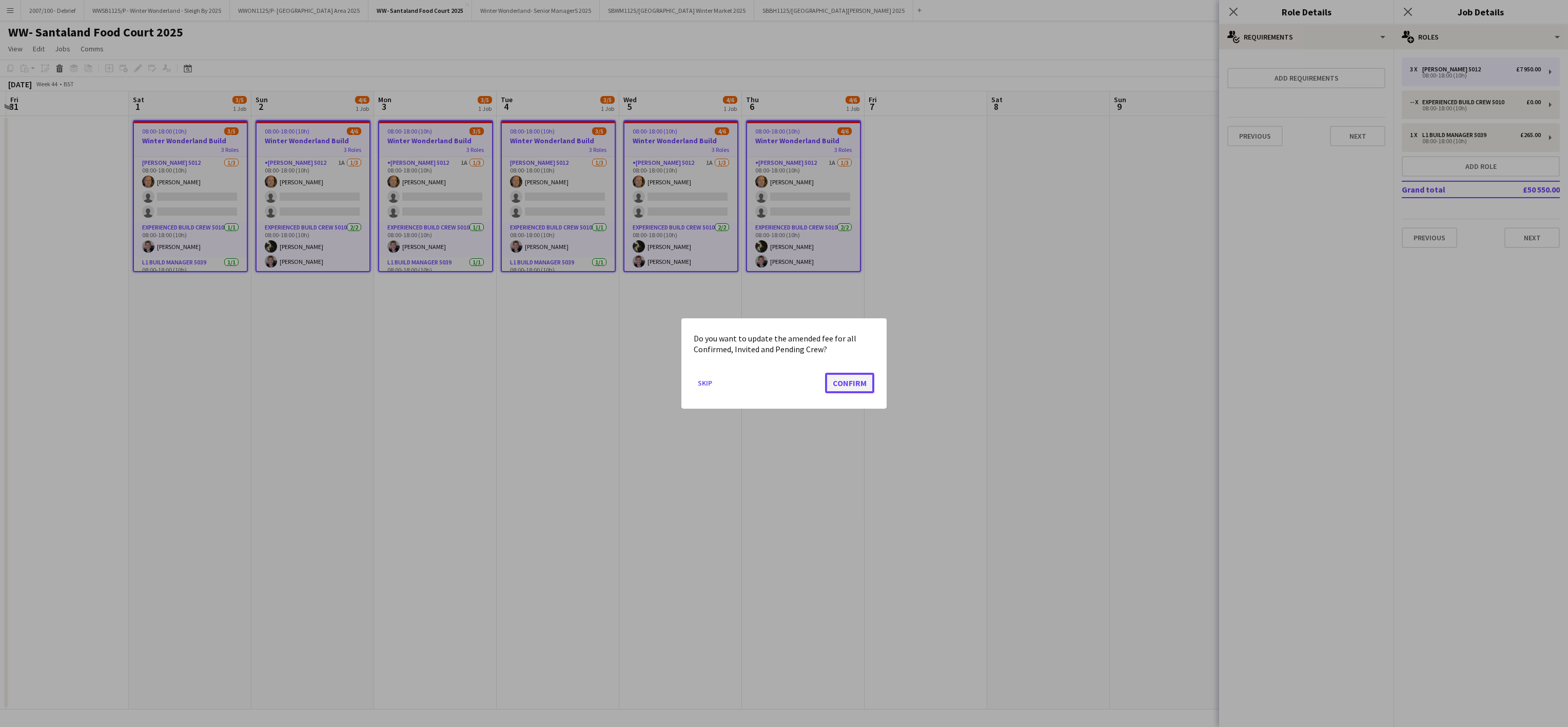
click at [859, 374] on button "Confirm" at bounding box center [850, 383] width 49 height 20
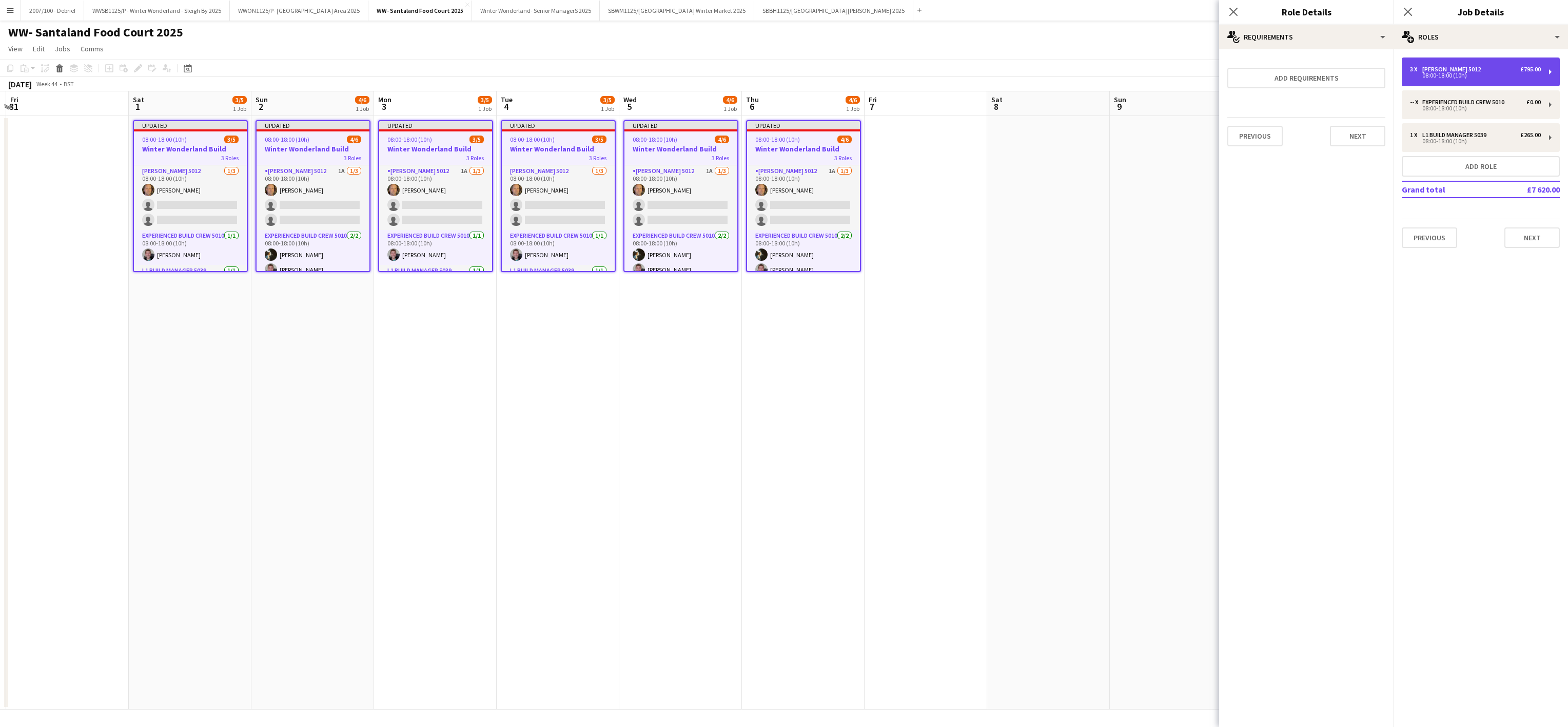
click at [1460, 70] on div "Carpenter 5012" at bounding box center [1454, 69] width 63 height 8
click at [1440, 84] on div "3 x Carpenter 5012 £795.00 08:00-18:00 (10h)" at bounding box center [1481, 72] width 158 height 29
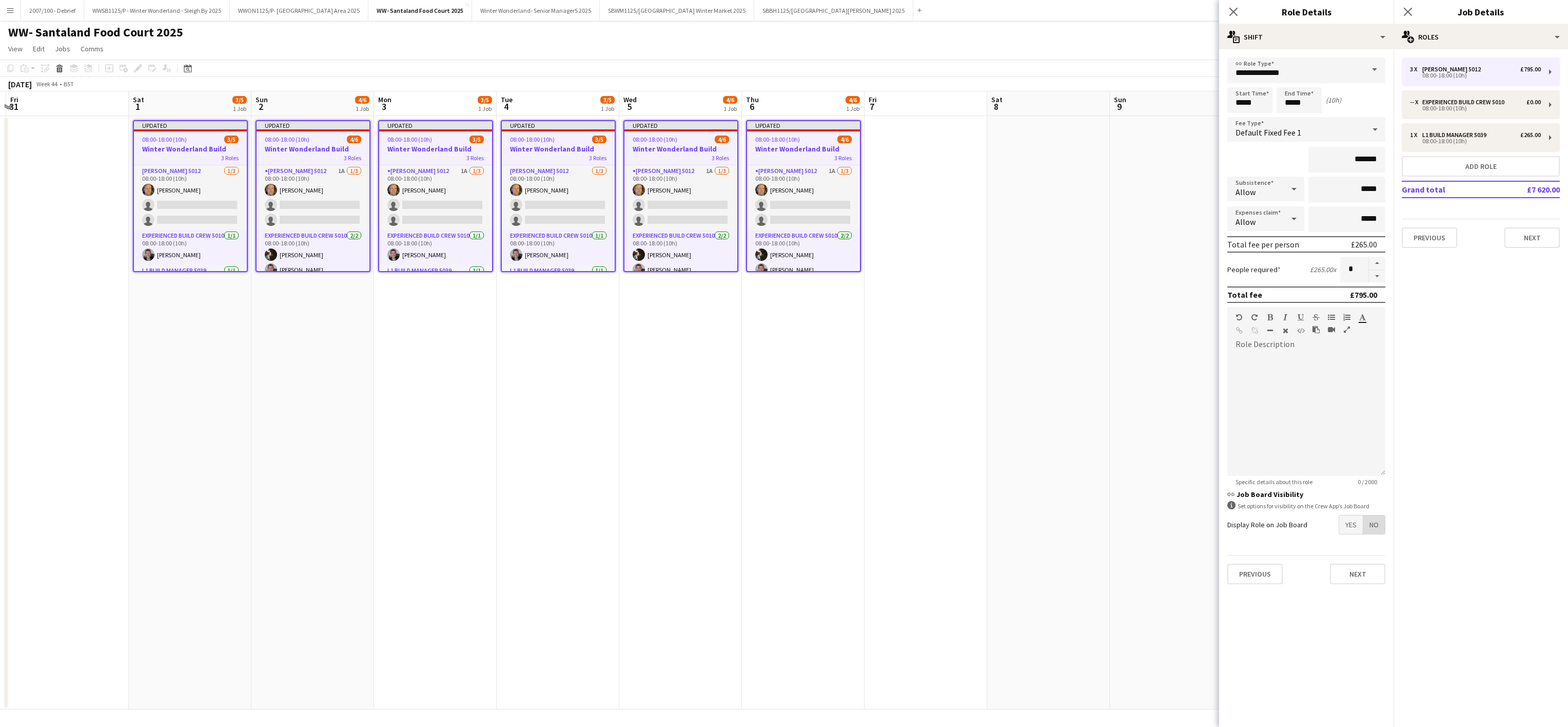
click at [1373, 526] on span "No" at bounding box center [1374, 524] width 22 height 19
click at [1363, 571] on button "Next" at bounding box center [1358, 573] width 56 height 20
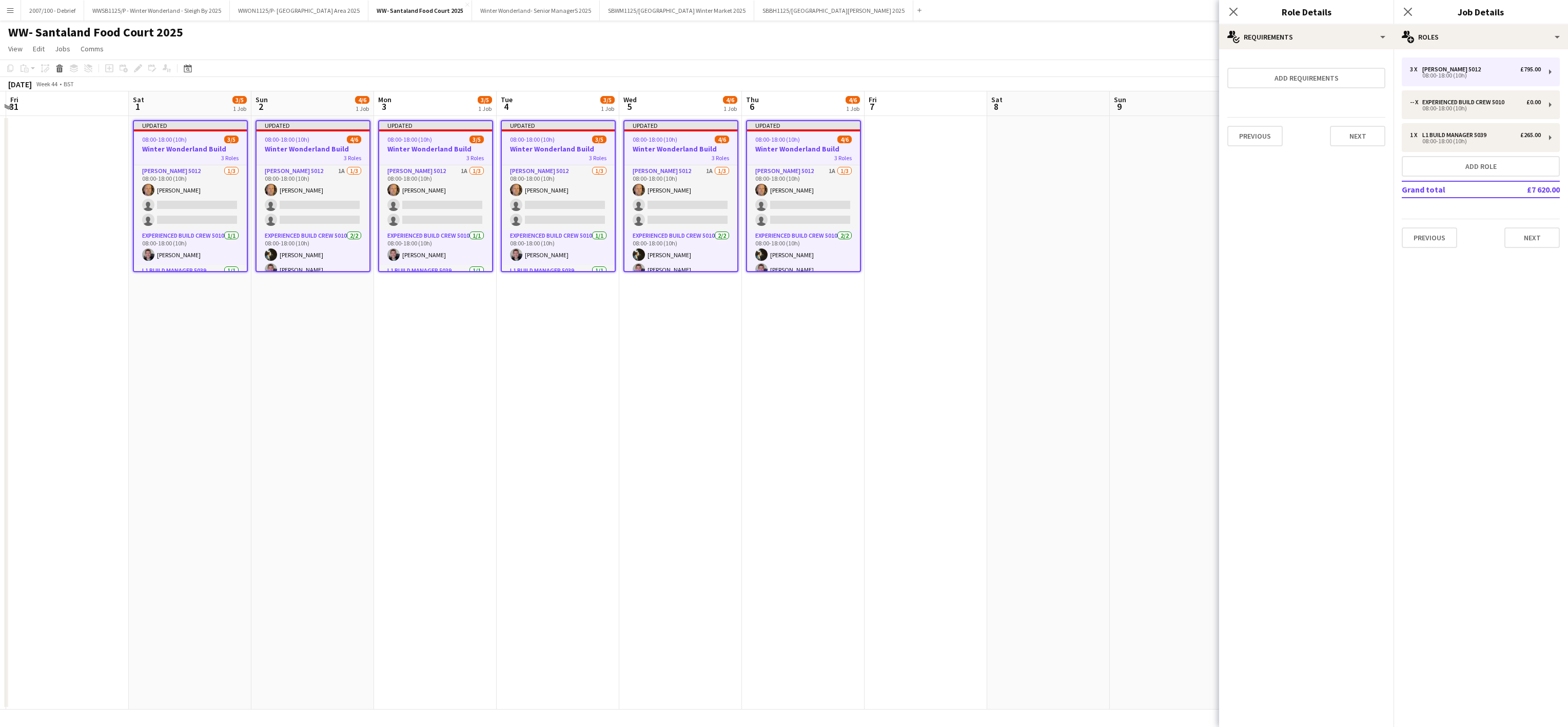
click at [197, 141] on div "08:00-18:00 (10h) 3/5" at bounding box center [191, 139] width 113 height 8
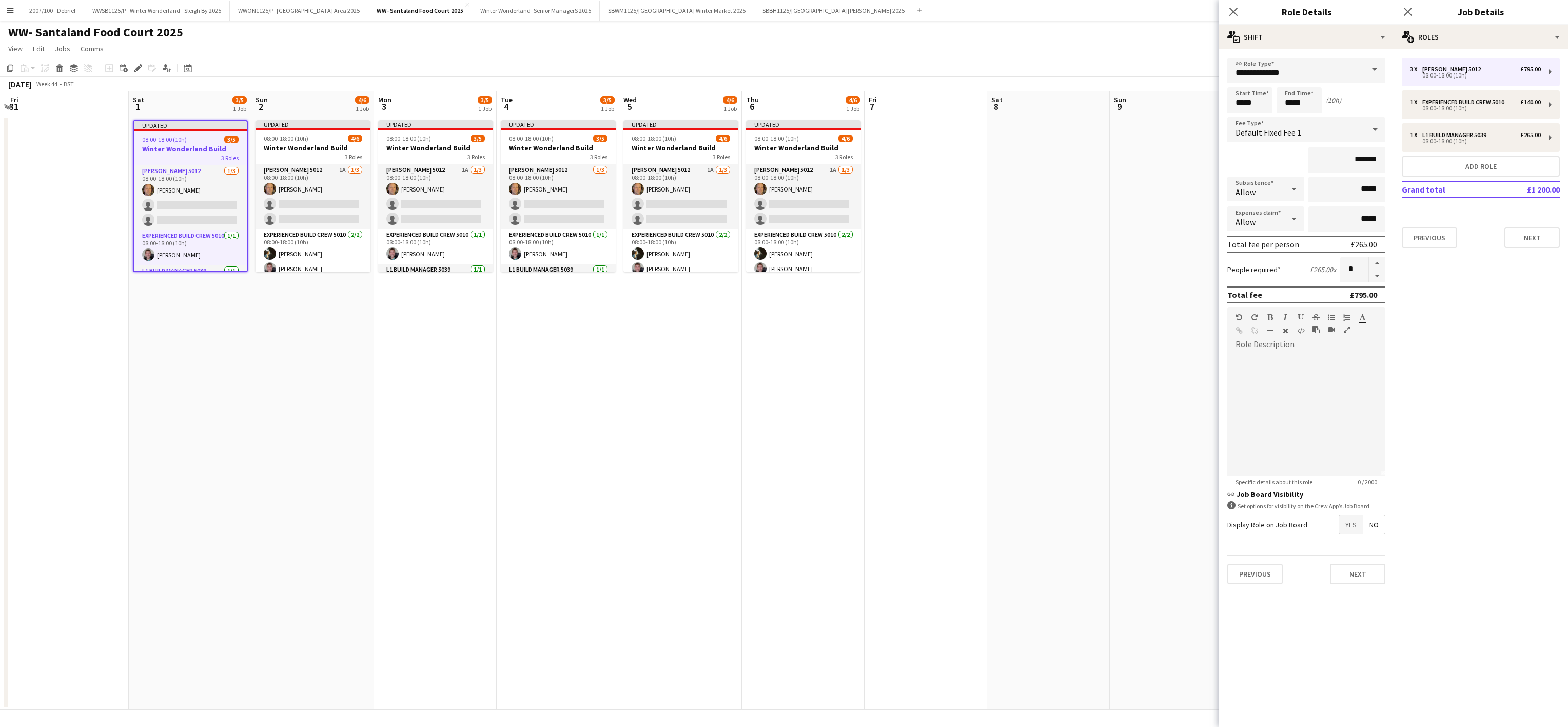
scroll to position [17, 0]
click at [1363, 533] on span "No" at bounding box center [1374, 524] width 22 height 19
click at [310, 148] on h3 "Winter Wonderland Build" at bounding box center [313, 148] width 115 height 9
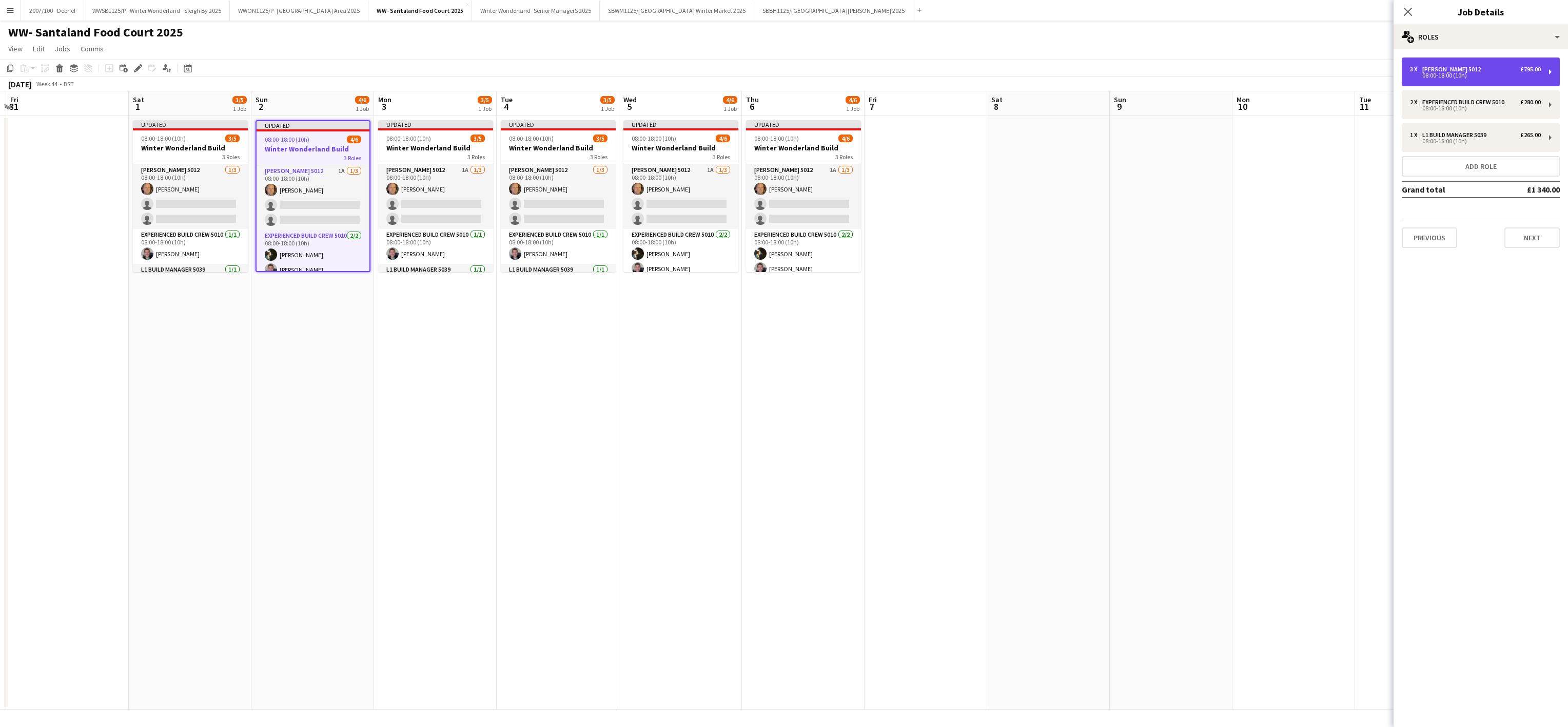
click at [1476, 81] on div "3 x Carpenter 5012 £795.00 08:00-18:00 (10h)" at bounding box center [1481, 72] width 158 height 29
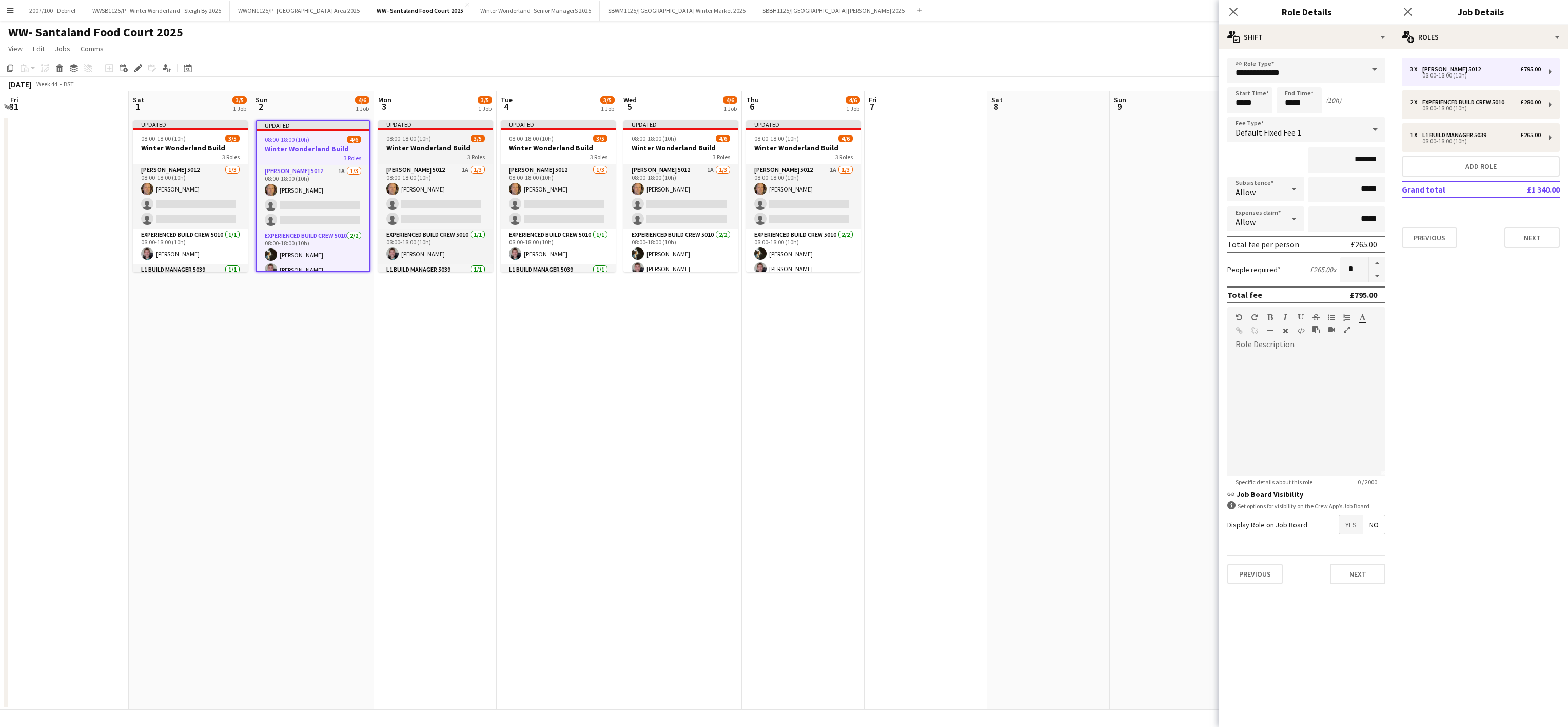
click at [435, 137] on div "08:00-18:00 (10h) 3/5" at bounding box center [435, 139] width 115 height 8
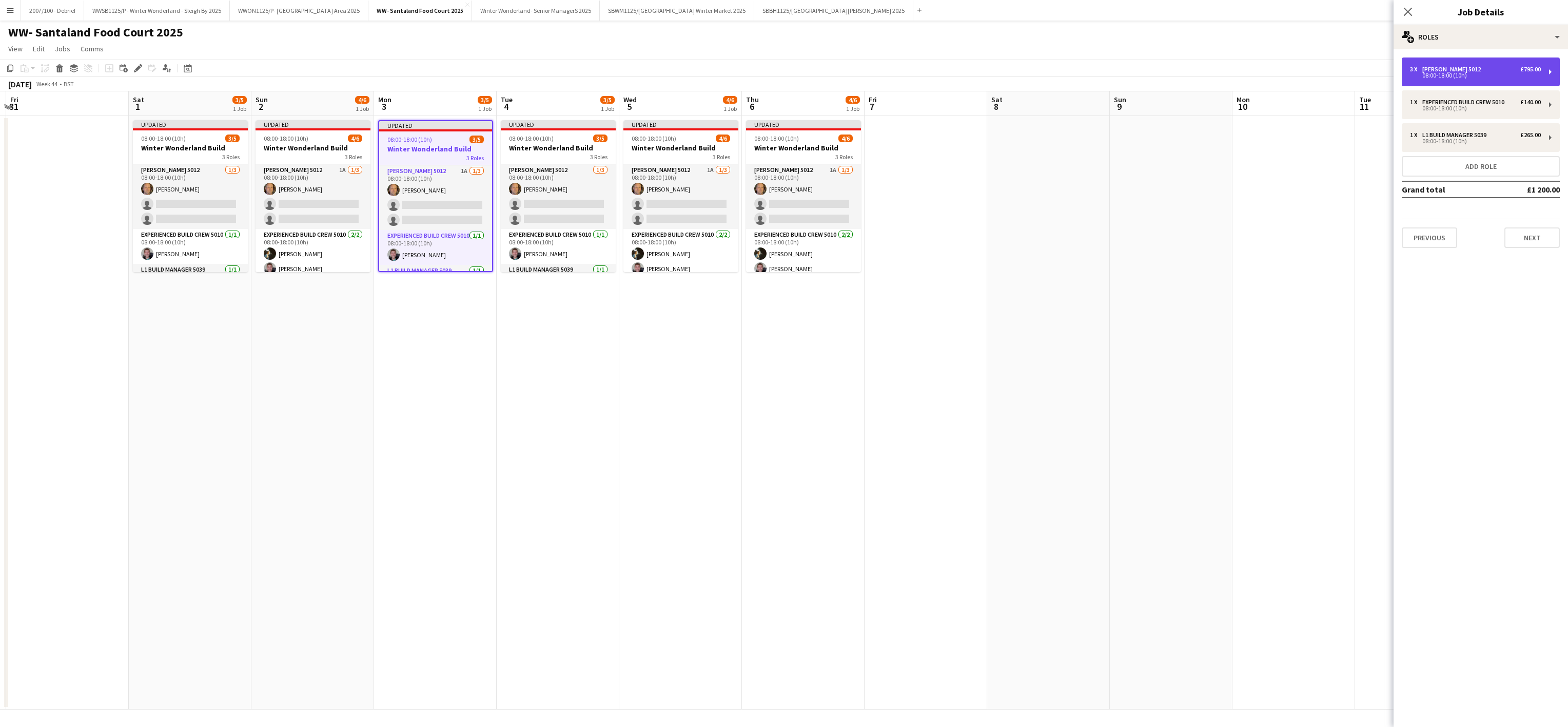
click at [1452, 76] on div "08:00-18:00 (10h)" at bounding box center [1475, 75] width 131 height 5
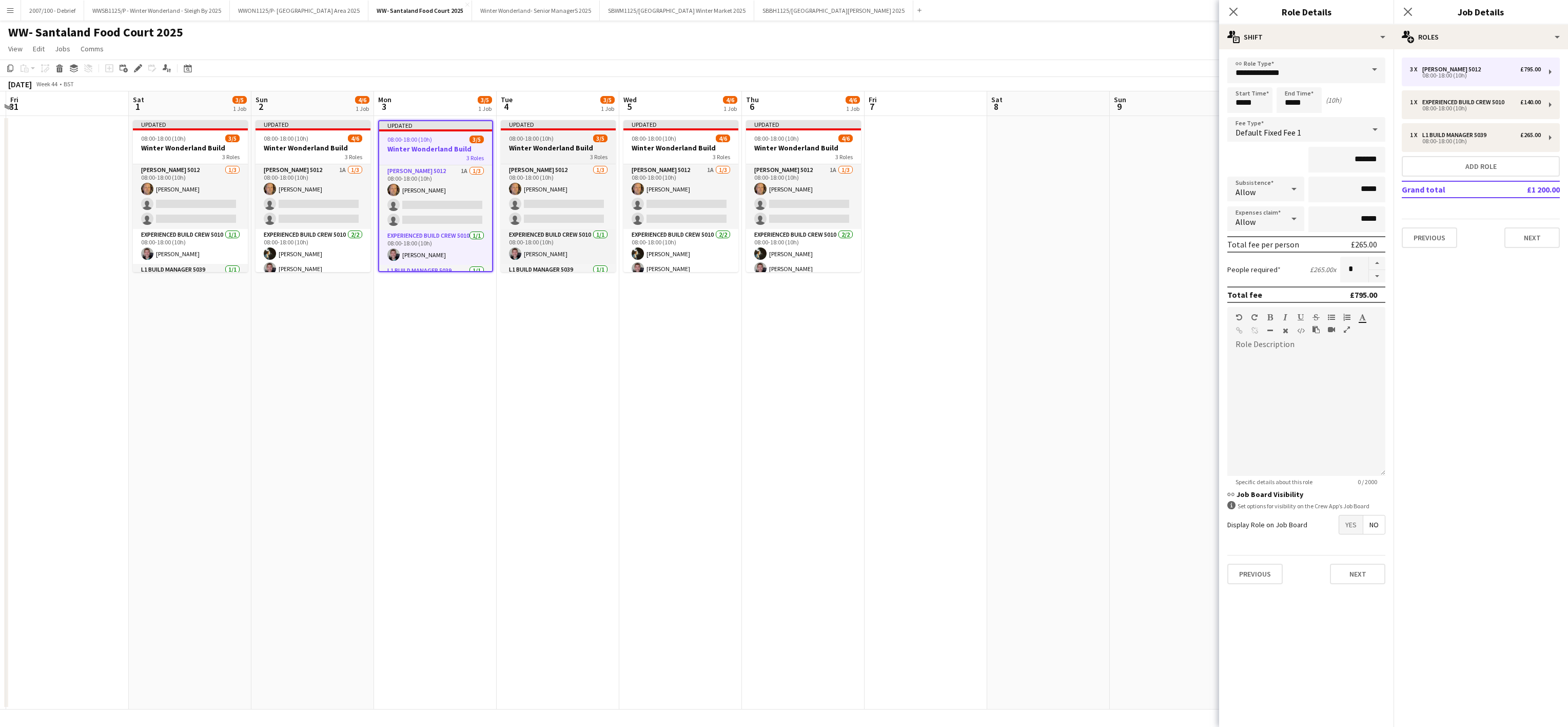
click at [557, 139] on div "08:00-18:00 (10h) 3/5" at bounding box center [558, 139] width 115 height 8
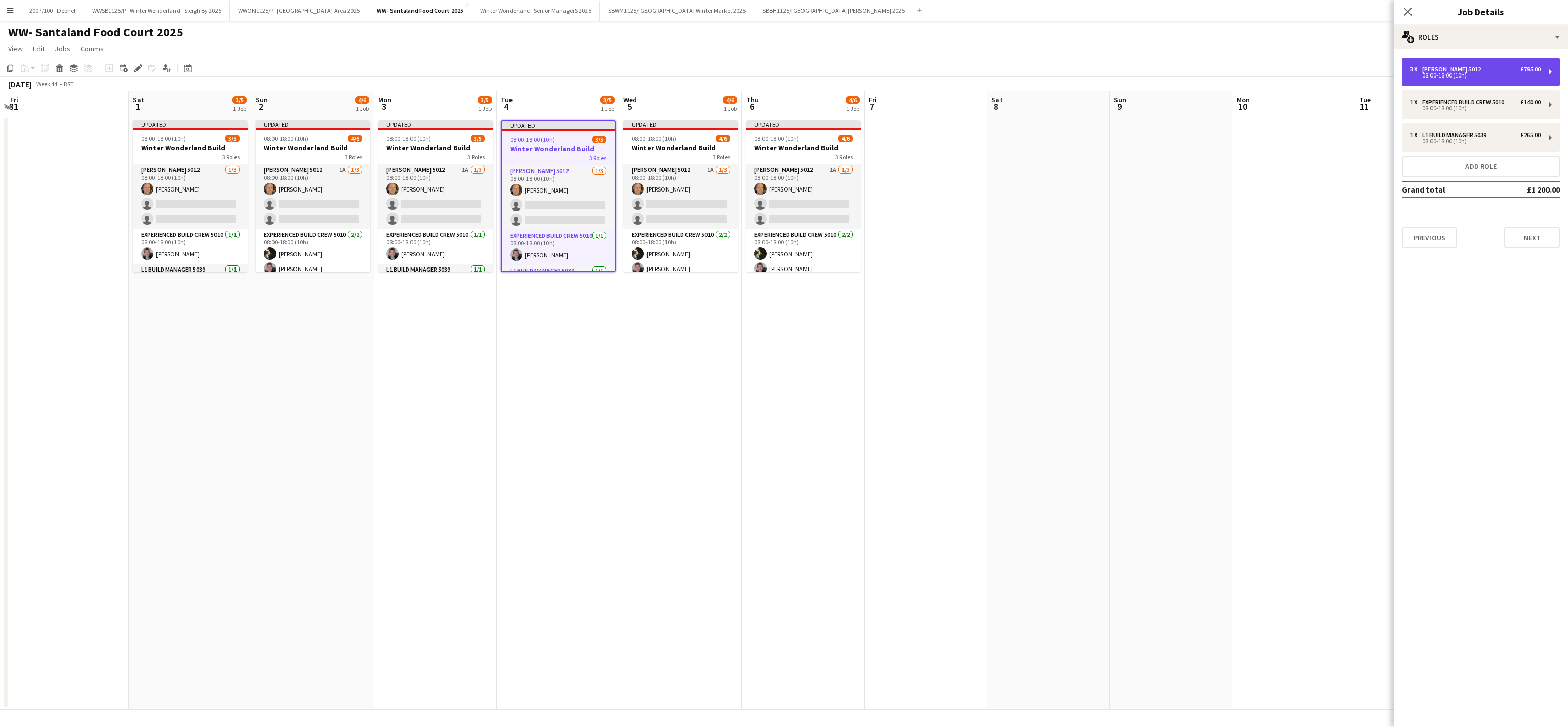
click at [1472, 74] on div "08:00-18:00 (10h)" at bounding box center [1475, 75] width 131 height 5
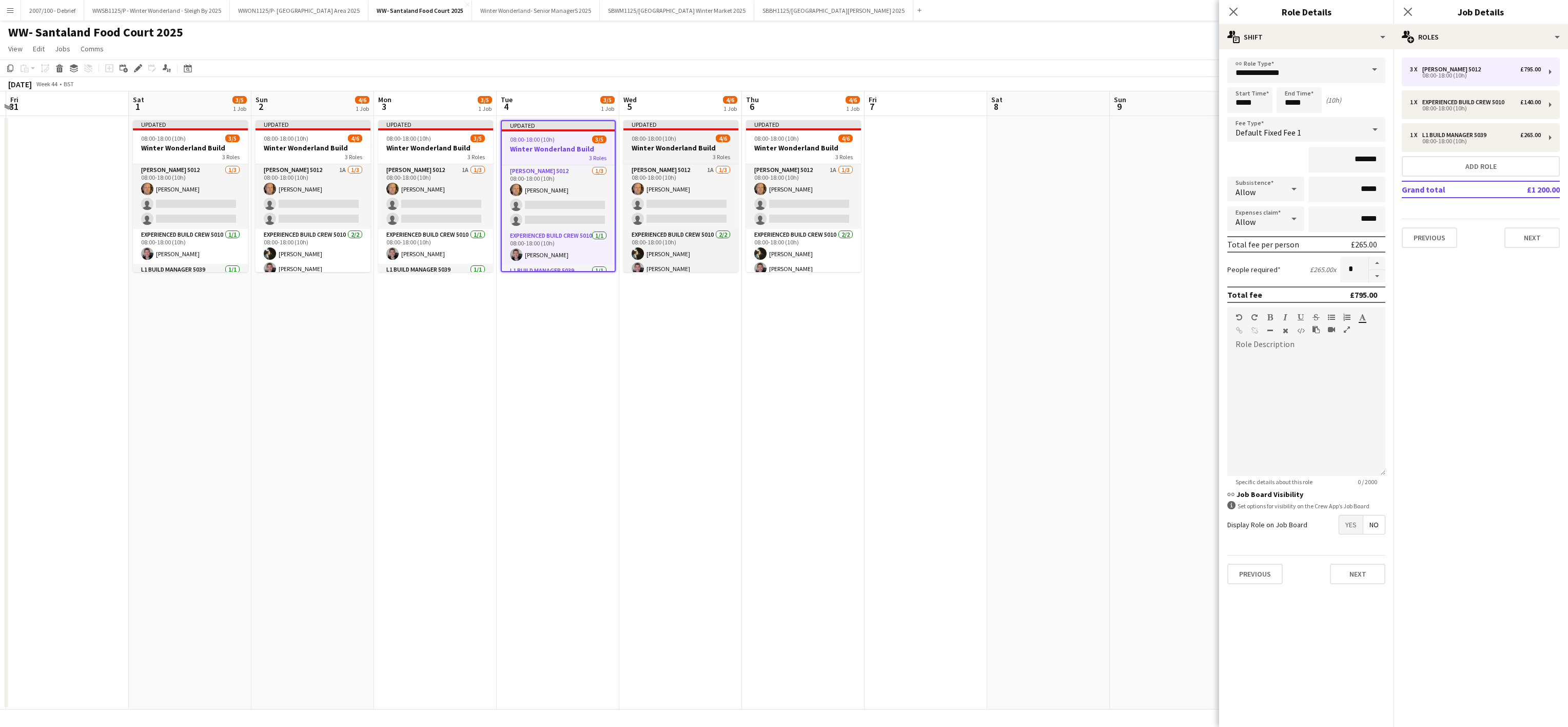
click at [647, 148] on h3 "Winter Wonderland Build" at bounding box center [681, 148] width 115 height 9
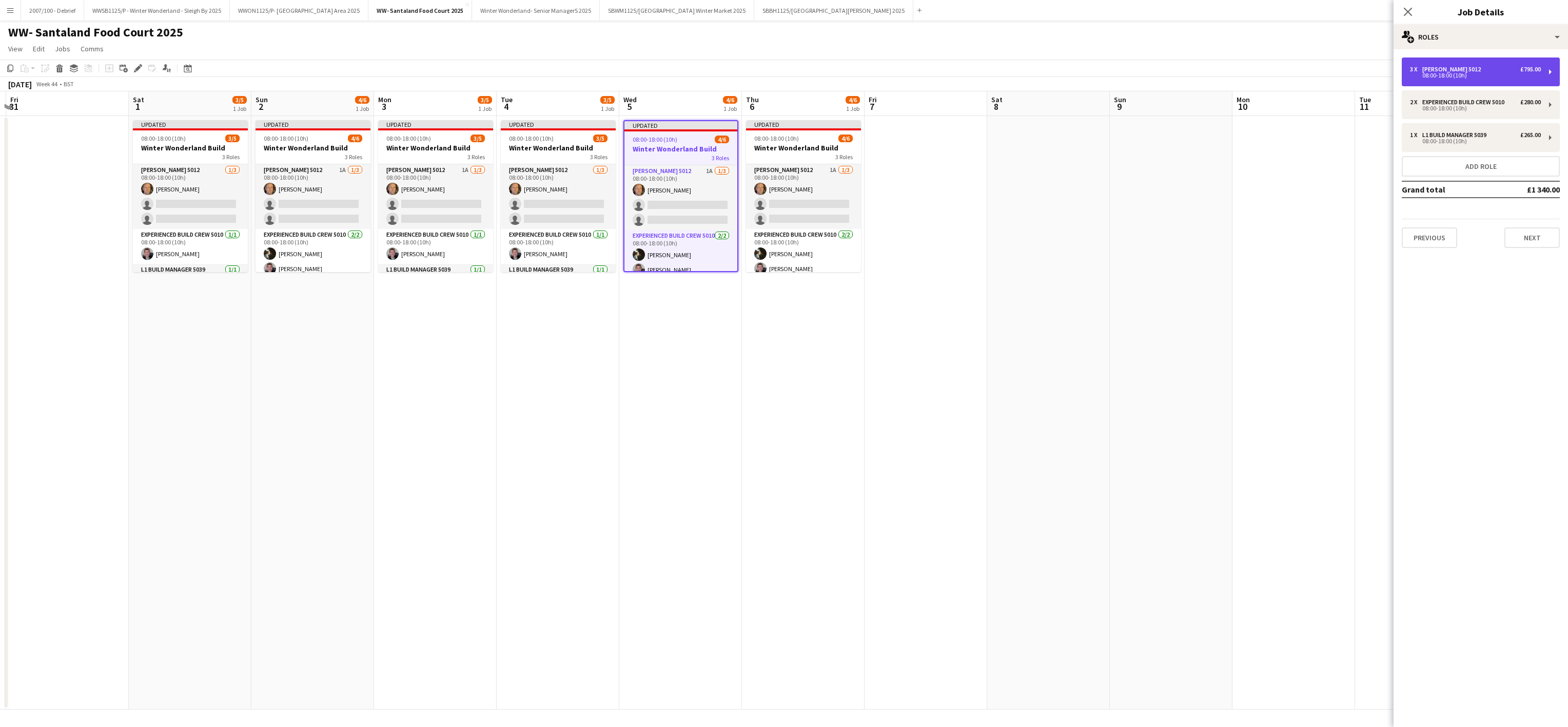
click at [1432, 70] on div "Carpenter 5012" at bounding box center [1454, 69] width 63 height 8
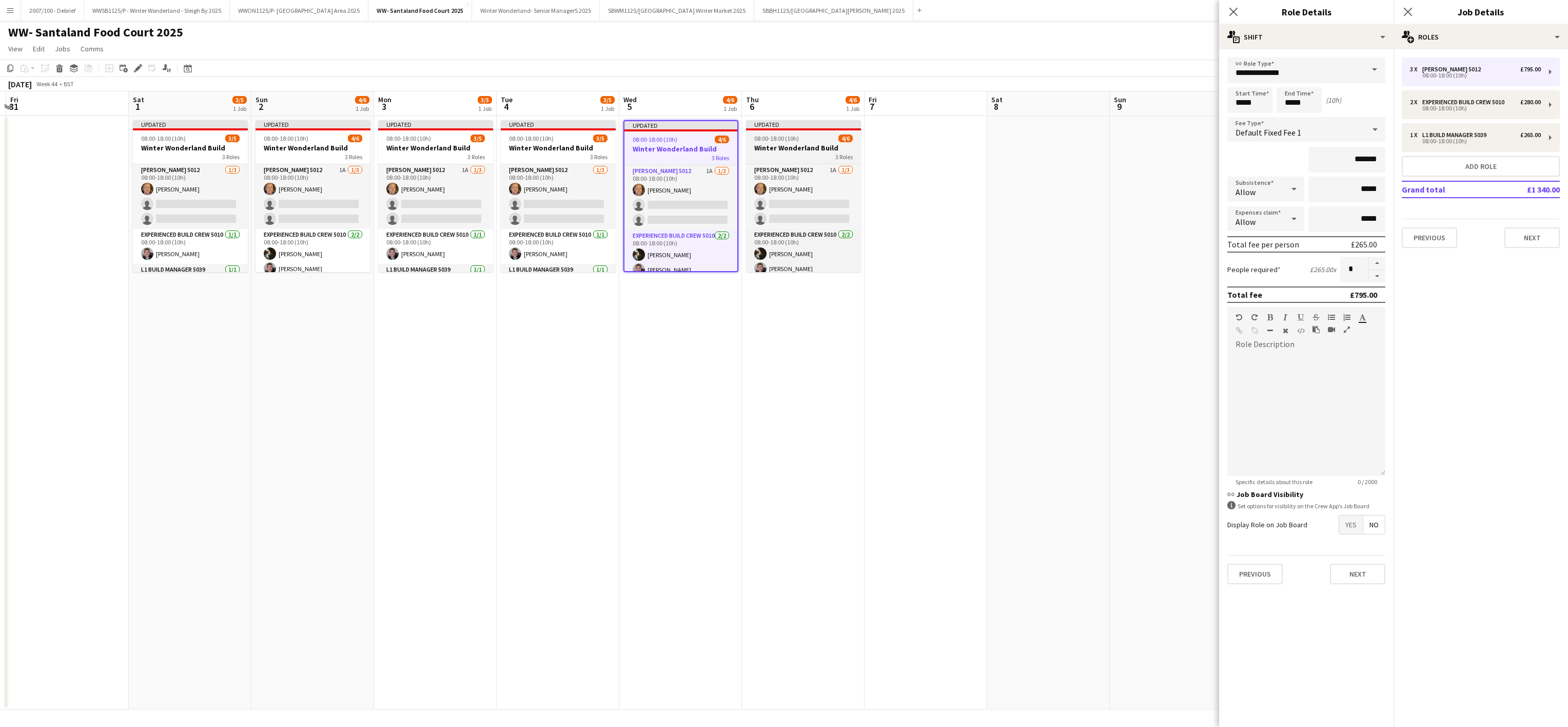
click at [800, 142] on app-job-card "Updated 08:00-18:00 (10h) 4/6 Winter Wonderland Build 3 Roles Carpenter 5012 1A…" at bounding box center [804, 196] width 115 height 152
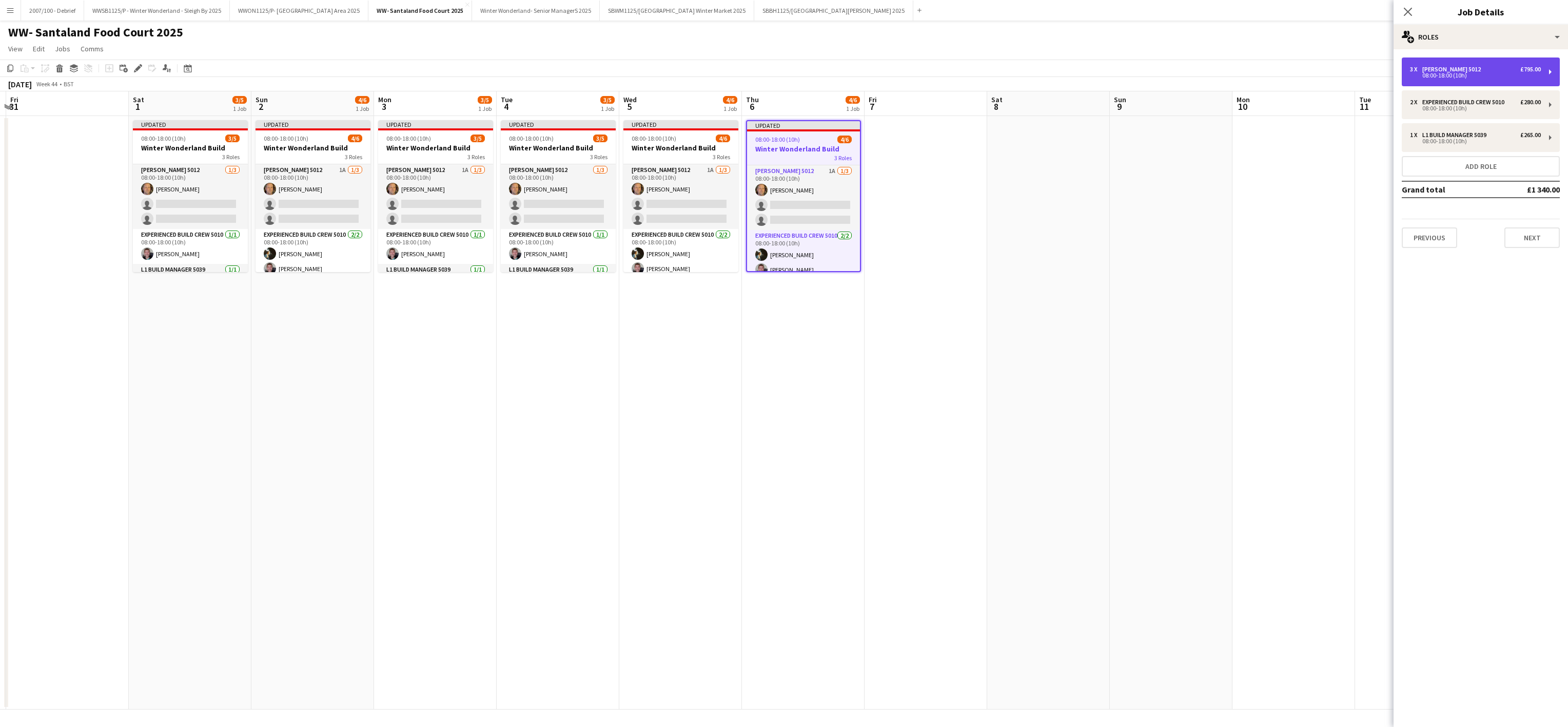
click at [1442, 70] on div "Carpenter 5012" at bounding box center [1454, 69] width 63 height 8
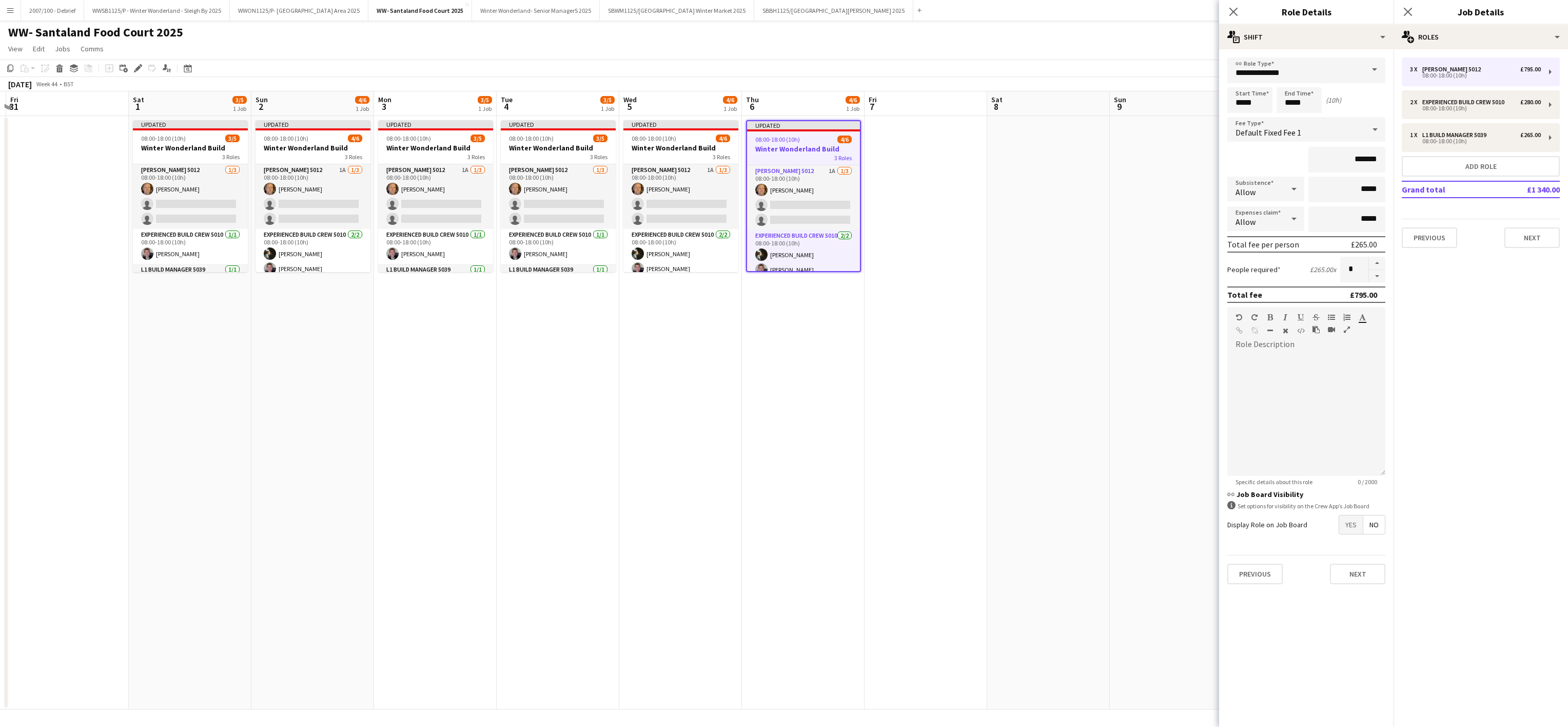
click at [1043, 519] on app-date-cell at bounding box center [1048, 413] width 123 height 594
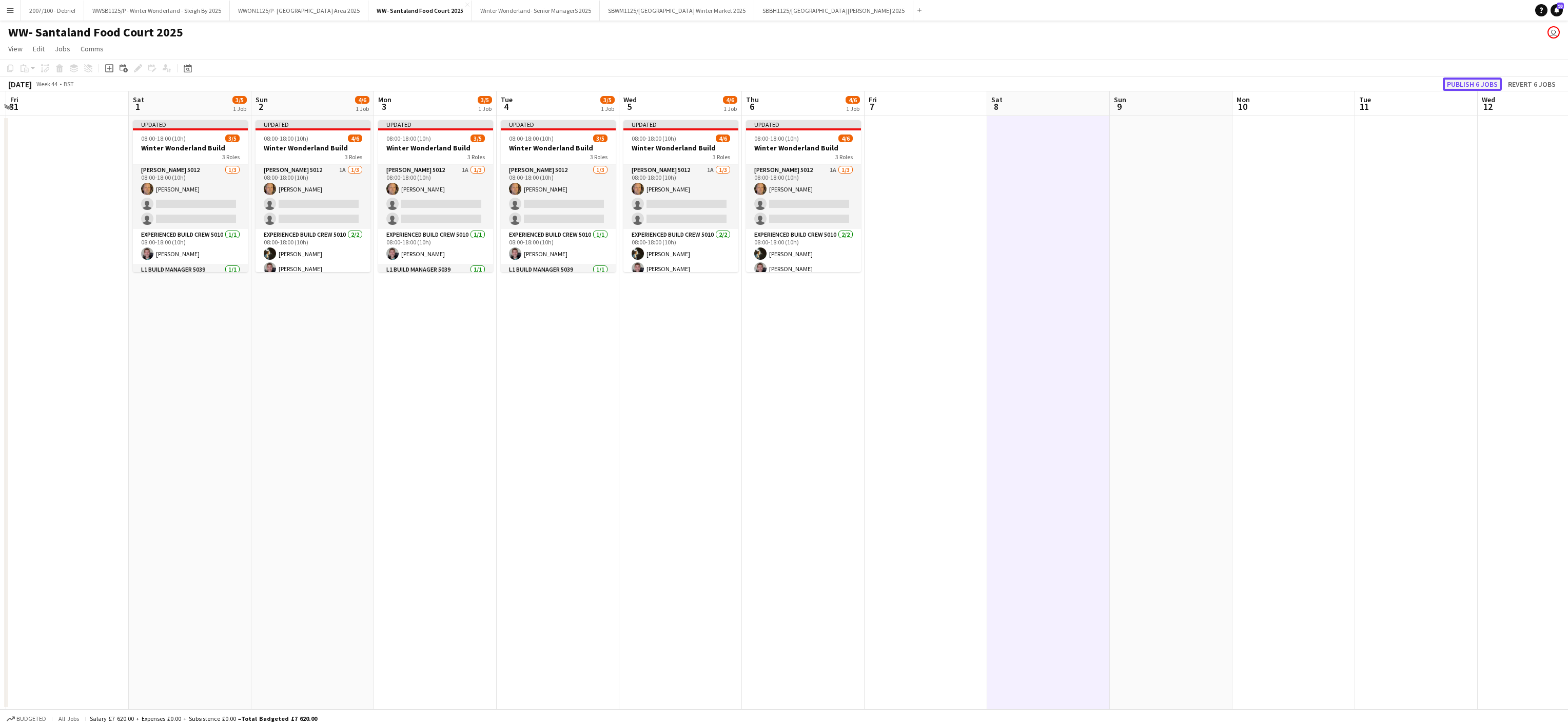
click at [1465, 78] on button "Publish 6 jobs" at bounding box center [1472, 84] width 59 height 14
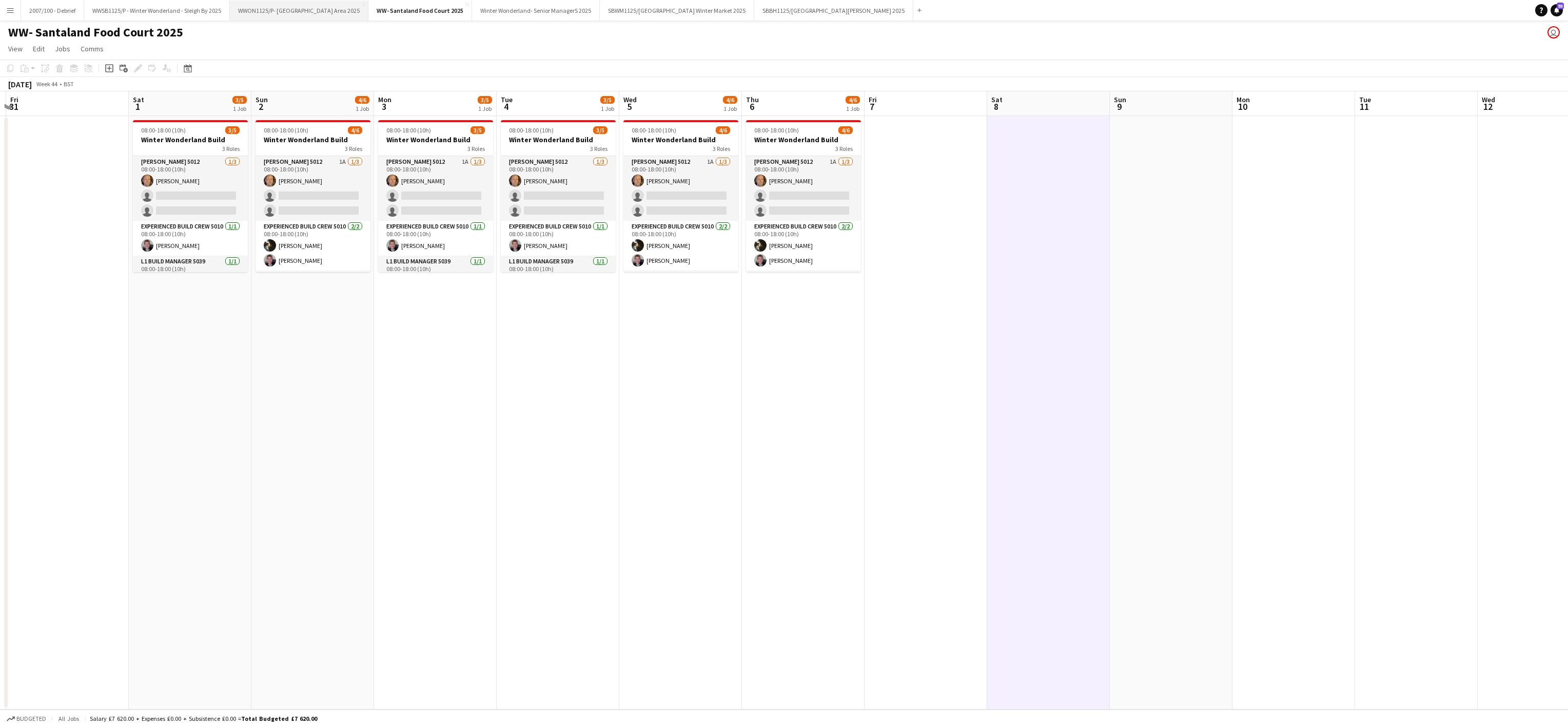
click at [300, 11] on button "WWON1125/P- Winter Wonderland- Streetfood Area 2025 Close" at bounding box center [299, 11] width 139 height 20
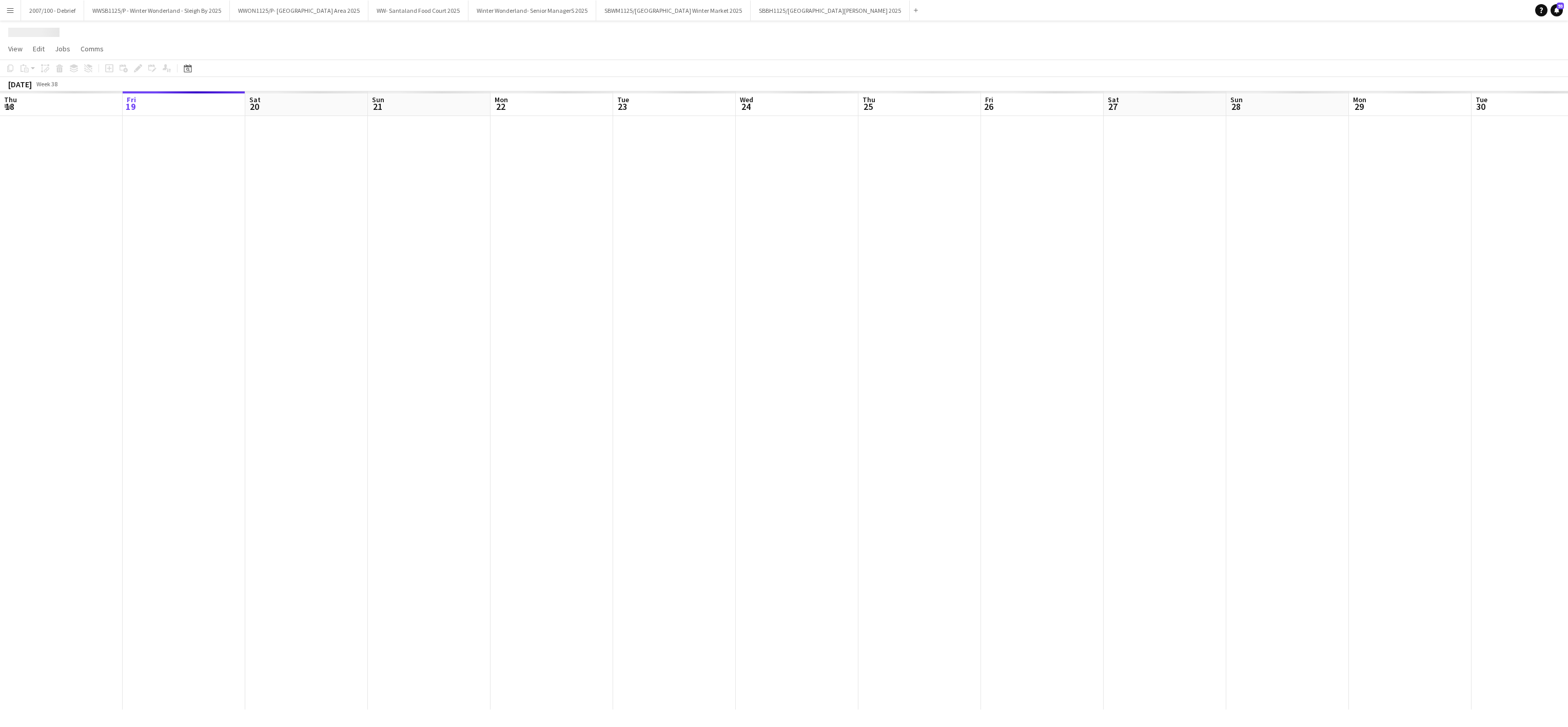
click at [578, 628] on div at bounding box center [858, 413] width 2207 height 594
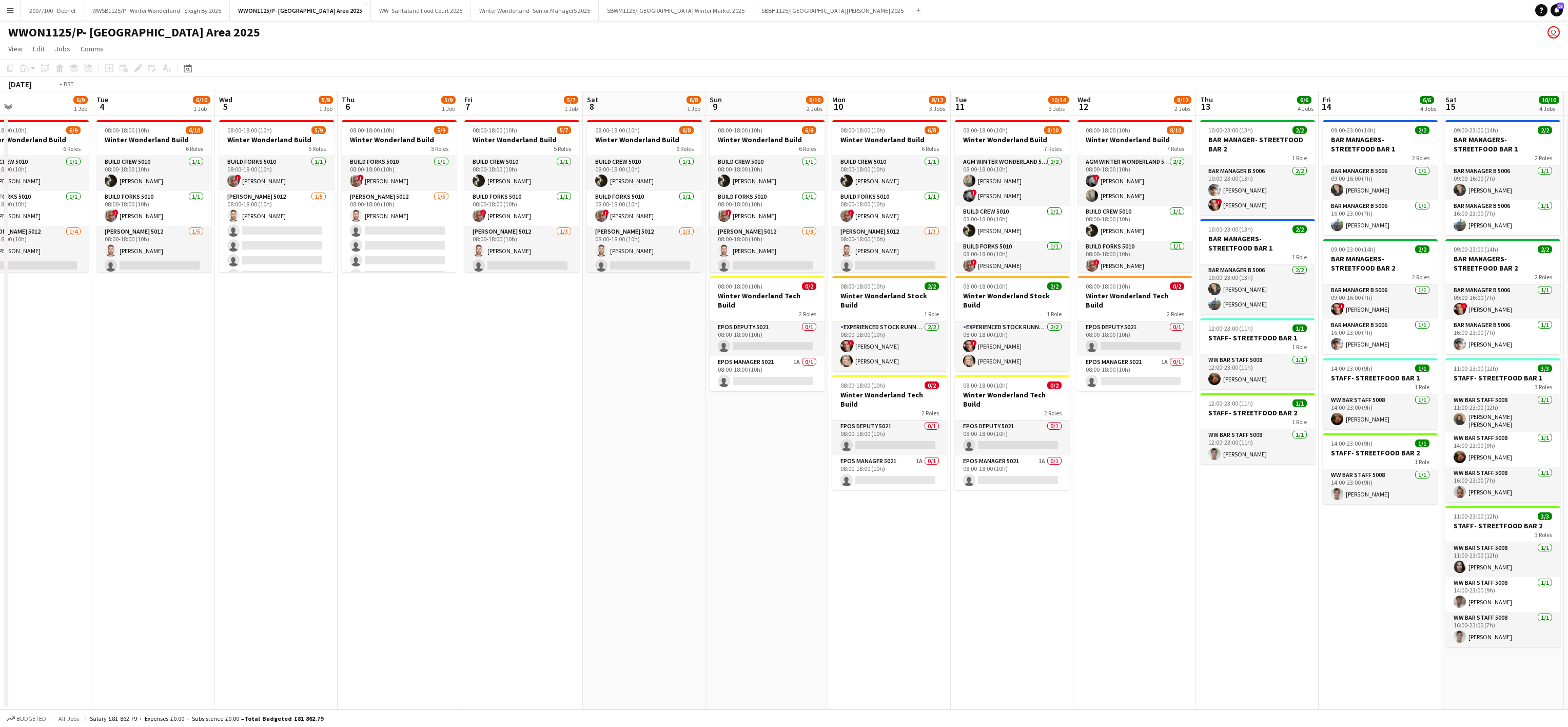
scroll to position [0, 404]
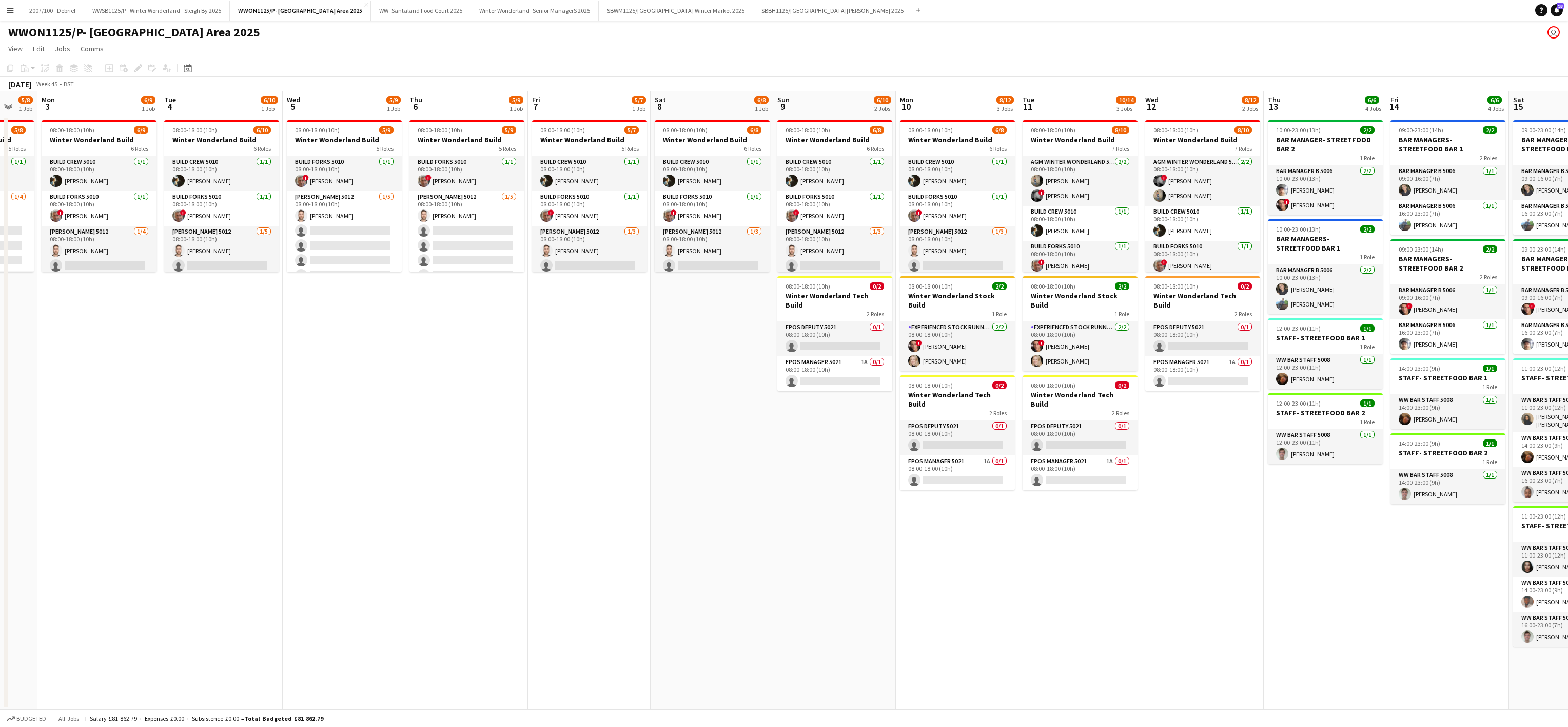
drag, startPoint x: 1103, startPoint y: 619, endPoint x: 807, endPoint y: 585, distance: 297.9
click at [807, 585] on app-calendar-viewport "Fri 31 Sat 1 1/2 1 Job Sun 2 5/8 1 Job Mon 3 6/9 1 Job Tue 4 6/10 1 Job Wed 5 5…" at bounding box center [784, 400] width 1568 height 618
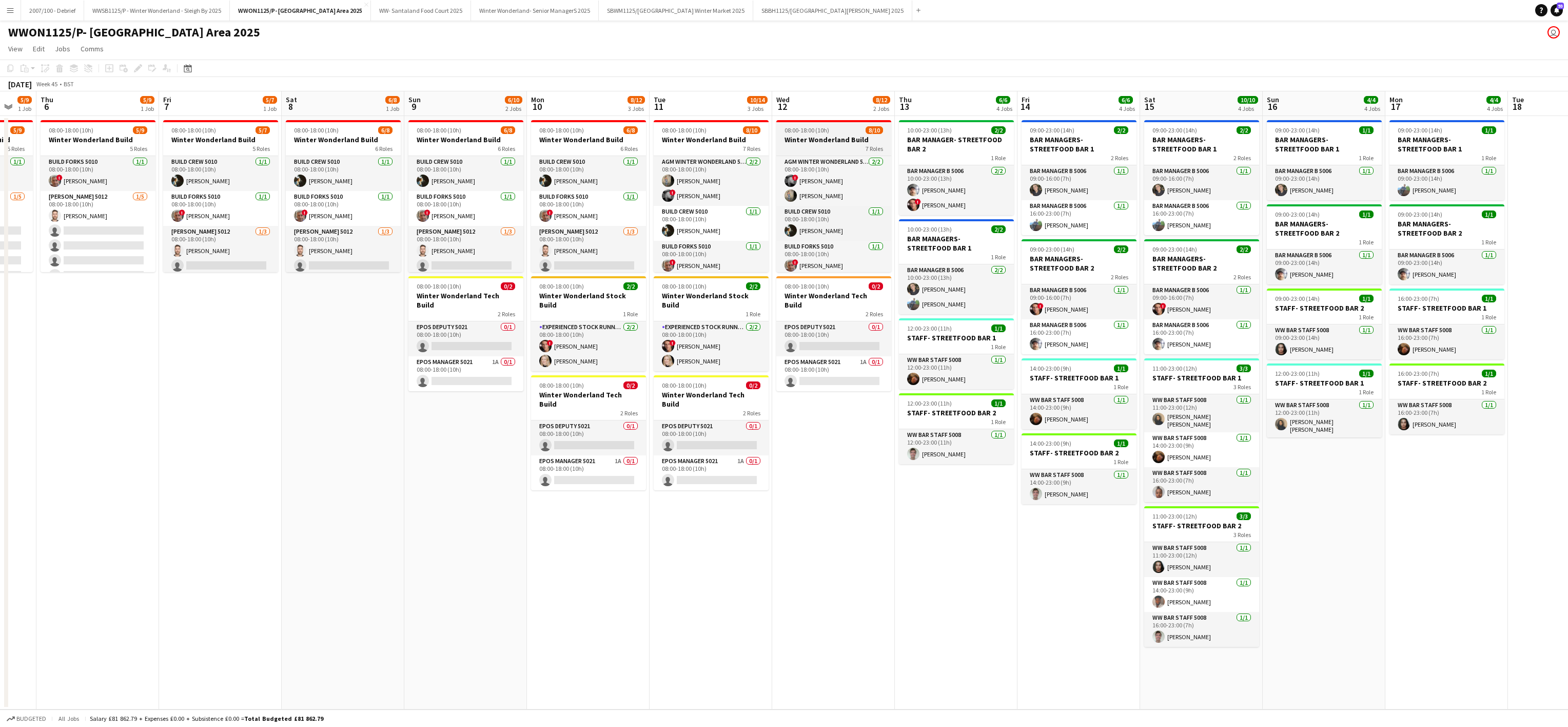
click at [825, 133] on span "08:00-18:00 (10h)" at bounding box center [807, 130] width 44 height 8
click at [137, 67] on icon at bounding box center [137, 68] width 5 height 5
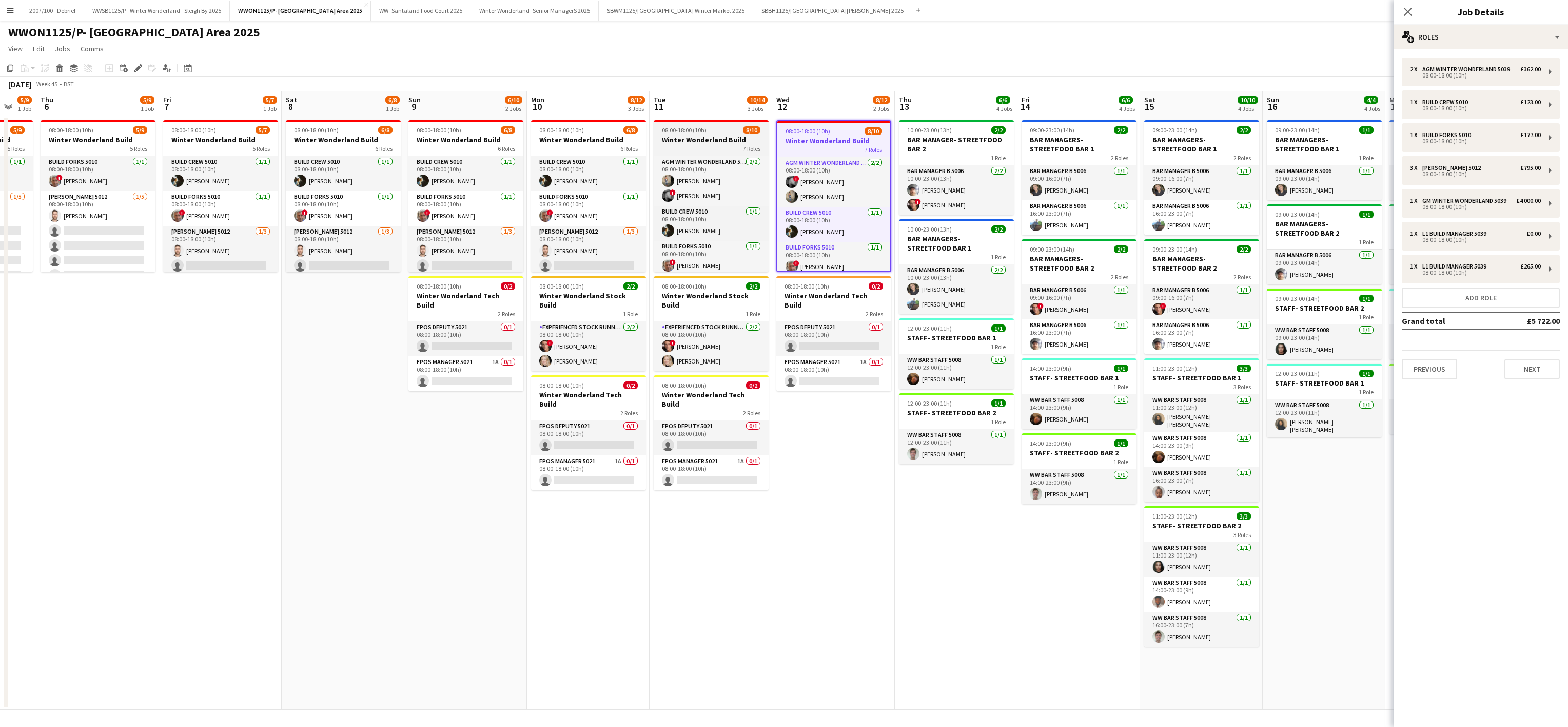
click at [685, 139] on h3 "Winter Wonderland Build" at bounding box center [711, 139] width 115 height 9
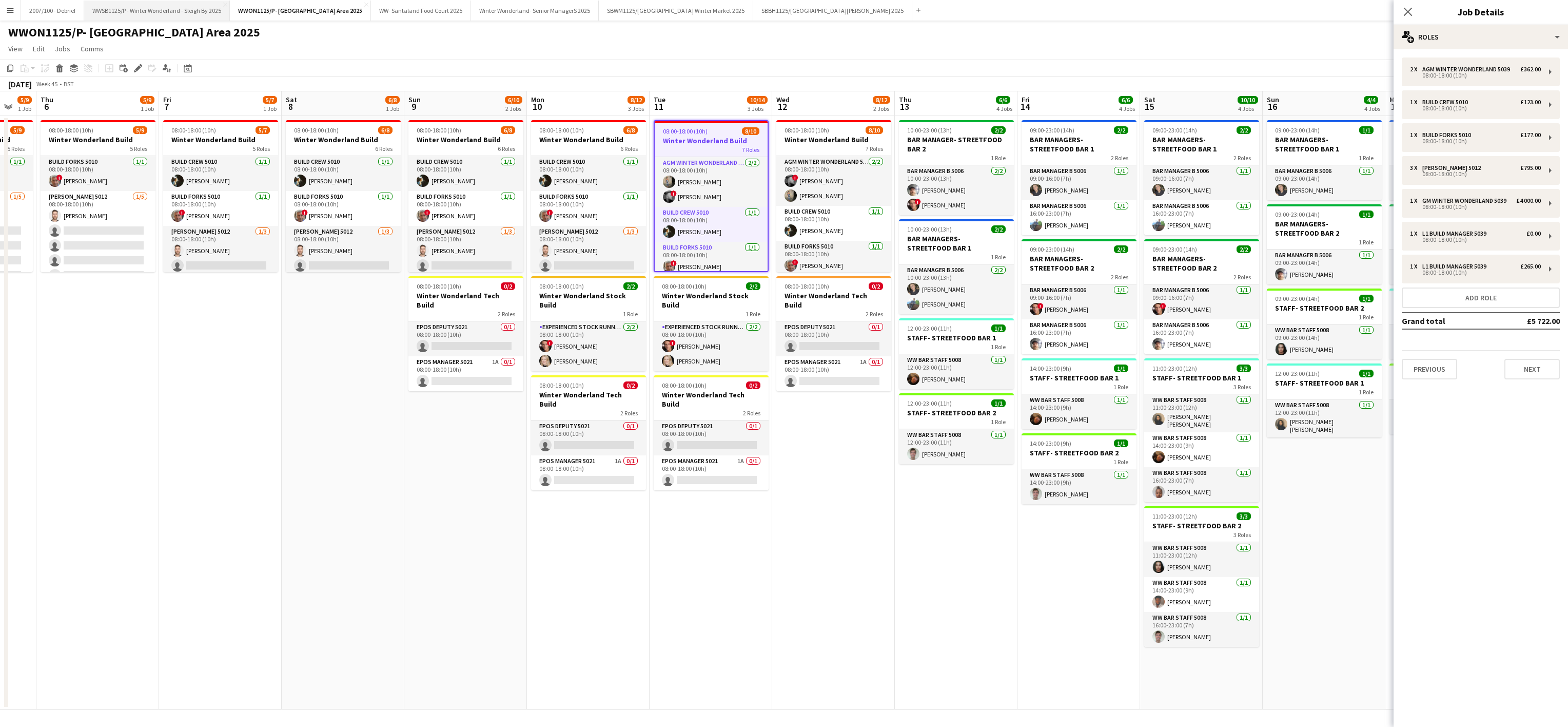
click at [174, 18] on button "WWSB1125/P - Winter Wonderland - Sleigh By 2025 Close" at bounding box center [157, 11] width 146 height 20
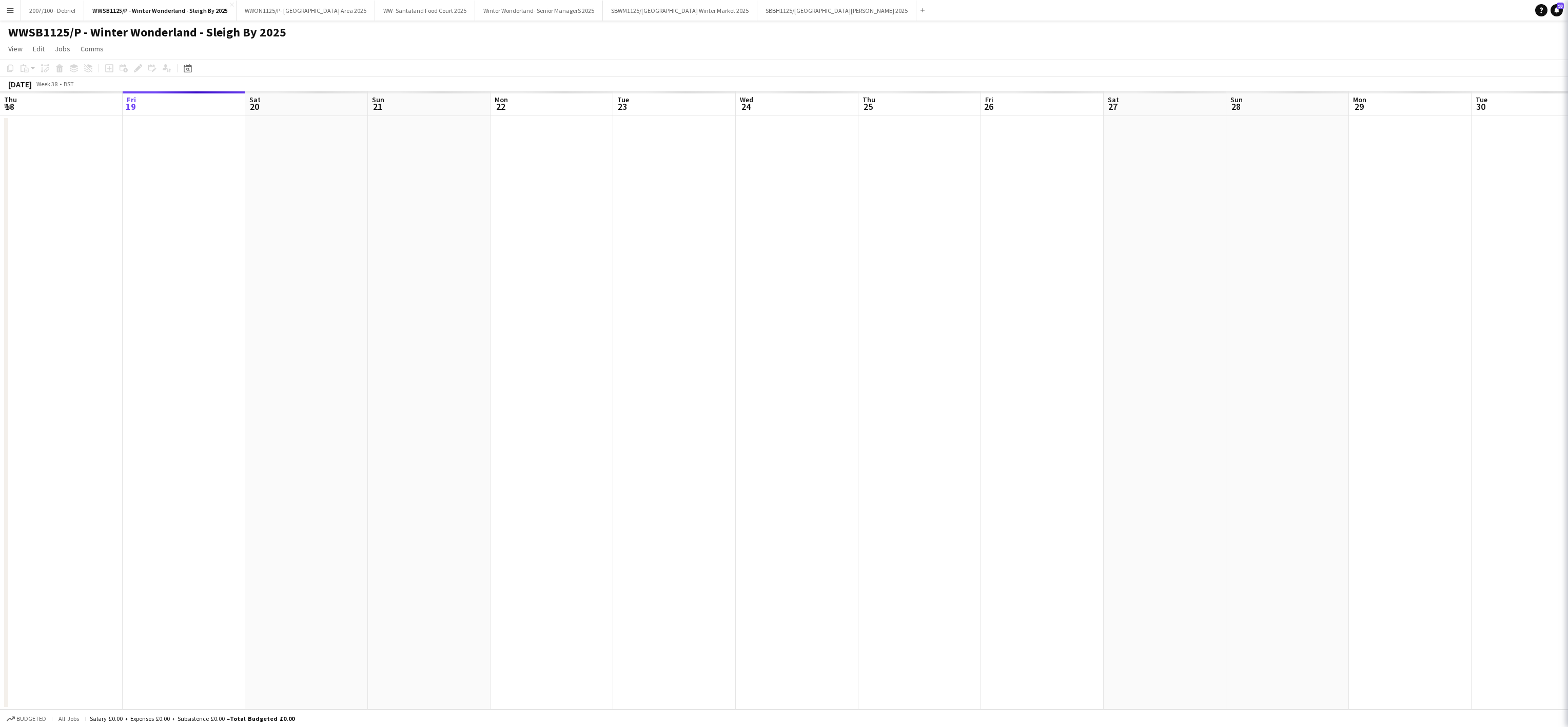
click at [497, 500] on app-date-cell at bounding box center [551, 413] width 123 height 594
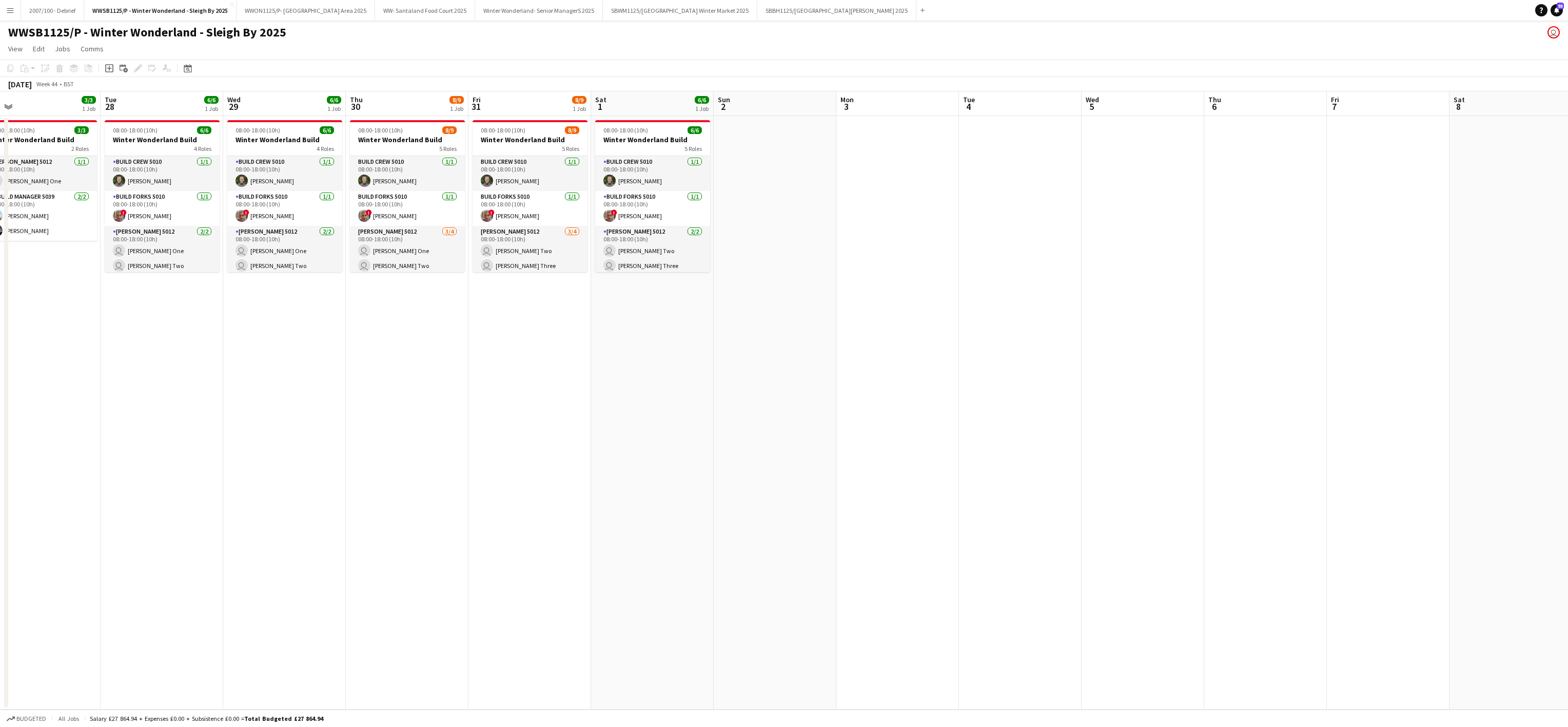
scroll to position [0, 400]
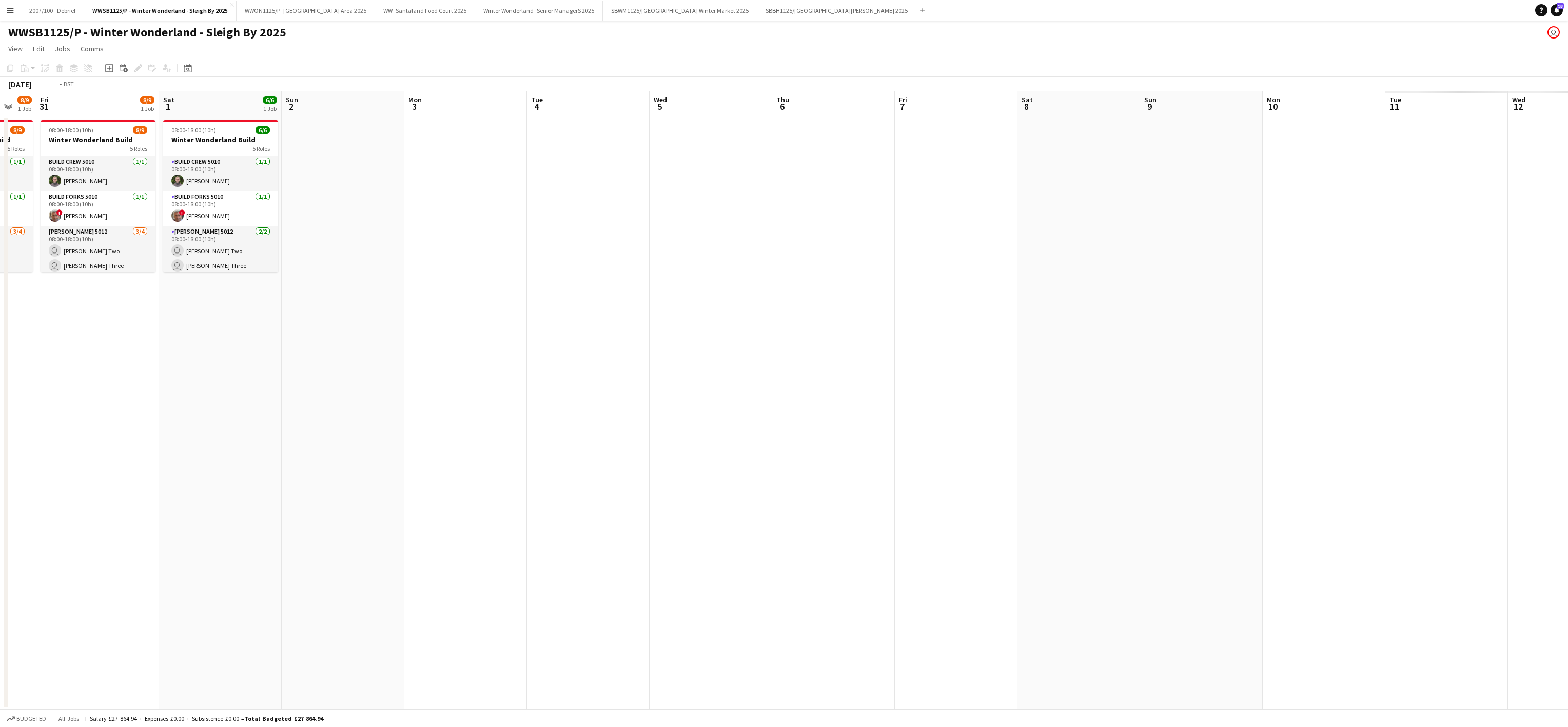
drag, startPoint x: 959, startPoint y: 450, endPoint x: 226, endPoint y: 466, distance: 733.2
click at [226, 466] on app-calendar-viewport "Sun 26 1/1 1 Job Mon 27 3/3 1 Job Tue 28 6/6 1 Job Wed 29 6/6 1 Job Thu 30 8/9 …" at bounding box center [784, 400] width 1568 height 618
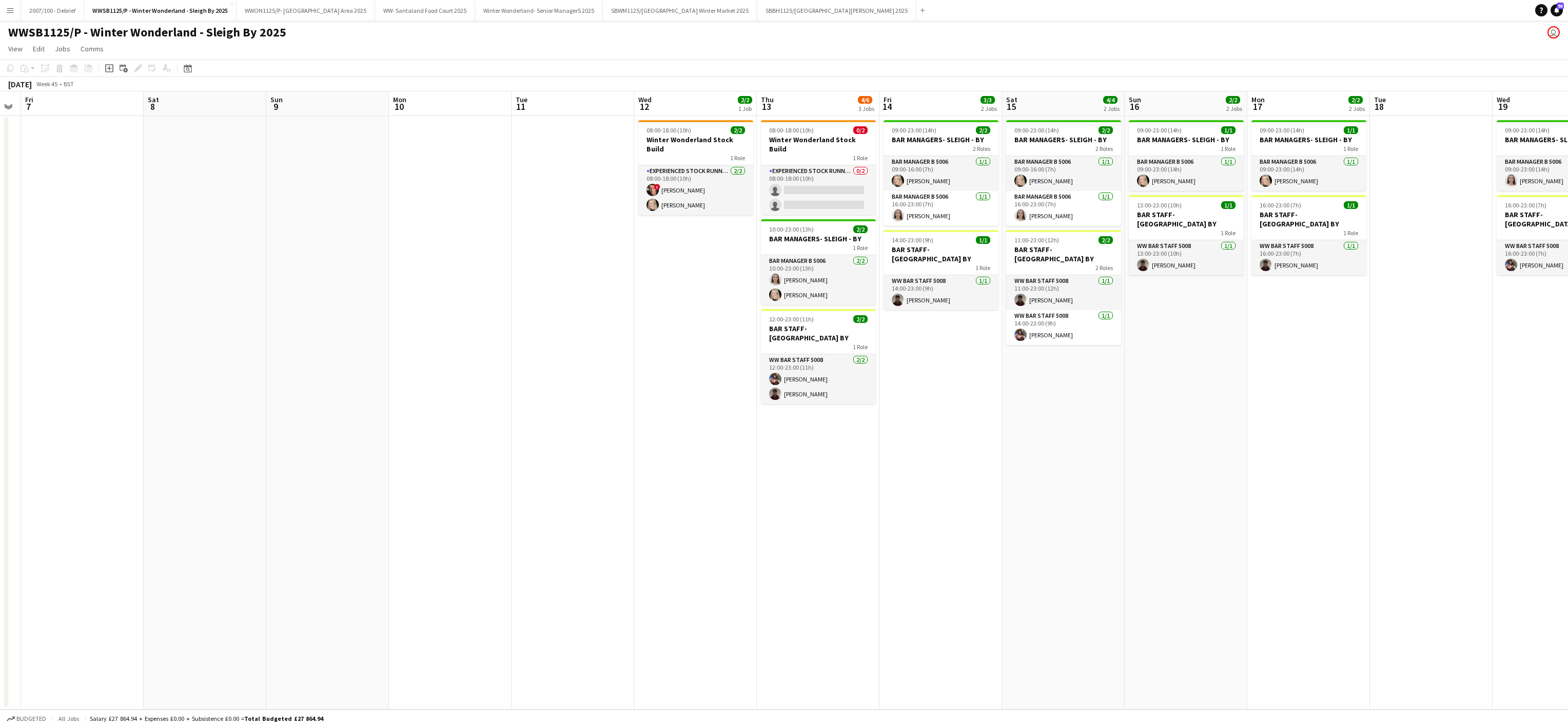
drag, startPoint x: 1236, startPoint y: 408, endPoint x: 936, endPoint y: 439, distance: 301.6
click at [936, 439] on app-calendar-viewport "Mon 3 Tue 4 Wed 5 Thu 6 Fri 7 Sat 8 Sun 9 Mon 10 Tue 11 Wed 12 2/2 1 Job Thu 13…" at bounding box center [784, 400] width 1568 height 618
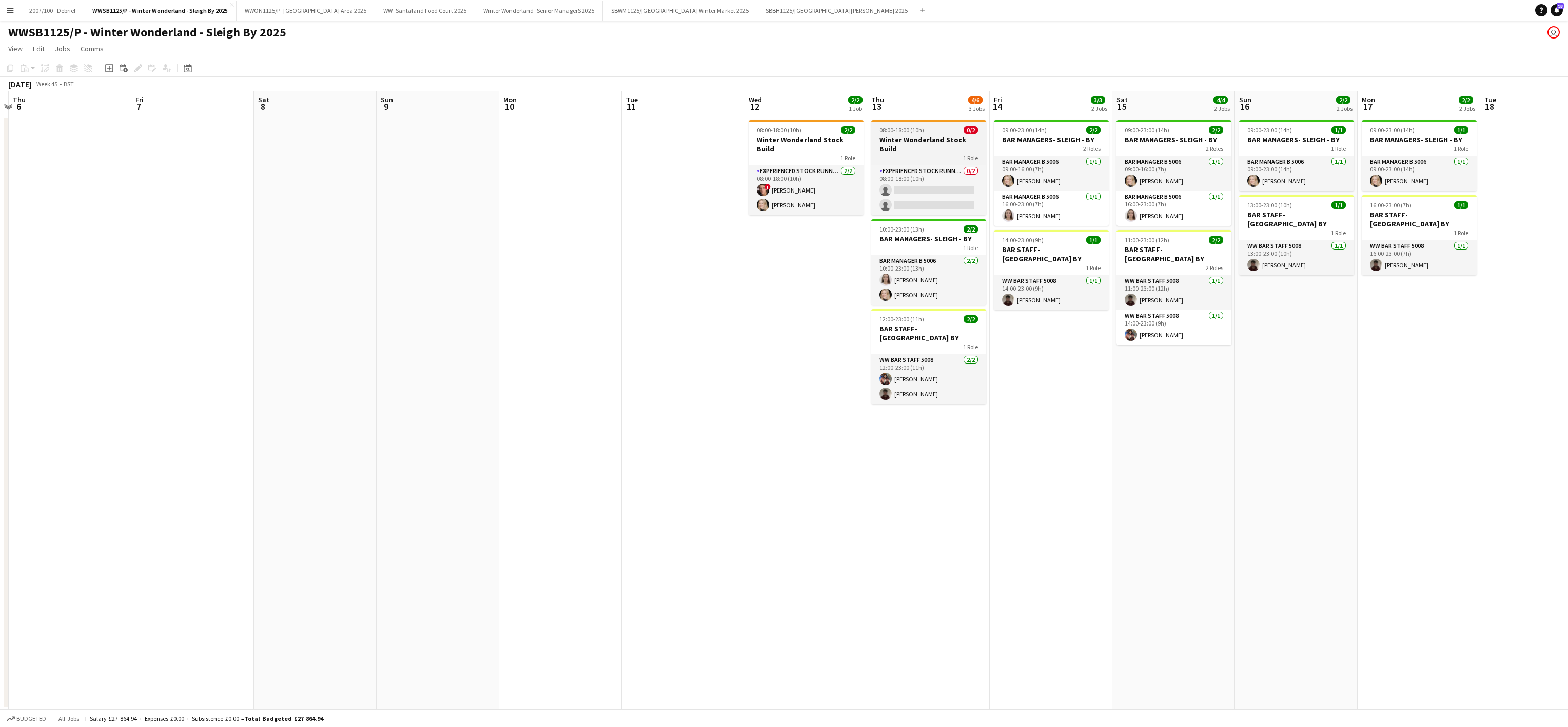
click at [904, 135] on h3 "Winter Wonderland Stock Build" at bounding box center [929, 144] width 115 height 19
click at [140, 67] on icon "Edit" at bounding box center [138, 68] width 8 height 8
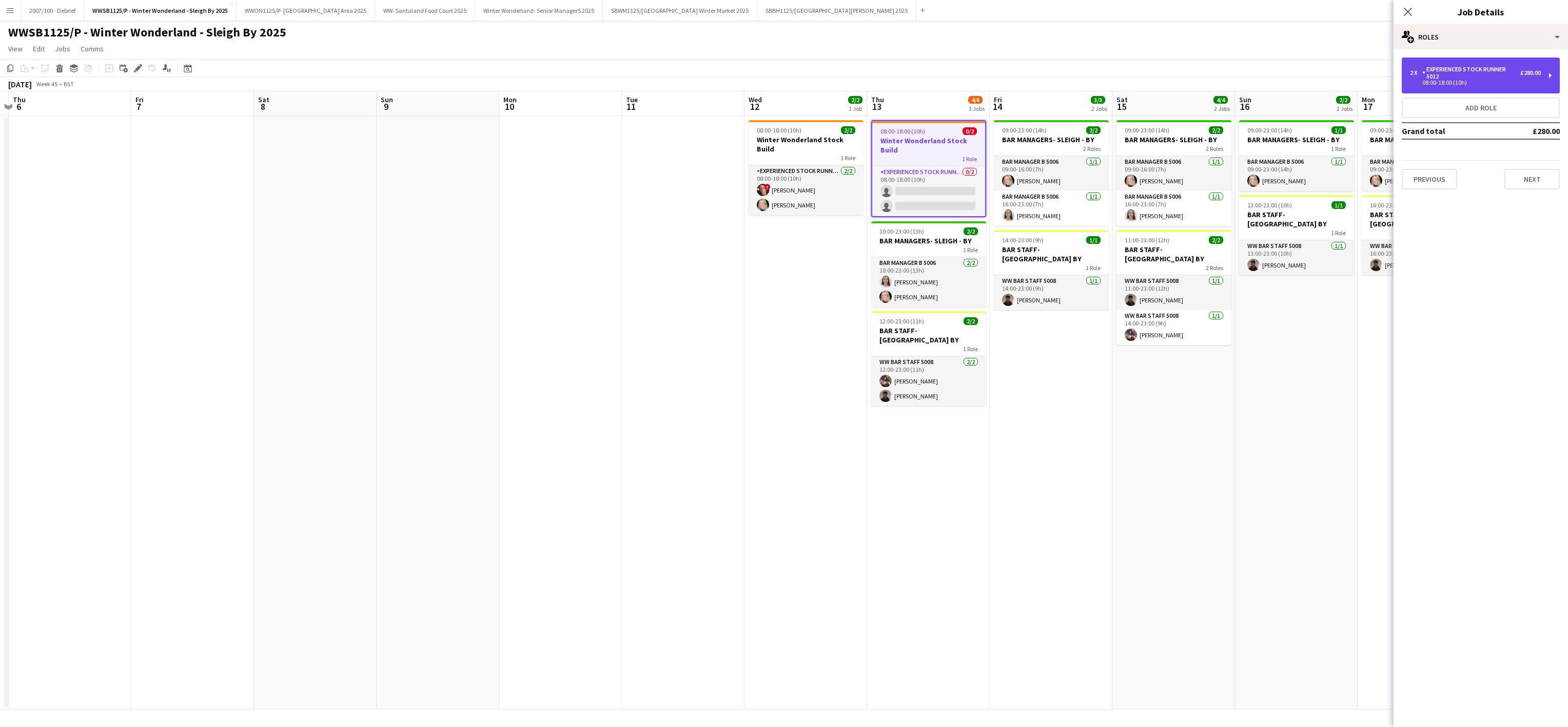
click at [1516, 70] on div "Experienced Stock Runner 5012" at bounding box center [1472, 72] width 98 height 14
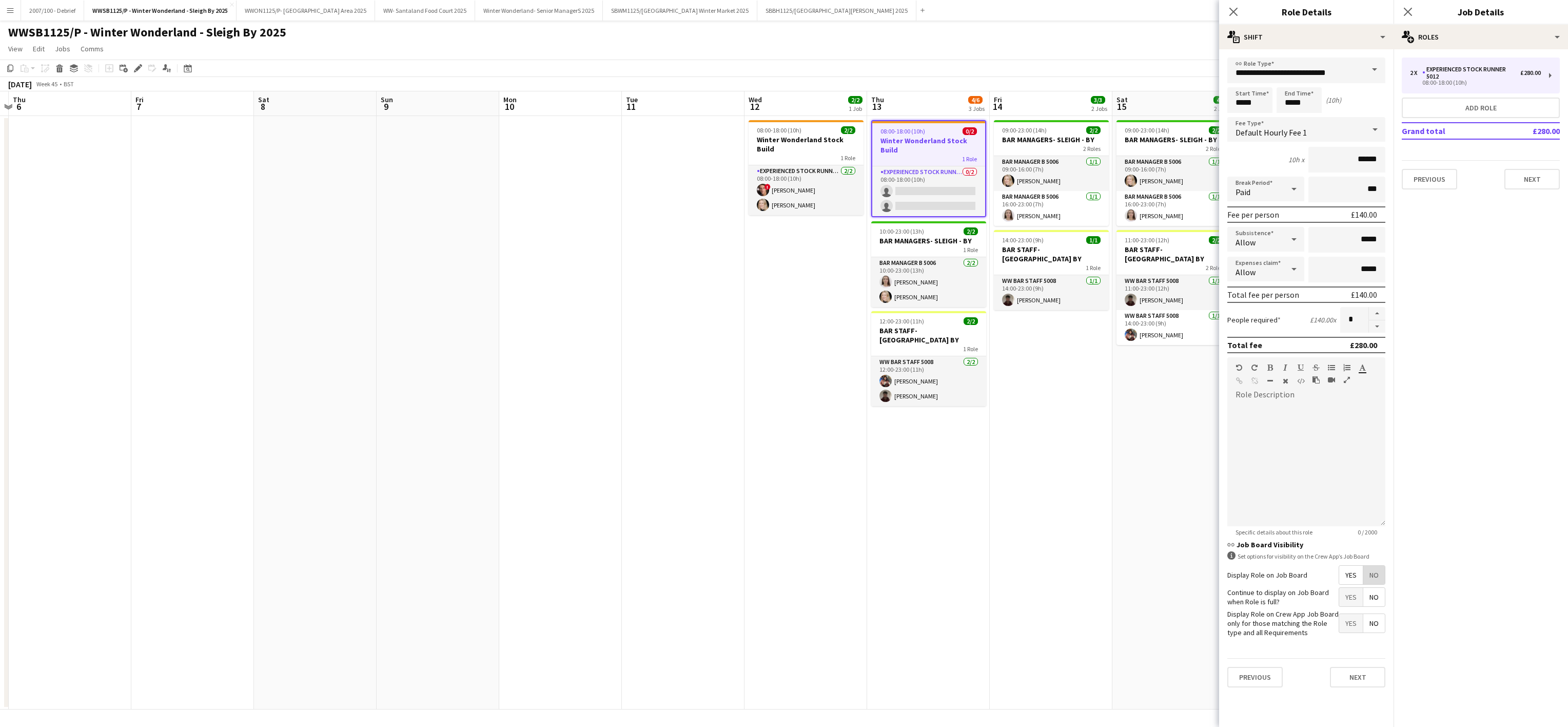
click at [1383, 570] on span "No" at bounding box center [1374, 575] width 22 height 19
click at [975, 546] on app-date-cell "08:00-18:00 (10h) 0/2 Winter Wonderland Stock Build 1 Role Experienced Stock Ru…" at bounding box center [929, 413] width 123 height 594
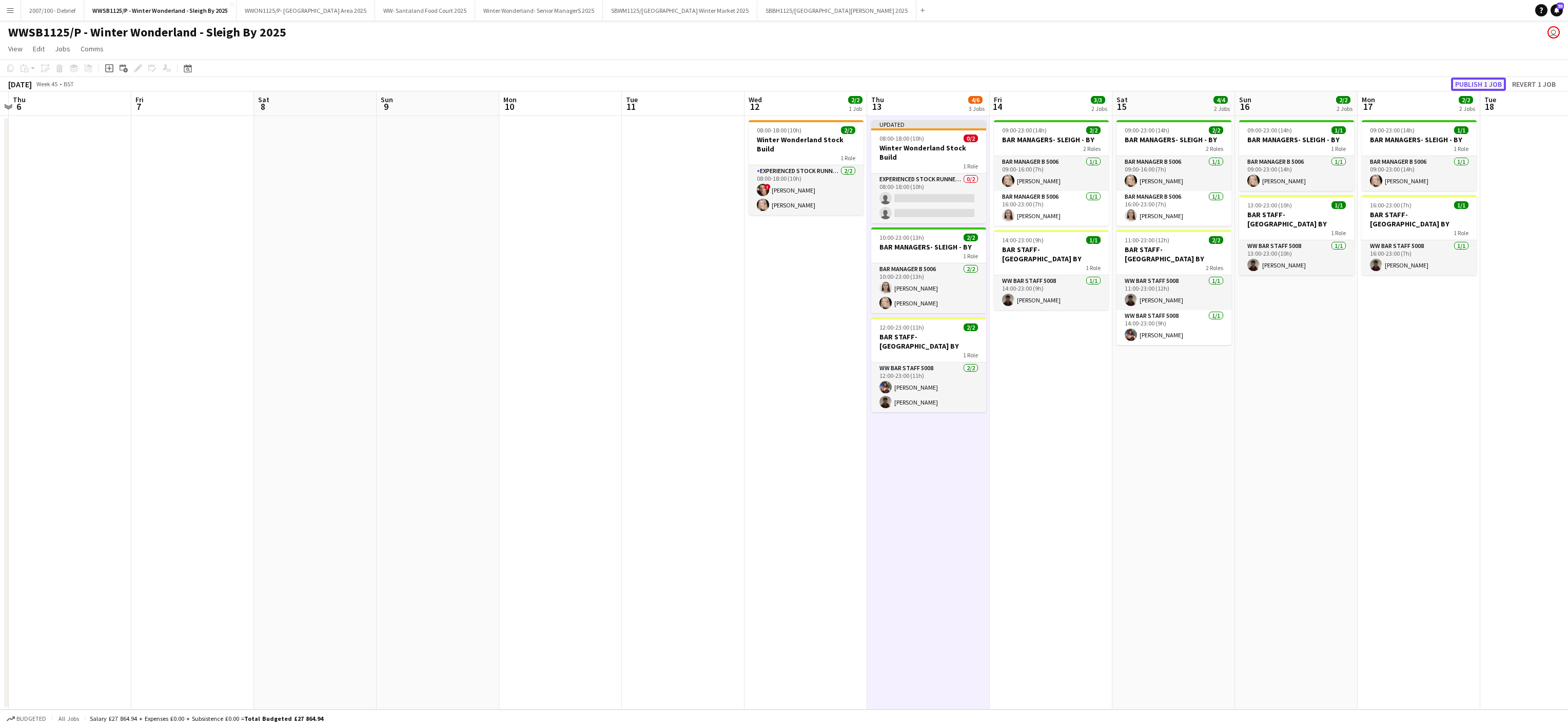
click at [1478, 84] on button "Publish 1 job" at bounding box center [1478, 84] width 55 height 14
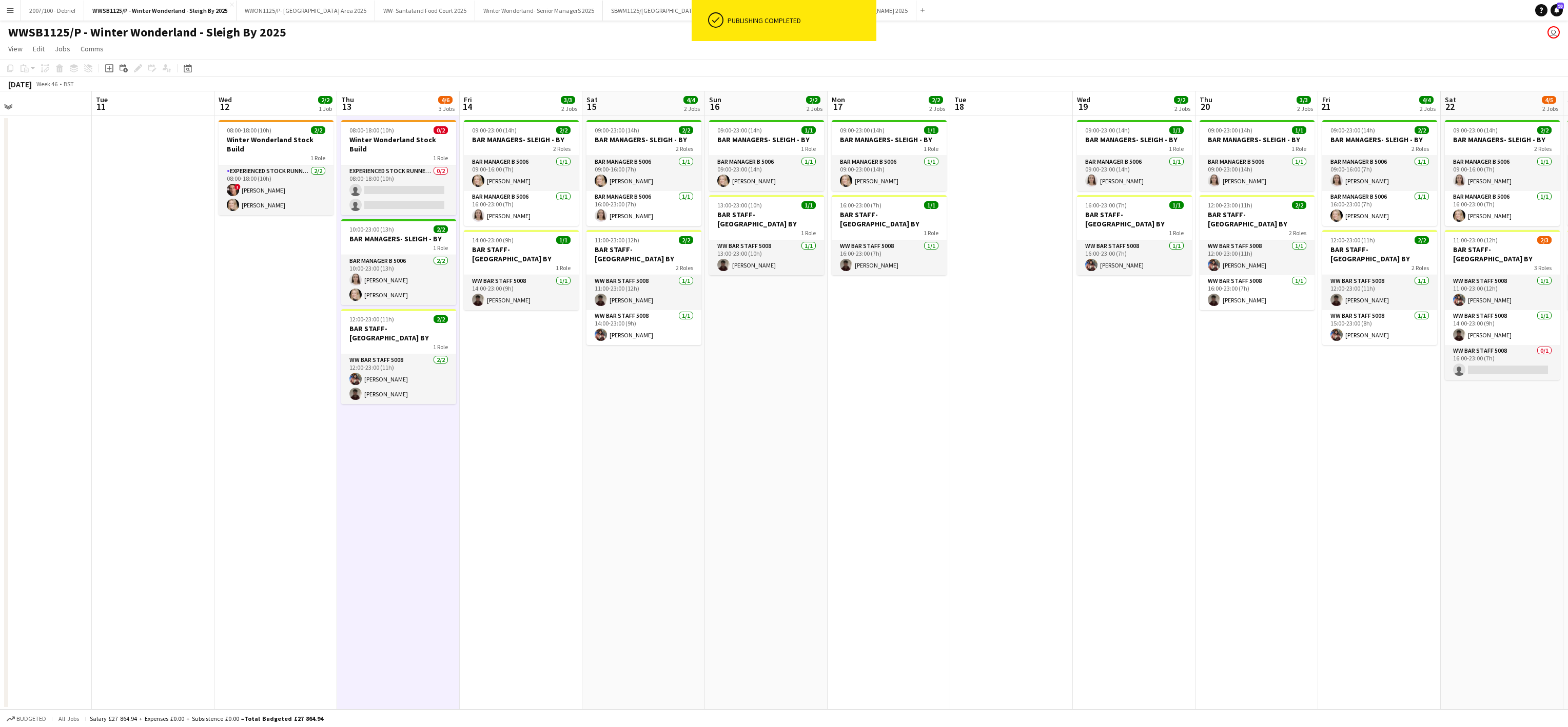
drag, startPoint x: 1246, startPoint y: 523, endPoint x: 715, endPoint y: 612, distance: 538.4
click at [715, 612] on app-calendar-viewport "Fri 7 Sat 8 Sun 9 Mon 10 Tue 11 Wed 12 2/2 1 Job Thu 13 4/6 3 Jobs Fri 14 3/3 2…" at bounding box center [784, 400] width 1568 height 618
click at [385, 176] on app-card-role "Experienced Stock Runner 5012 0/2 08:00-18:00 (10h) single-neutral-actions sing…" at bounding box center [398, 190] width 115 height 50
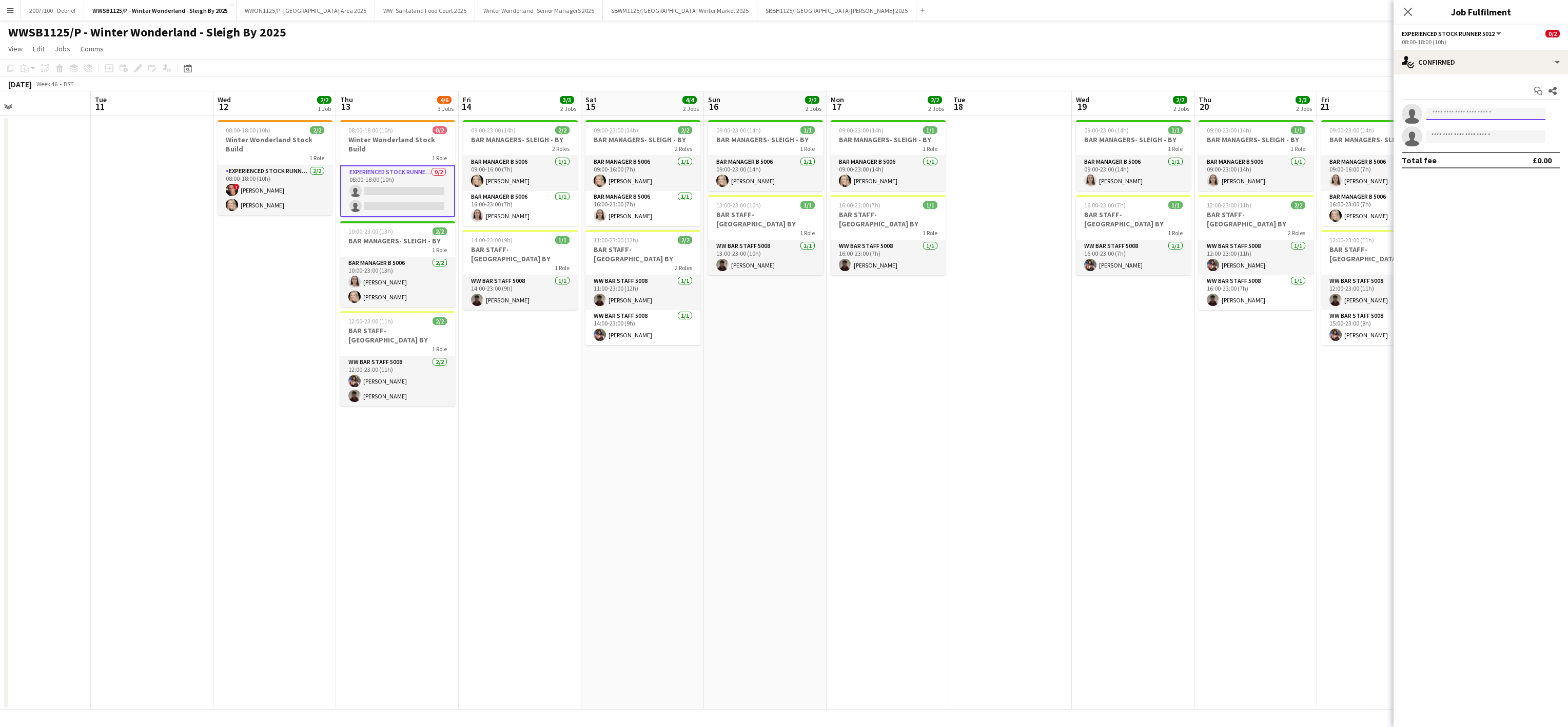
click at [1482, 117] on input at bounding box center [1486, 114] width 119 height 12
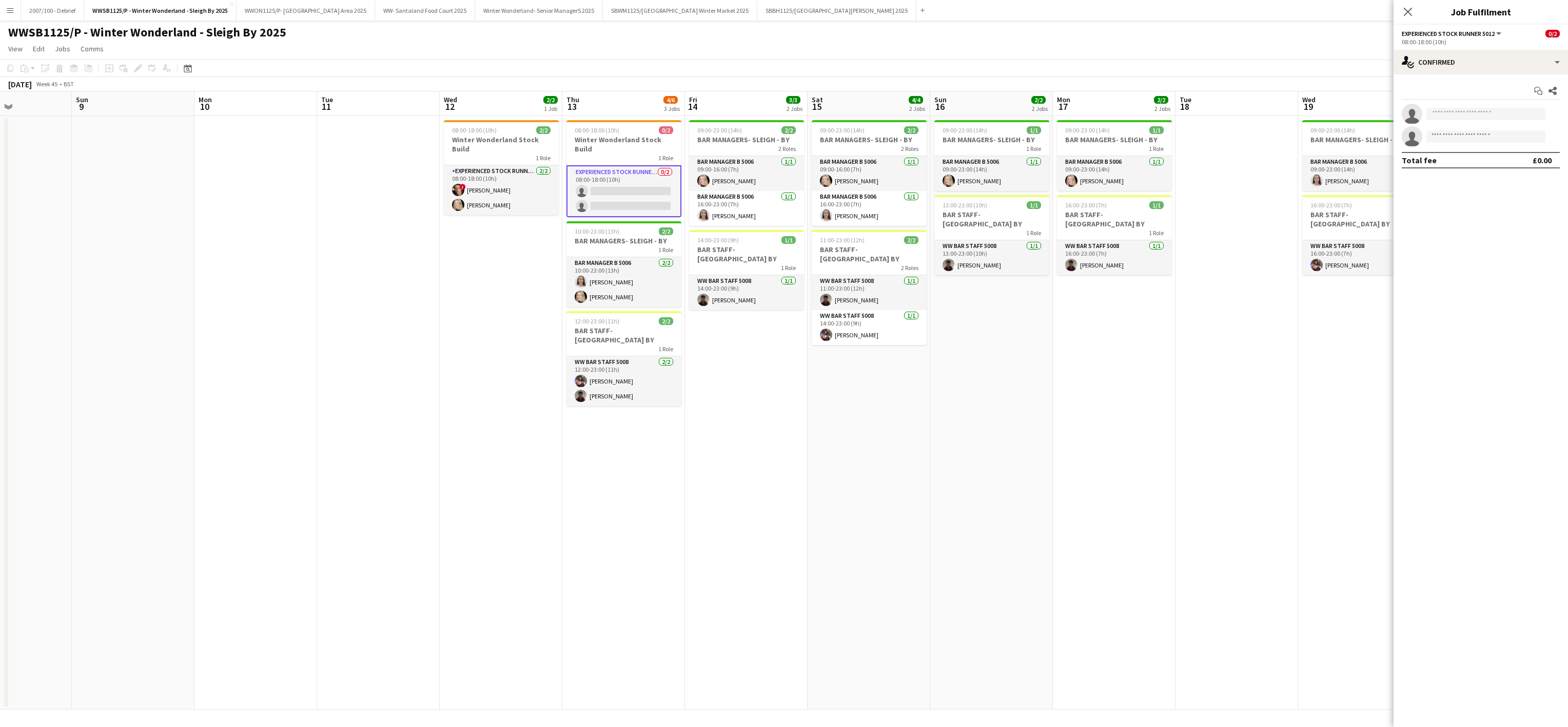
scroll to position [0, 294]
drag, startPoint x: 221, startPoint y: 499, endPoint x: 416, endPoint y: 524, distance: 196.6
click at [416, 524] on app-calendar-viewport "Thu 6 Fri 7 Sat 8 Sun 9 Mon 10 Tue 11 Wed 12 2/2 1 Job Thu 13 4/6 3 Jobs Fri 14…" at bounding box center [784, 400] width 1568 height 618
click at [942, 536] on app-date-cell "09:00-23:00 (14h) 1/1 BAR MANAGERS- SLEIGH - BY 1 Role Bar Manager B 5006 1/1 0…" at bounding box center [993, 413] width 123 height 594
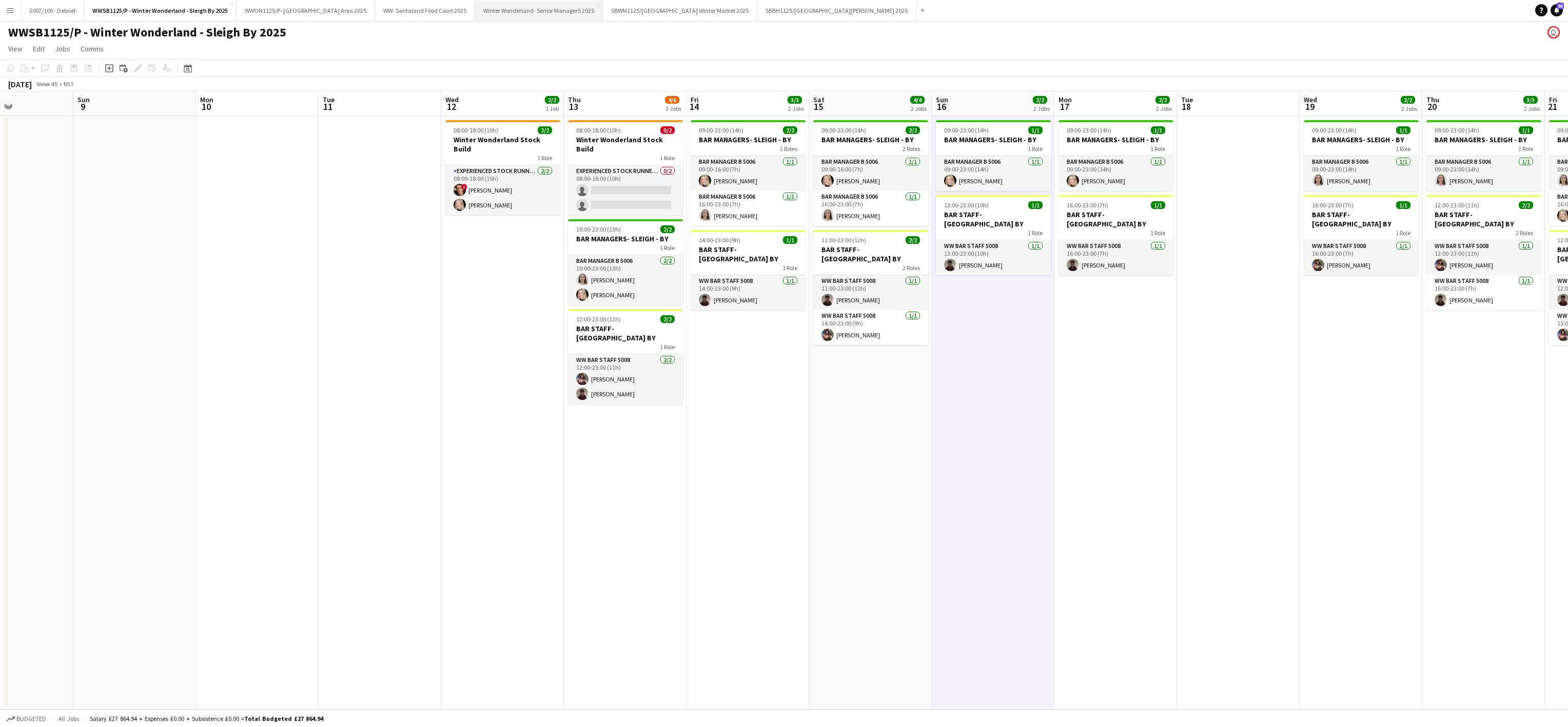
click at [544, 14] on button "Winter Wonderland- Senior ManagerS 2025 Close" at bounding box center [539, 11] width 128 height 20
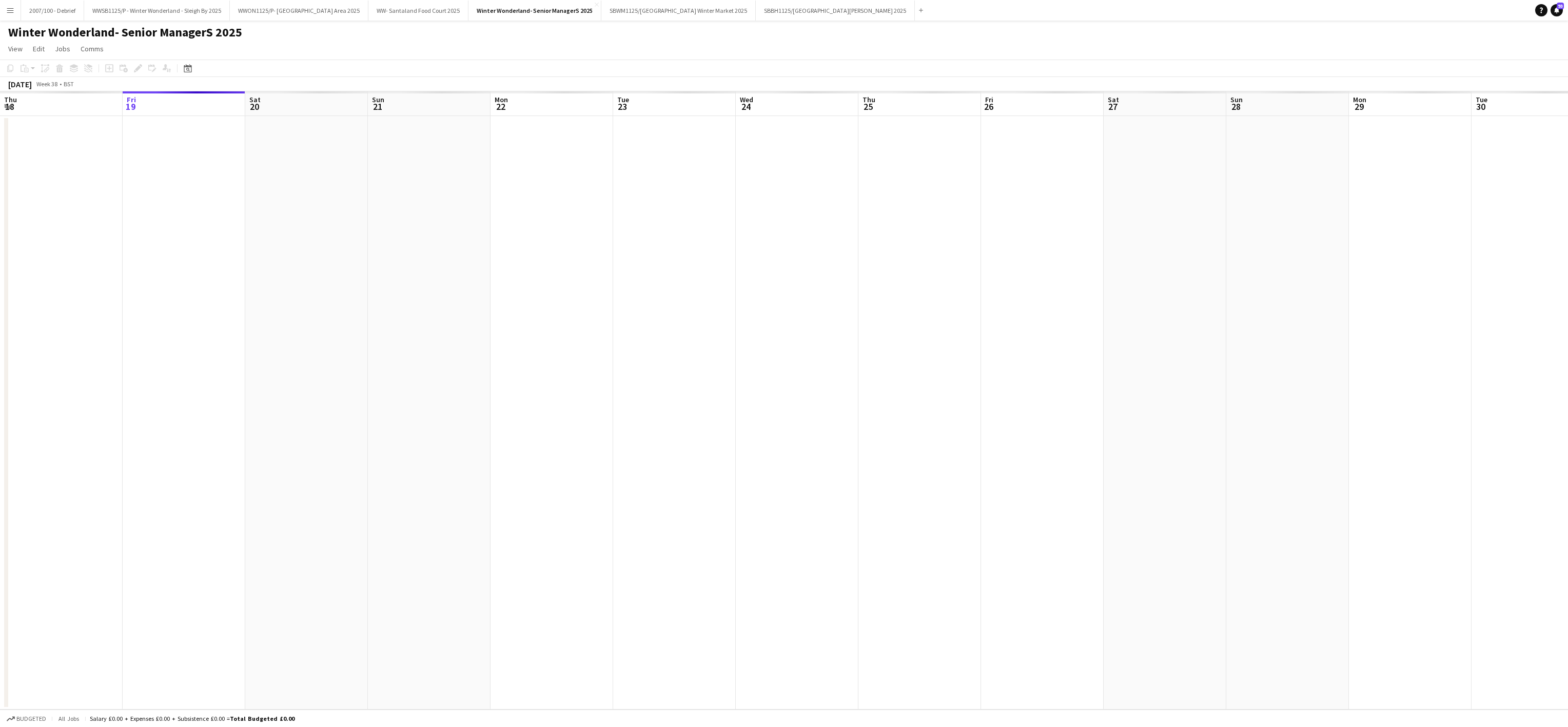
click at [583, 301] on app-date-cell at bounding box center [551, 413] width 123 height 594
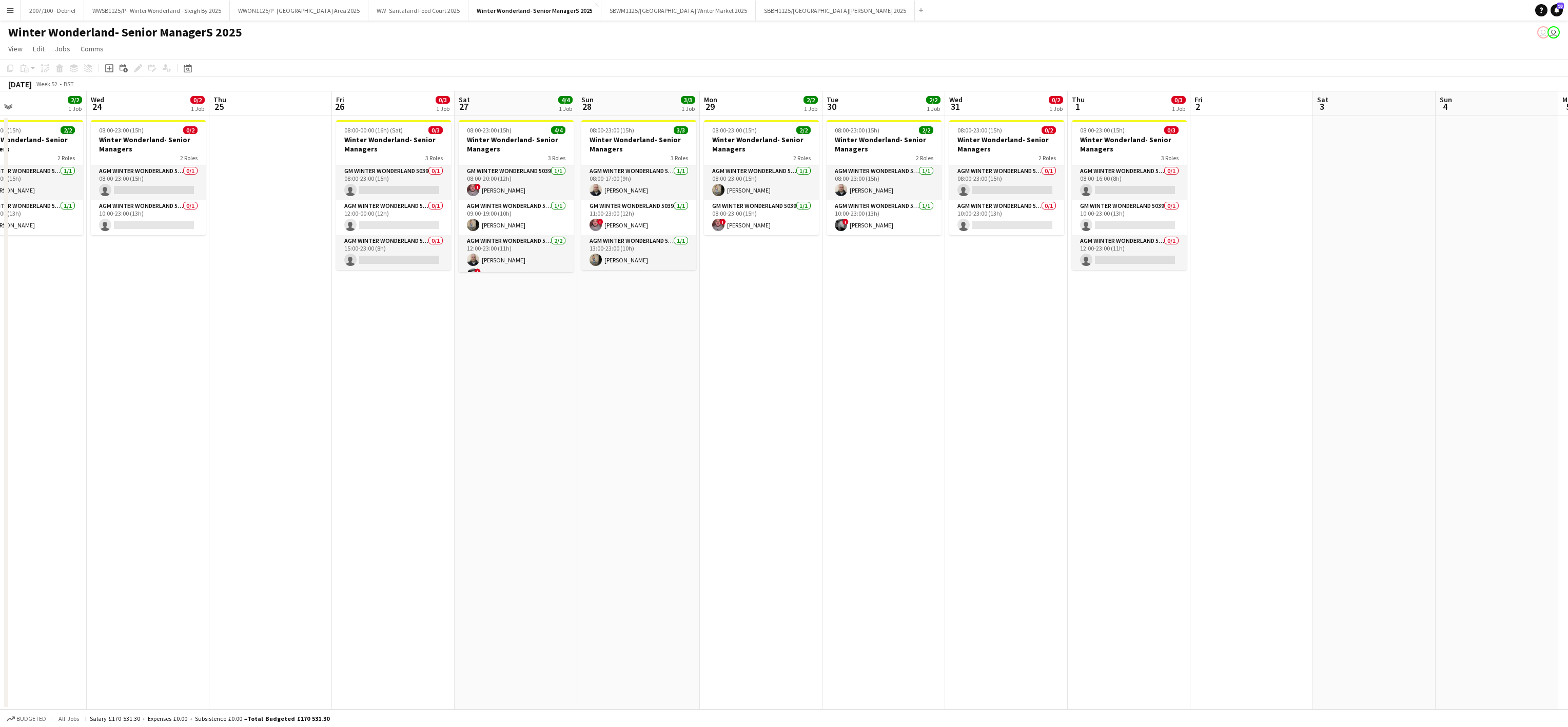
scroll to position [0, 404]
click at [305, 429] on app-date-cell at bounding box center [270, 413] width 123 height 594
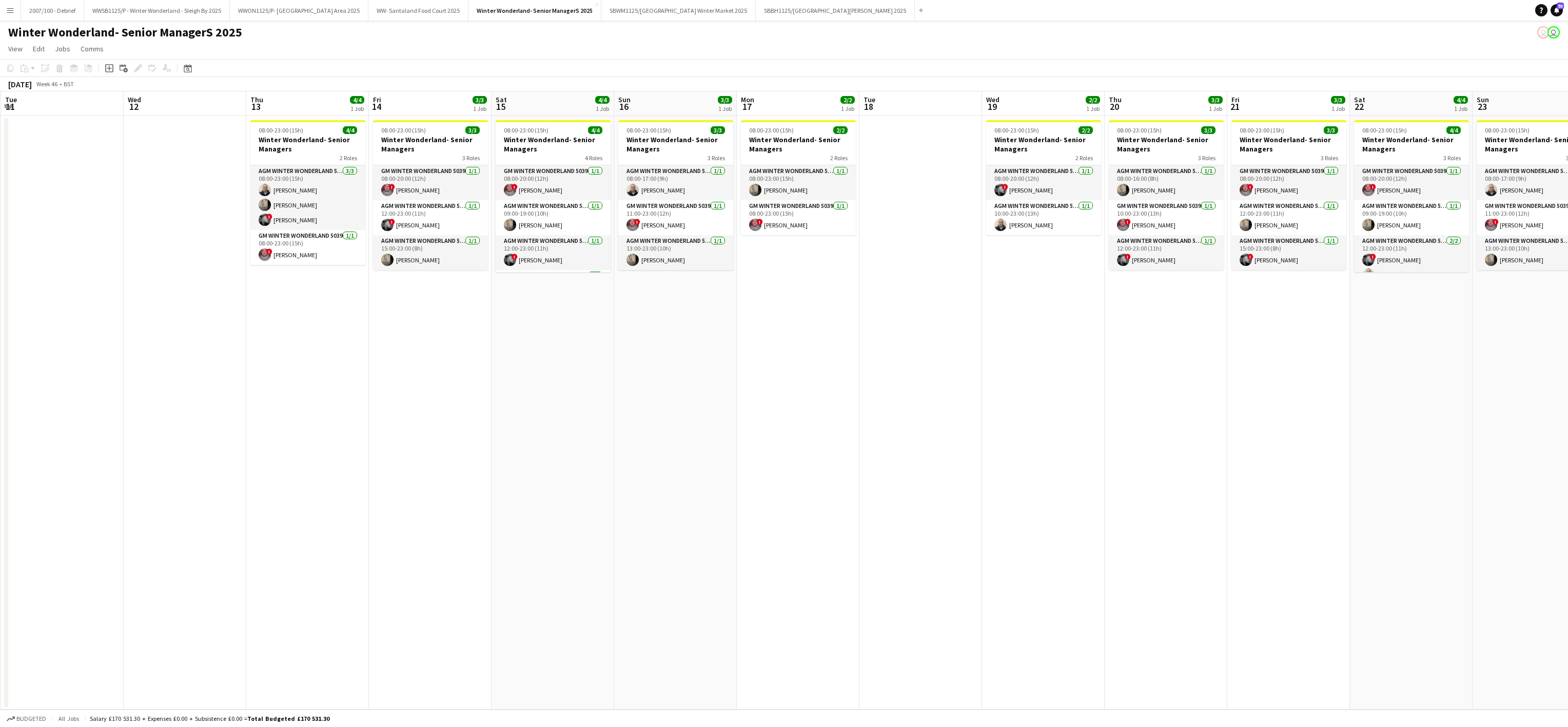
scroll to position [0, 371]
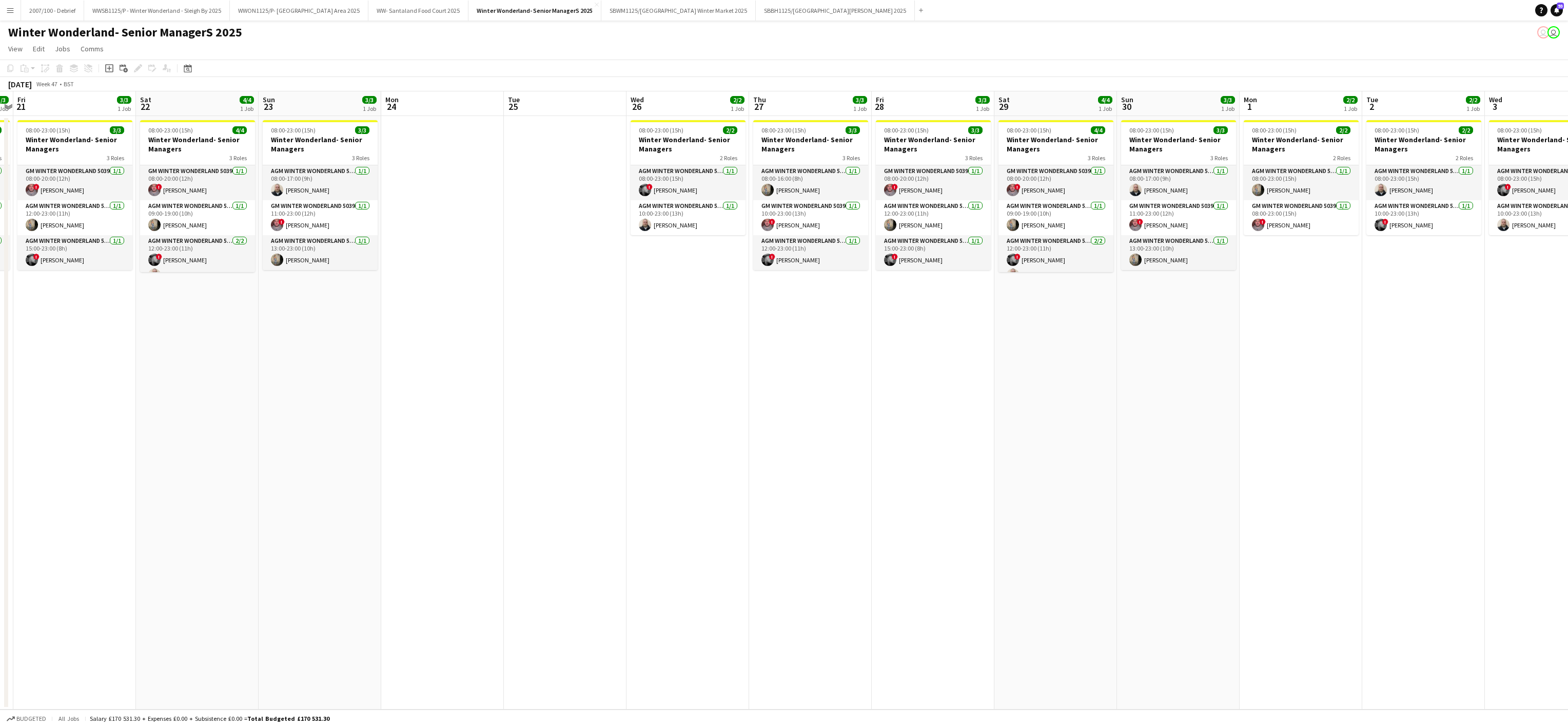
drag, startPoint x: 1262, startPoint y: 408, endPoint x: 297, endPoint y: 448, distance: 965.8
click at [297, 448] on app-calendar-viewport "Tue 18 Wed 19 2/2 1 Job Thu 20 3/3 1 Job Fri 21 3/3 1 Job Sat 22 4/4 1 Job Sun …" at bounding box center [784, 400] width 1568 height 618
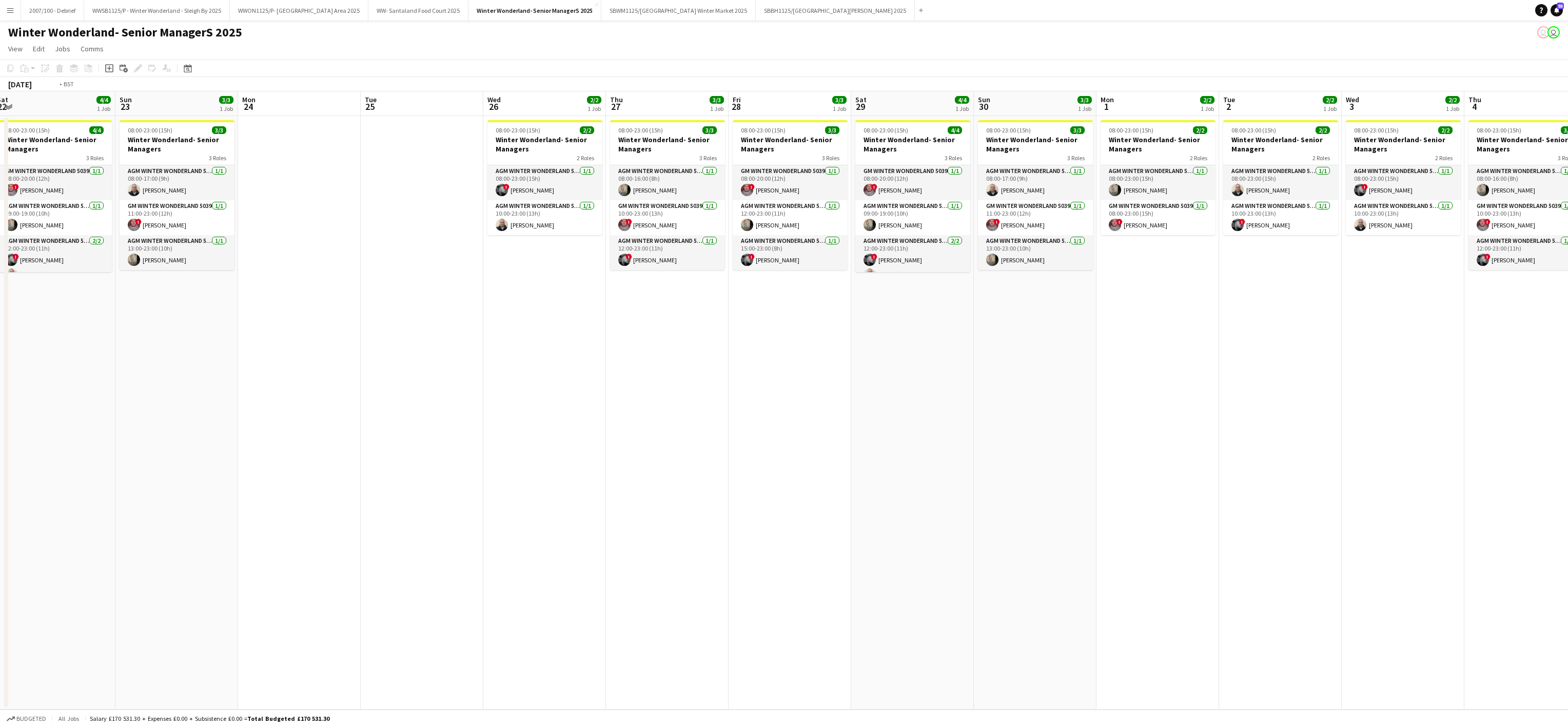
drag, startPoint x: 1304, startPoint y: 460, endPoint x: 424, endPoint y: 474, distance: 880.1
click at [424, 474] on app-calendar-viewport "Wed 19 2/2 1 Job Thu 20 3/3 1 Job Fri 21 3/3 1 Job Sat 22 4/4 1 Job Sun 23 3/3 …" at bounding box center [784, 400] width 1568 height 618
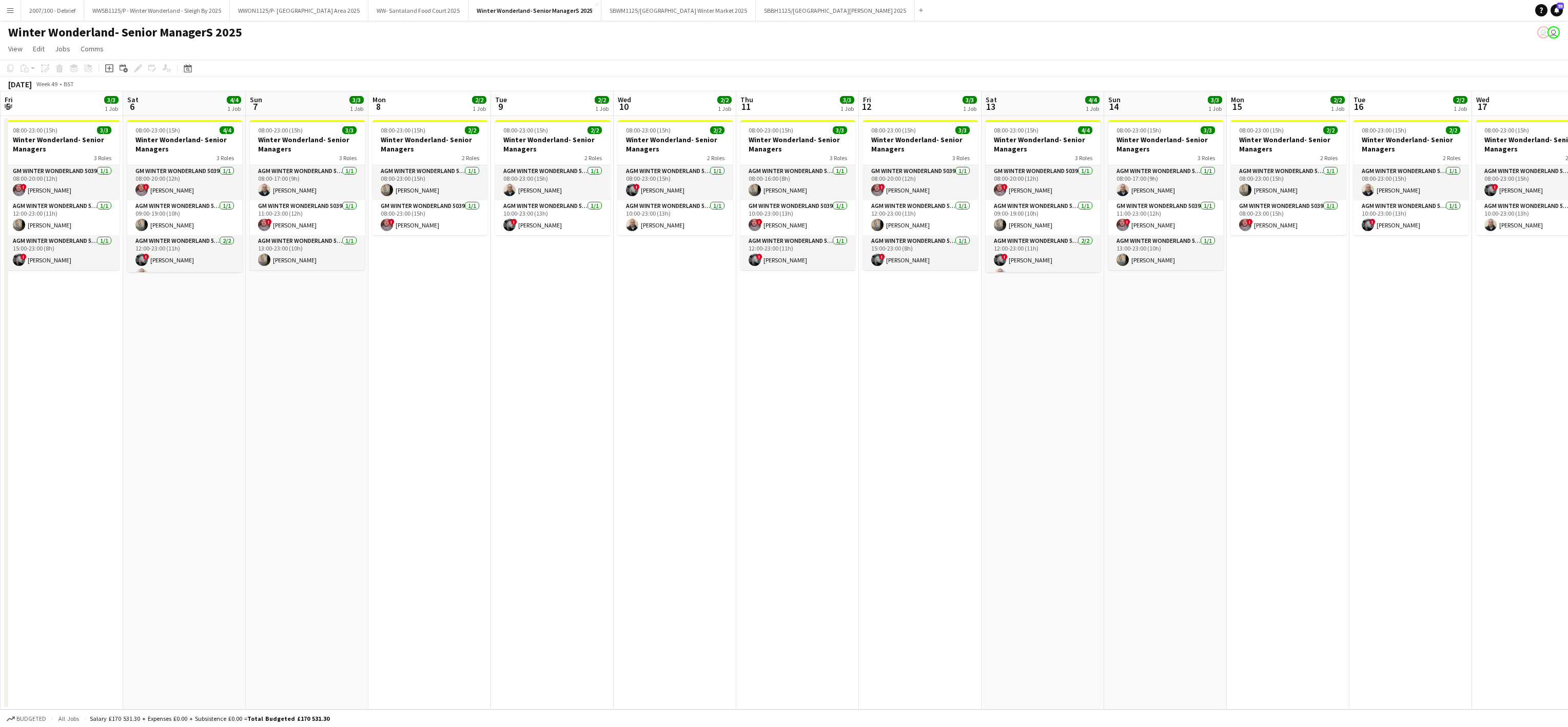
drag, startPoint x: 477, startPoint y: 490, endPoint x: 319, endPoint y: 489, distance: 158.0
click at [319, 489] on app-calendar-viewport "Tue 2 2/2 1 Job Wed 3 2/2 1 Job Thu 4 3/3 1 Job Fri 5 3/3 1 Job Sat 6 4/4 1 Job…" at bounding box center [784, 400] width 1568 height 618
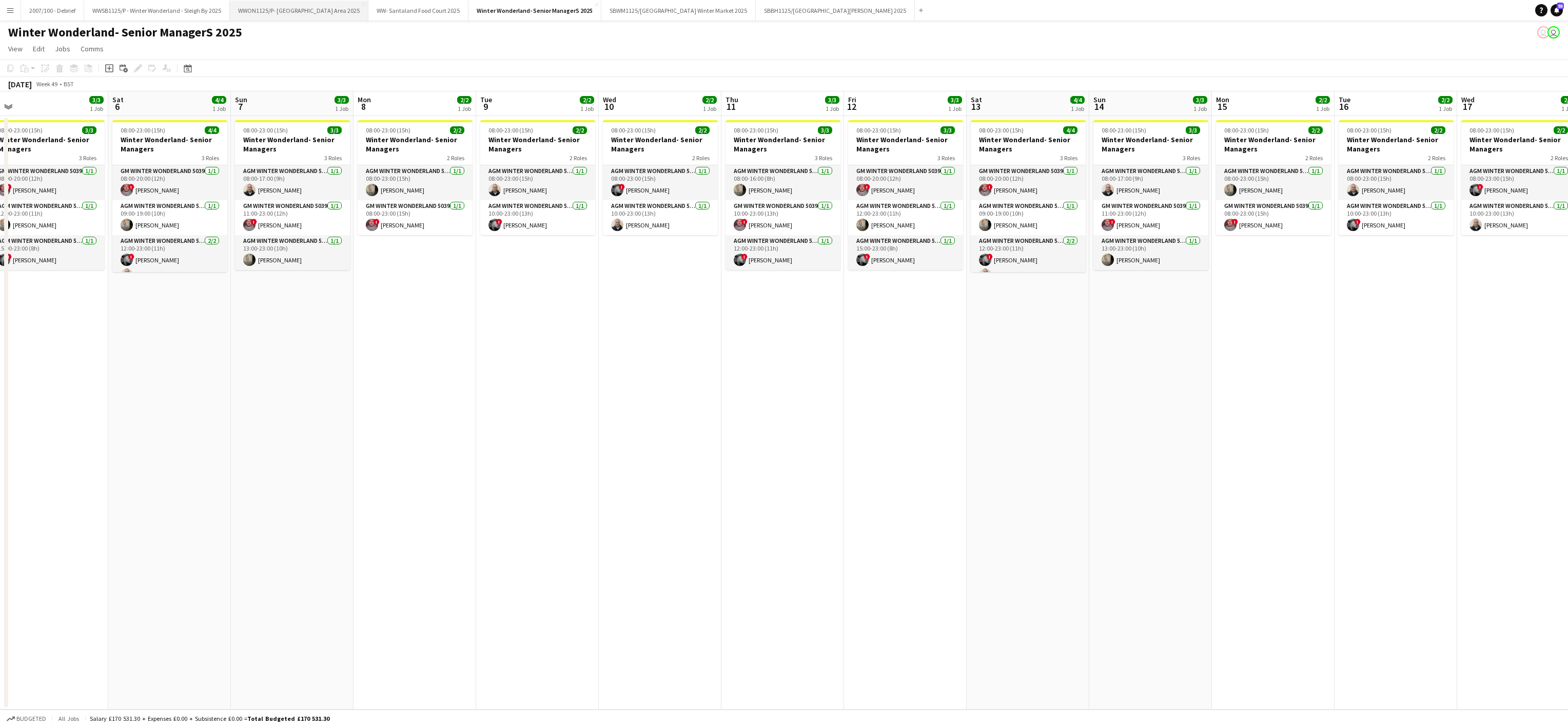
click at [289, 14] on button "WWON1125/P- Winter Wonderland- Streetfood Area 2025 Close" at bounding box center [299, 11] width 139 height 20
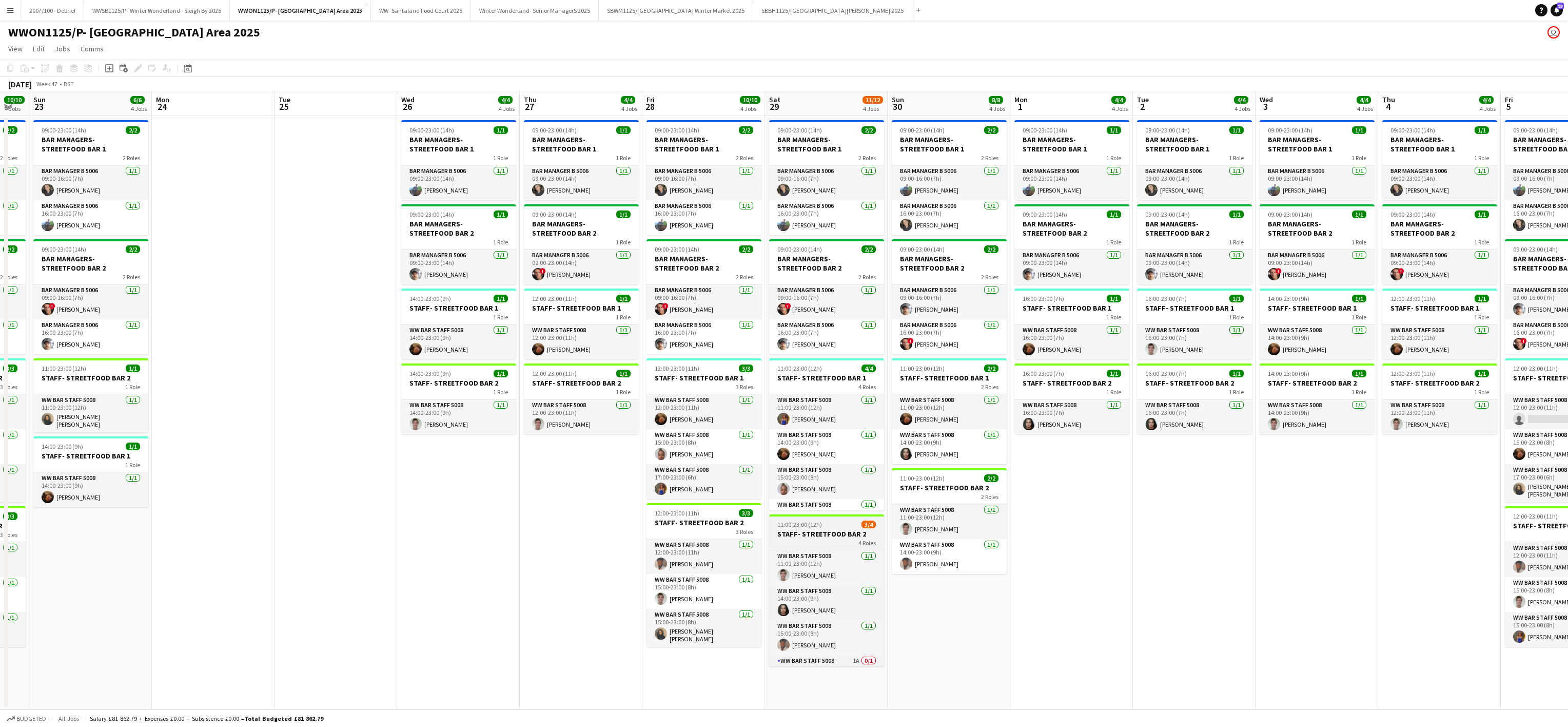
scroll to position [26, 0]
click at [794, 658] on app-card-role "WW Bar Staff 5008 1A 0/1 16:00-23:00 (7h) single-neutral-actions" at bounding box center [826, 649] width 115 height 35
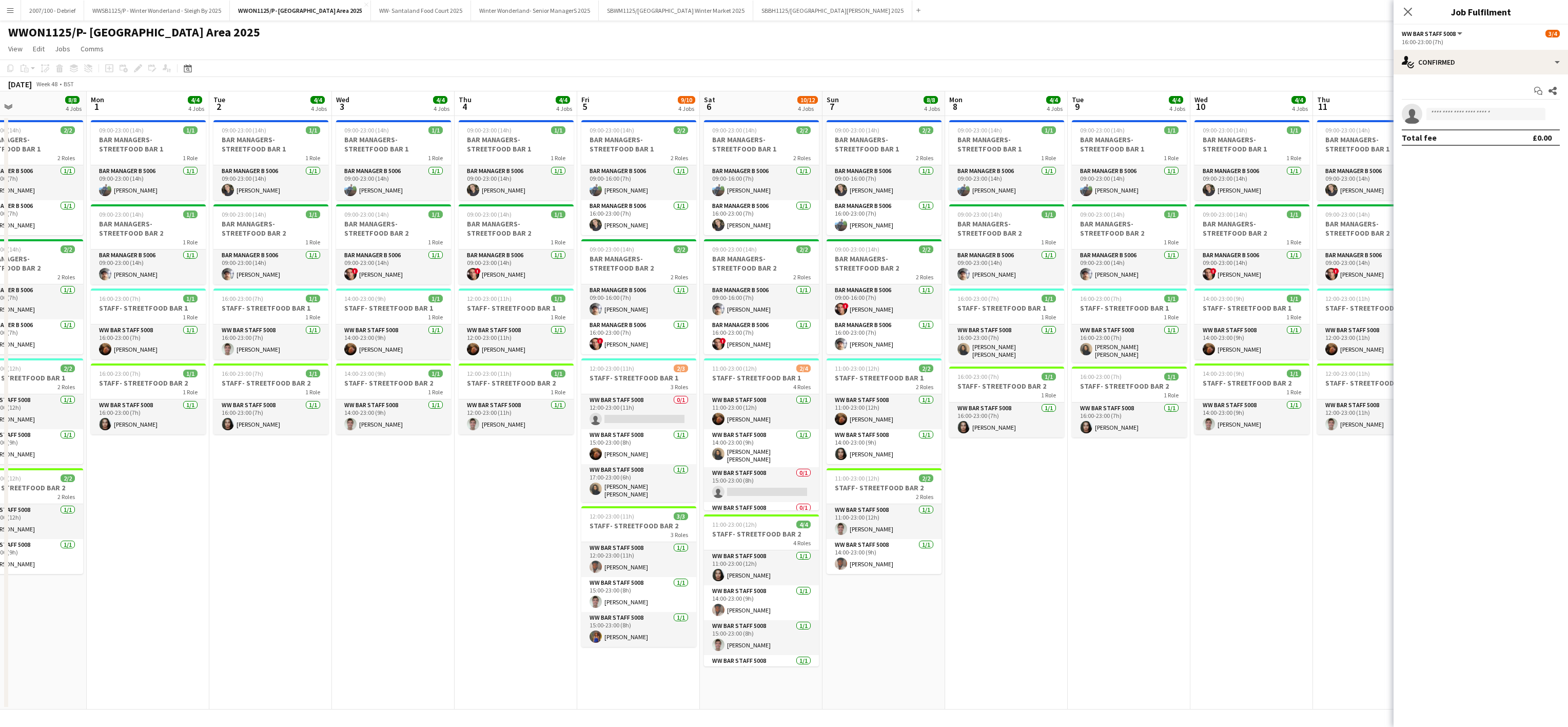
scroll to position [0, 426]
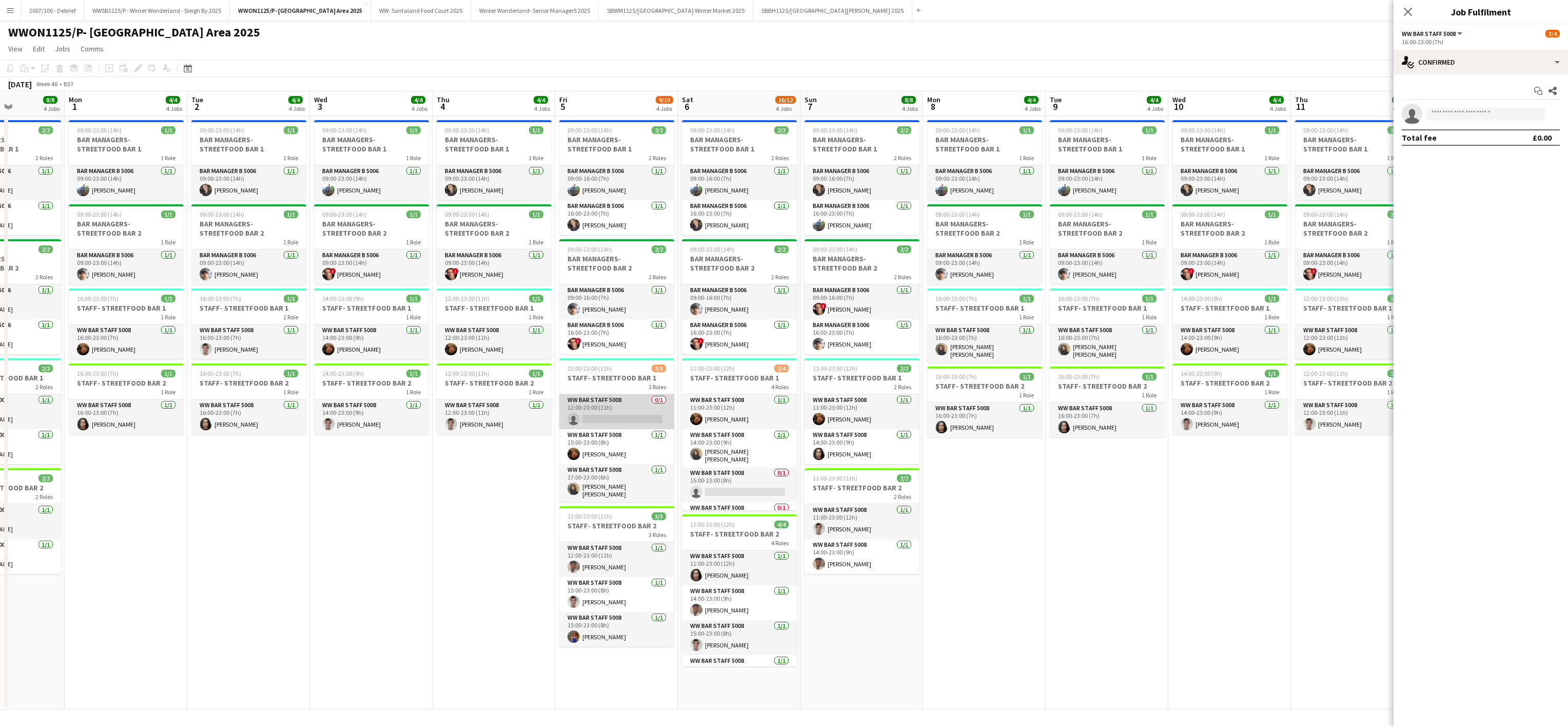
click at [619, 411] on app-card-role "WW Bar Staff 5008 0/1 12:00-23:00 (11h) single-neutral-actions" at bounding box center [617, 411] width 115 height 35
click at [706, 481] on app-card-role "WW Bar Staff 5008 0/1 15:00-23:00 (8h) single-neutral-actions" at bounding box center [740, 484] width 115 height 35
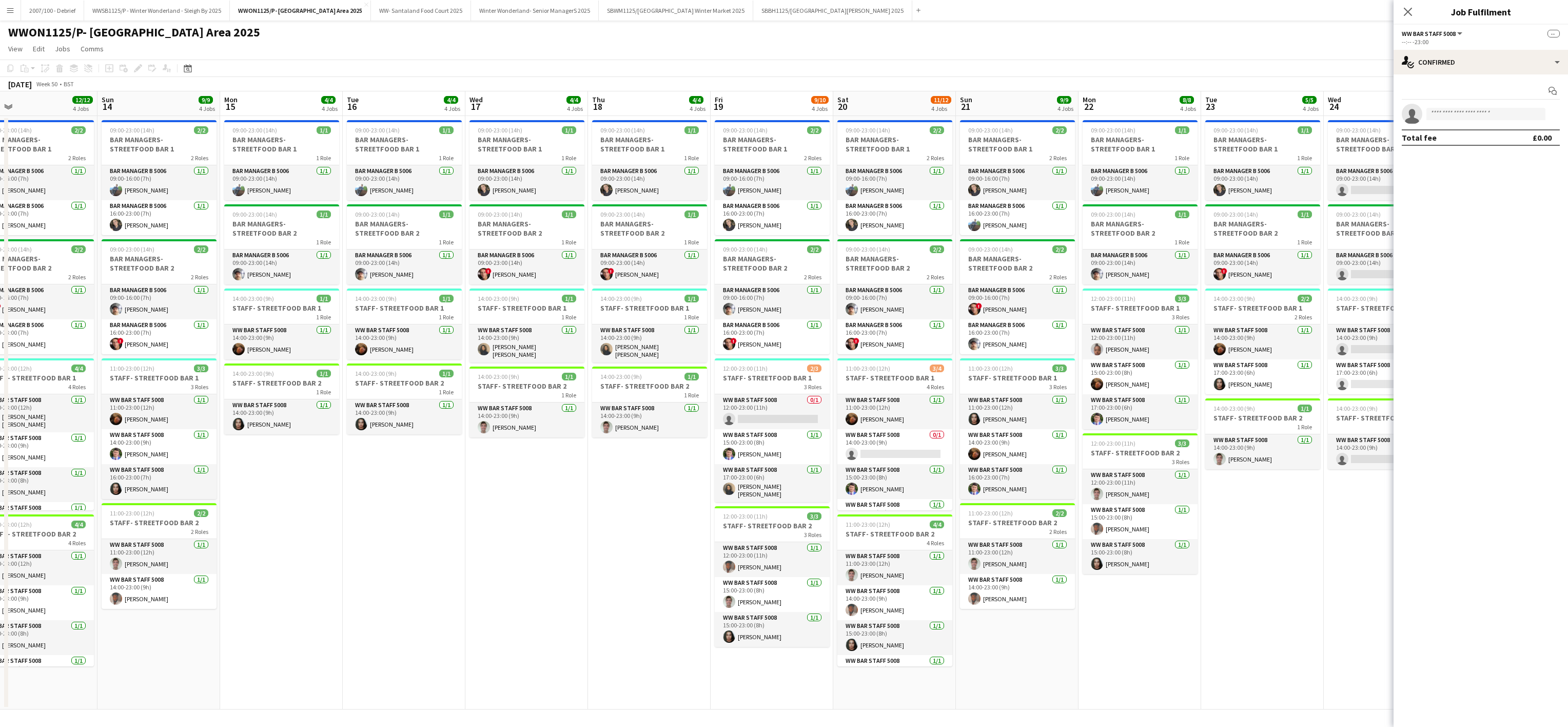
scroll to position [0, 353]
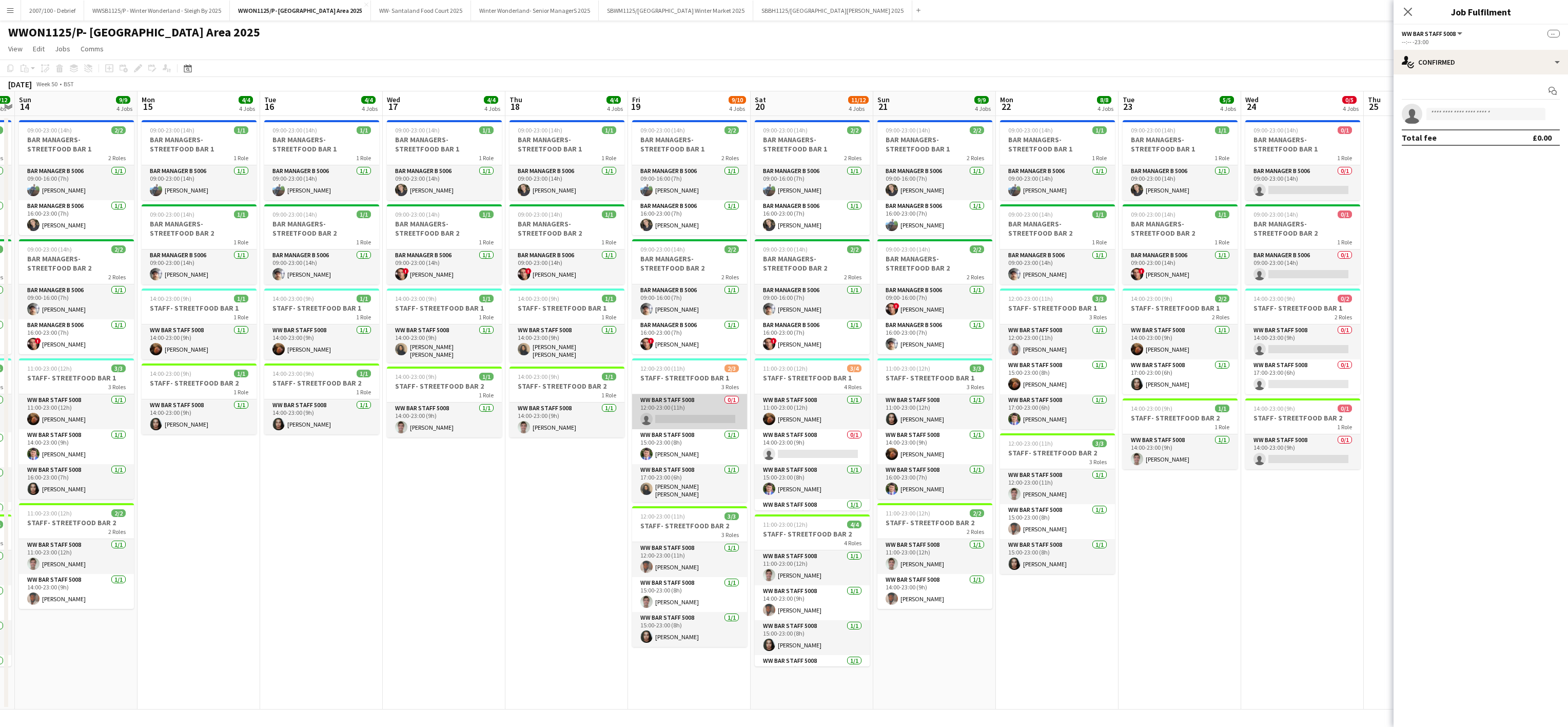
click at [684, 425] on app-card-role "WW Bar Staff 5008 0/1 12:00-23:00 (11h) single-neutral-actions" at bounding box center [689, 411] width 115 height 35
click at [814, 460] on app-card-role "WW Bar Staff 5008 0/1 14:00-23:00 (9h) single-neutral-actions" at bounding box center [812, 447] width 115 height 35
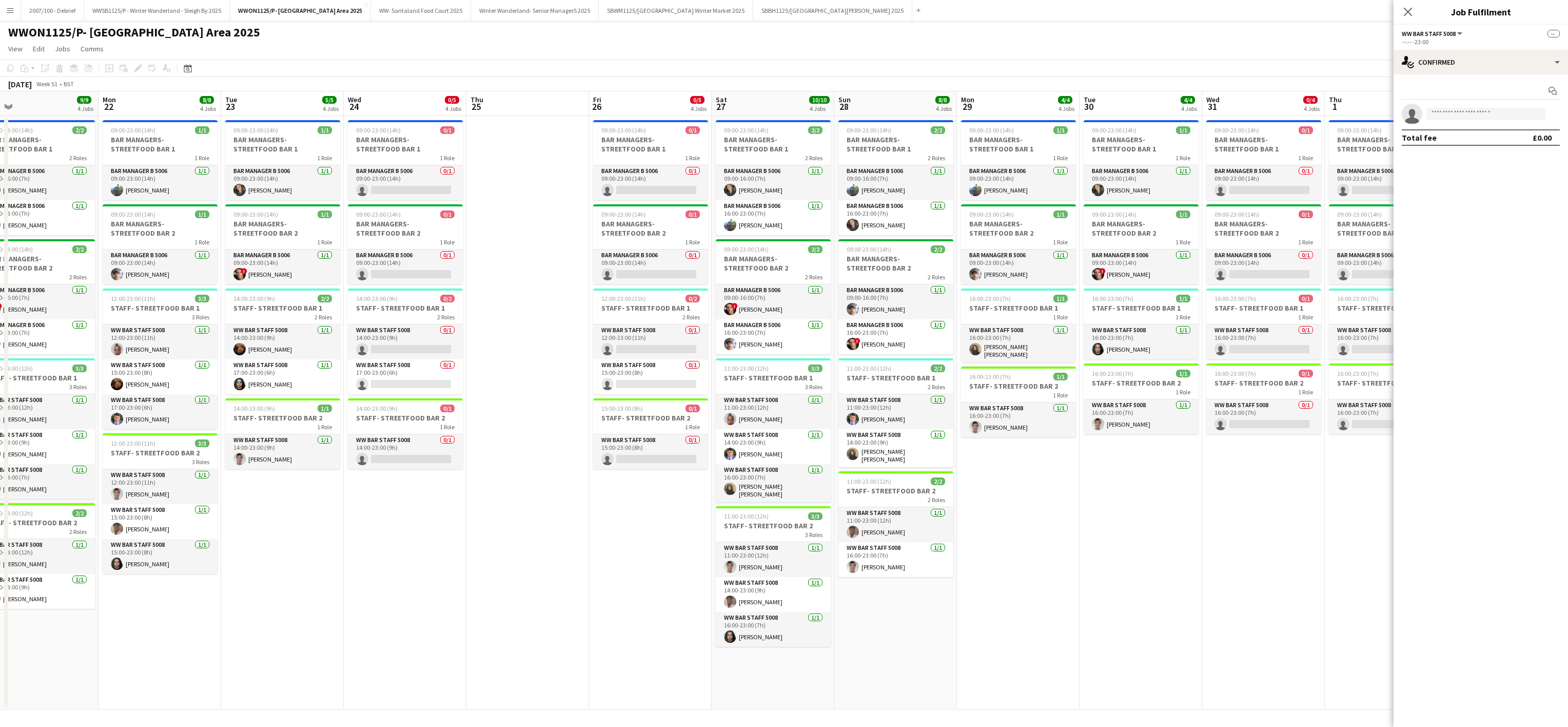
scroll to position [0, 357]
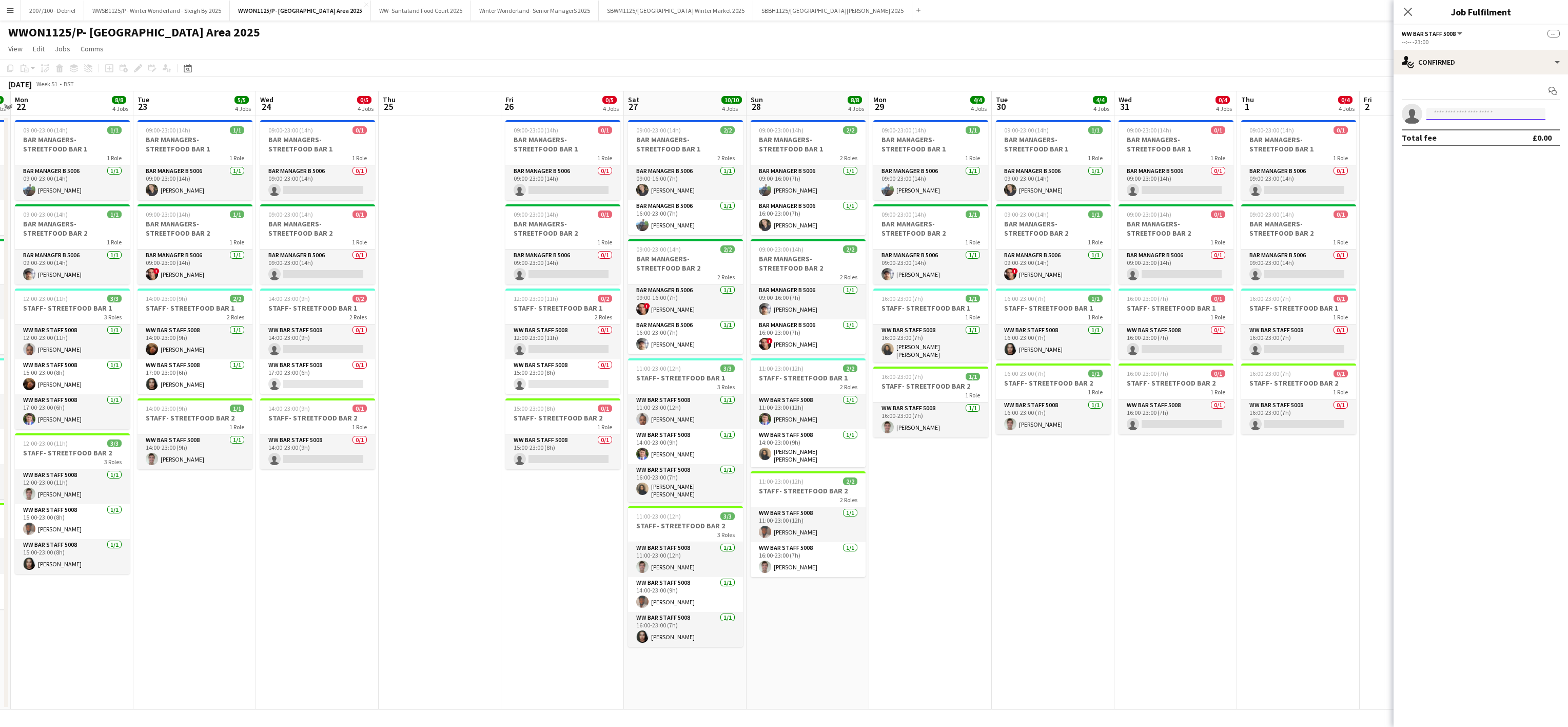
click at [1455, 117] on input at bounding box center [1486, 114] width 119 height 12
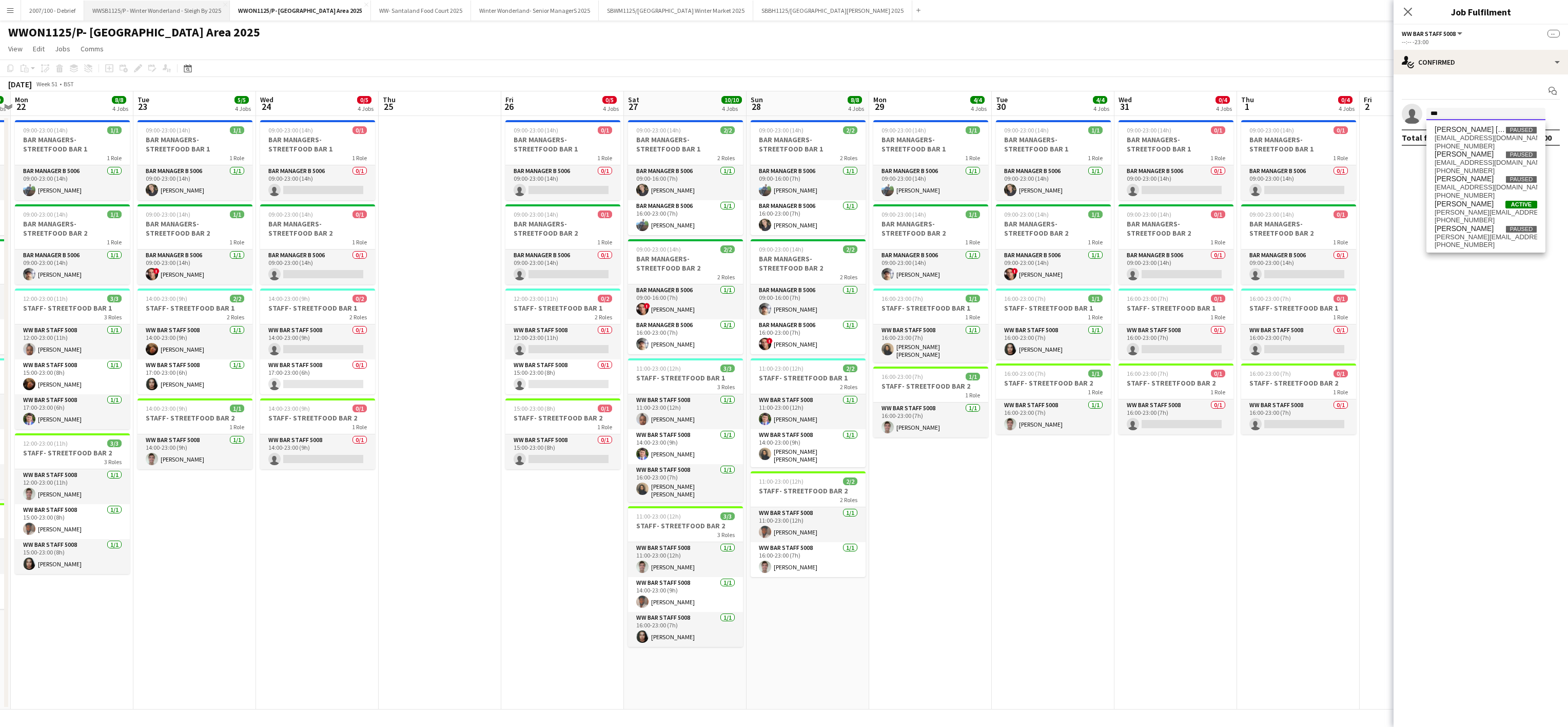
type input "***"
click at [166, 13] on button "WWSB1125/P - Winter Wonderland - Sleigh By 2025 Close" at bounding box center [157, 11] width 146 height 20
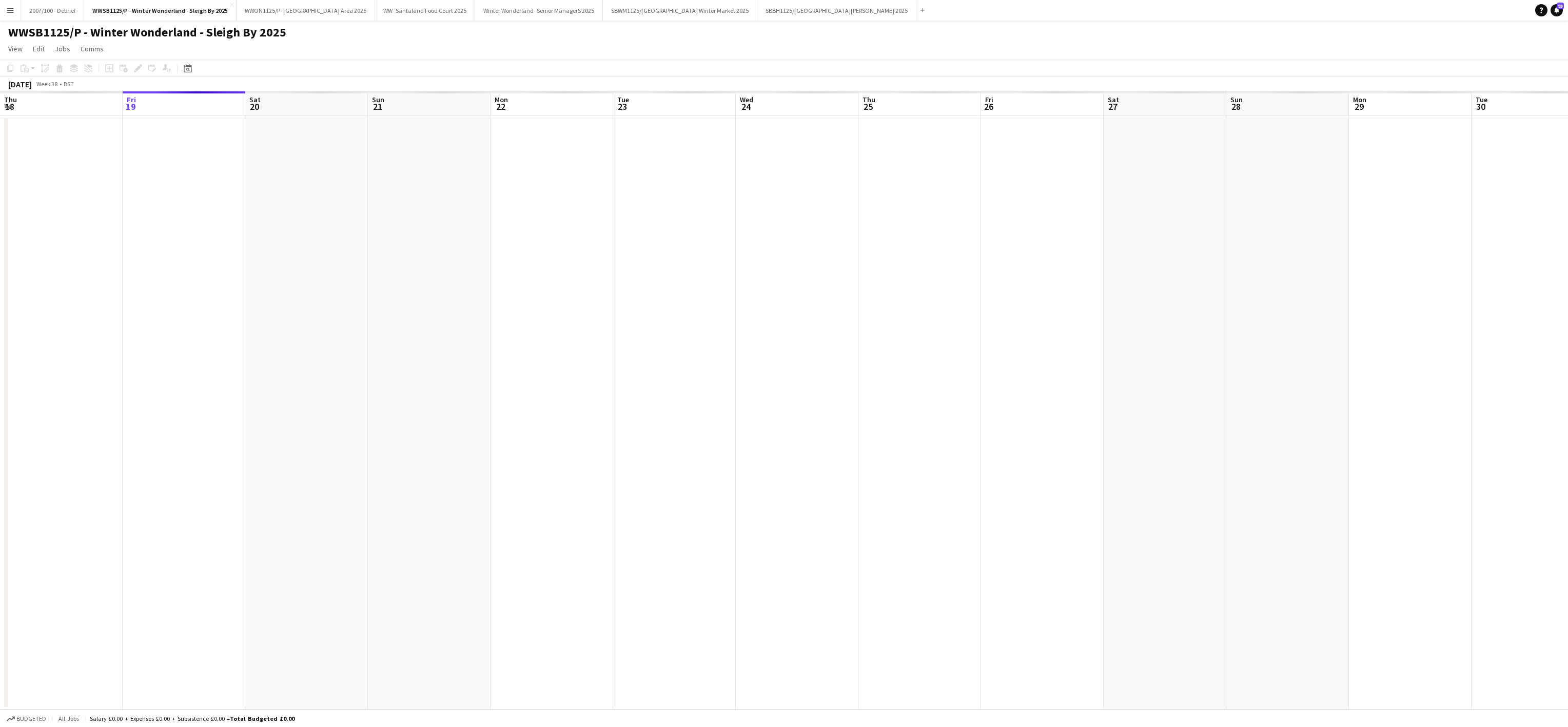
click at [780, 512] on app-date-cell at bounding box center [797, 413] width 123 height 594
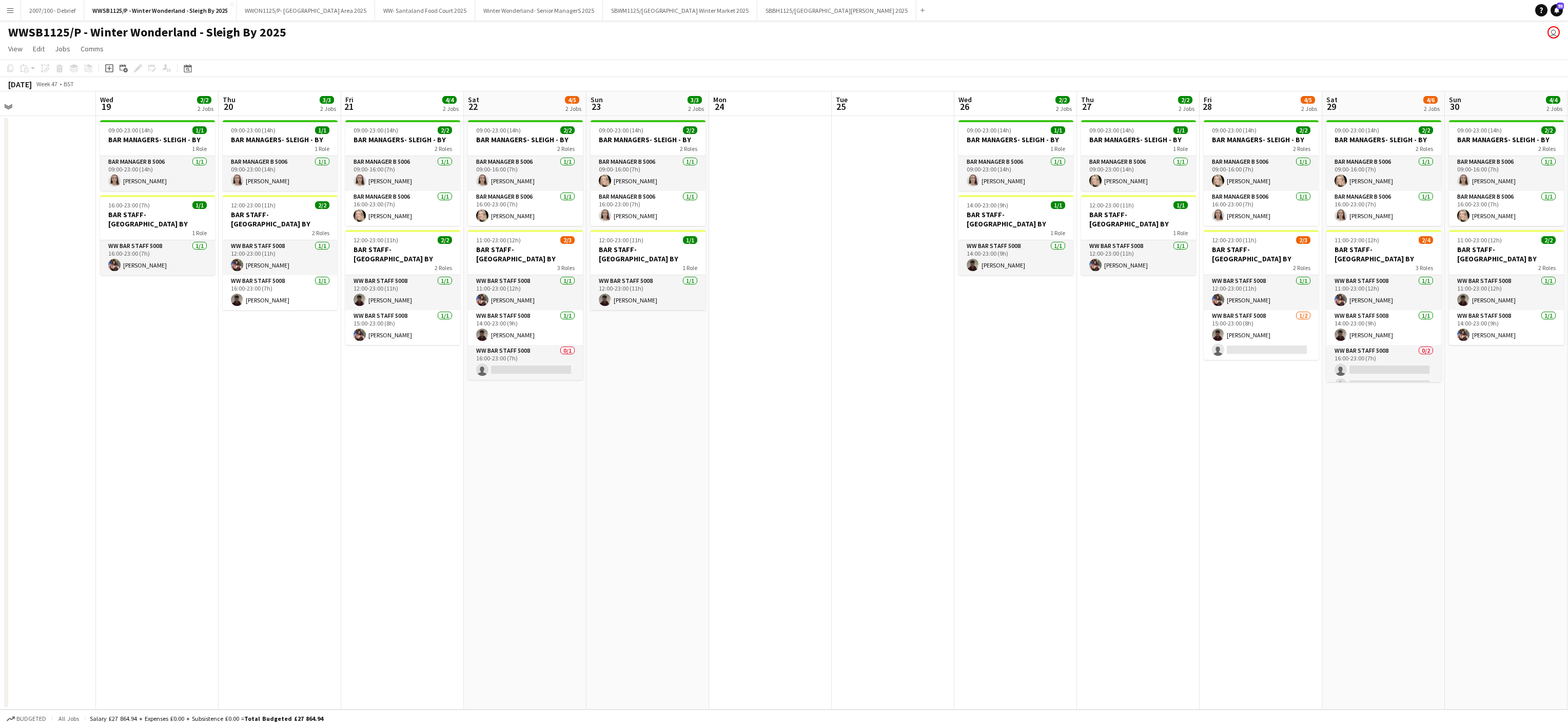
scroll to position [0, 419]
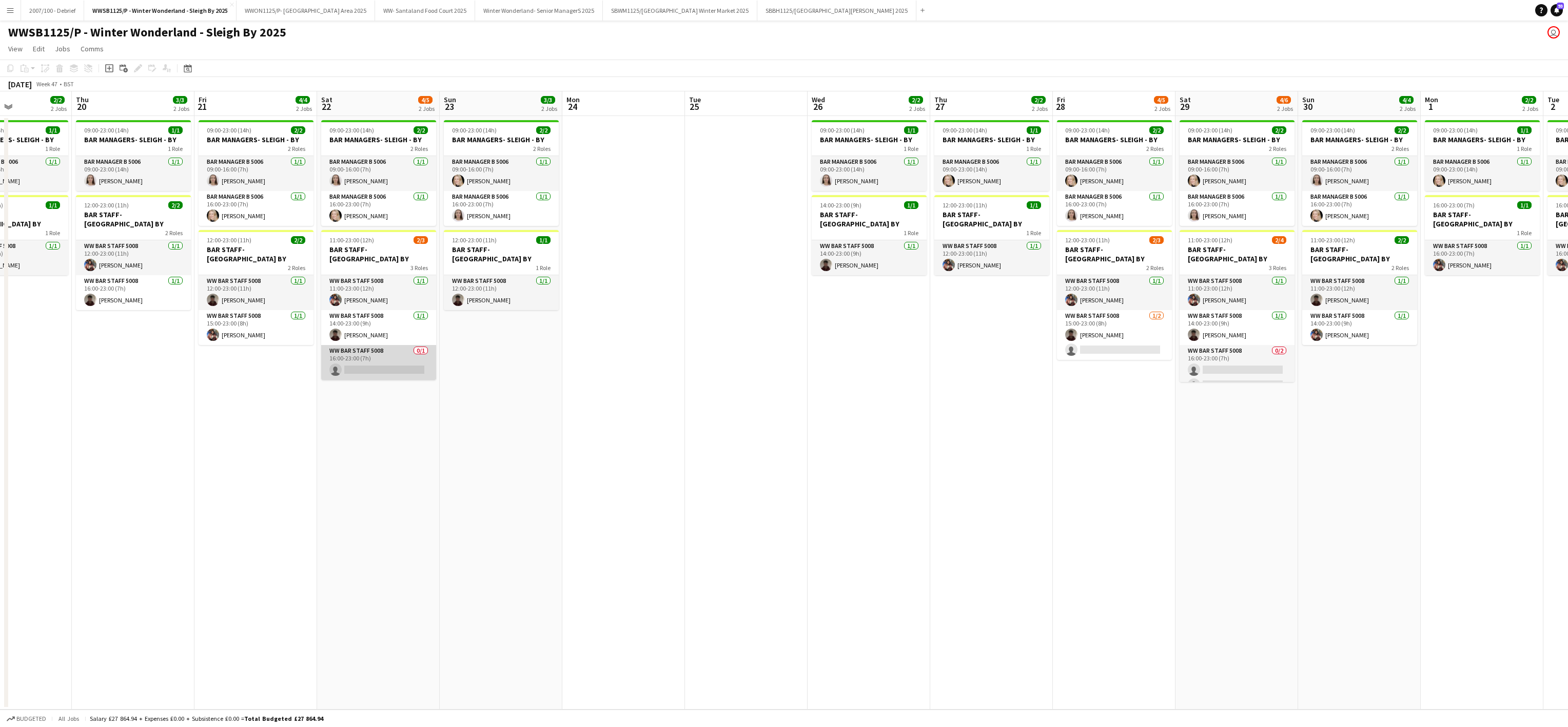
click at [388, 370] on app-card-role "WW Bar Staff 5008 0/1 16:00-23:00 (7h) single-neutral-actions" at bounding box center [379, 362] width 115 height 35
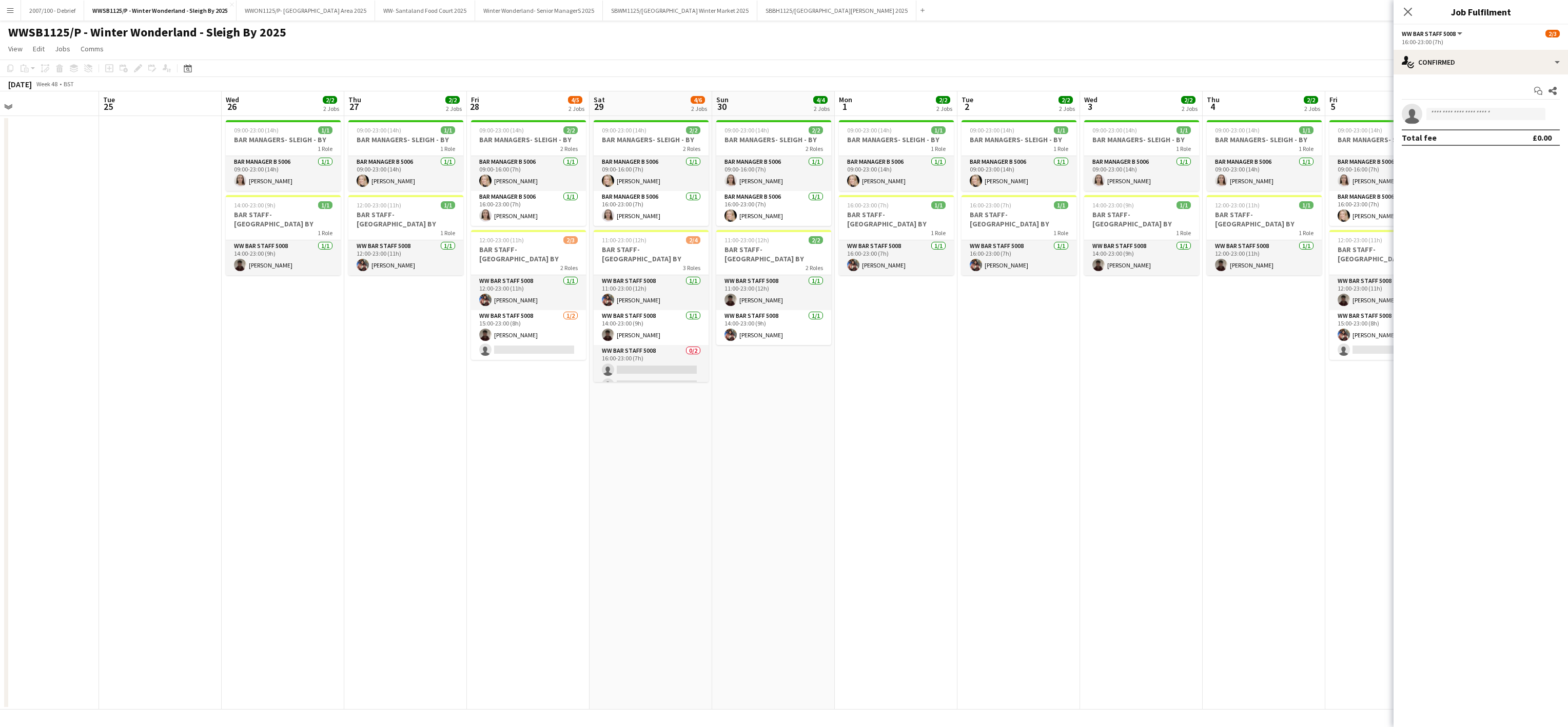
scroll to position [0, 423]
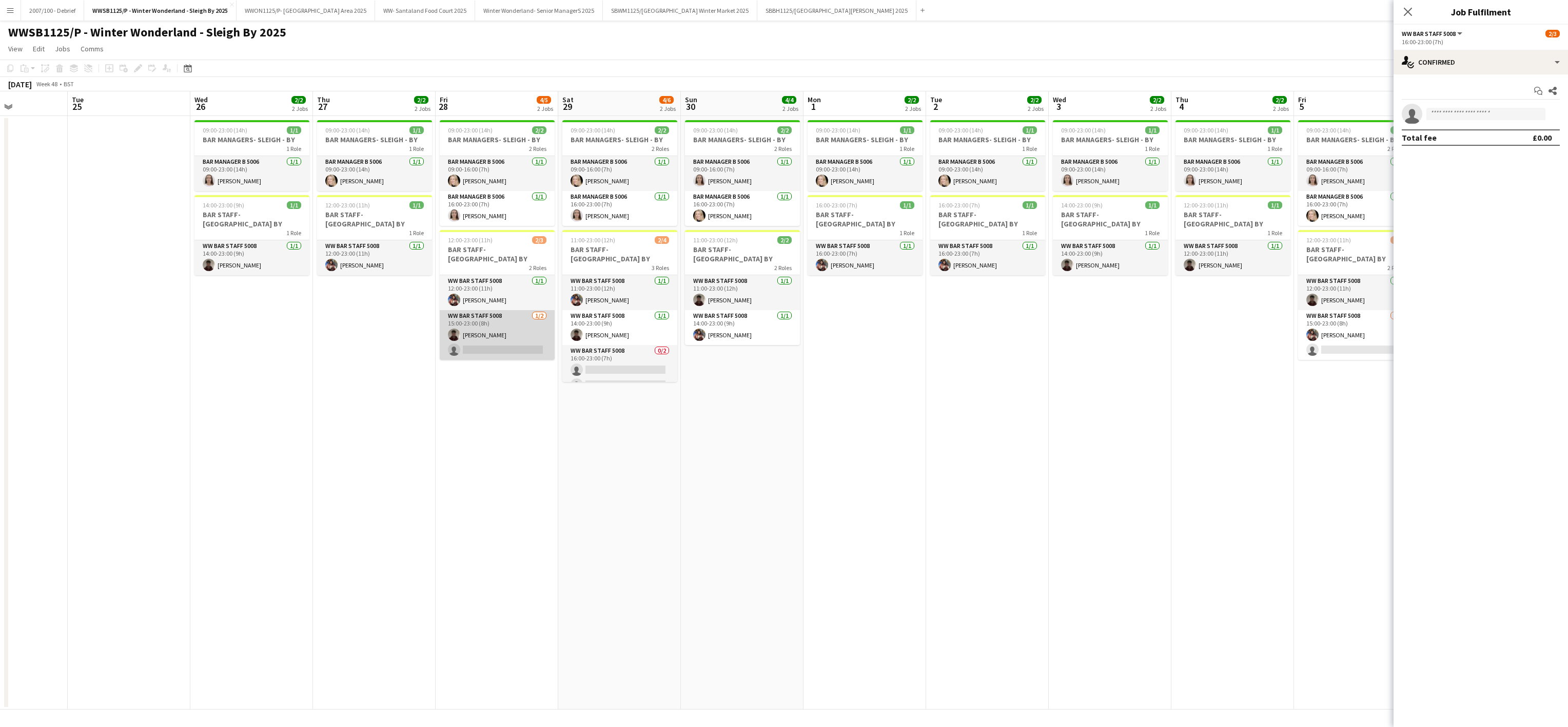
click at [509, 325] on app-card-role "WW Bar Staff 5008 1/2 15:00-23:00 (8h) Kieran Turrell single-neutral-actions" at bounding box center [497, 335] width 115 height 50
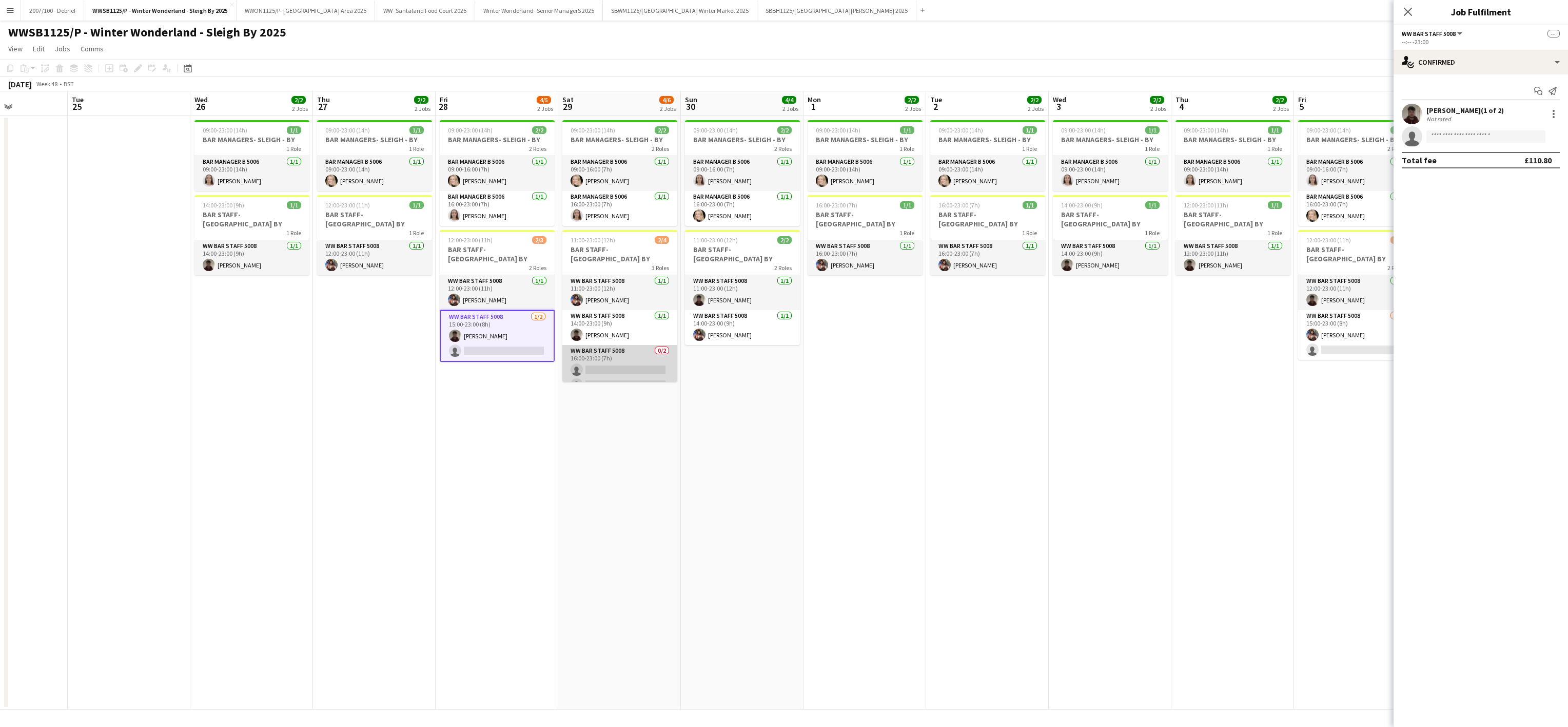
click at [649, 383] on app-card-role "WW Bar Staff 5008 0/2 16:00-23:00 (7h) single-neutral-actions single-neutral-ac…" at bounding box center [620, 370] width 115 height 50
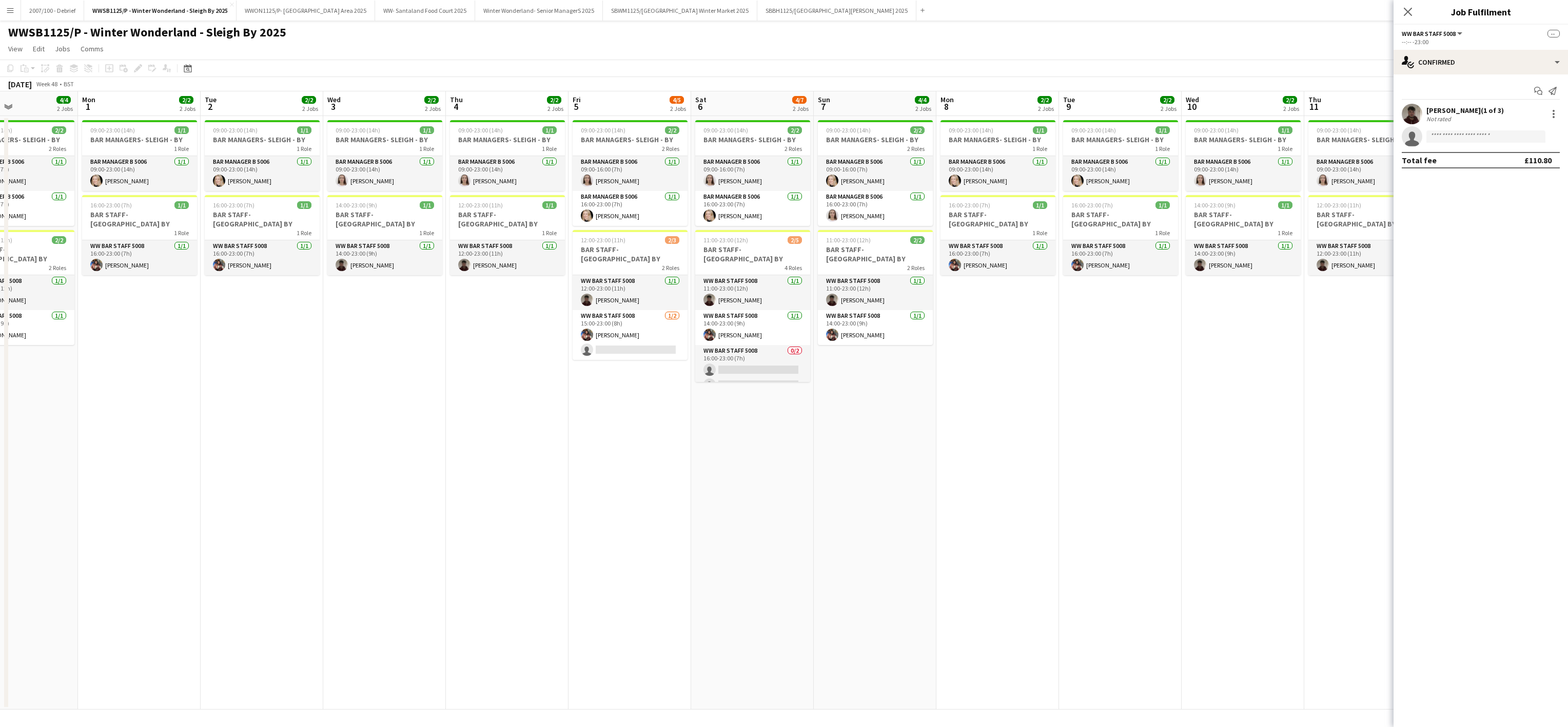
scroll to position [0, 346]
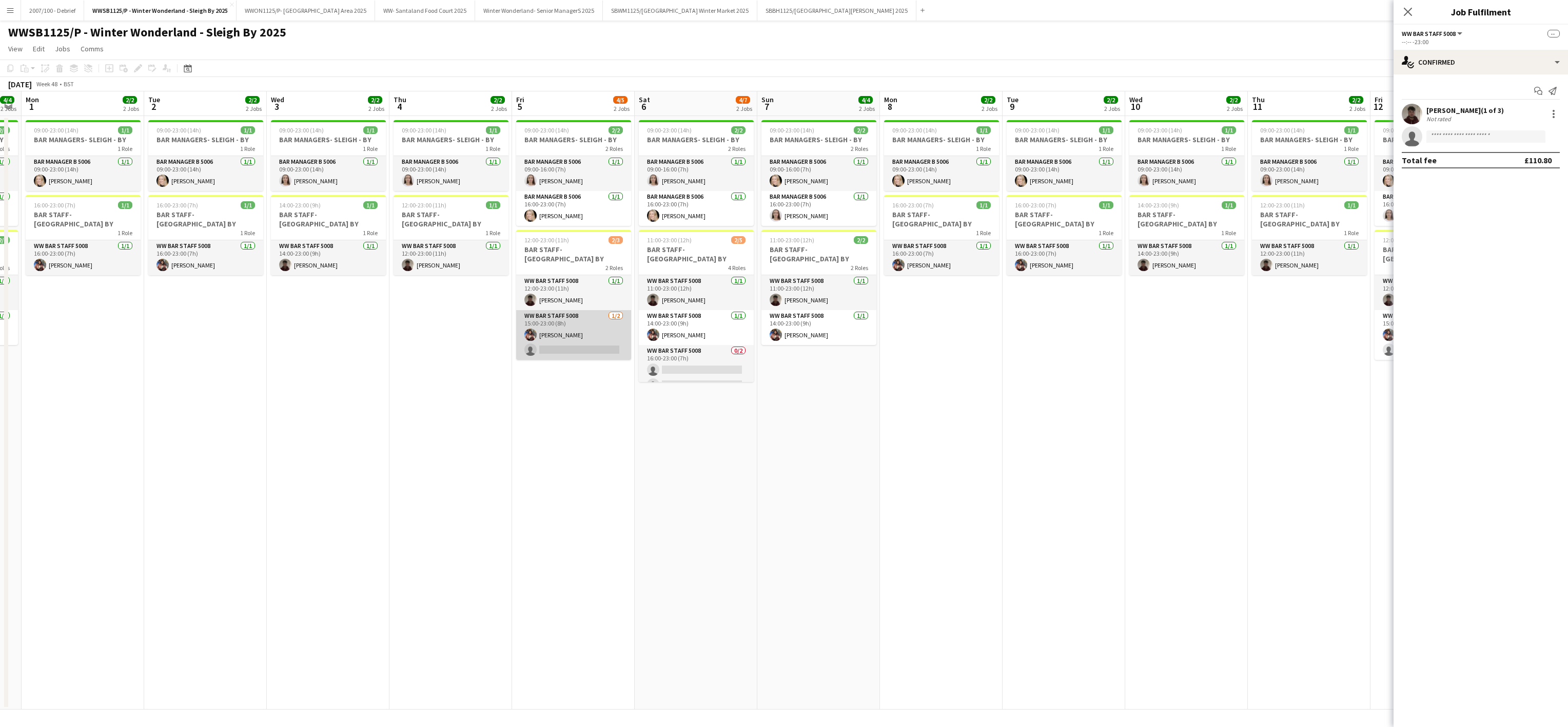
click at [566, 328] on app-card-role "WW Bar Staff 5008 1/2 15:00-23:00 (8h) Sanchita Pujari single-neutral-actions" at bounding box center [573, 335] width 115 height 50
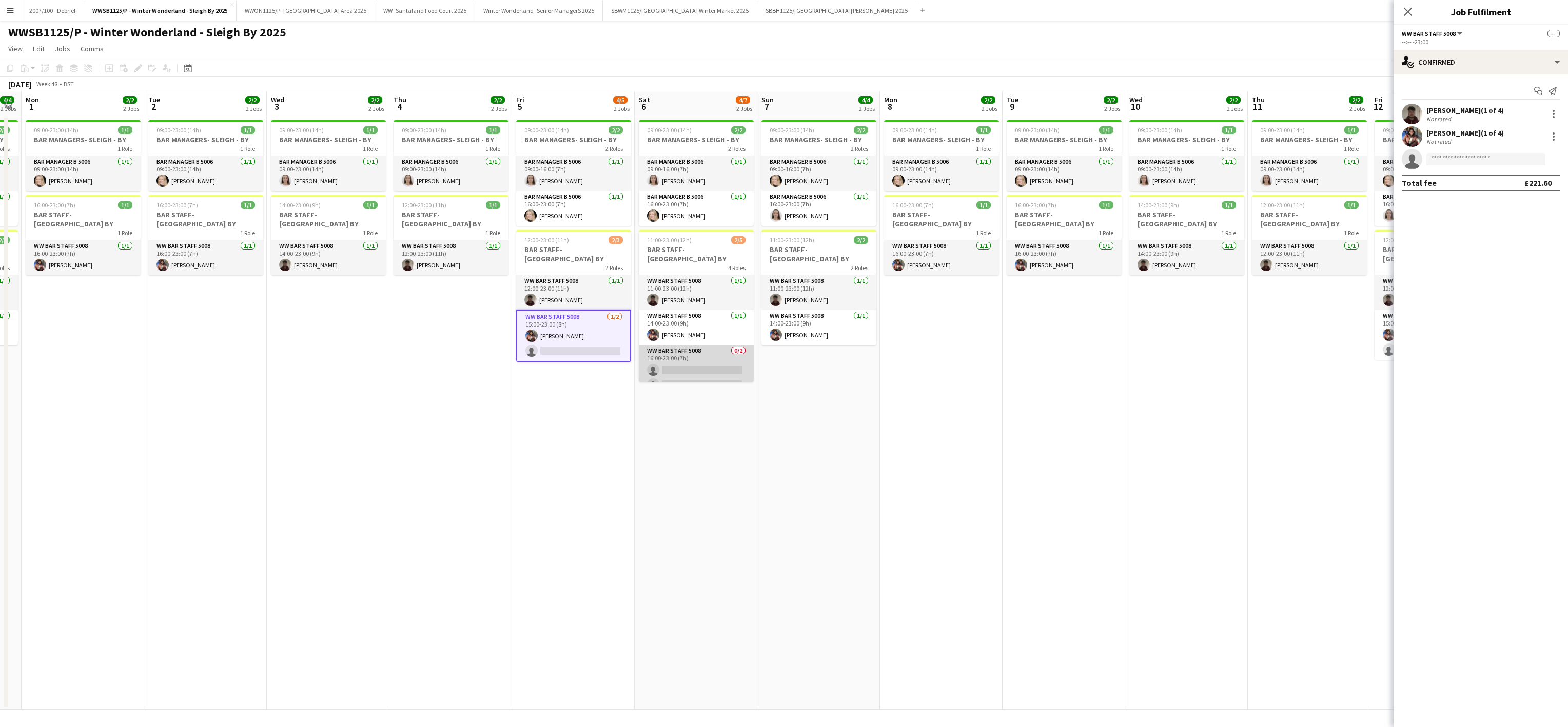
click at [661, 357] on app-card-role "WW Bar Staff 5008 0/2 16:00-23:00 (7h) single-neutral-actions single-neutral-ac…" at bounding box center [696, 370] width 115 height 50
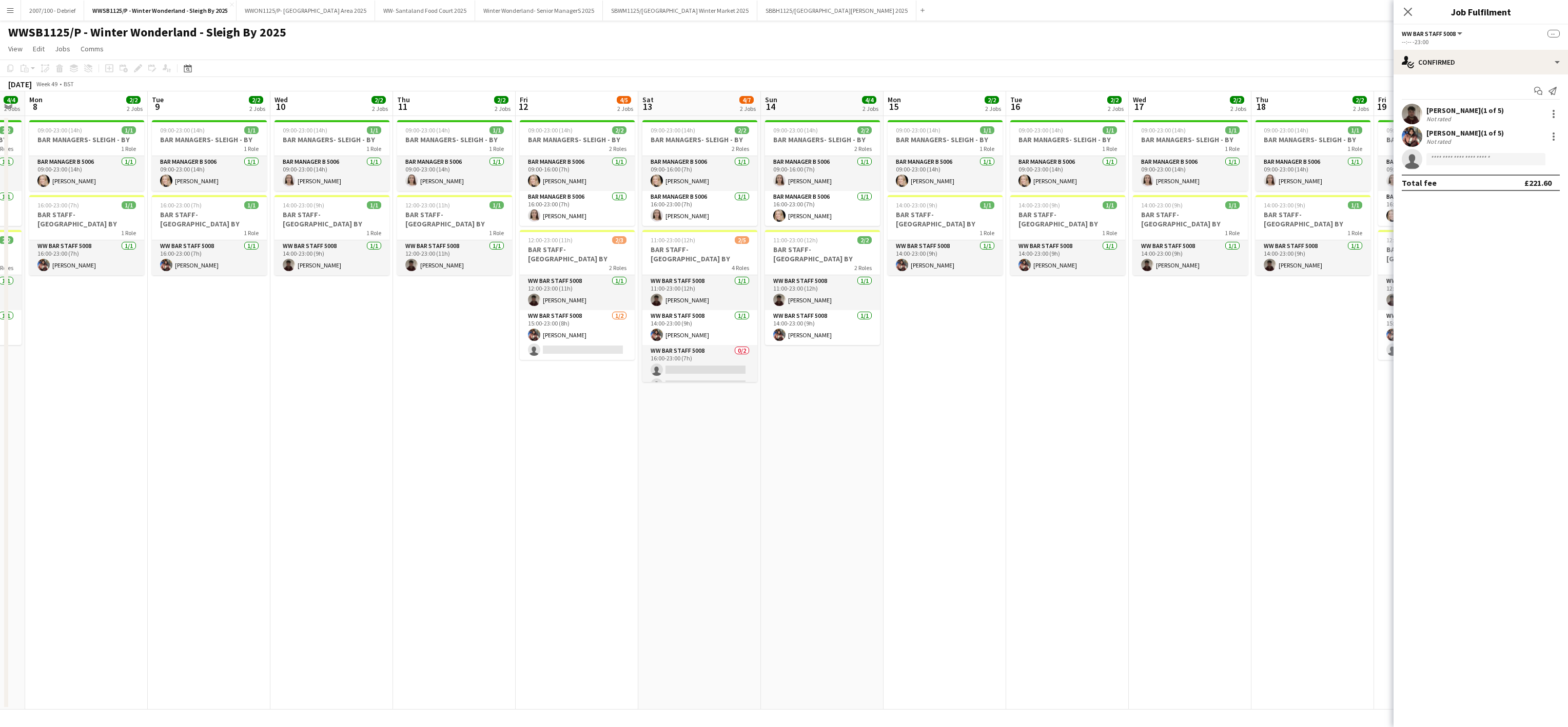
scroll to position [0, 392]
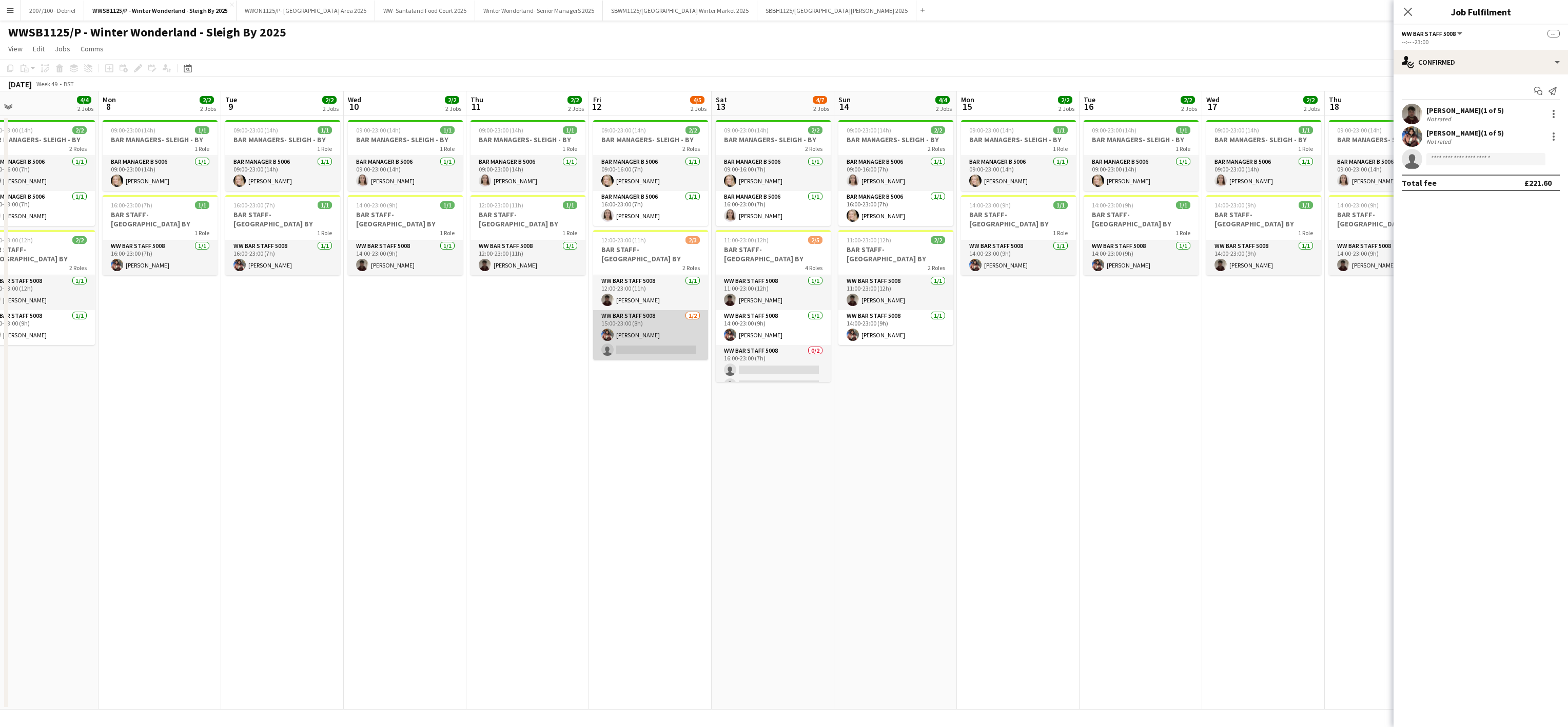
click at [642, 338] on app-card-role "WW Bar Staff 5008 1/2 15:00-23:00 (8h) Sanchita Pujari single-neutral-actions" at bounding box center [651, 335] width 115 height 50
click at [734, 353] on app-card-role "WW Bar Staff 5008 0/2 16:00-23:00 (7h) single-neutral-actions single-neutral-ac…" at bounding box center [773, 370] width 115 height 50
click at [648, 338] on app-card-role "WW Bar Staff 5008 1/2 15:00-23:00 (8h) Sanchita Pujari single-neutral-actions" at bounding box center [651, 336] width 115 height 52
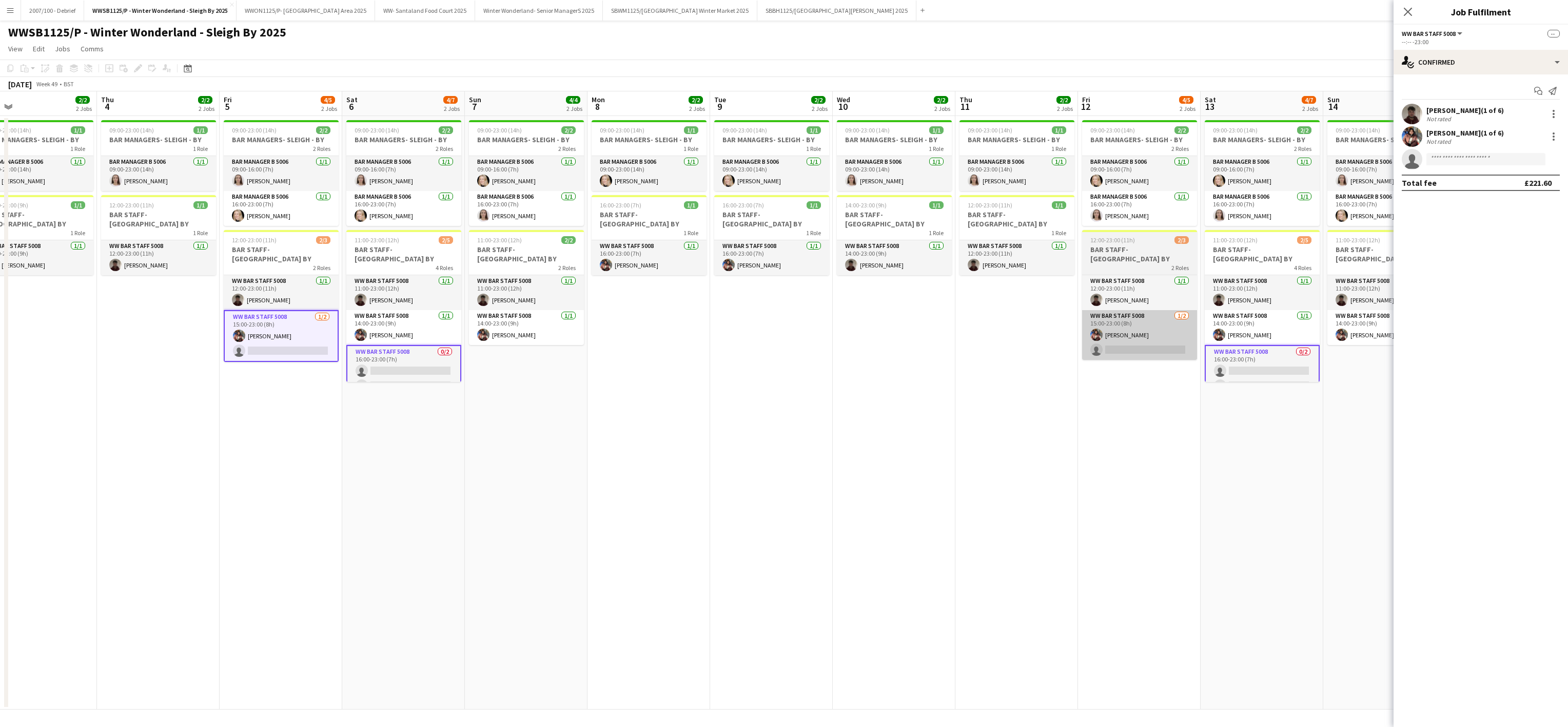
scroll to position [0, 267]
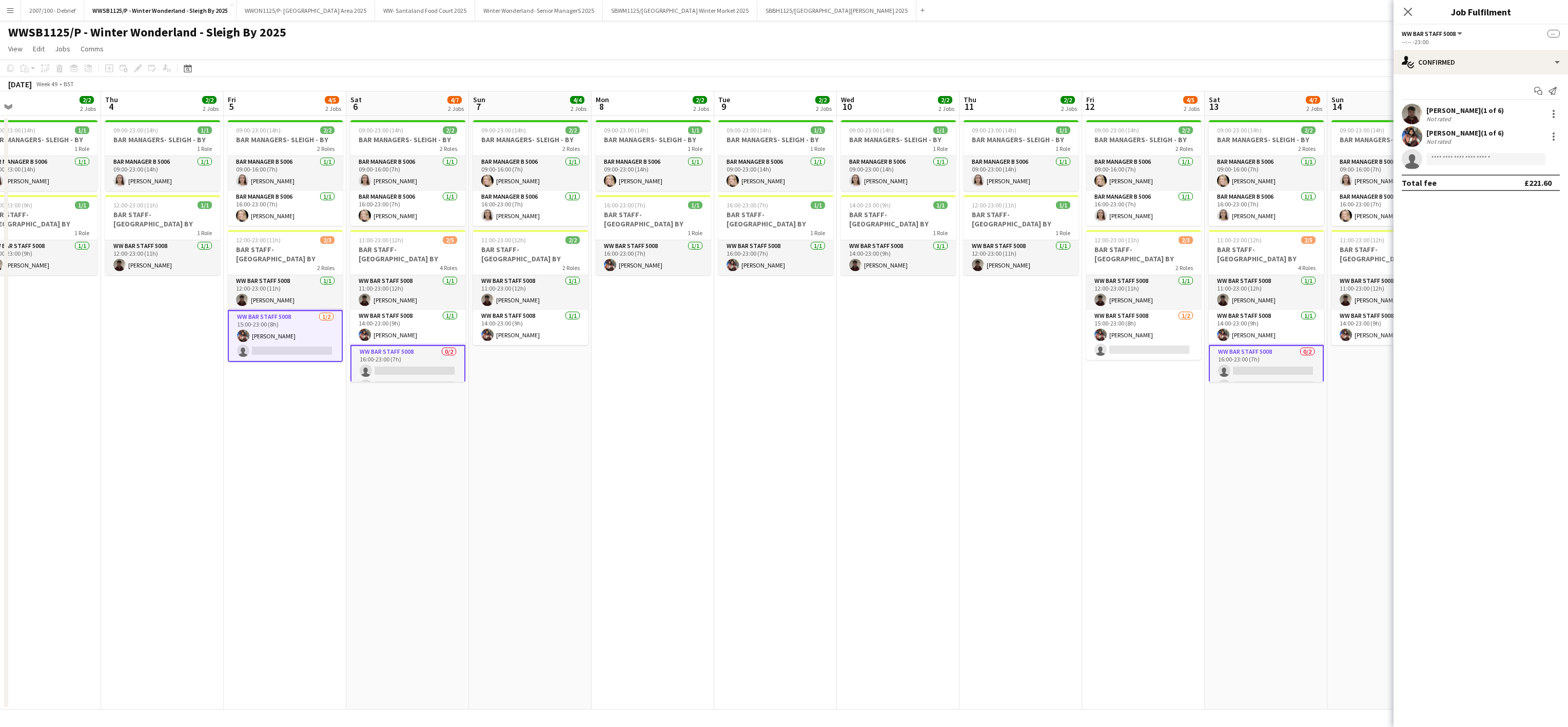
click at [309, 334] on app-card-role "WW Bar Staff 5008 1/2 15:00-23:00 (8h) Sanchita Pujari single-neutral-actions" at bounding box center [285, 336] width 115 height 52
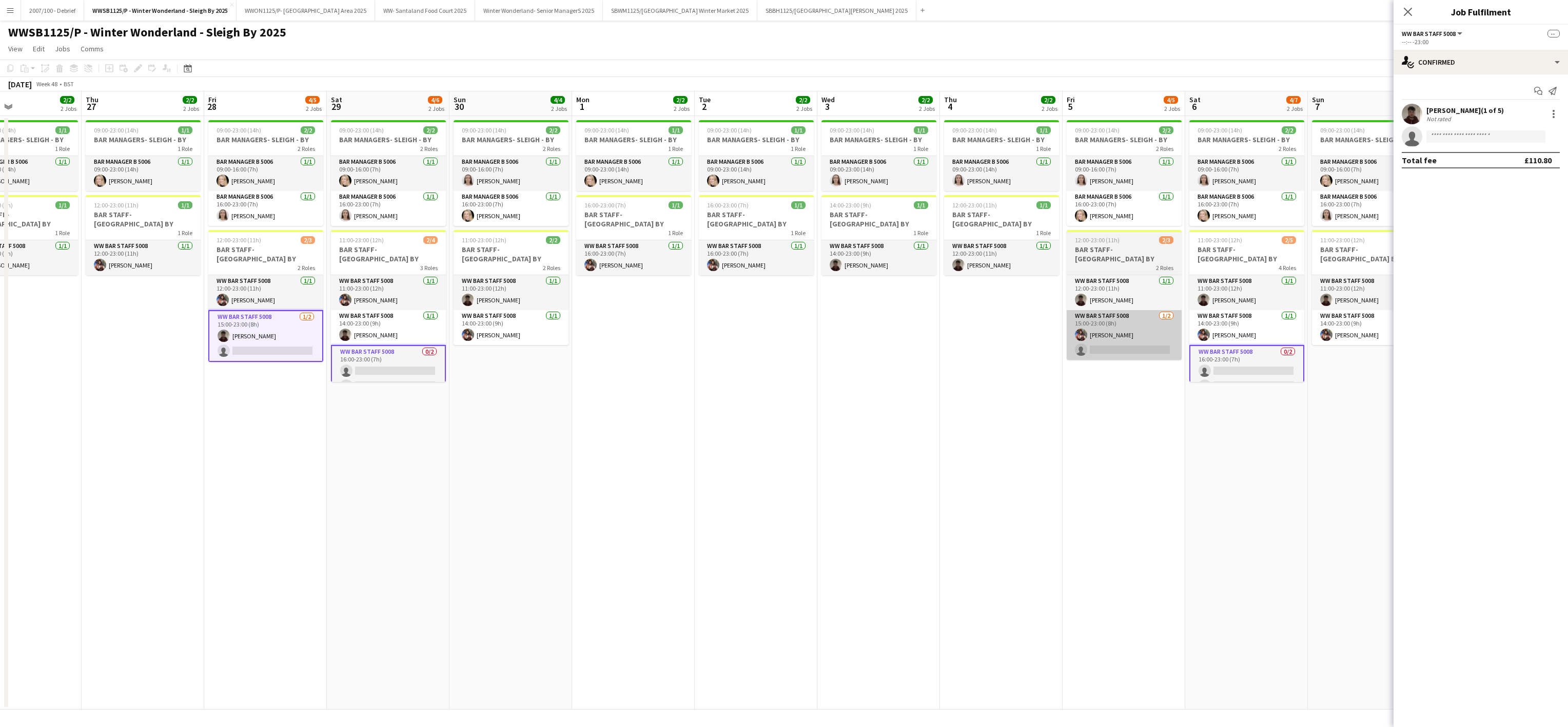
scroll to position [0, 260]
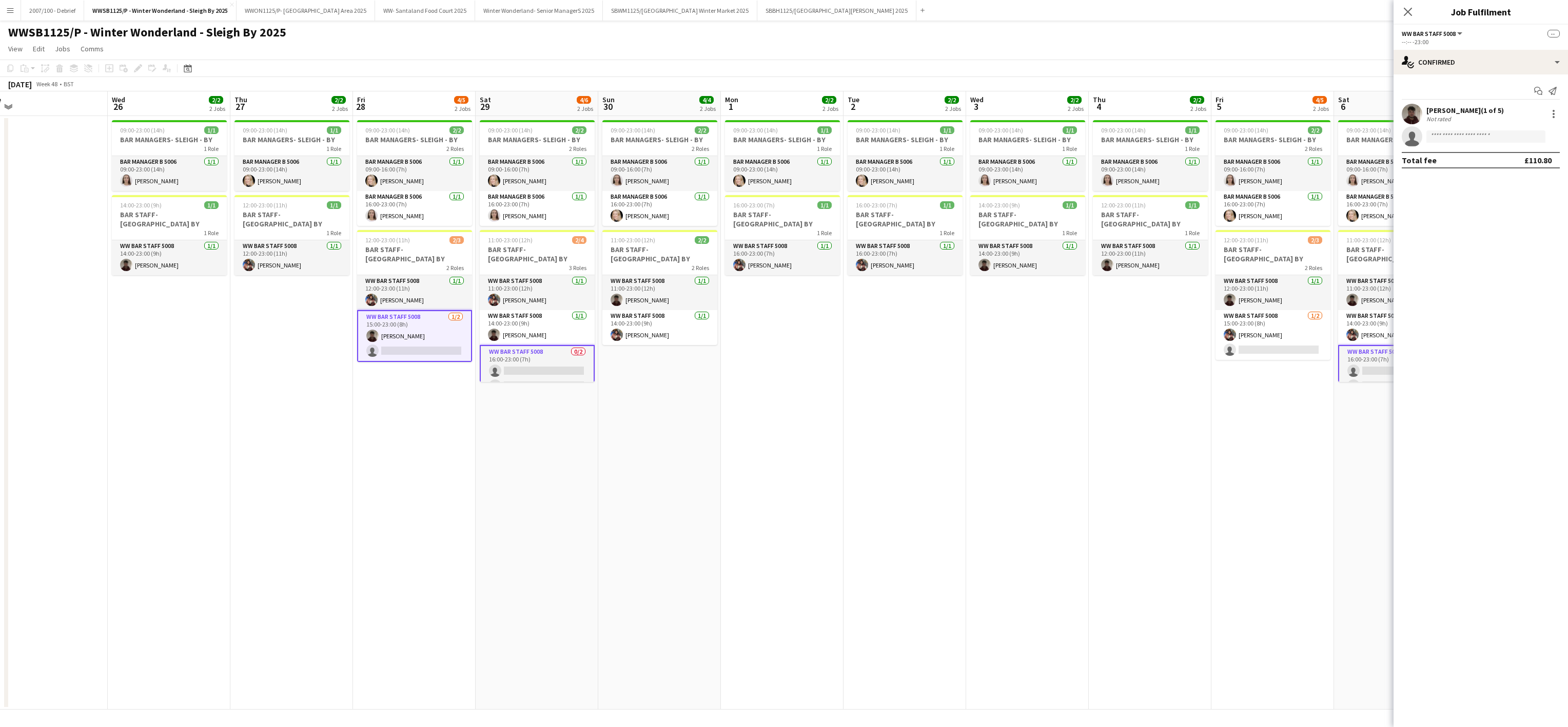
click at [391, 337] on app-card-role "WW Bar Staff 5008 1/2 15:00-23:00 (8h) Kieran Turrell single-neutral-actions" at bounding box center [414, 336] width 115 height 52
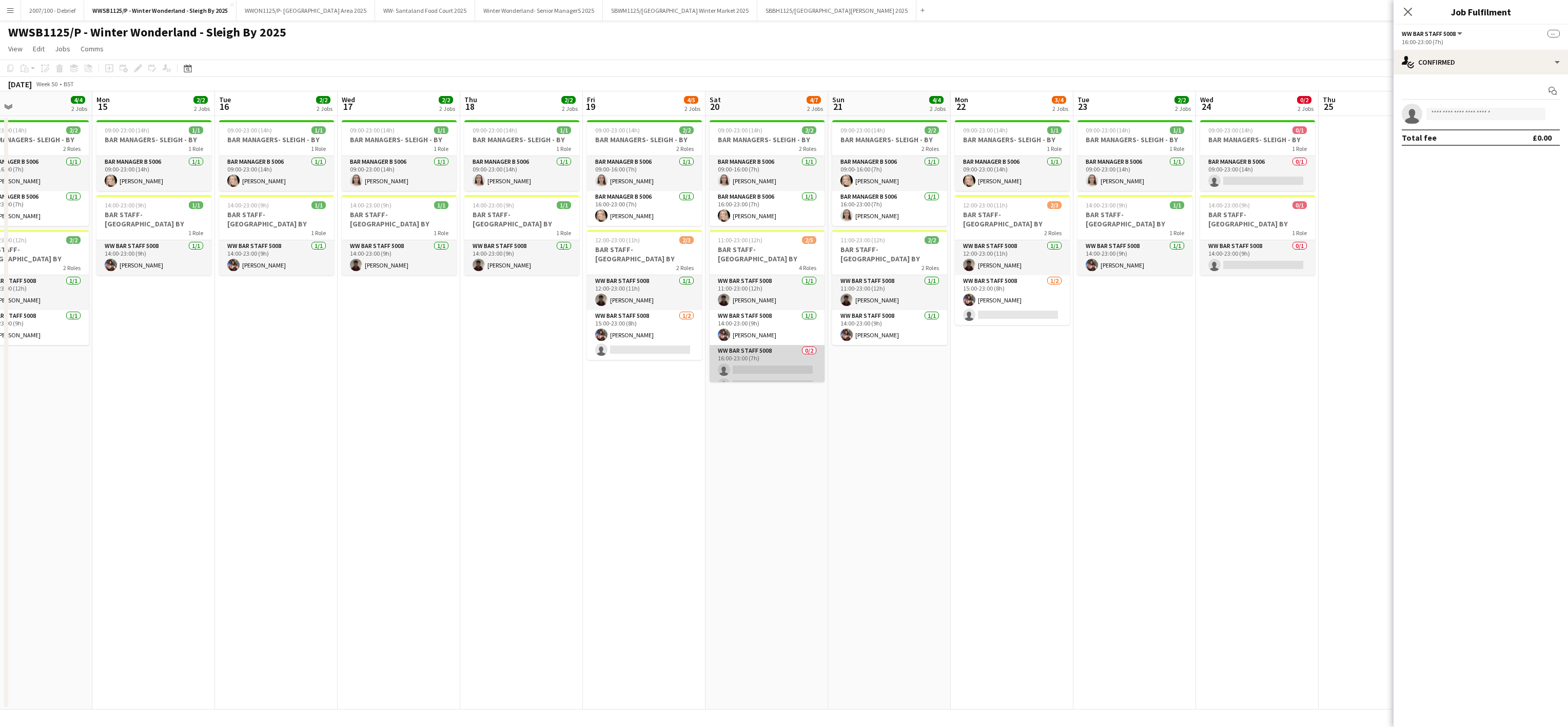
click at [790, 347] on app-card-role "WW Bar Staff 5008 0/2 16:00-23:00 (7h) single-neutral-actions single-neutral-ac…" at bounding box center [767, 370] width 115 height 50
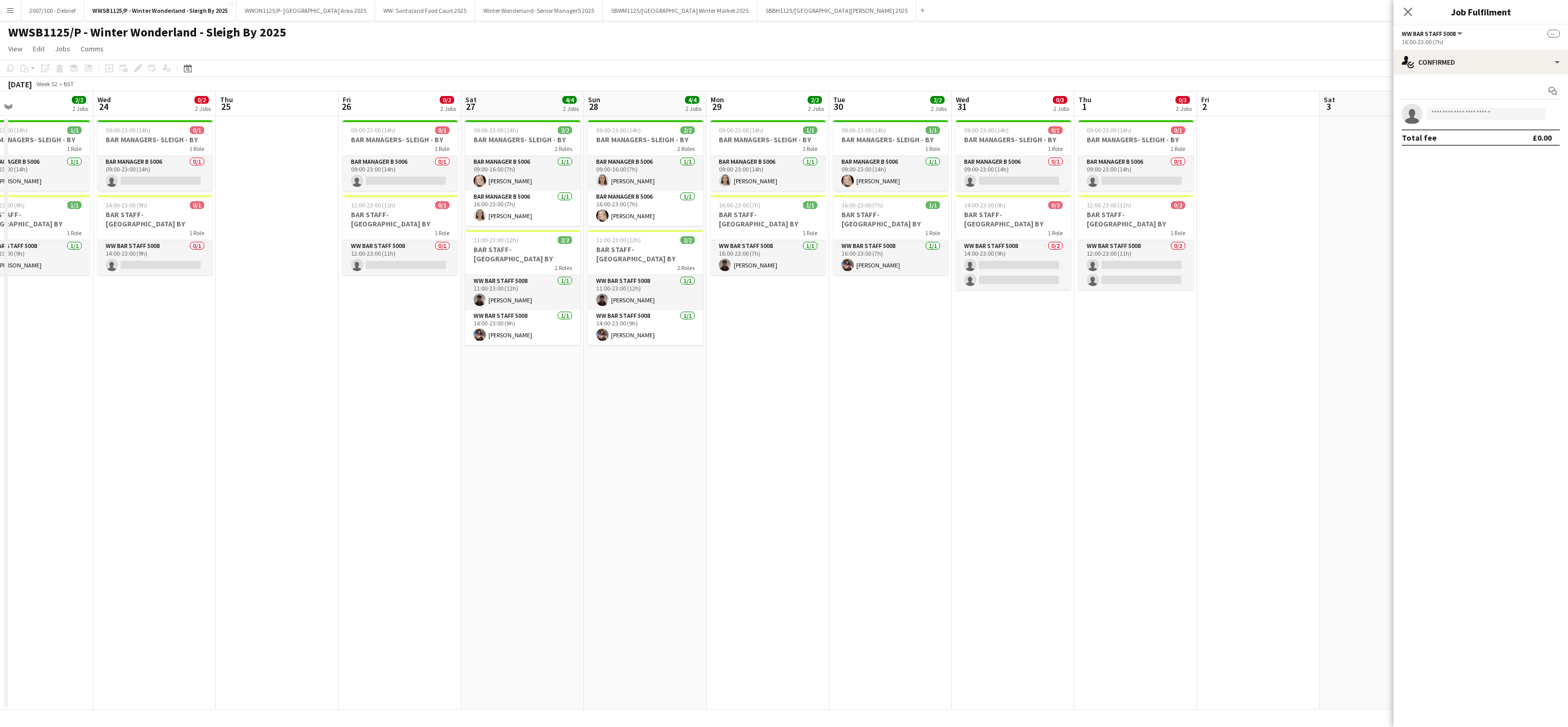
scroll to position [0, 447]
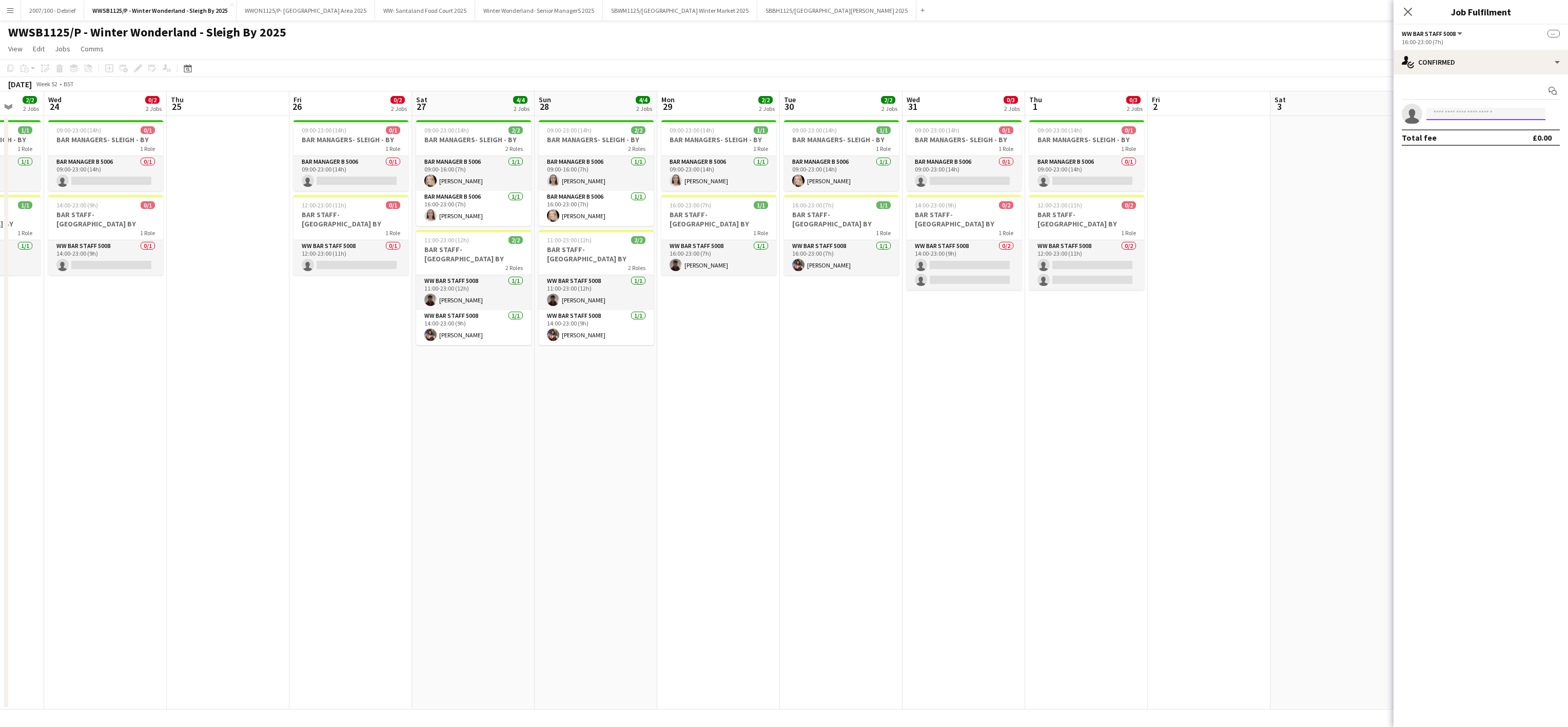
click at [1454, 117] on input at bounding box center [1486, 114] width 119 height 12
type input "****"
click at [1481, 188] on span "bethany.e.owen@gmail.com" at bounding box center [1486, 187] width 102 height 8
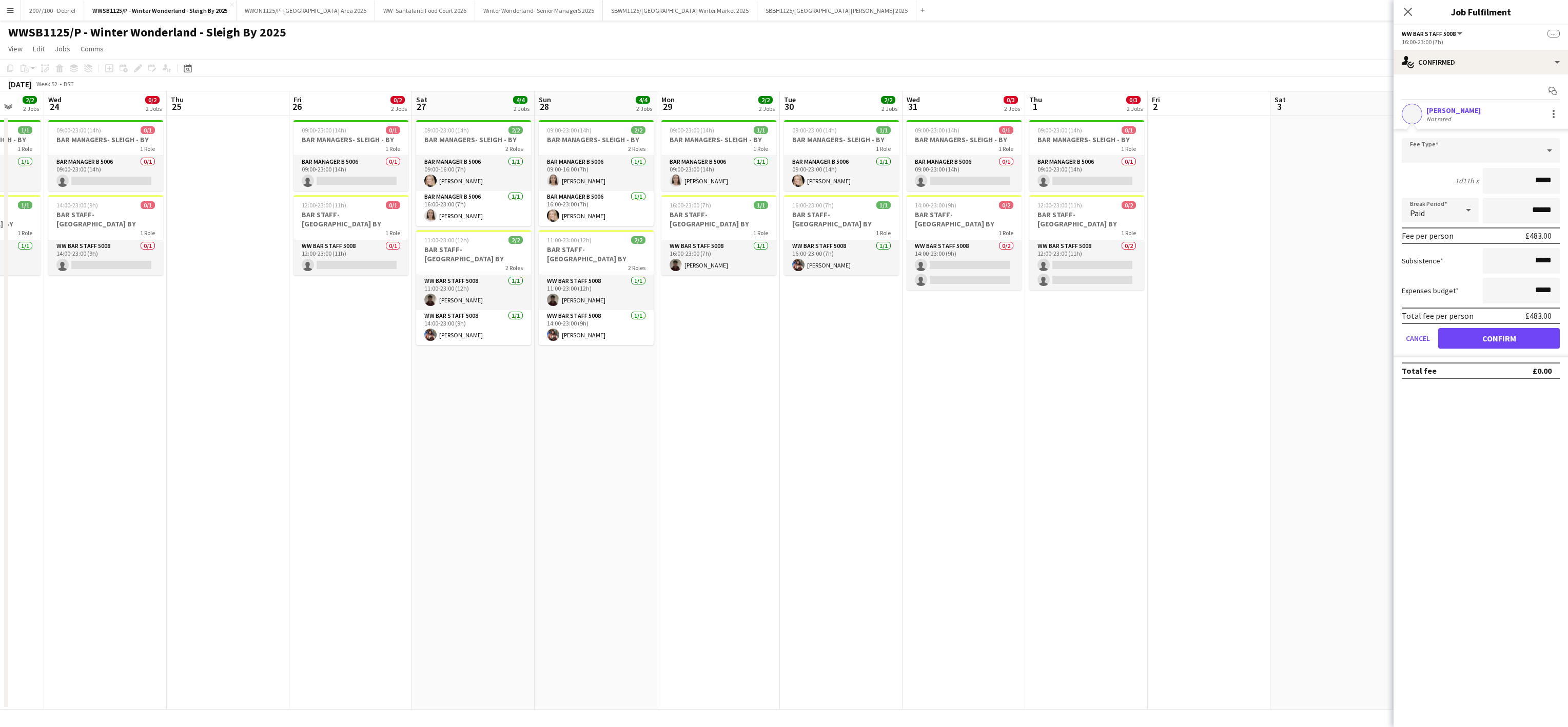
type input "******"
click button "Confirm" at bounding box center [1499, 338] width 121 height 20
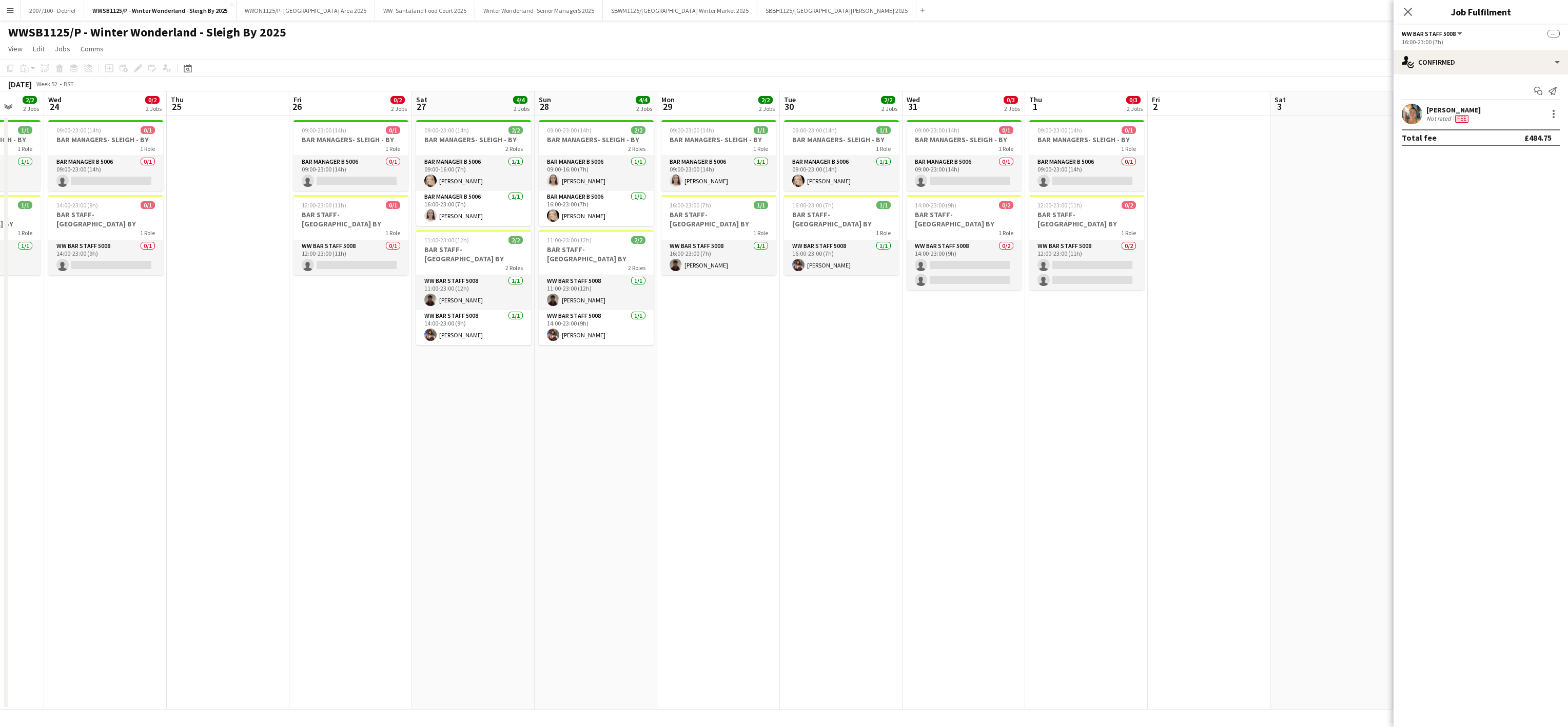
click at [186, 417] on app-date-cell at bounding box center [227, 413] width 123 height 594
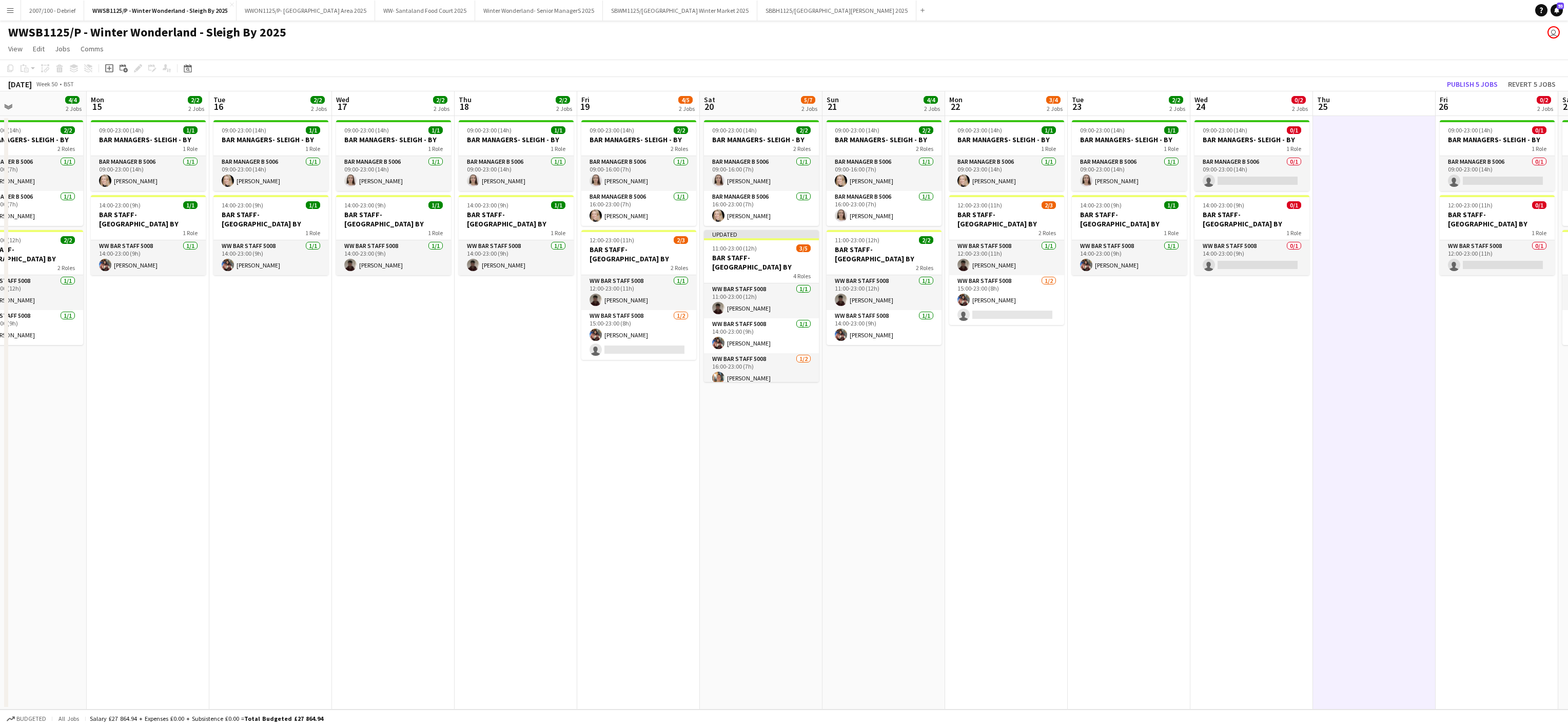
scroll to position [0, 234]
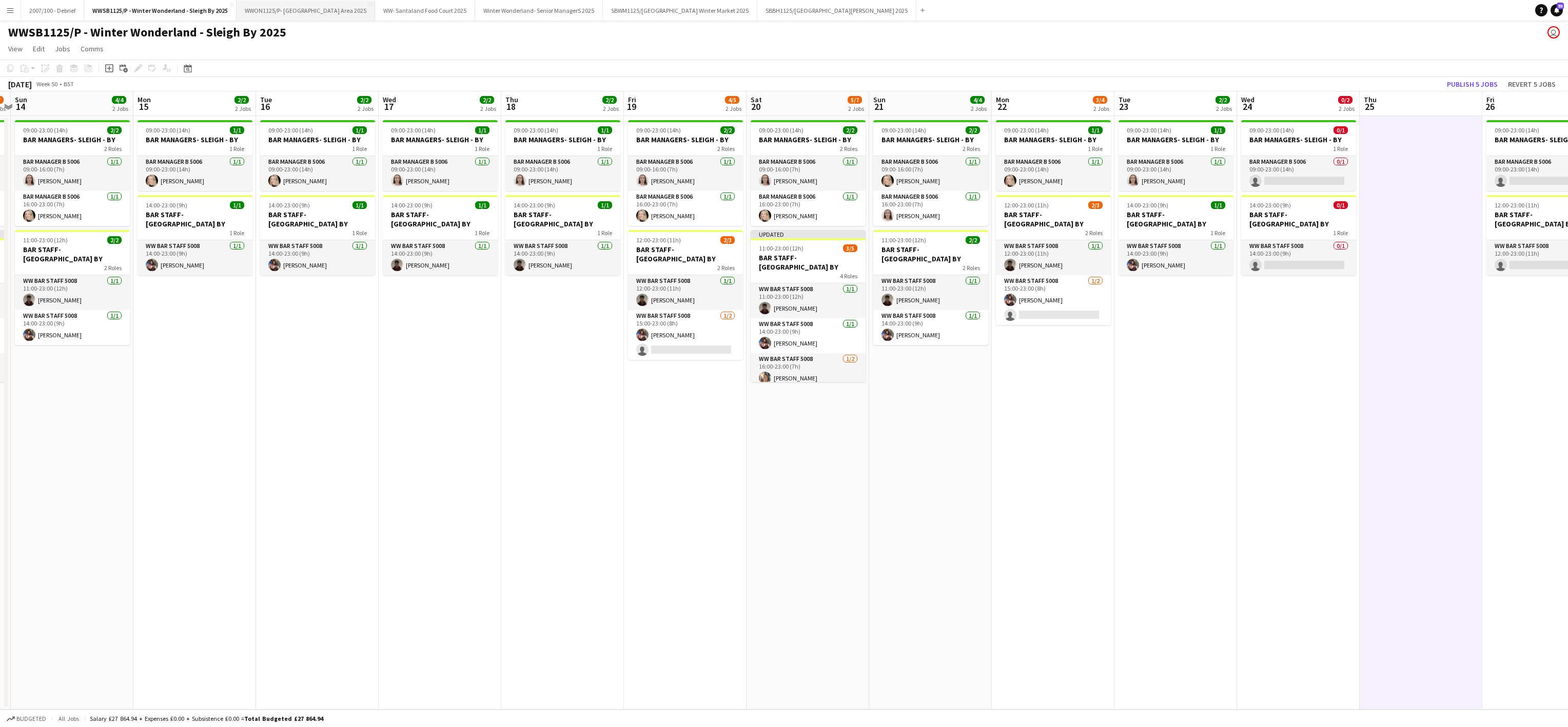
click at [328, 13] on button "WWON1125/P- Winter Wonderland- Streetfood Area 2025 Close" at bounding box center [306, 11] width 139 height 20
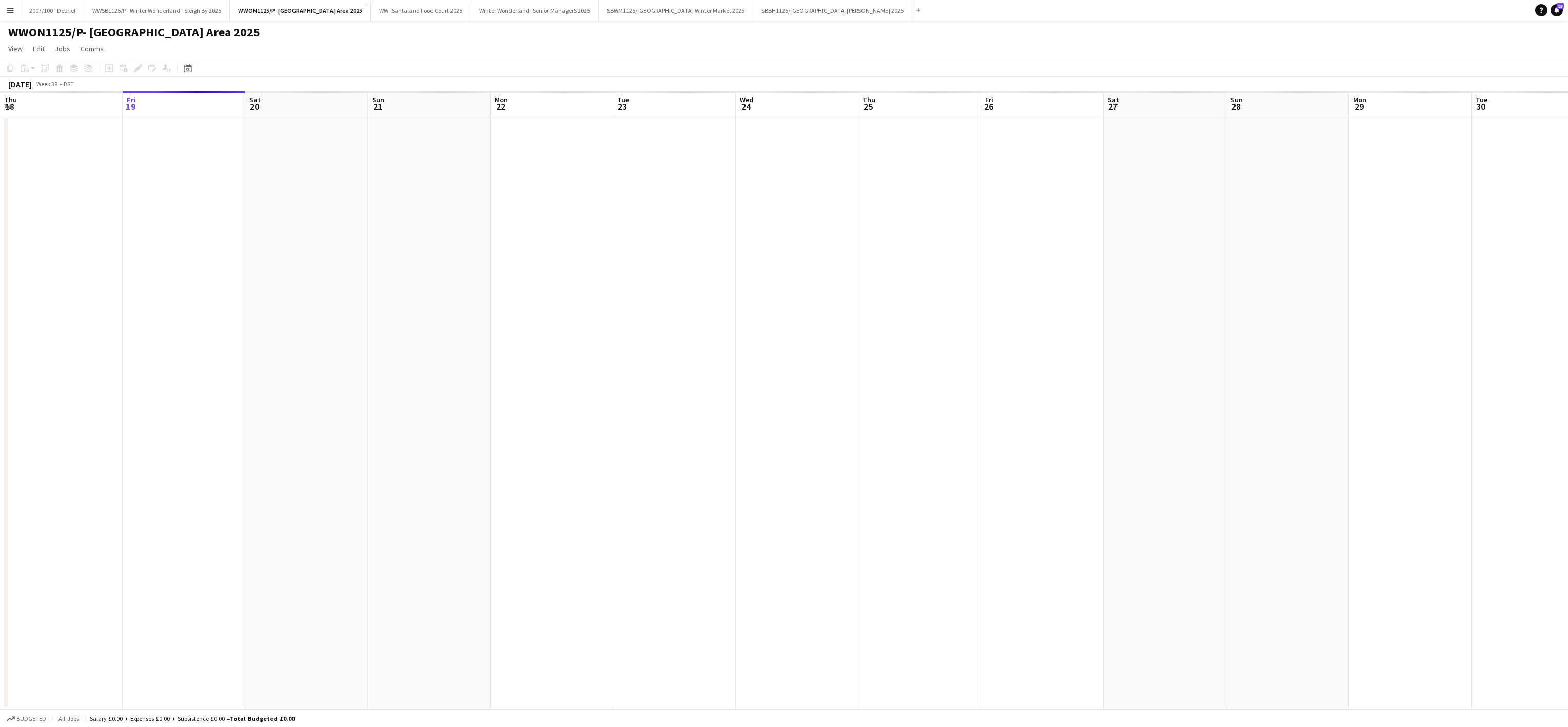
click at [380, 469] on app-date-cell at bounding box center [429, 413] width 123 height 594
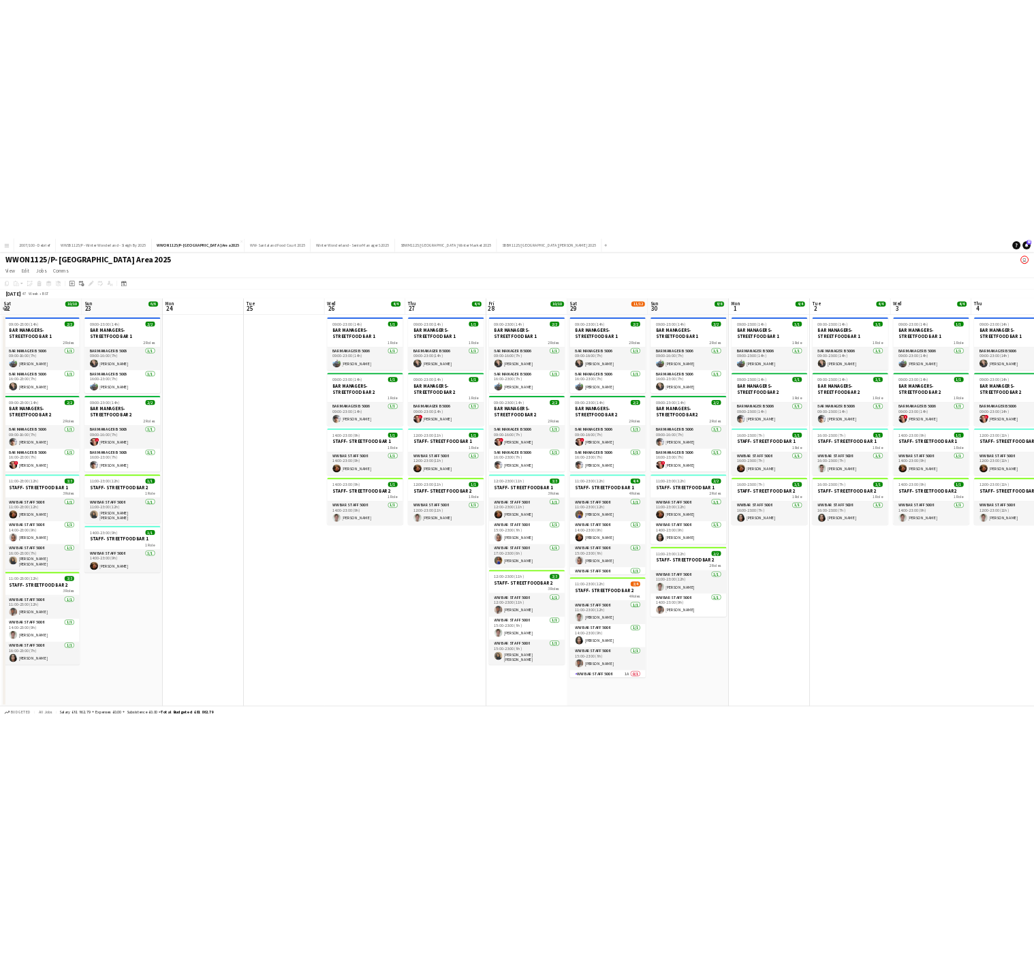
scroll to position [0, 384]
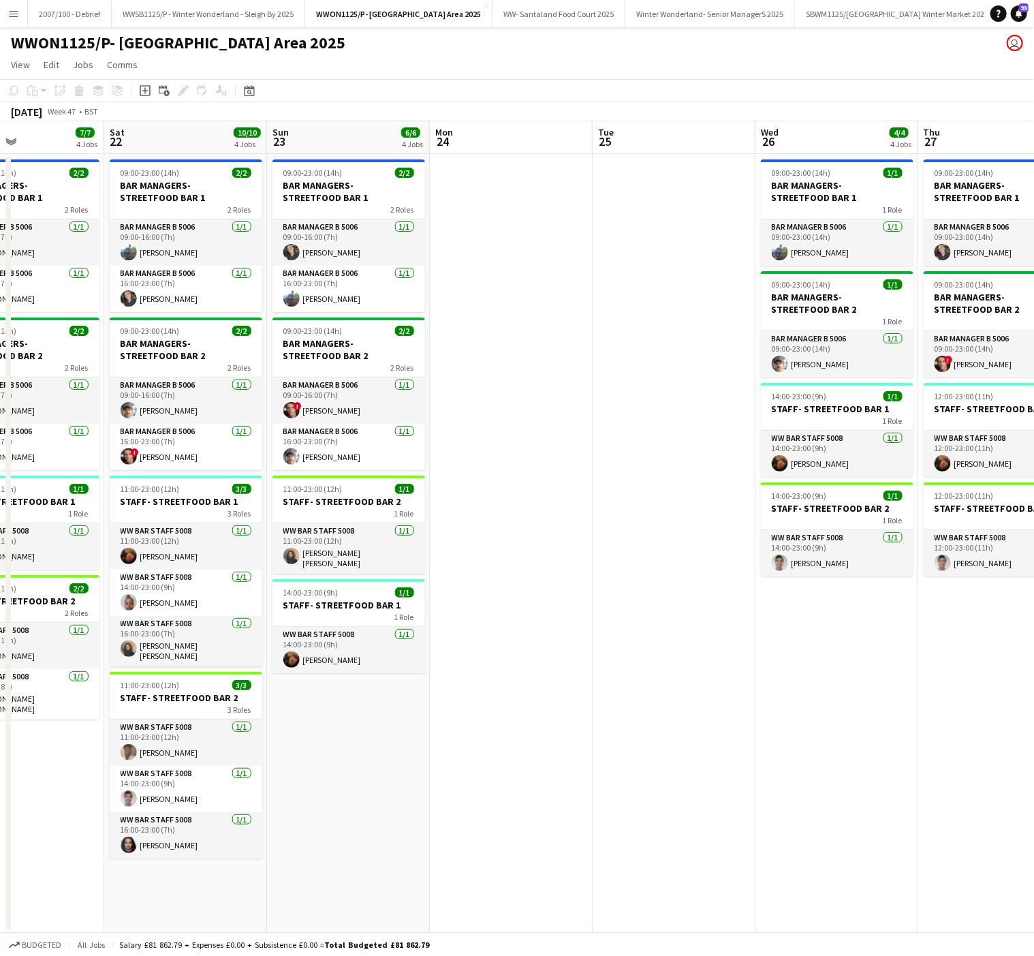
click at [566, 582] on app-date-cell at bounding box center [511, 543] width 163 height 779
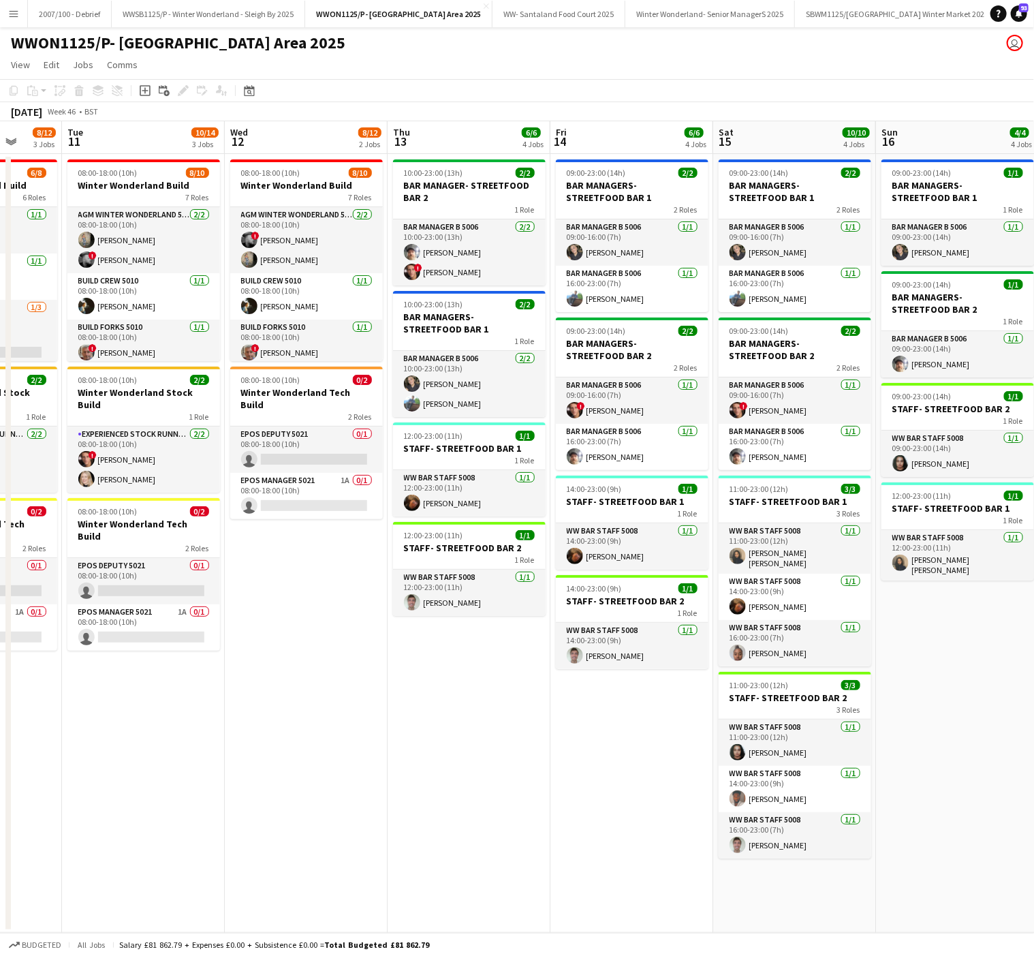
scroll to position [0, 427]
click at [717, 14] on button "Winter Wonderland- Senior ManagerS 2025 Close" at bounding box center [711, 14] width 170 height 27
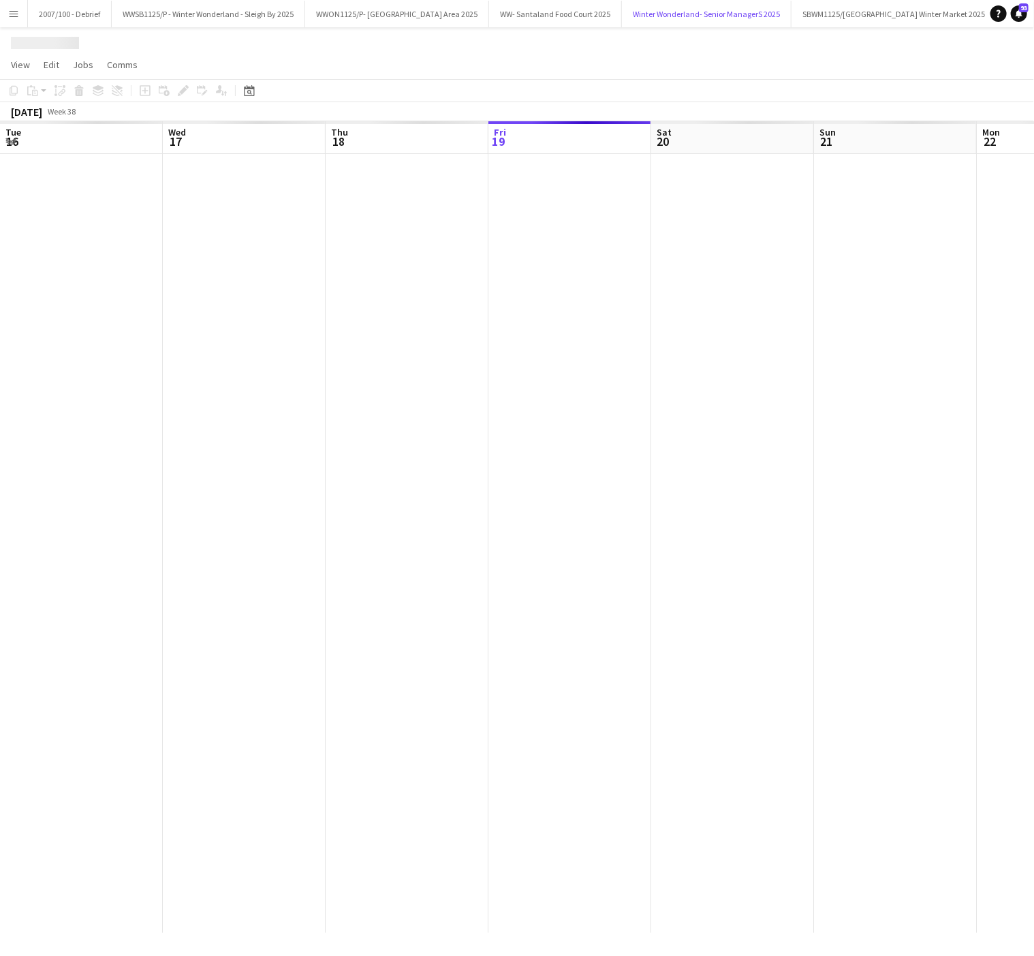
scroll to position [0, 326]
click at [521, 696] on div at bounding box center [651, 543] width 1954 height 779
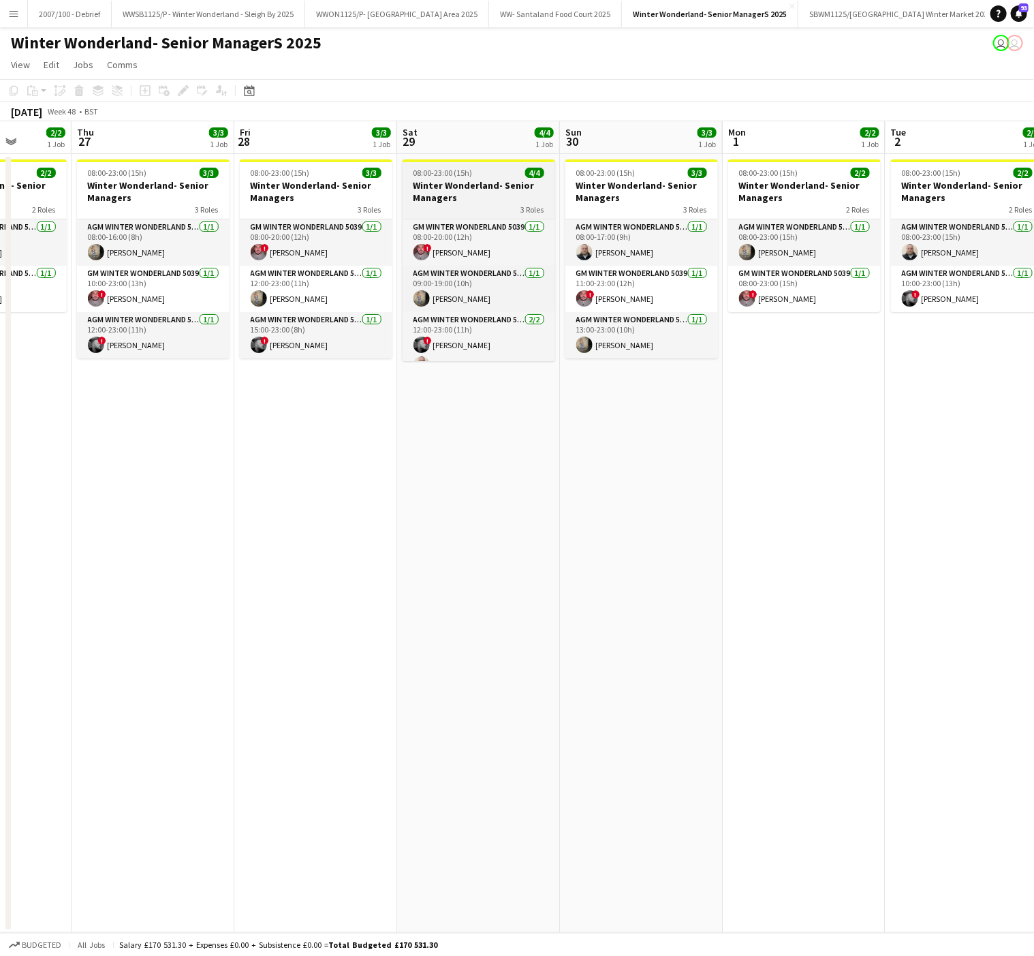
scroll to position [19, 0]
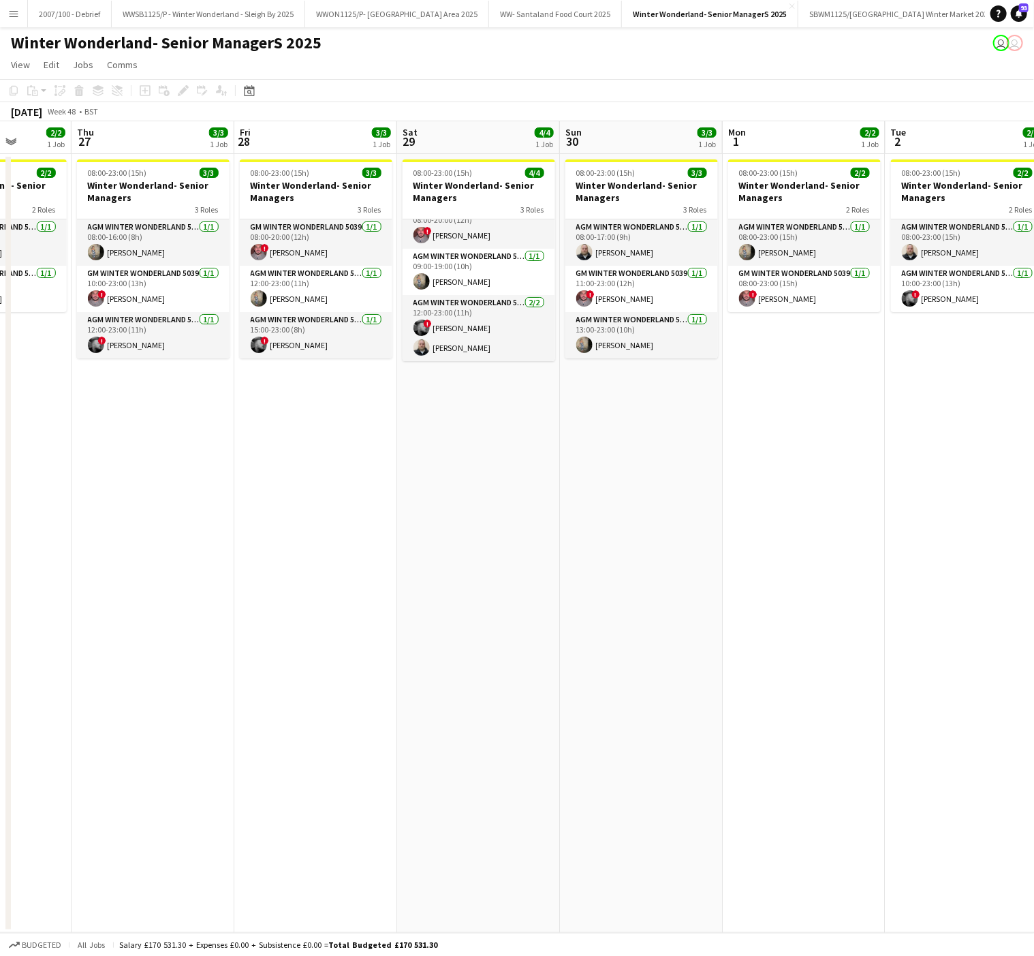
click at [417, 561] on app-date-cell "08:00-23:00 (15h) 4/4 Winter Wonderland- Senior Managers 3 Roles GM Winter Wond…" at bounding box center [478, 543] width 163 height 779
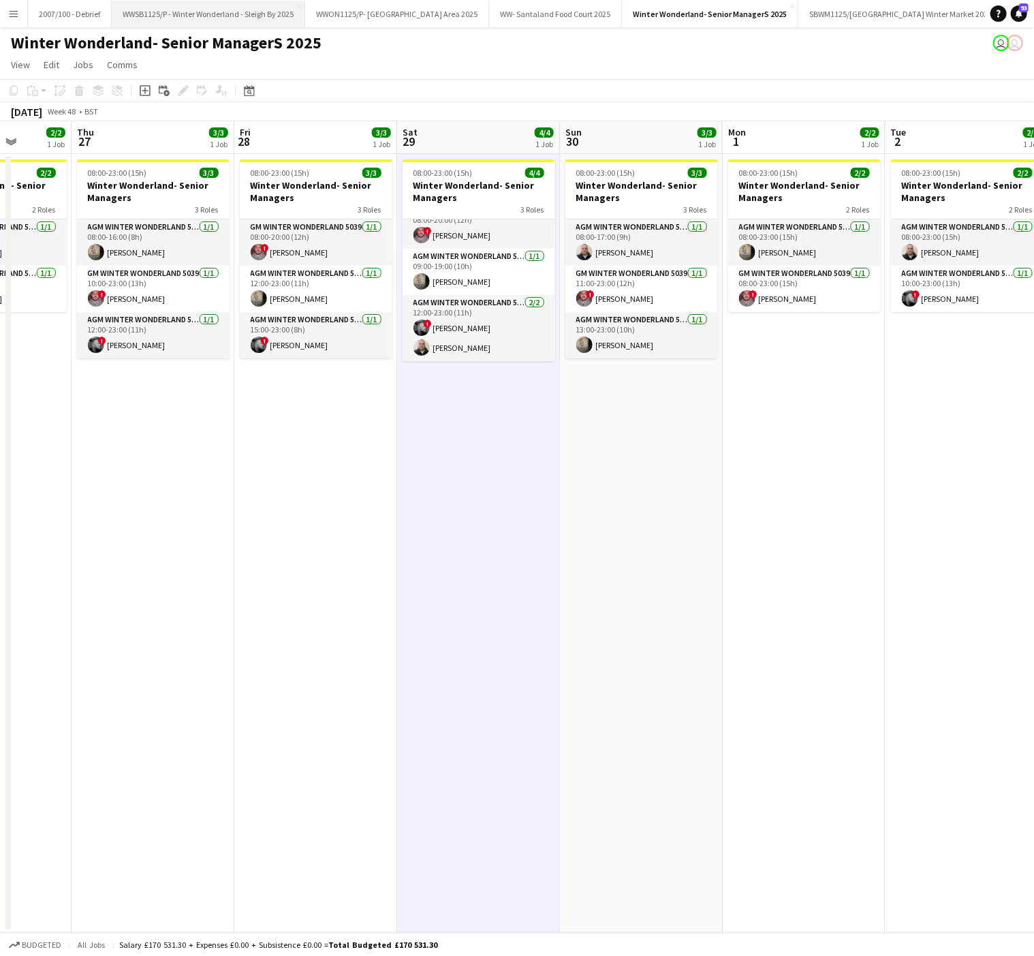
click at [262, 22] on button "WWSB1125/P - Winter Wonderland - Sleigh By 2025 Close" at bounding box center [209, 14] width 194 height 27
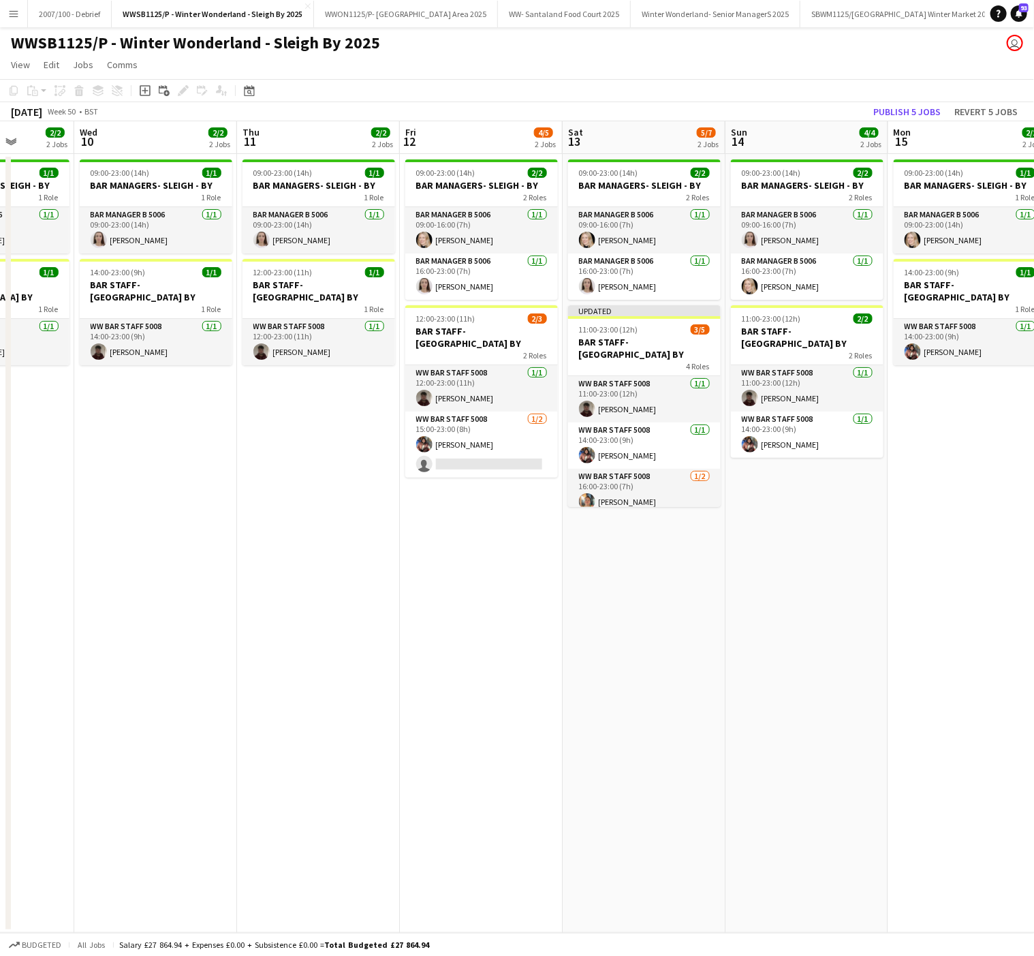
scroll to position [0, 480]
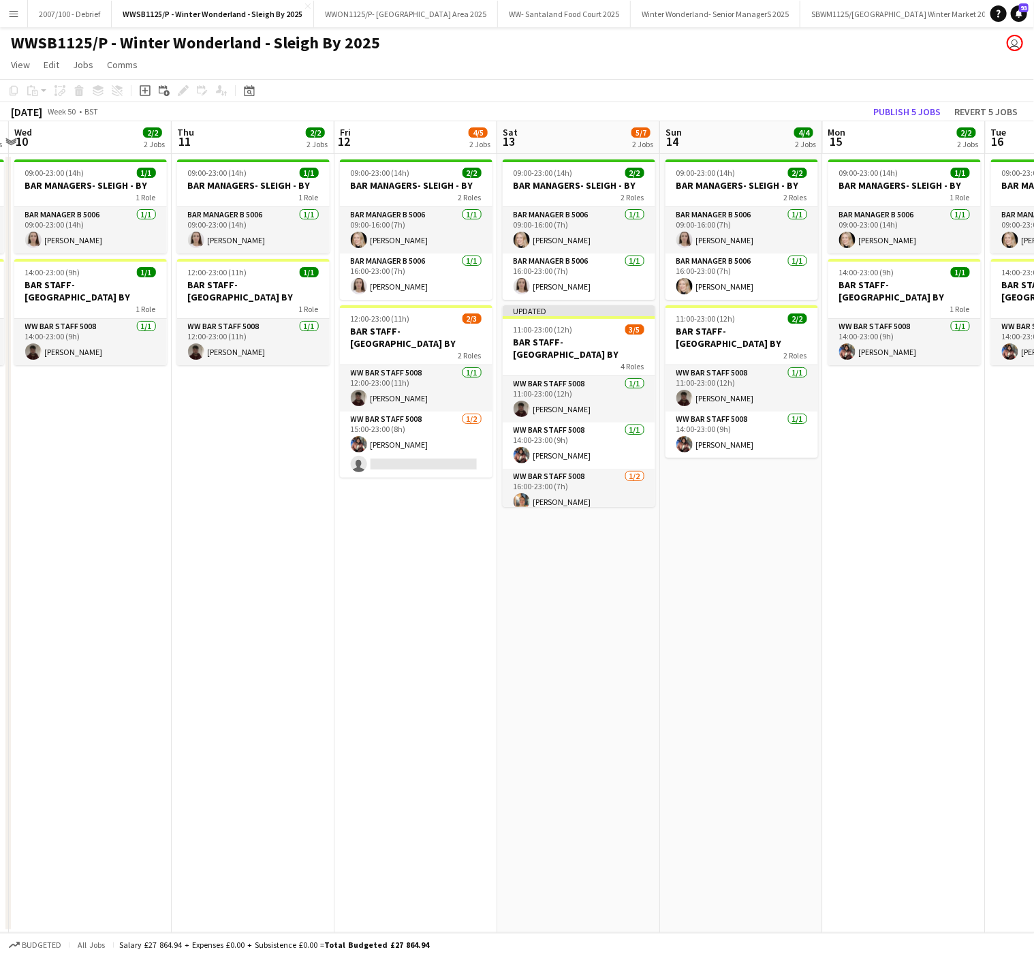
click at [472, 612] on app-date-cell "09:00-23:00 (14h) 2/2 BAR MANAGERS- SLEIGH - BY 2 Roles Bar Manager B 5006 1/1 …" at bounding box center [416, 543] width 163 height 779
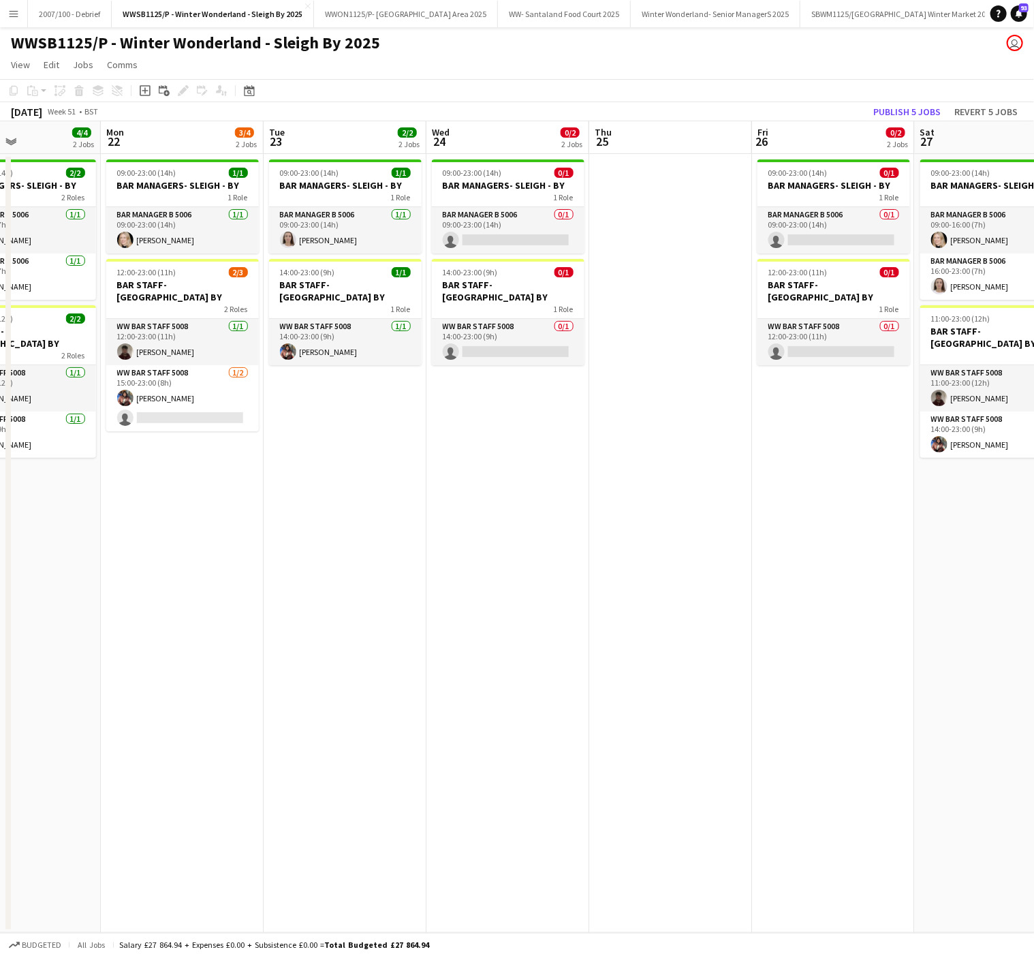
scroll to position [0, 322]
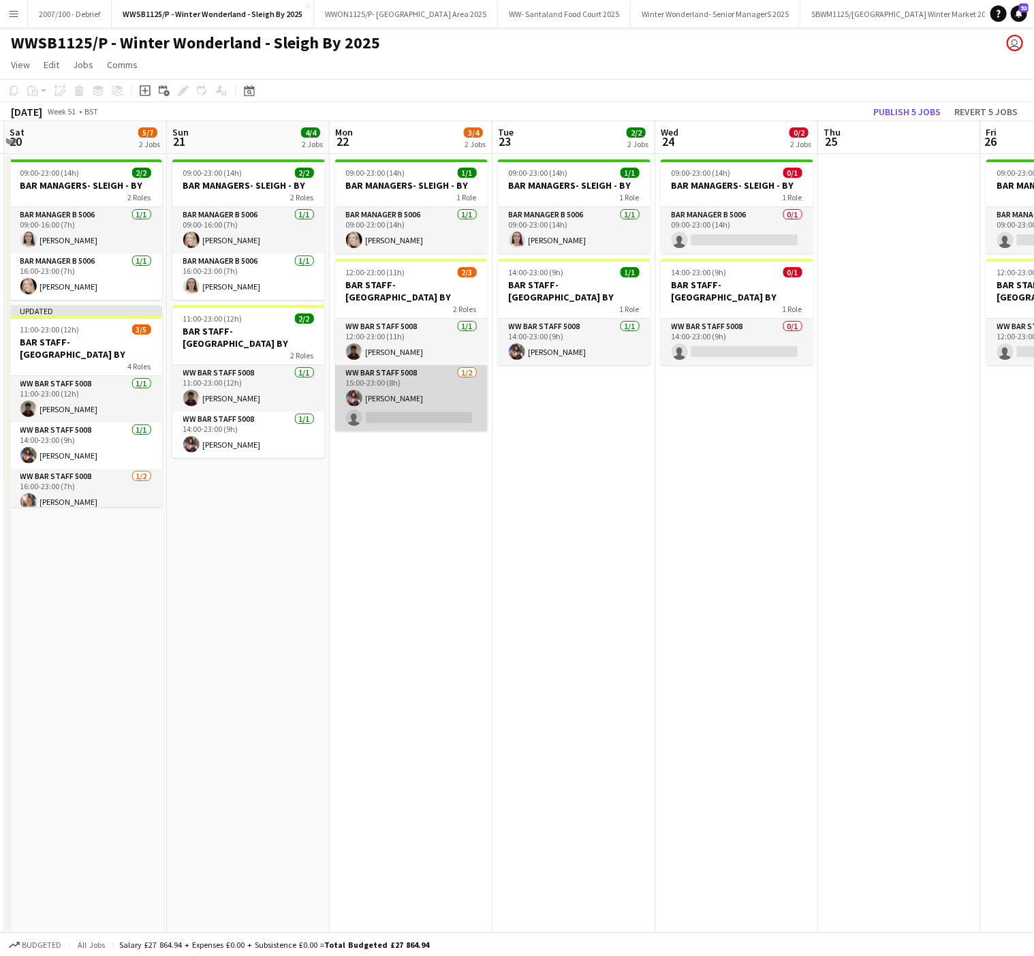
click at [397, 396] on app-card-role "WW Bar Staff 5008 1/2 15:00-23:00 (8h) Sanchita Pujari single-neutral-actions" at bounding box center [411, 398] width 153 height 66
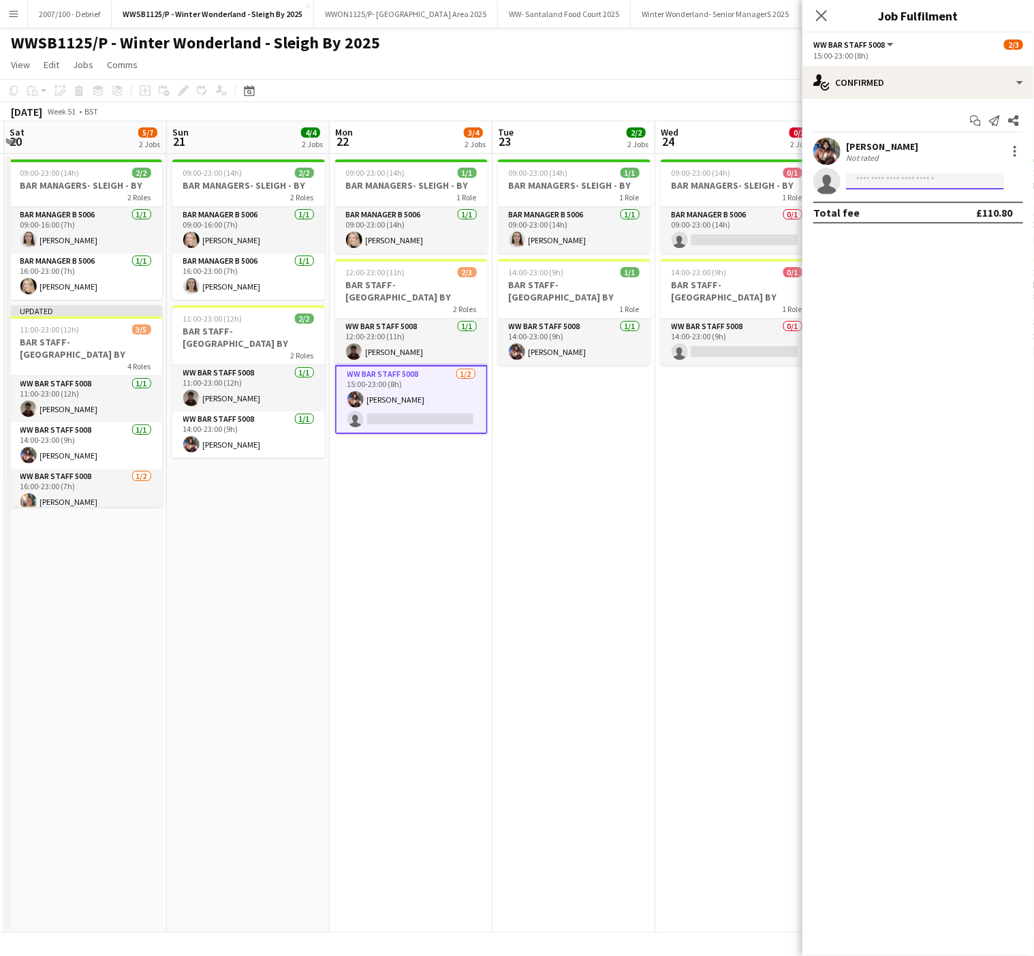
click at [894, 184] on input at bounding box center [925, 181] width 158 height 16
click at [488, 552] on app-date-cell "09:00-23:00 (14h) 1/1 BAR MANAGERS- SLEIGH - BY 1 Role Bar Manager B 5006 1/1 0…" at bounding box center [411, 543] width 163 height 779
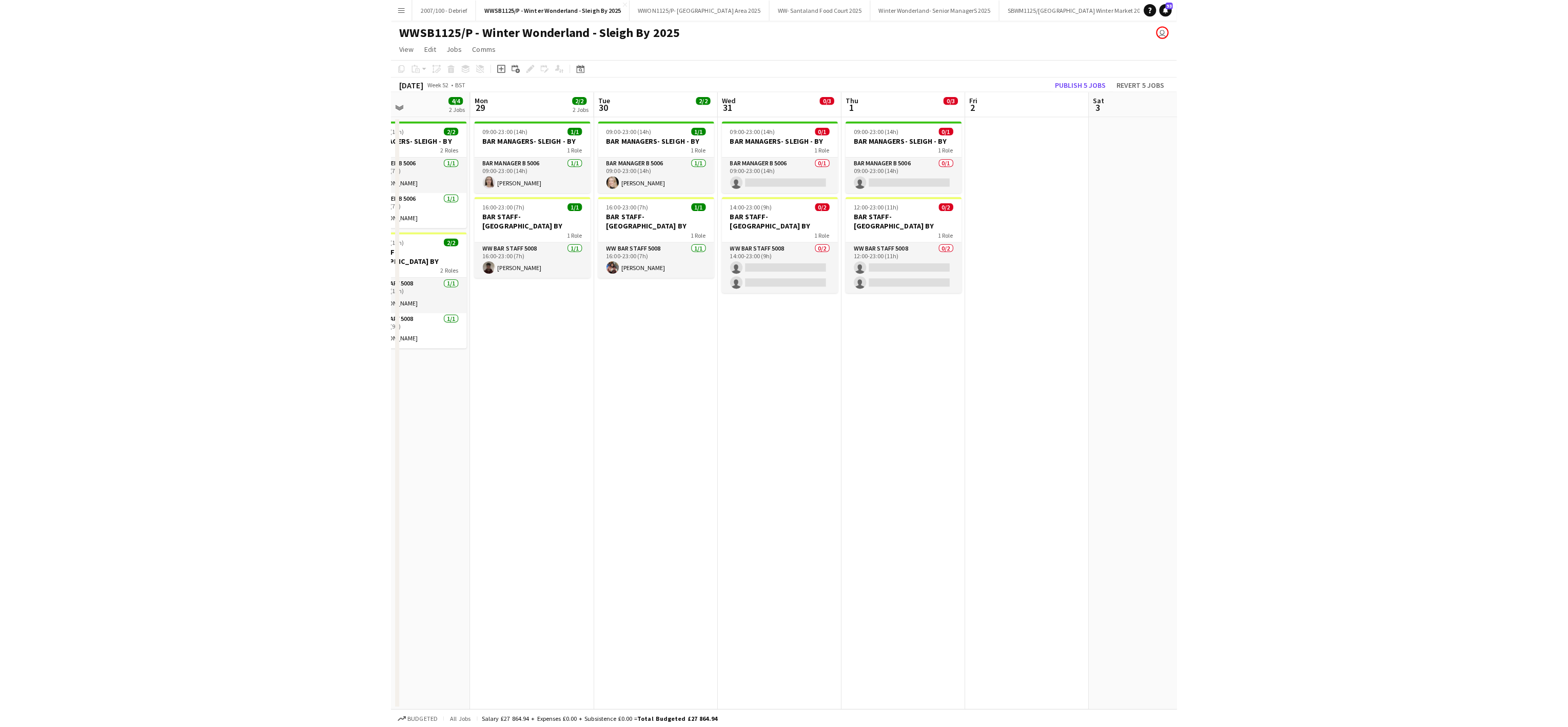
scroll to position [0, 328]
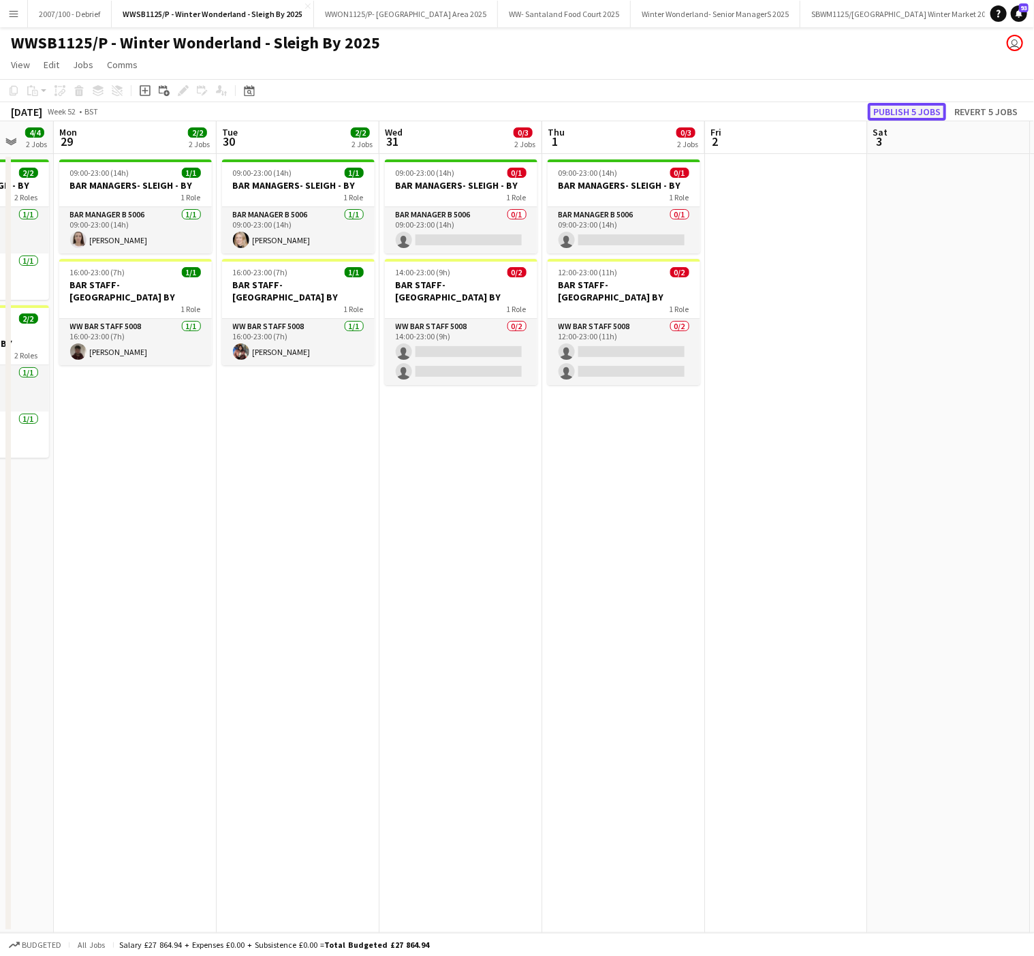
click at [904, 113] on button "Publish 5 jobs" at bounding box center [907, 112] width 78 height 18
click at [545, 689] on app-date-cell "09:00-23:00 (14h) 0/1 BAR MANAGERS- SLEIGH - BY 1 Role Bar Manager B 5006 0/1 0…" at bounding box center [623, 543] width 163 height 779
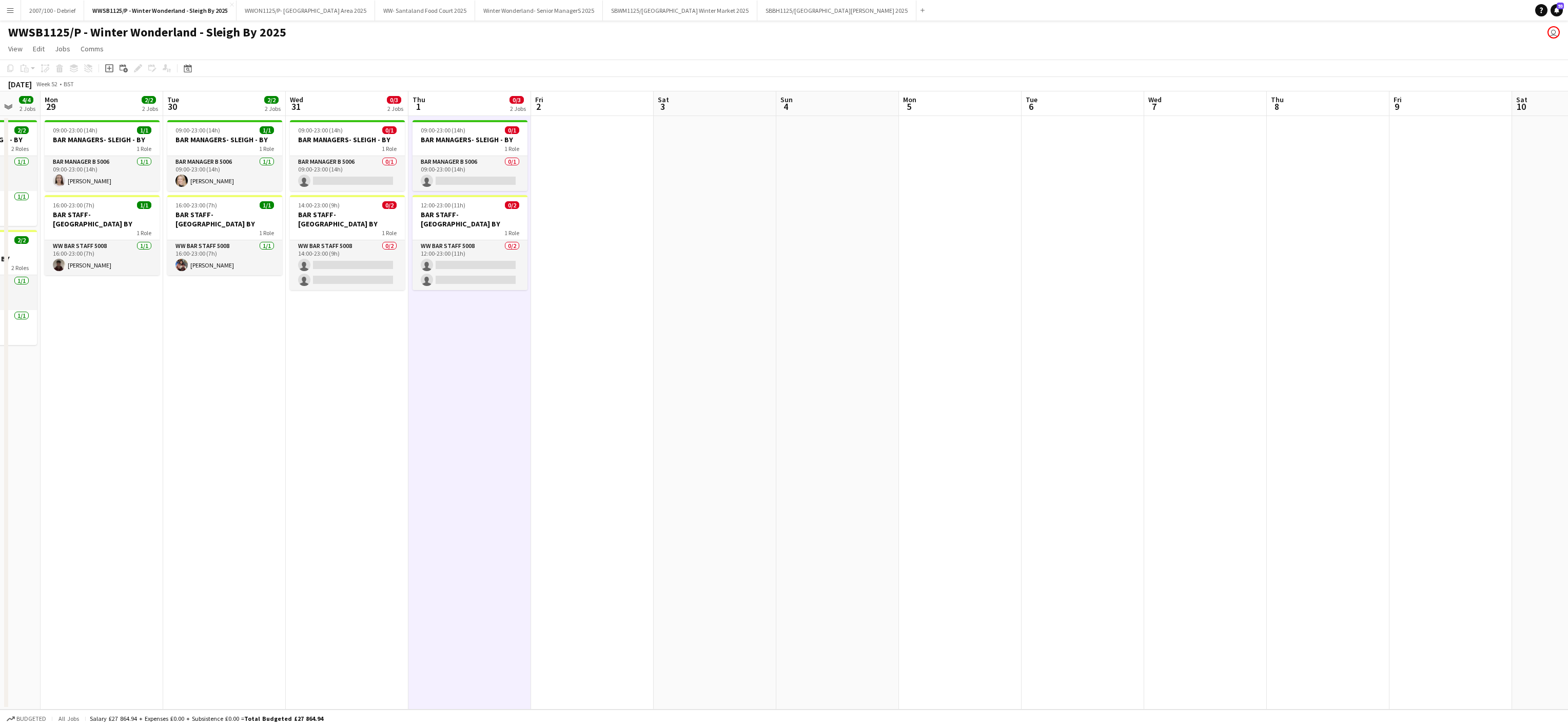
scroll to position [0, 246]
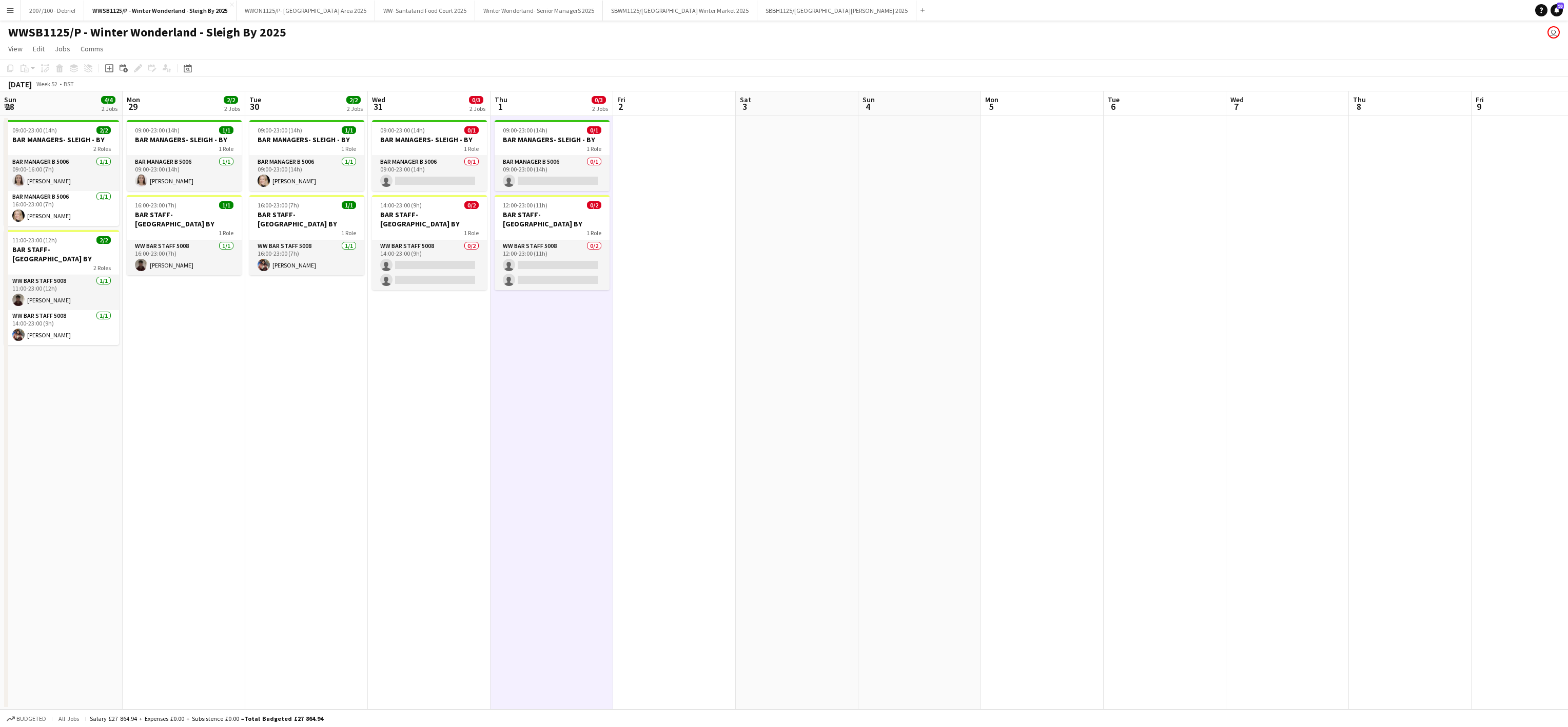
drag, startPoint x: 258, startPoint y: 448, endPoint x: 953, endPoint y: 448, distance: 695.0
click at [953, 448] on app-calendar-viewport "Fri 26 0/2 2 Jobs Sat 27 4/4 2 Jobs Sun 28 4/4 2 Jobs Mon 29 2/2 2 Jobs Tue 30 …" at bounding box center [784, 400] width 1568 height 618
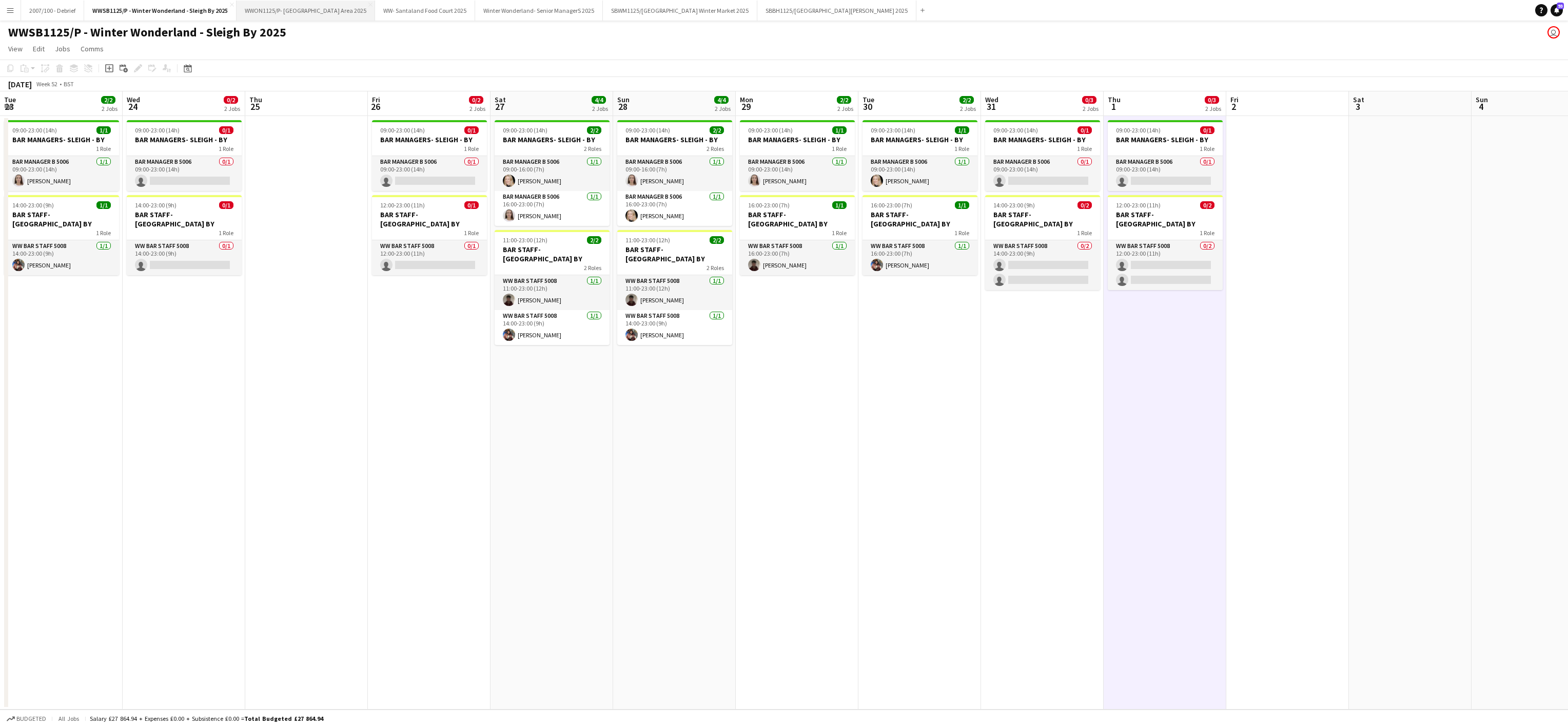
click at [313, 2] on button "WWON1125/P- Winter Wonderland- Streetfood Area 2025 Close" at bounding box center [306, 11] width 139 height 20
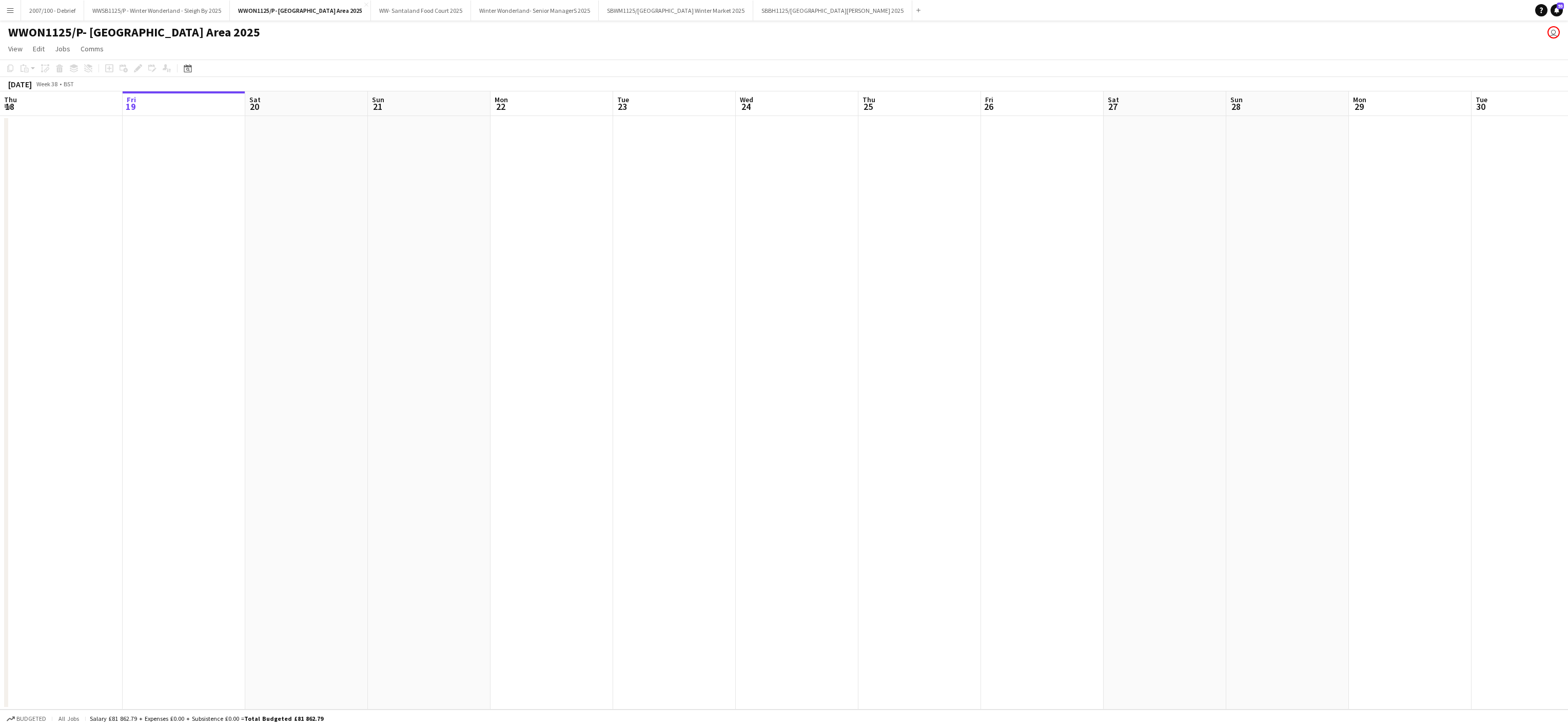
click at [358, 328] on app-date-cell at bounding box center [307, 413] width 123 height 594
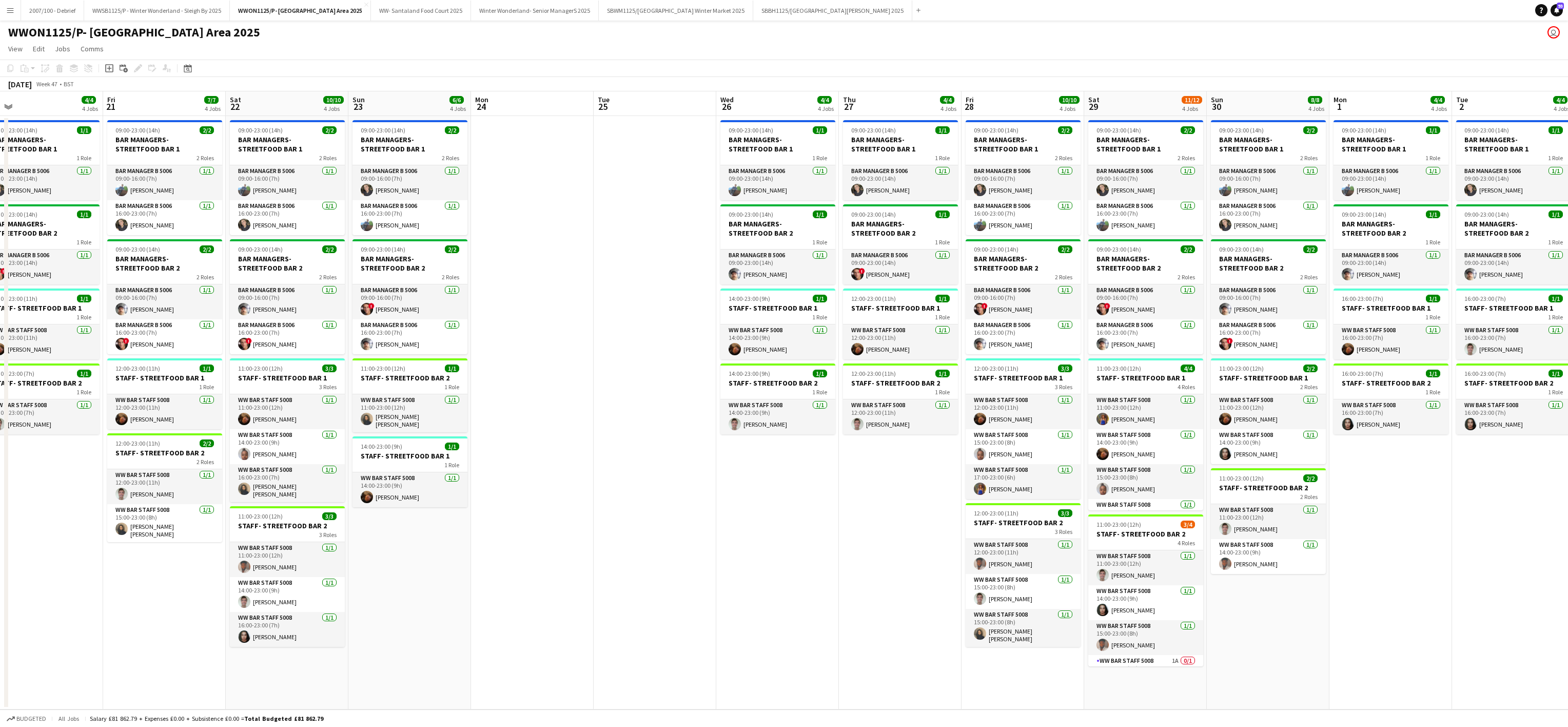
scroll to position [0, 249]
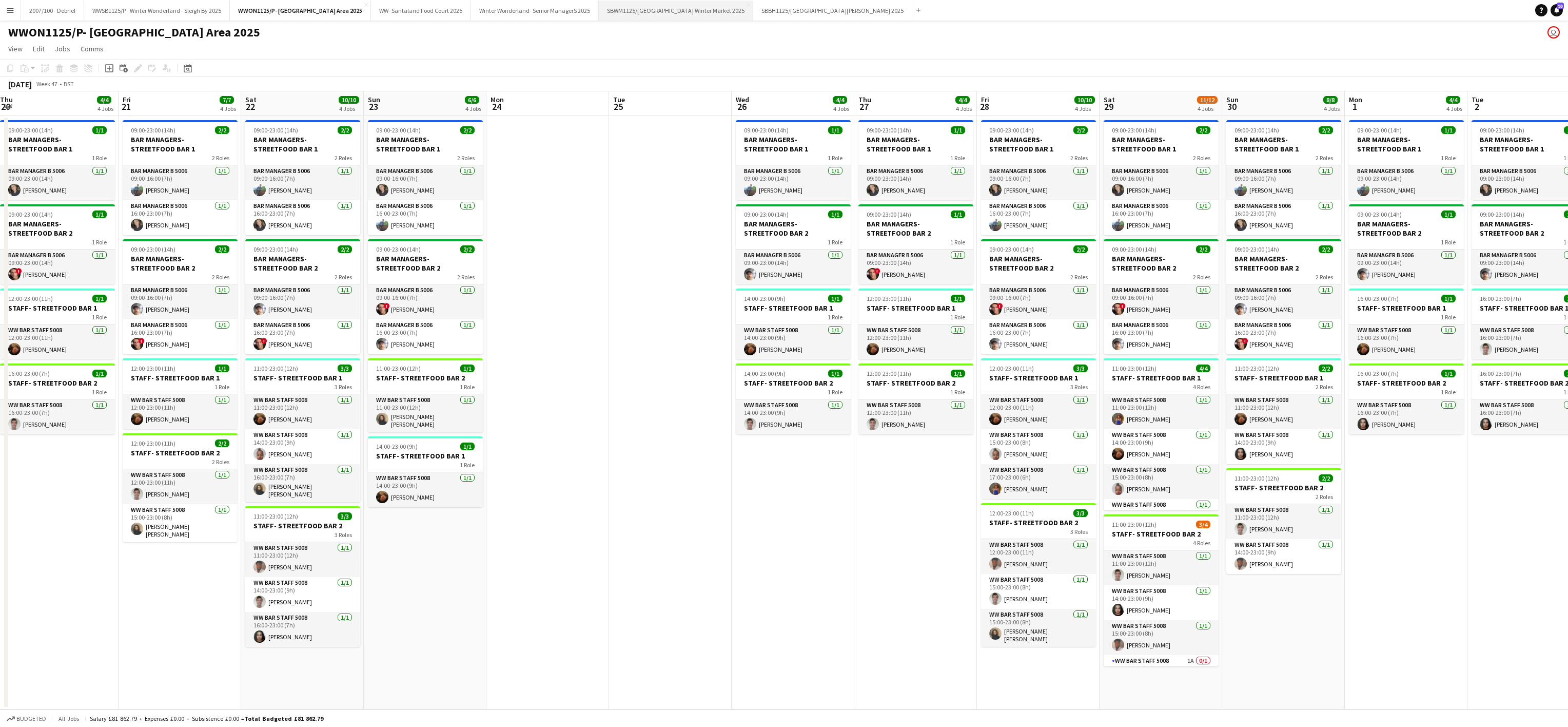
click at [711, 14] on button "SBWM1125/P Southbank Centre Winter Market 2025 Close" at bounding box center [676, 11] width 154 height 20
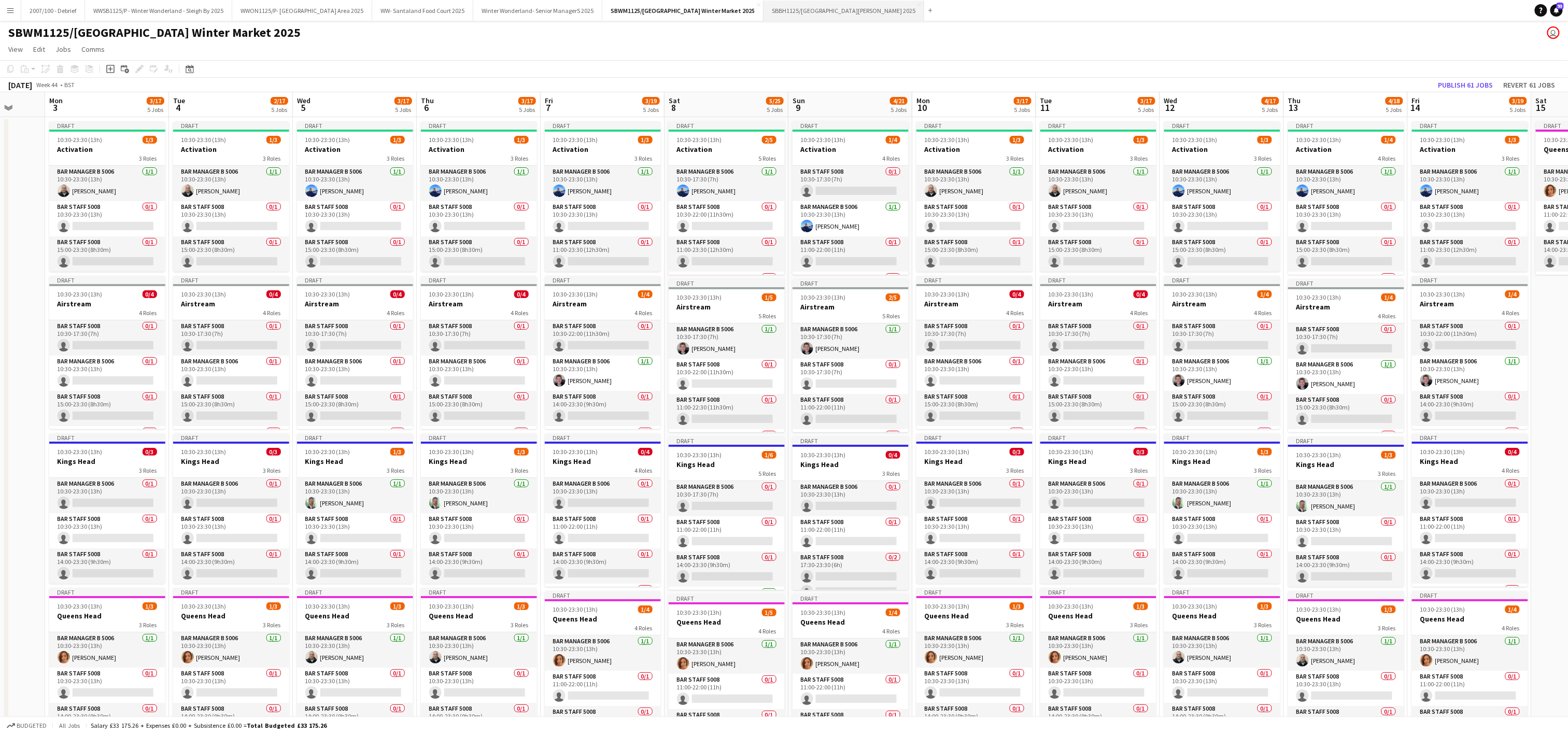
click at [842, 5] on button "SBBH1125/P Southbank Winter Market Berg Haus 2025 Close" at bounding box center [844, 11] width 161 height 21
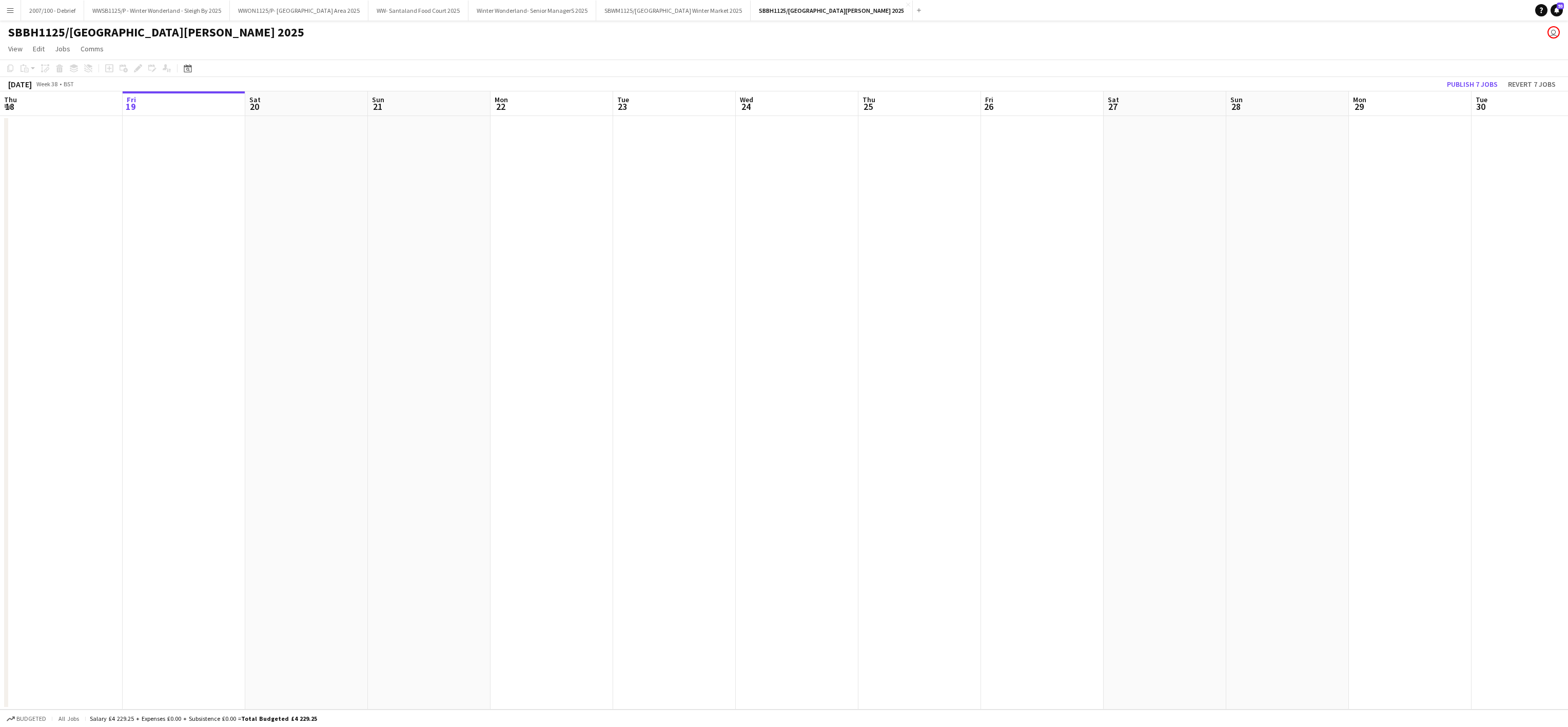
click at [697, 356] on app-date-cell at bounding box center [674, 413] width 123 height 594
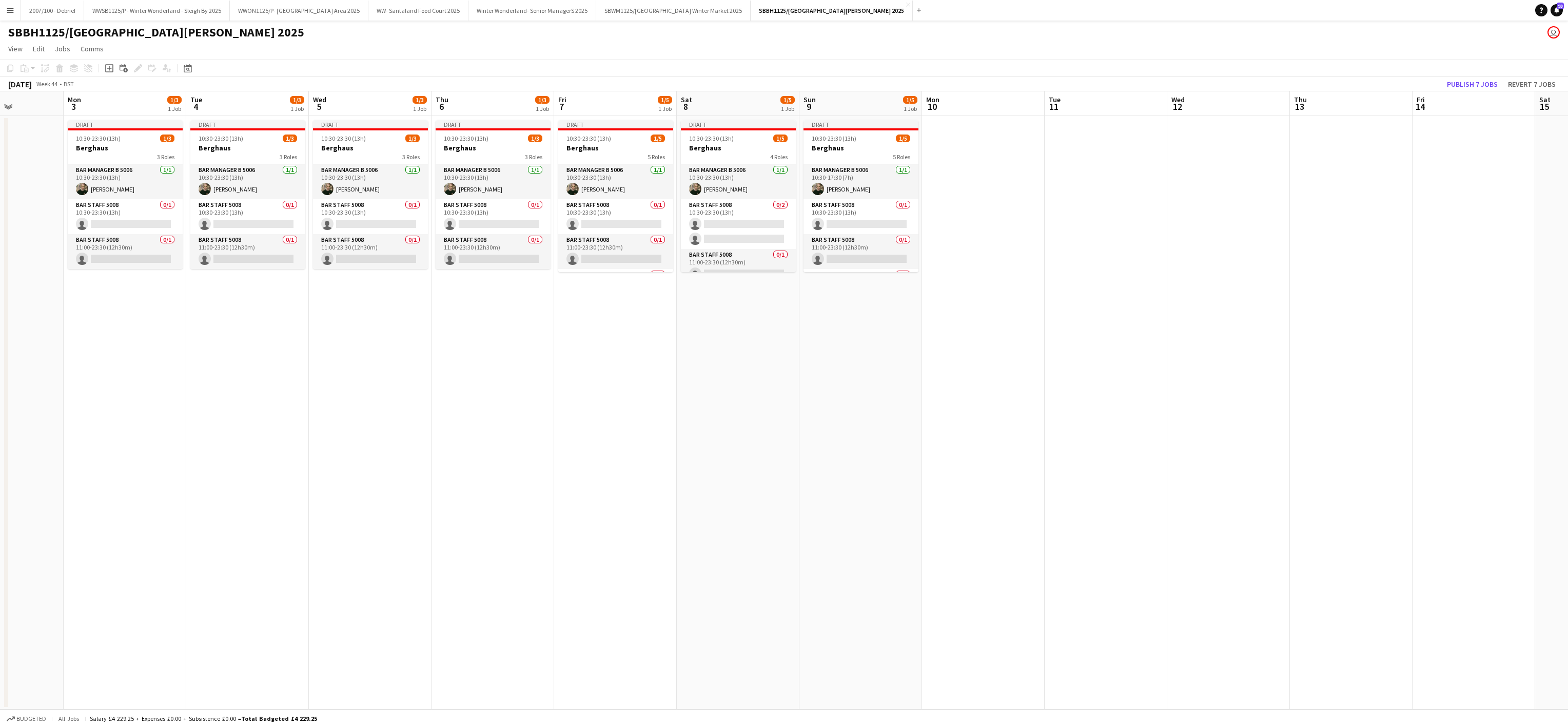
scroll to position [0, 281]
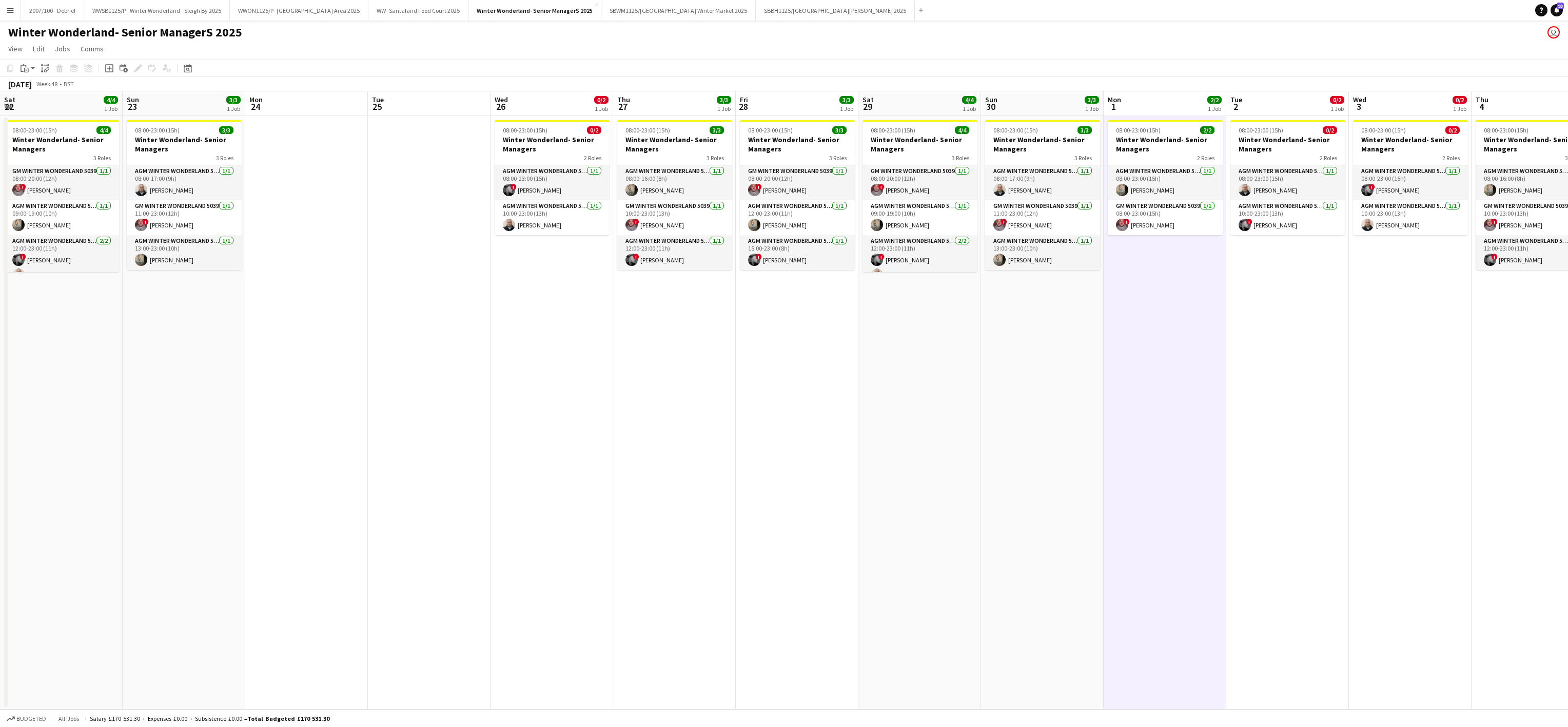
scroll to position [0, 281]
